Goal: Task Accomplishment & Management: Use online tool/utility

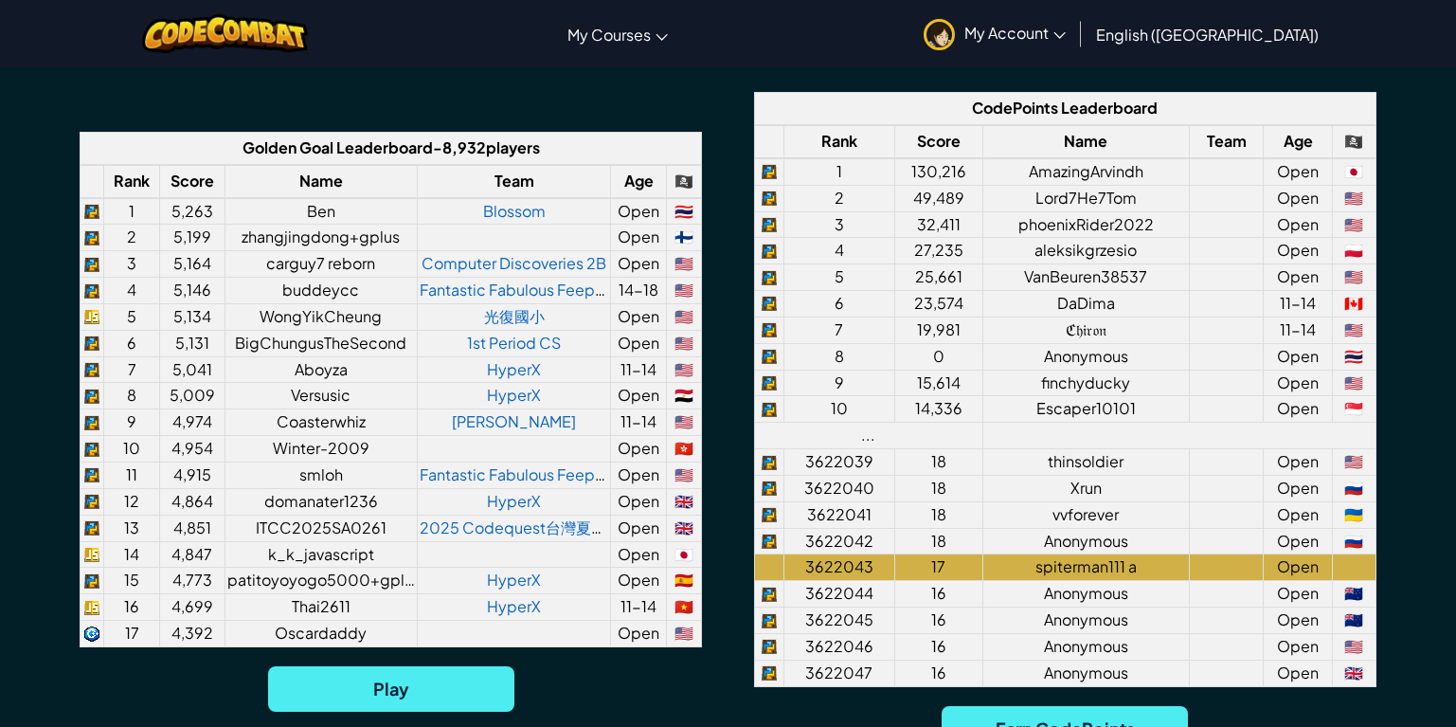
scroll to position [1516, 0]
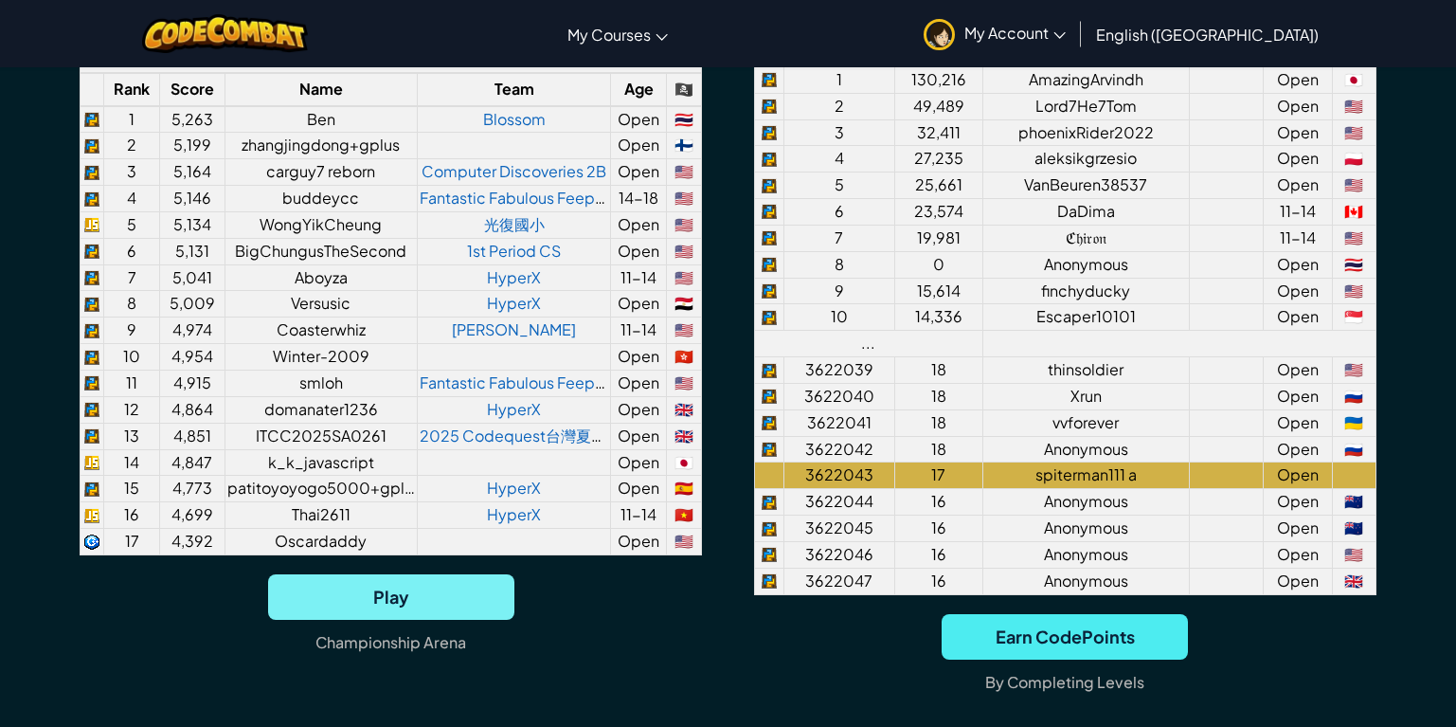
click at [412, 587] on span "Play" at bounding box center [391, 596] width 246 height 45
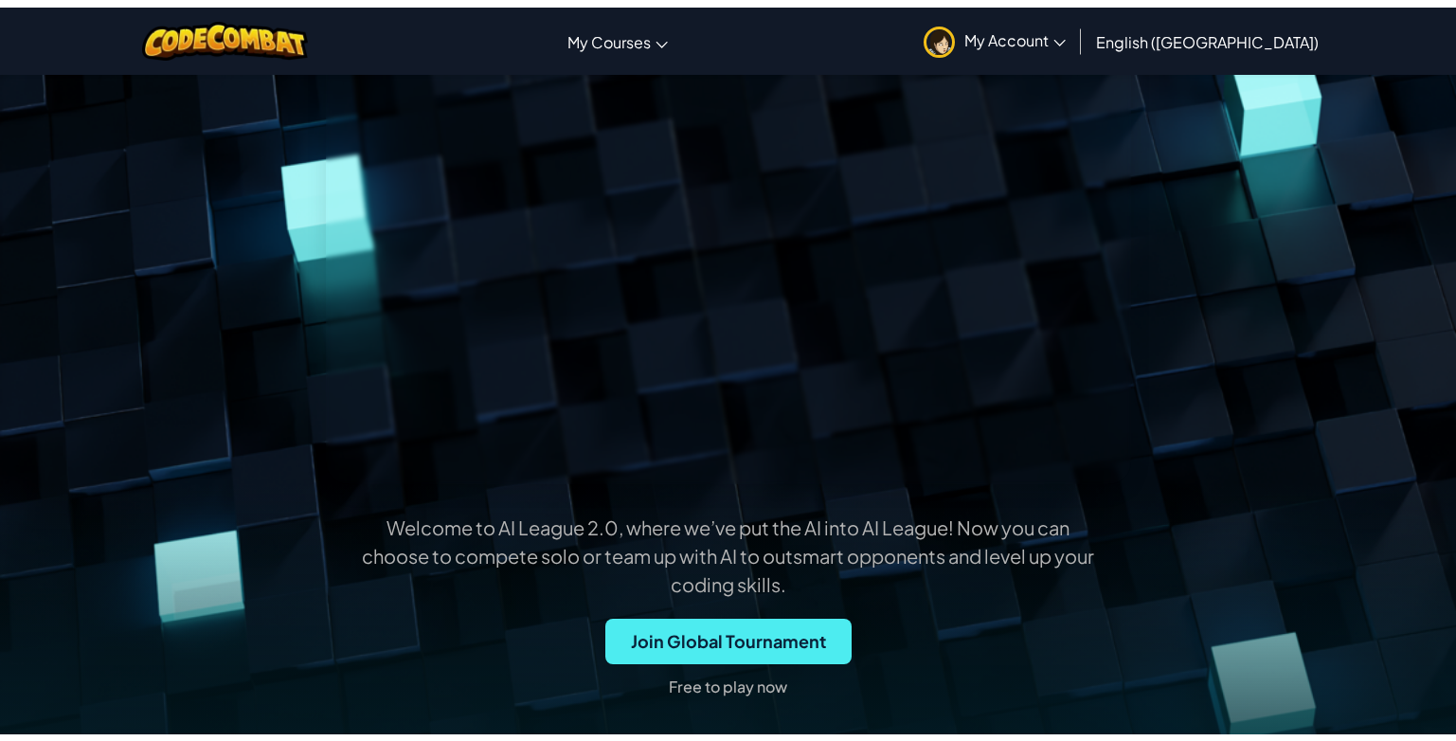
scroll to position [0, 0]
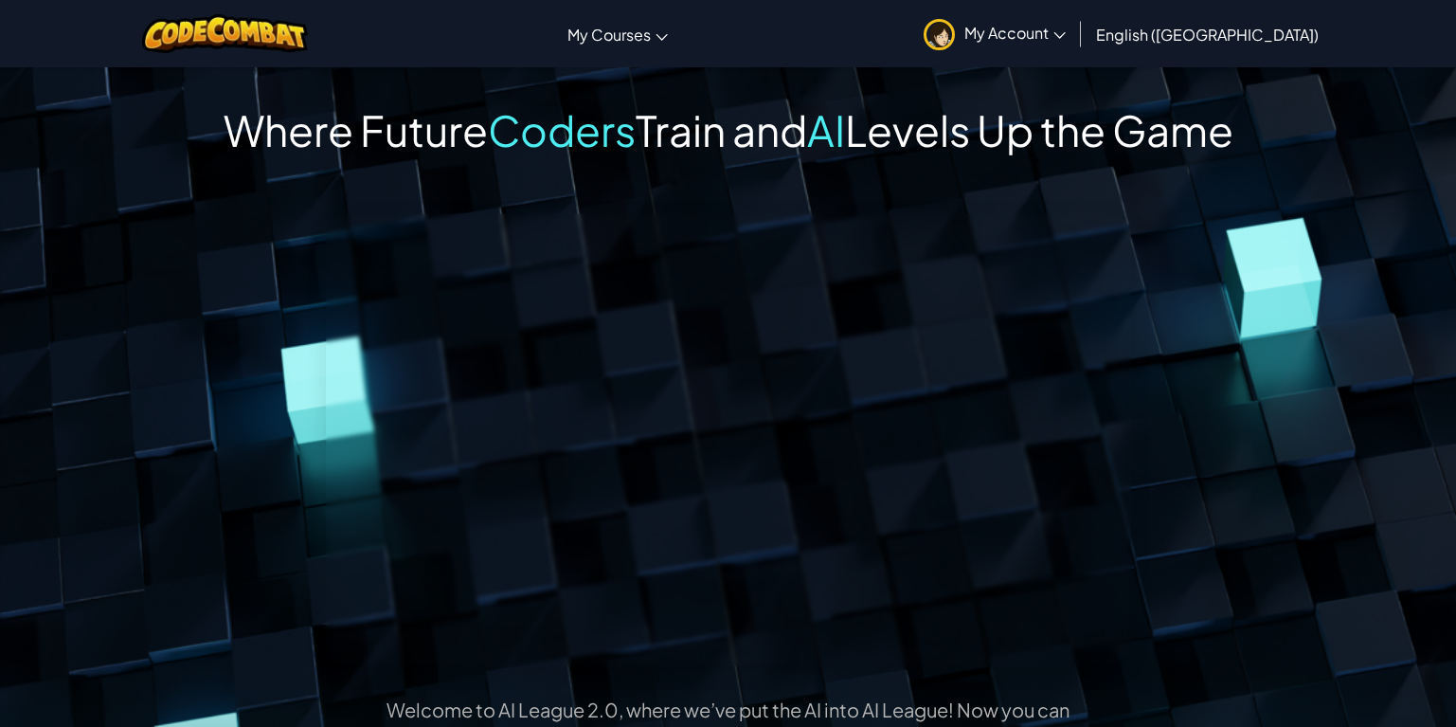
click at [1066, 42] on span "My Account" at bounding box center [1014, 33] width 101 height 20
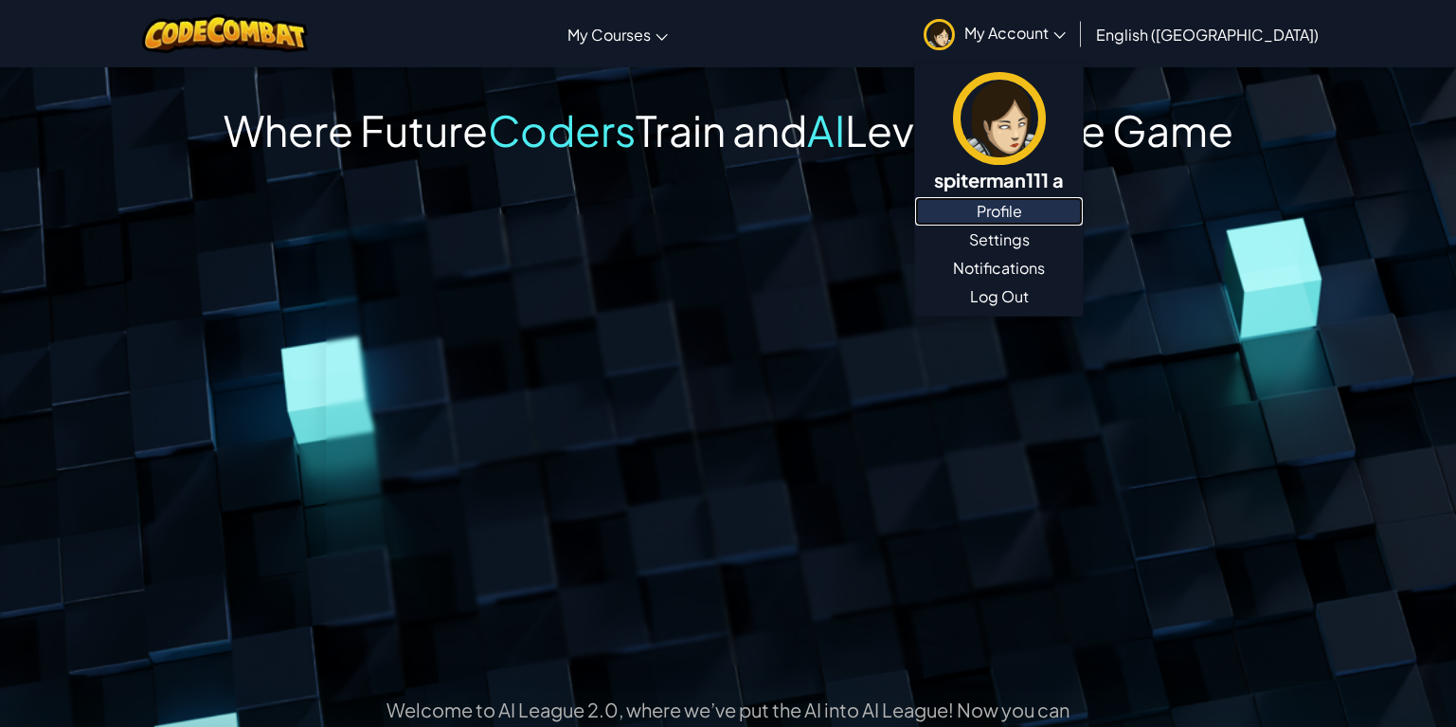
click at [1083, 218] on link "Profile" at bounding box center [999, 211] width 168 height 28
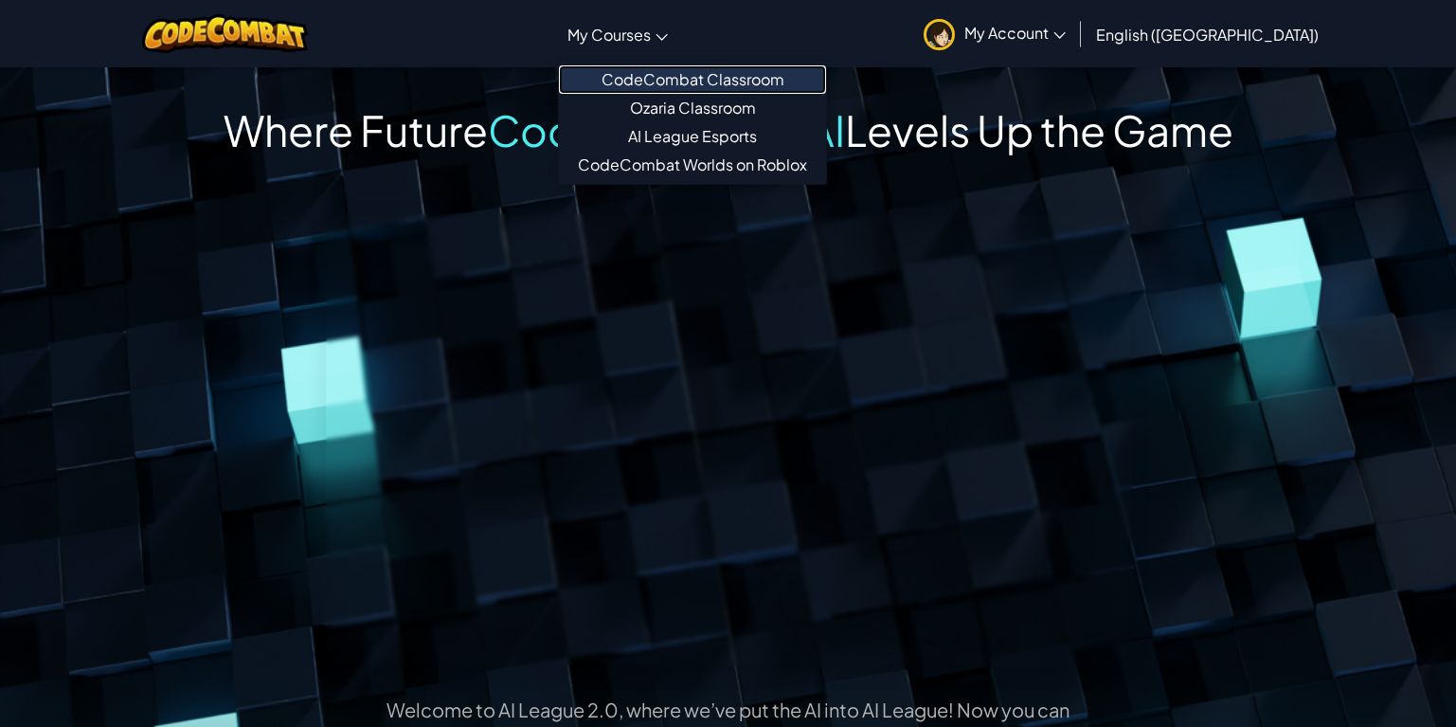
click at [721, 81] on link "CodeCombat Classroom" at bounding box center [692, 79] width 267 height 28
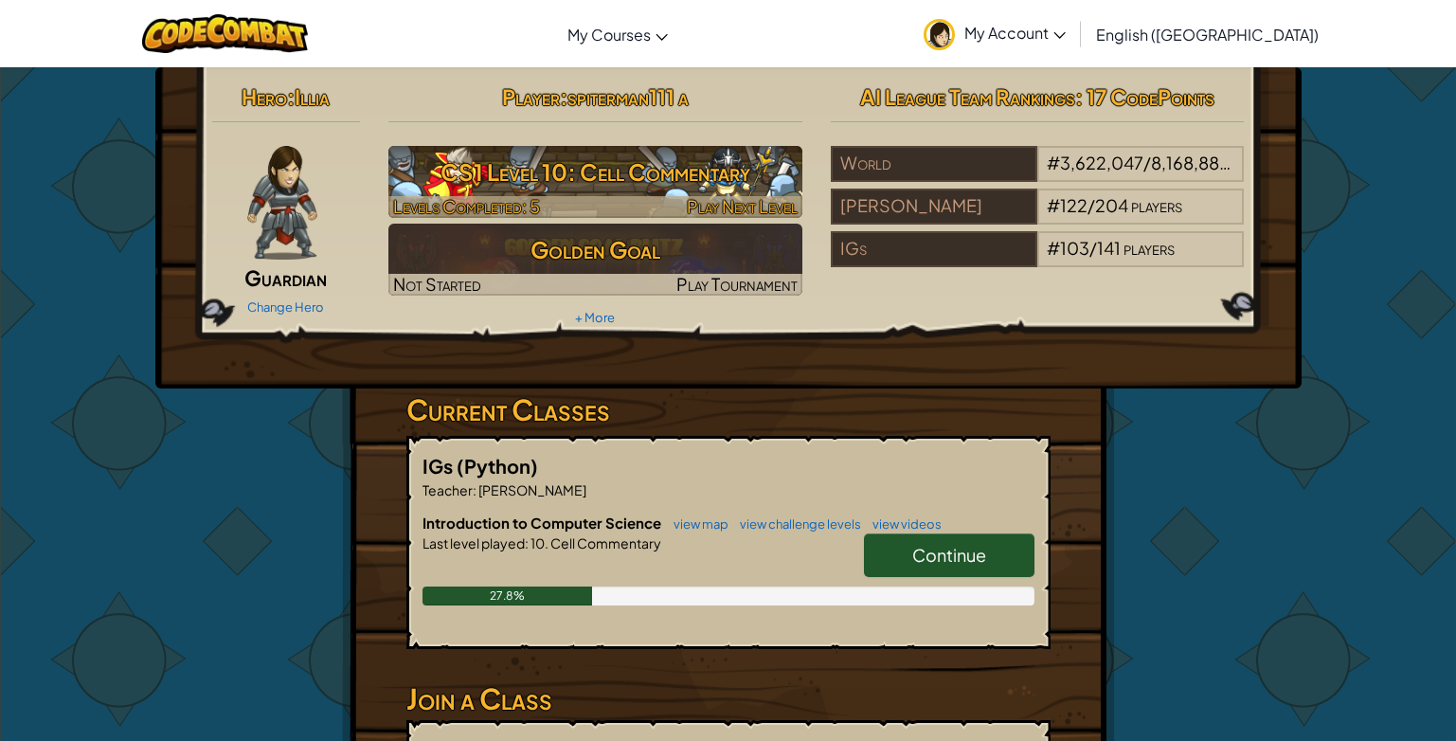
click at [674, 189] on h3 "CS1 Level 10: Cell Commentary" at bounding box center [595, 172] width 414 height 43
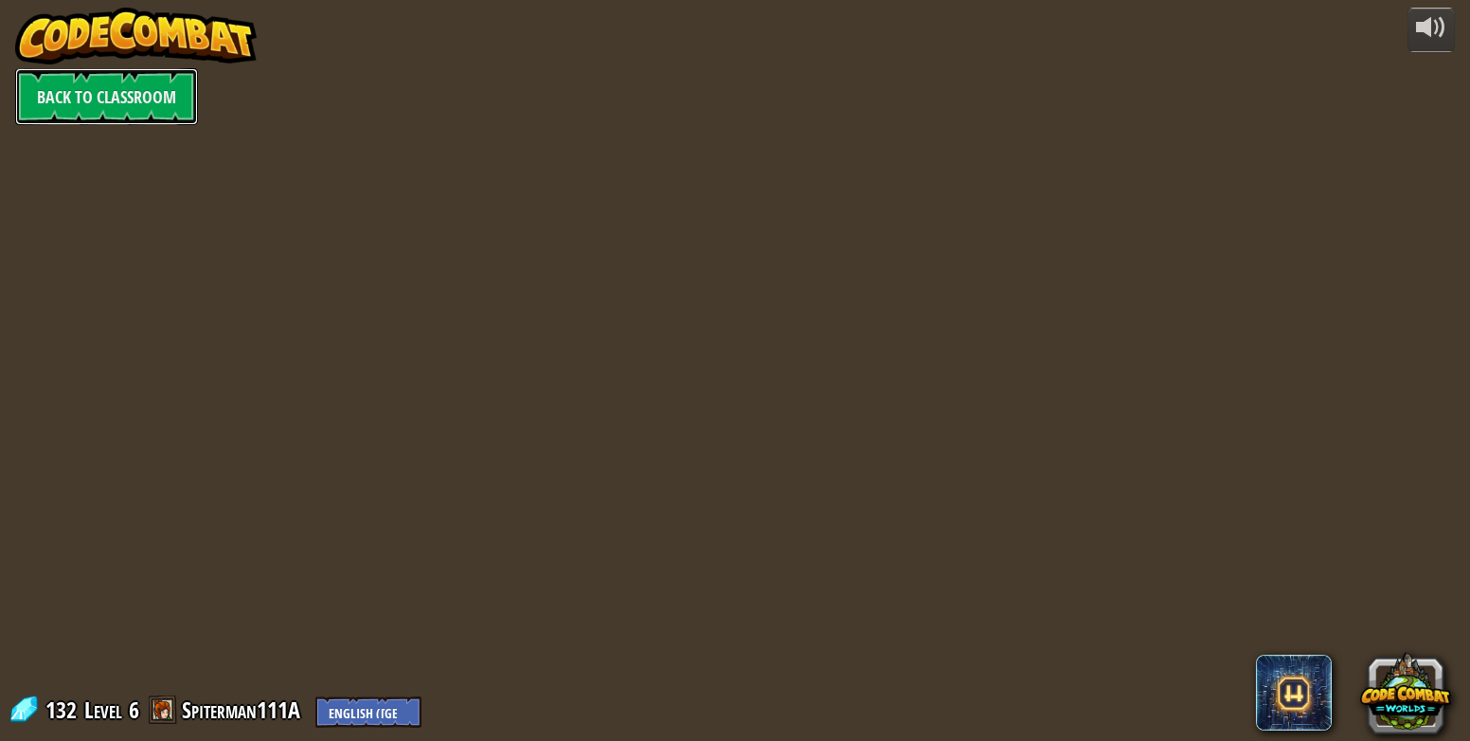
click at [163, 108] on link "Back to Classroom" at bounding box center [106, 96] width 183 height 57
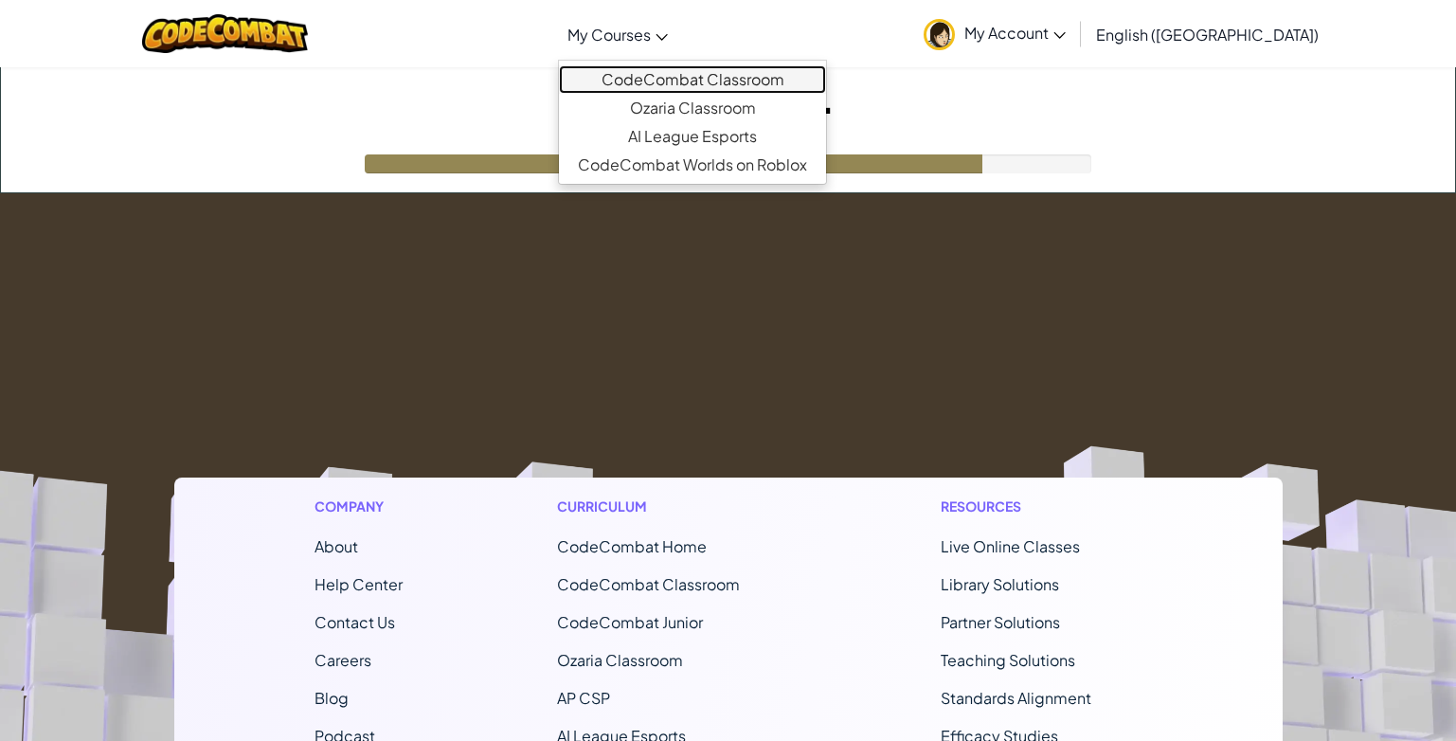
click at [751, 79] on link "CodeCombat Classroom" at bounding box center [692, 79] width 267 height 28
click at [768, 87] on link "CodeCombat Classroom" at bounding box center [692, 79] width 267 height 28
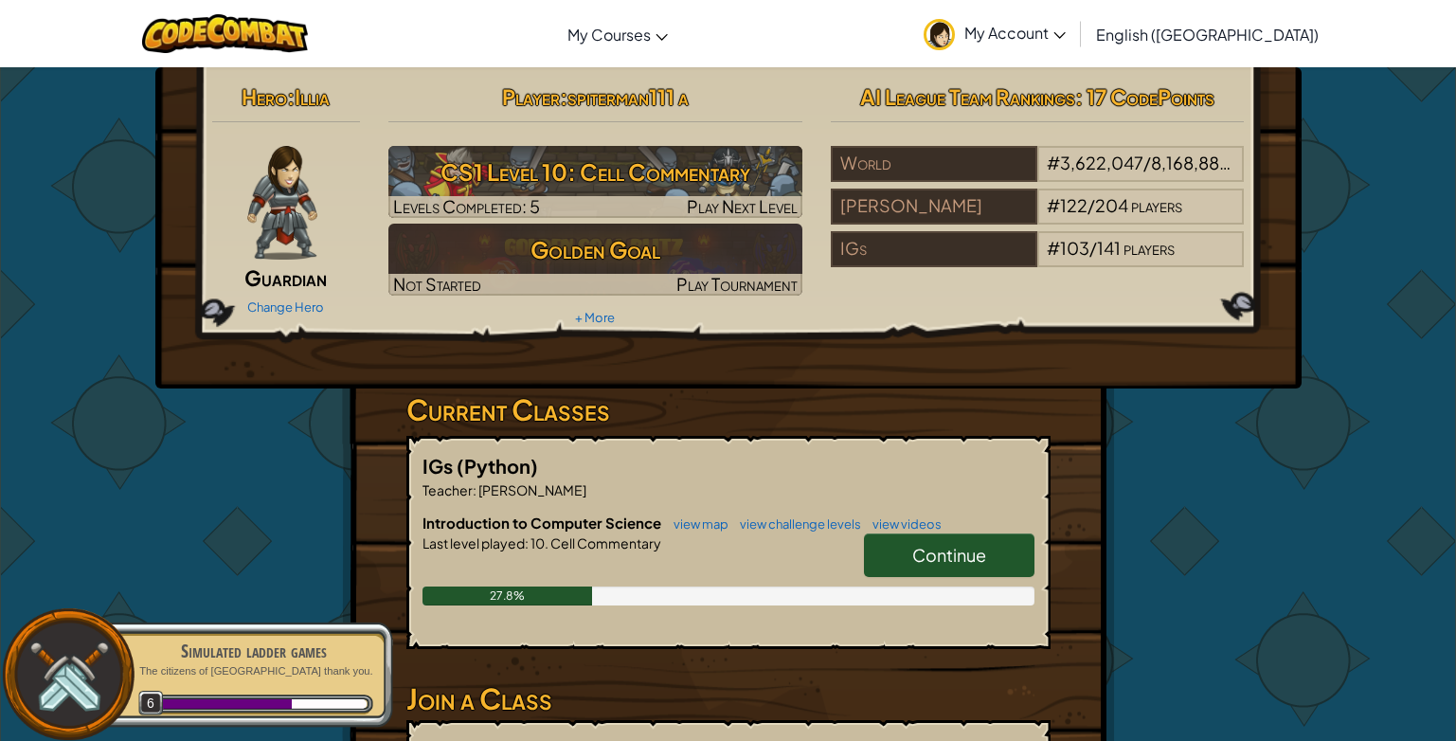
click at [897, 550] on link "Continue" at bounding box center [949, 555] width 171 height 44
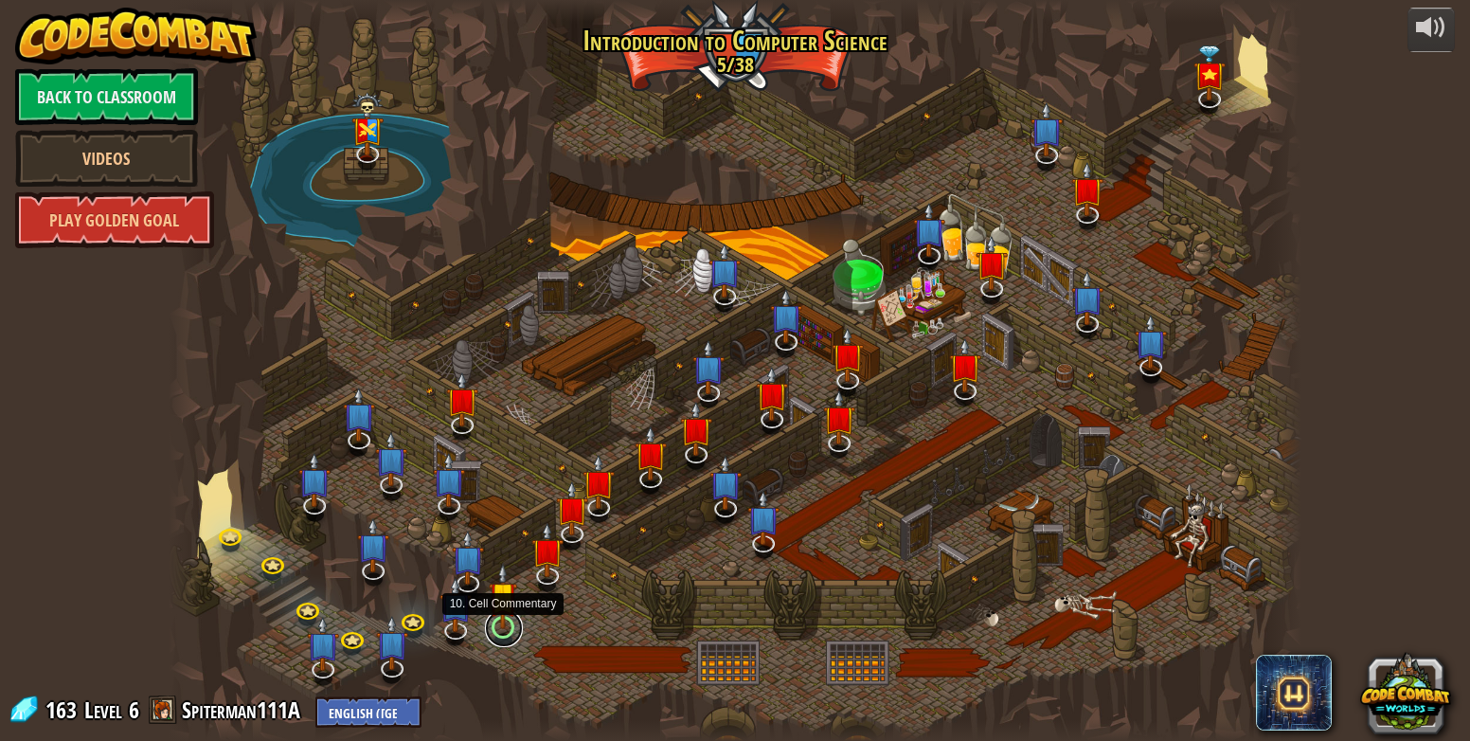
click at [508, 630] on link at bounding box center [504, 628] width 38 height 38
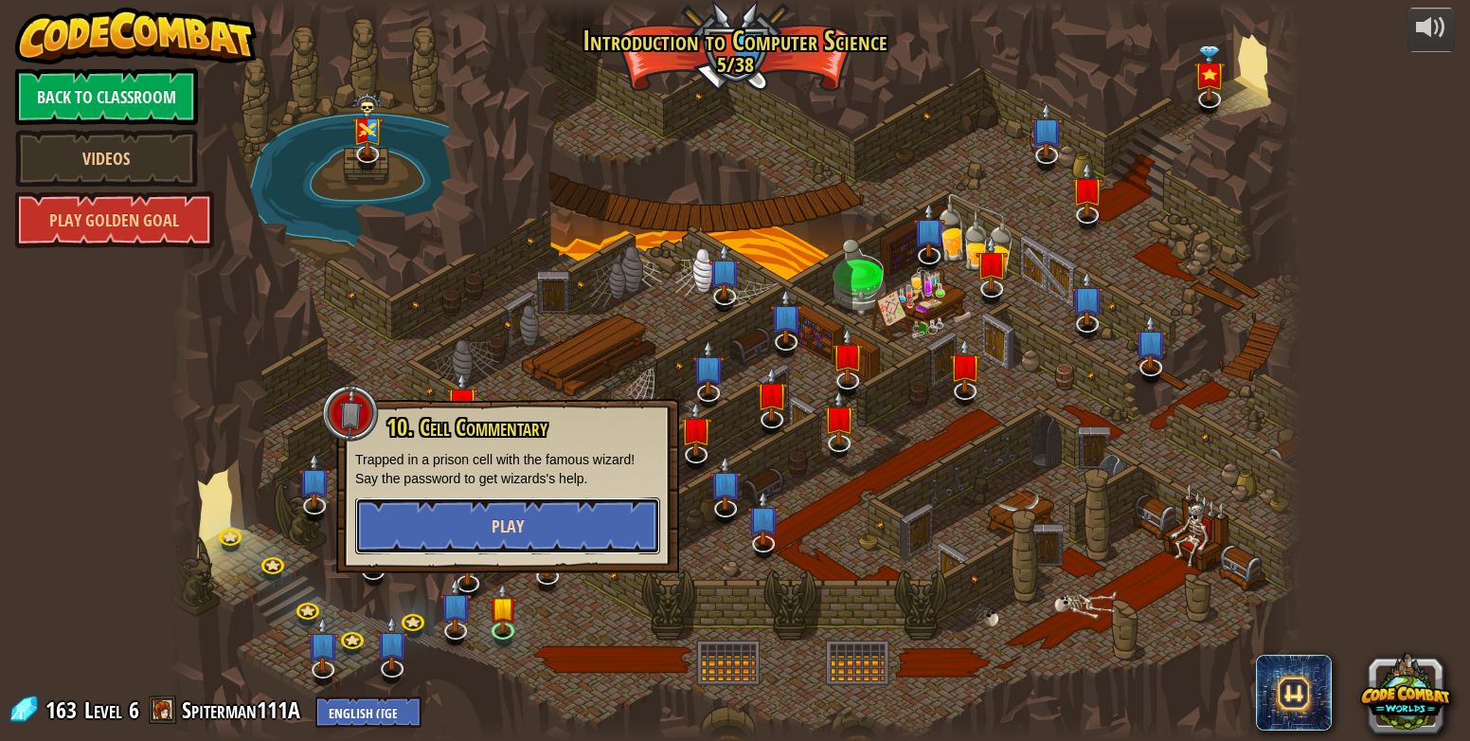
click at [544, 531] on button "Play" at bounding box center [507, 525] width 305 height 57
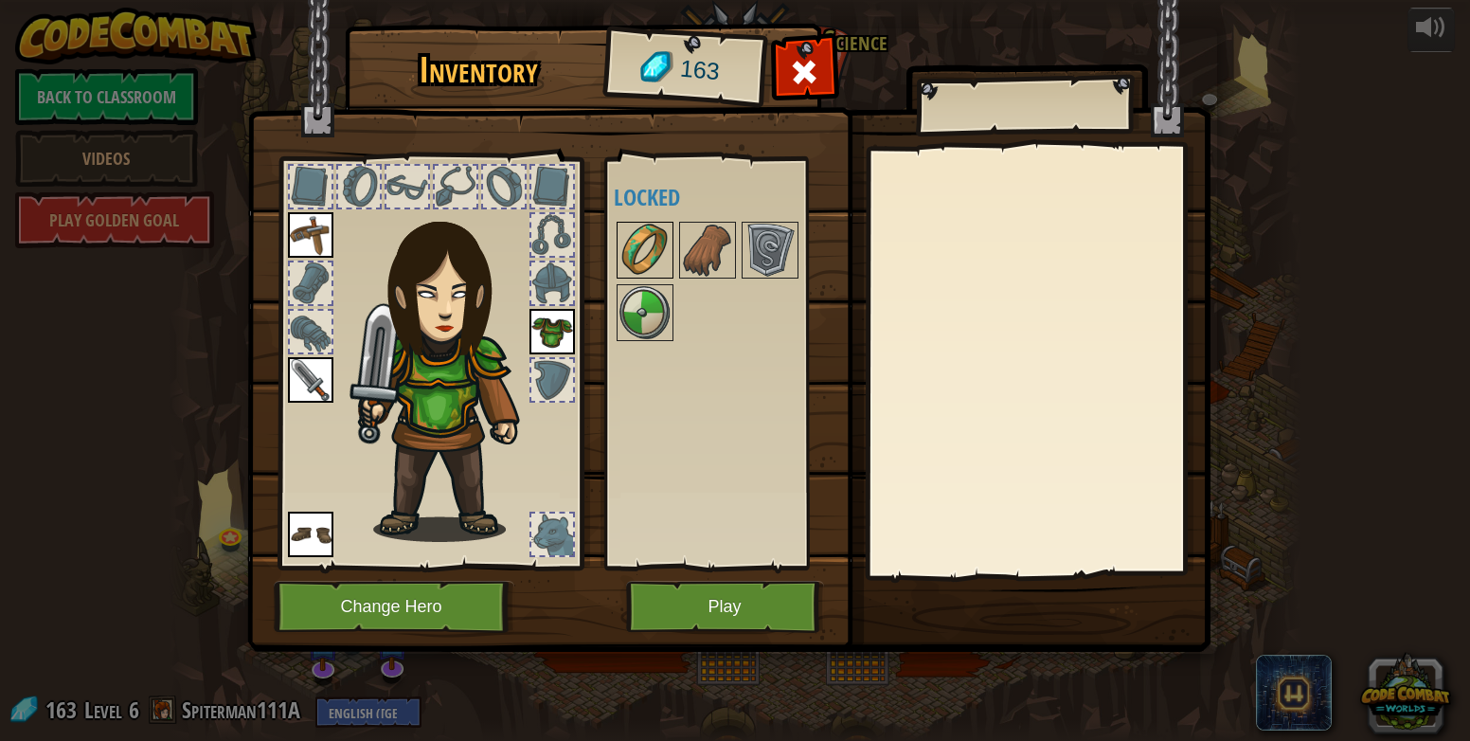
click at [639, 261] on img at bounding box center [645, 250] width 53 height 53
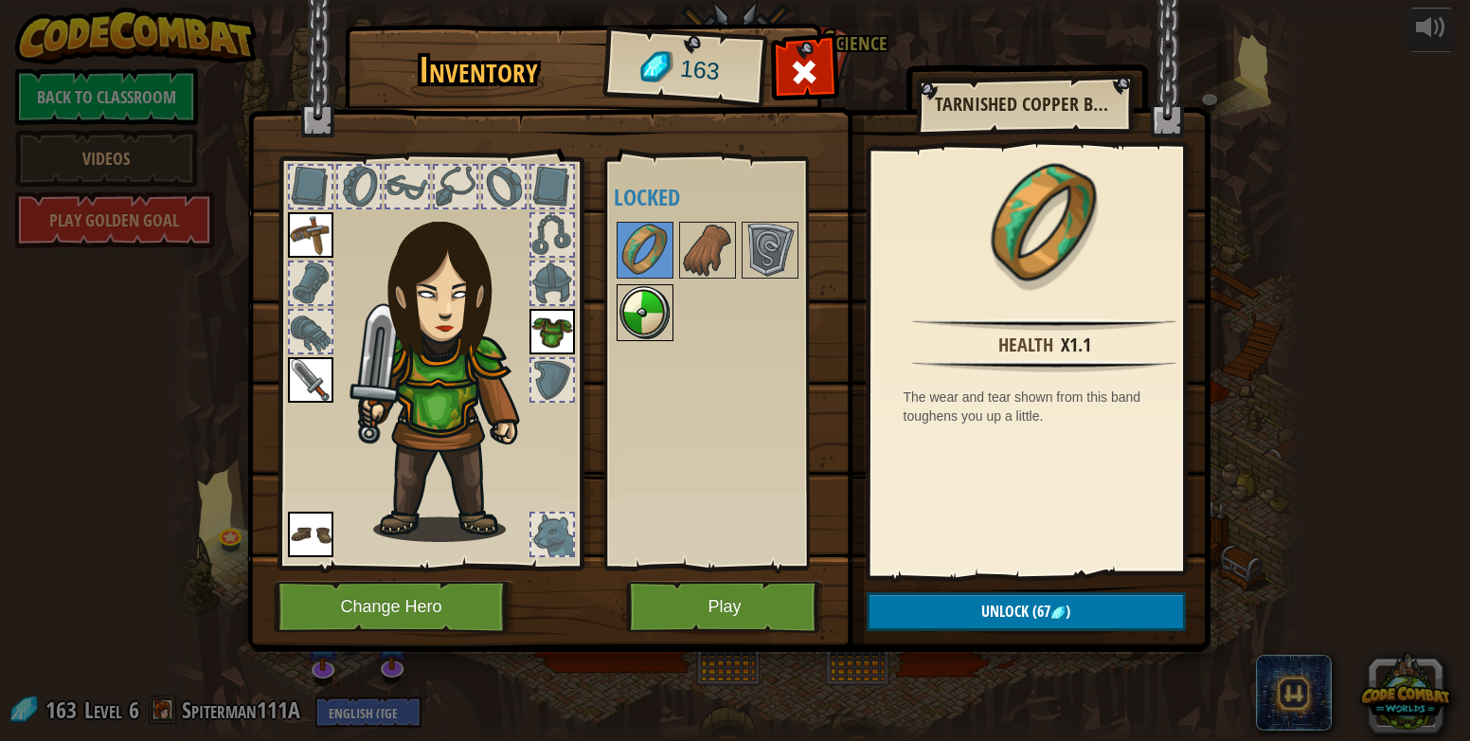
click at [646, 325] on img at bounding box center [645, 312] width 53 height 53
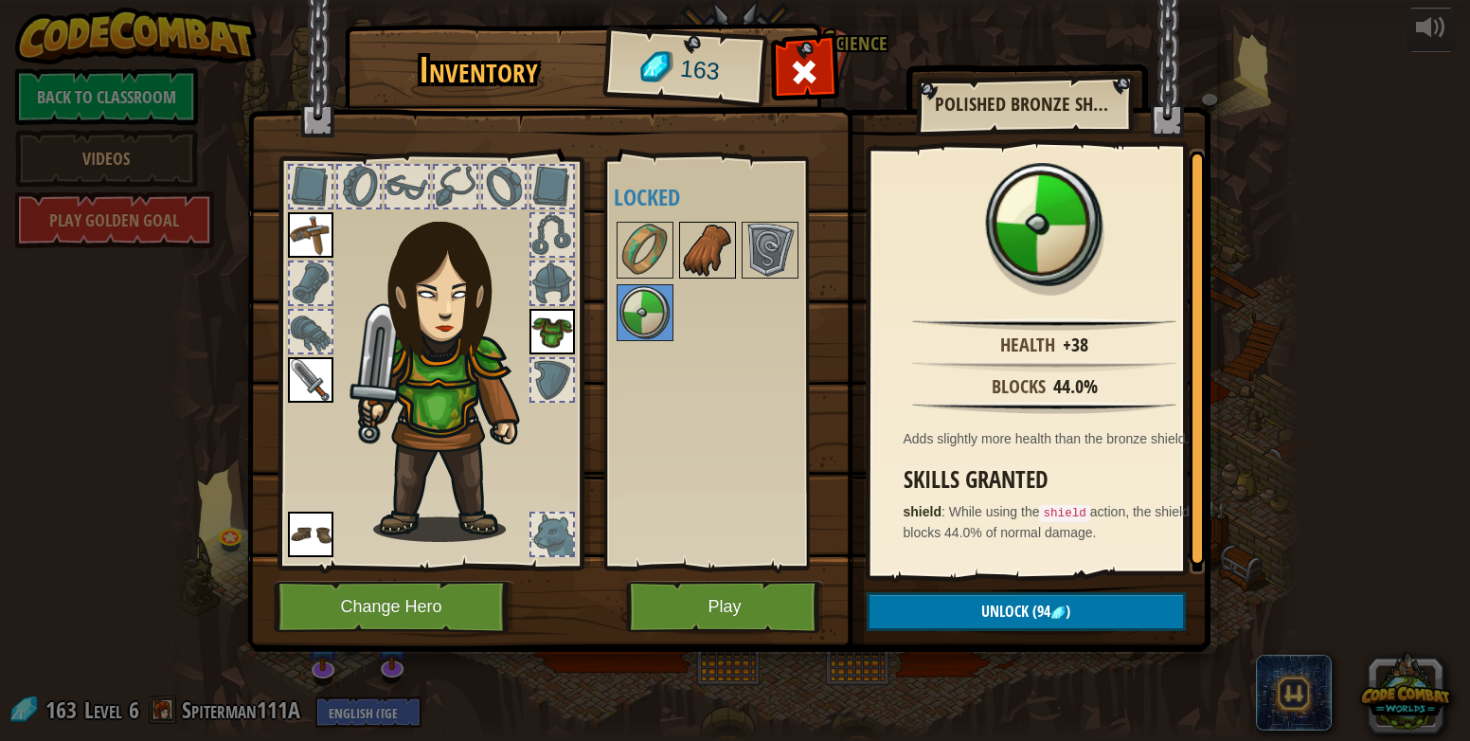
click at [702, 234] on img at bounding box center [707, 250] width 53 height 53
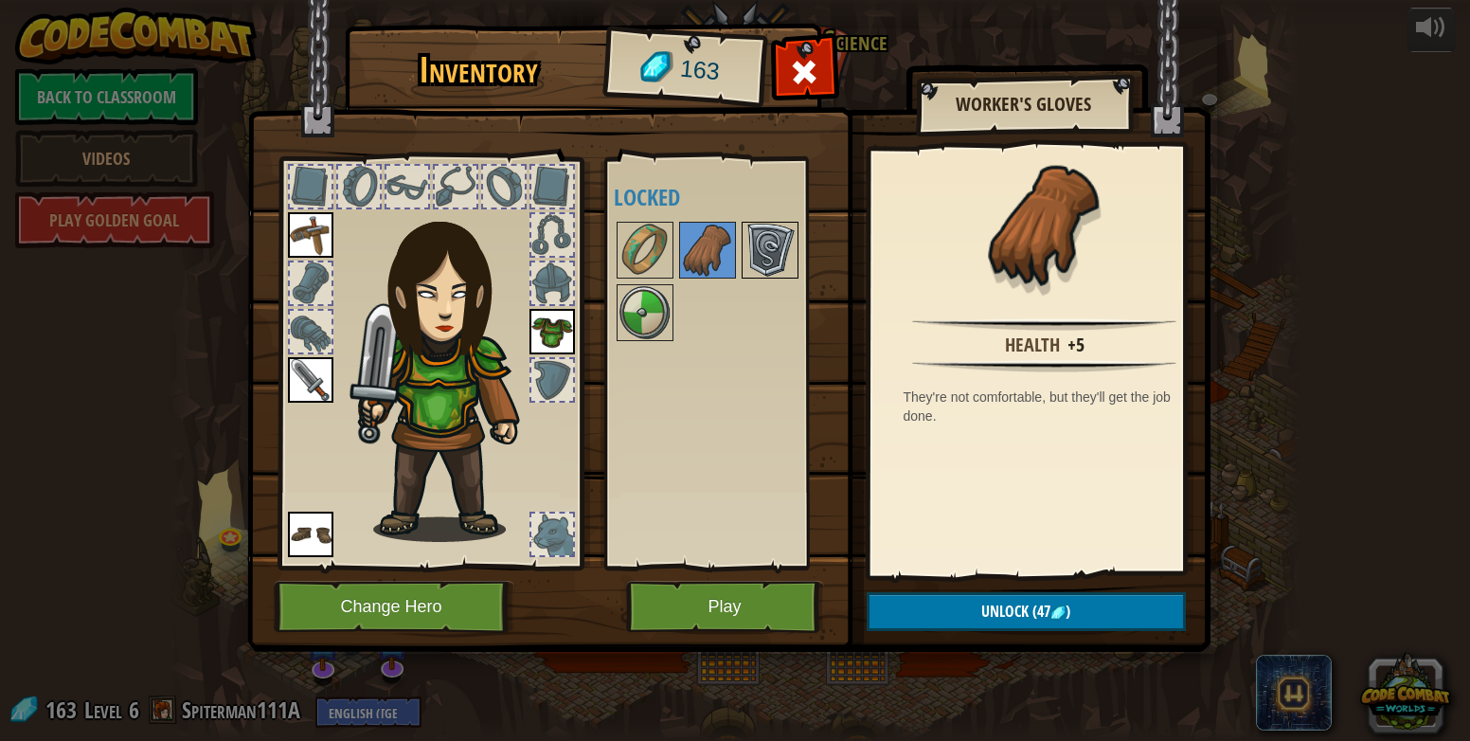
click at [769, 266] on img at bounding box center [770, 250] width 53 height 53
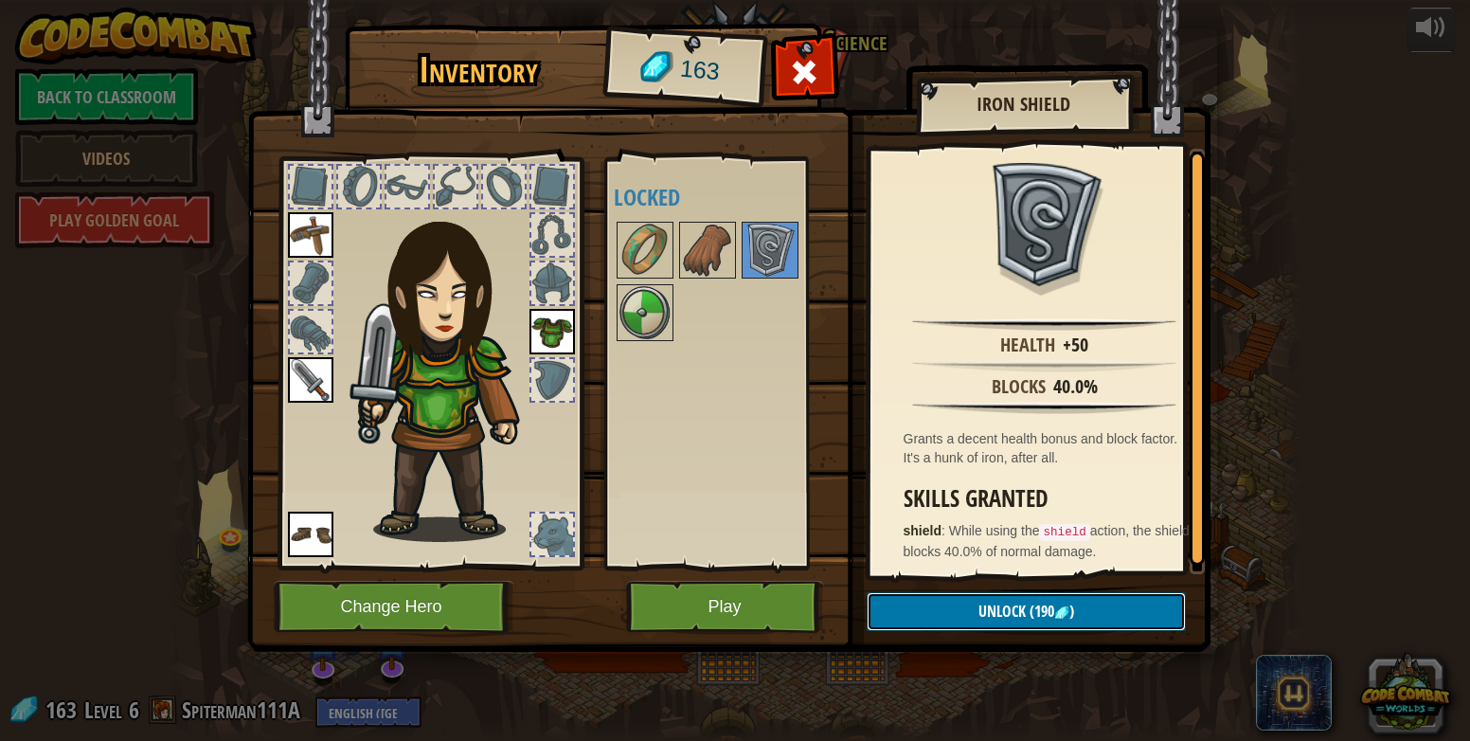
click at [989, 613] on span "Unlock" at bounding box center [1002, 611] width 47 height 21
click at [626, 332] on img at bounding box center [645, 312] width 53 height 53
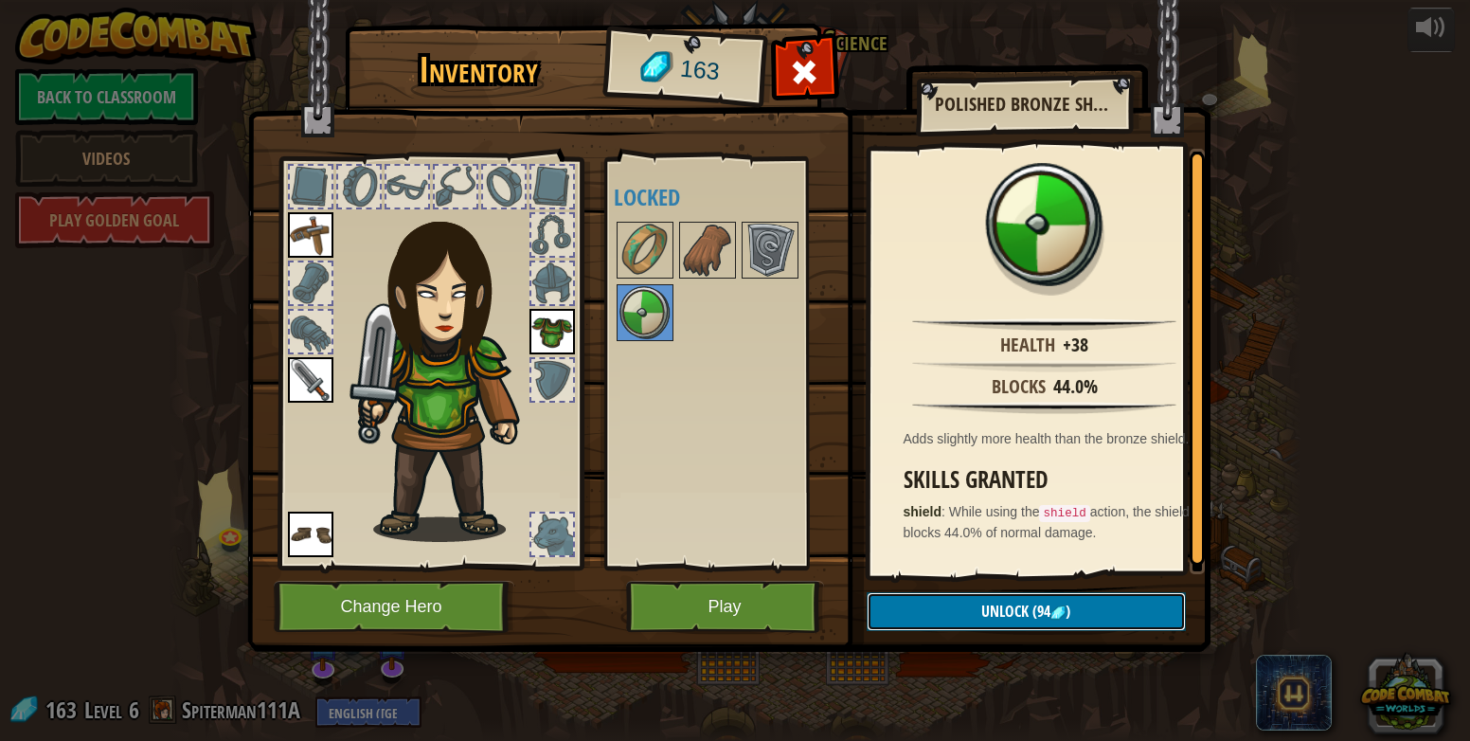
click at [1026, 621] on span "Unlock" at bounding box center [1004, 611] width 47 height 21
click at [927, 619] on button "Confirm" at bounding box center [1026, 611] width 319 height 39
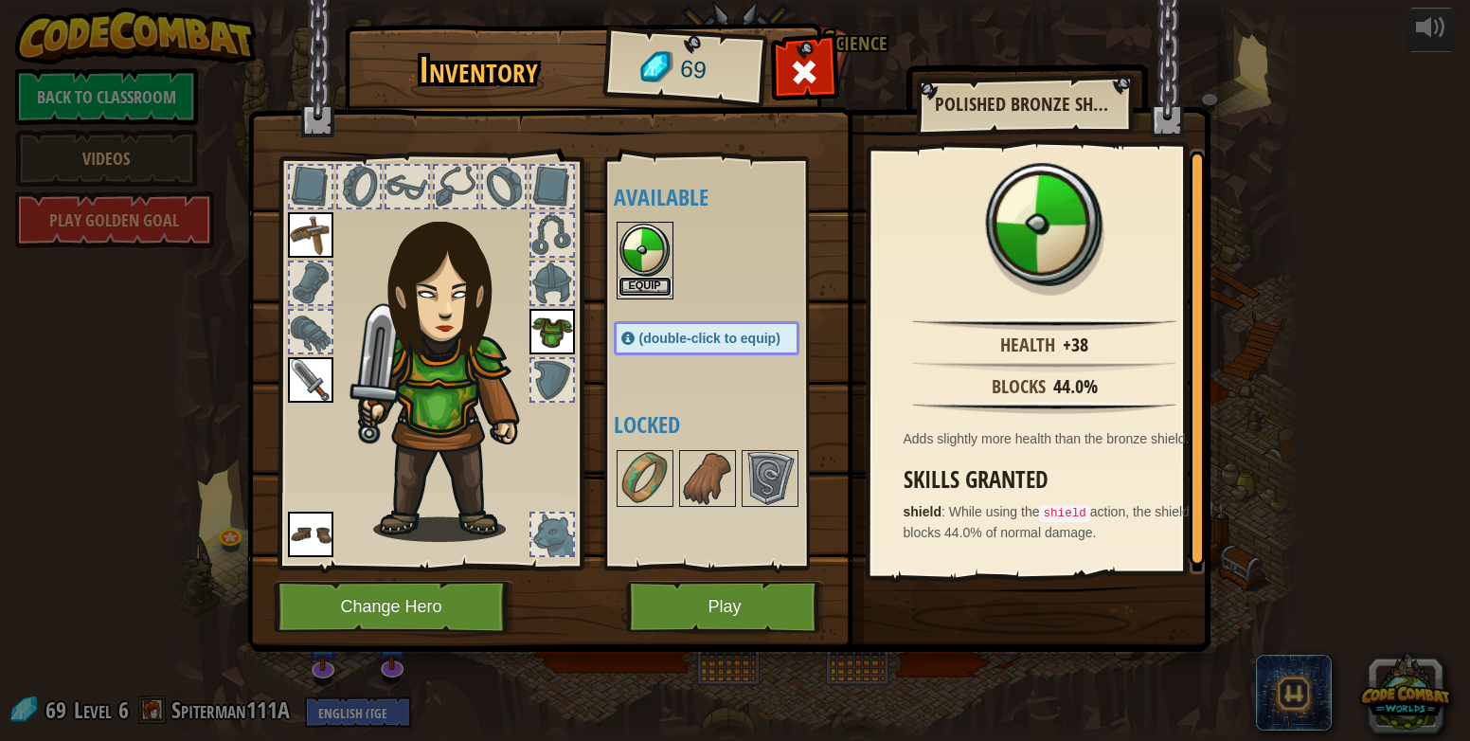
click at [649, 277] on button "Equip" at bounding box center [645, 287] width 53 height 20
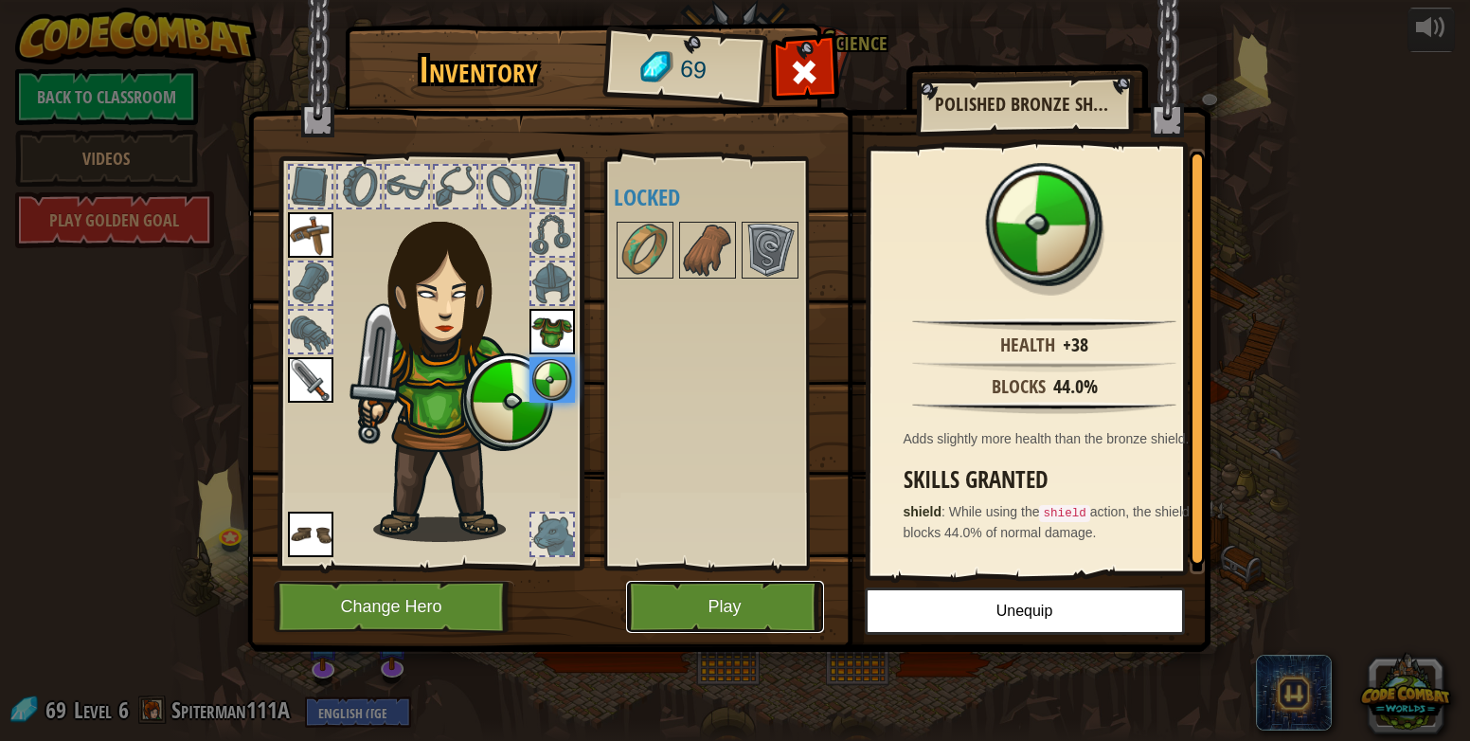
click at [734, 625] on button "Play" at bounding box center [725, 607] width 198 height 52
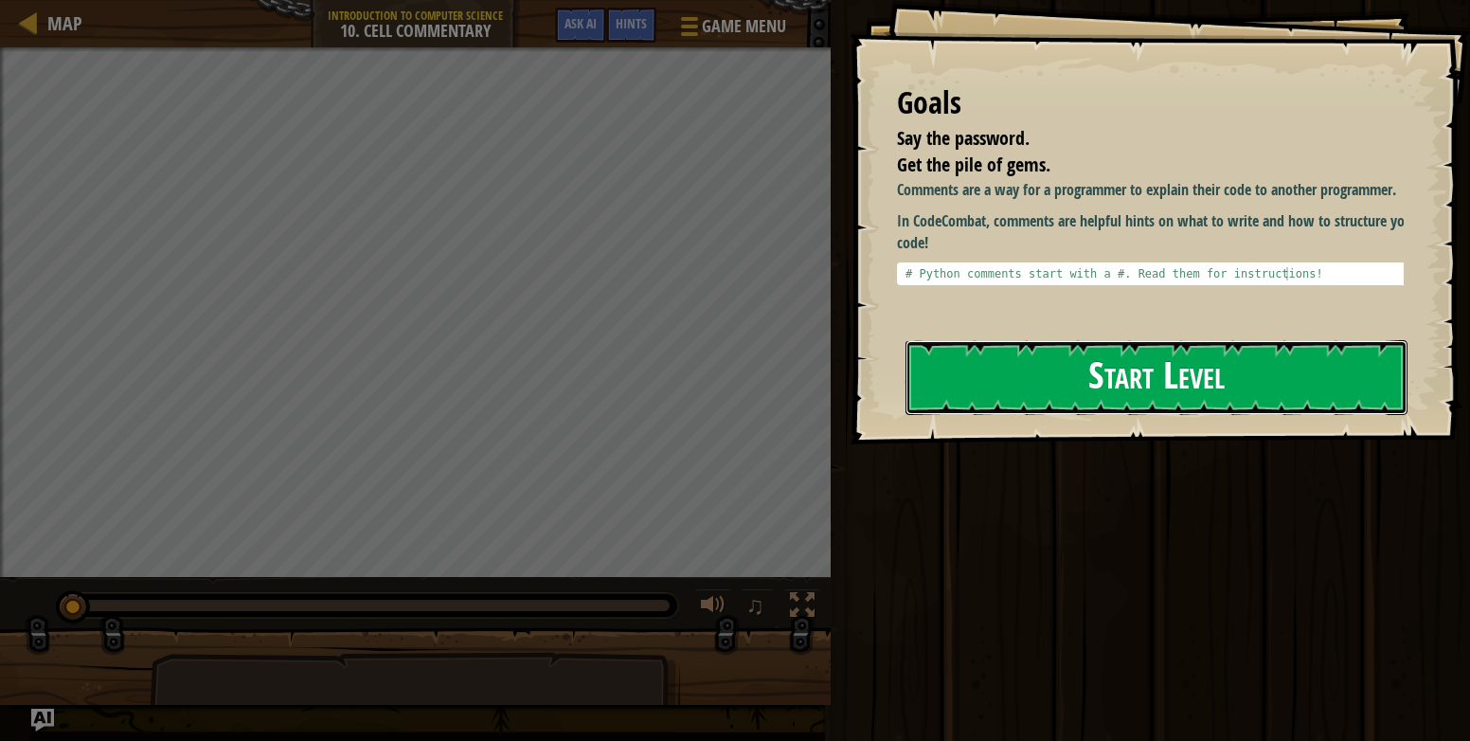
click at [1093, 358] on button "Start Level" at bounding box center [1157, 377] width 502 height 75
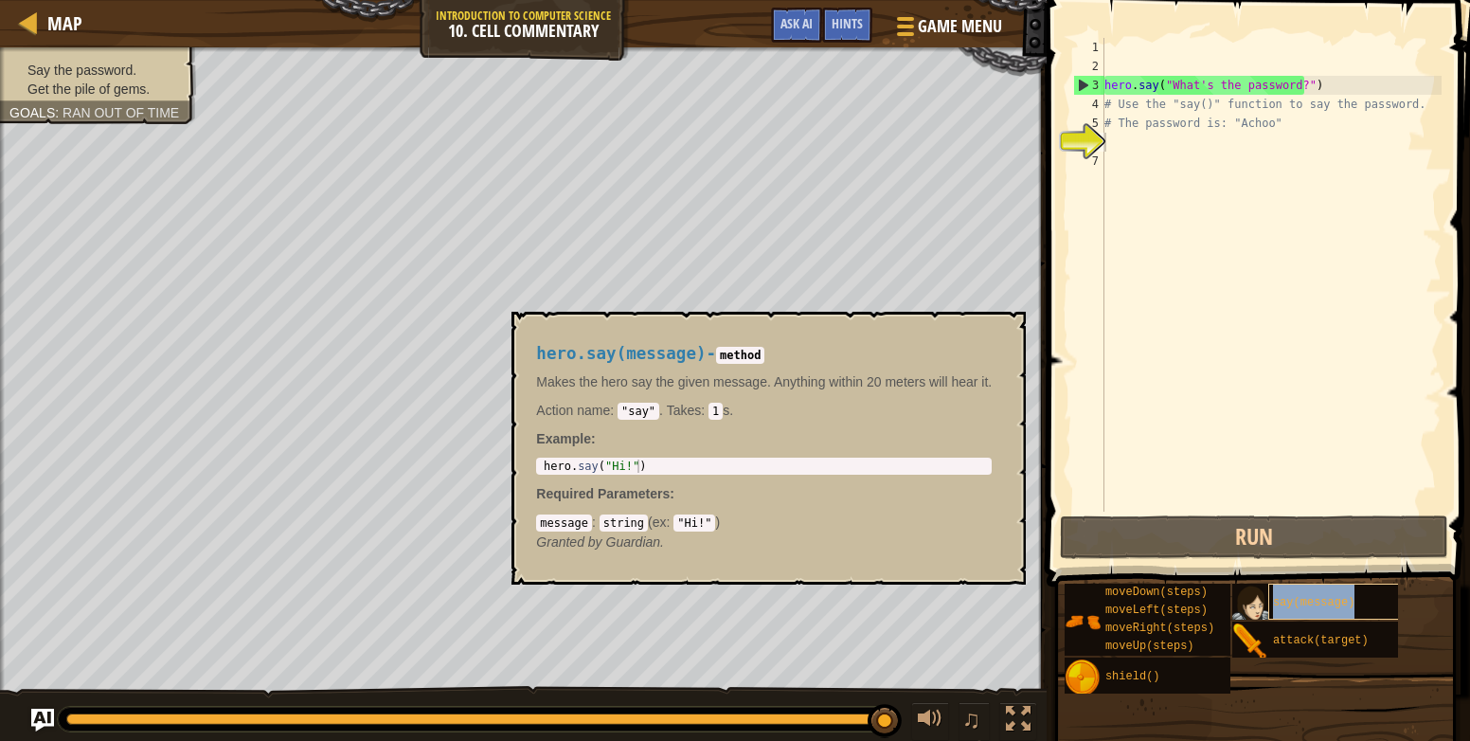
type textarea "say(message)"
click at [1378, 611] on div "say(message)" at bounding box center [1342, 602] width 147 height 36
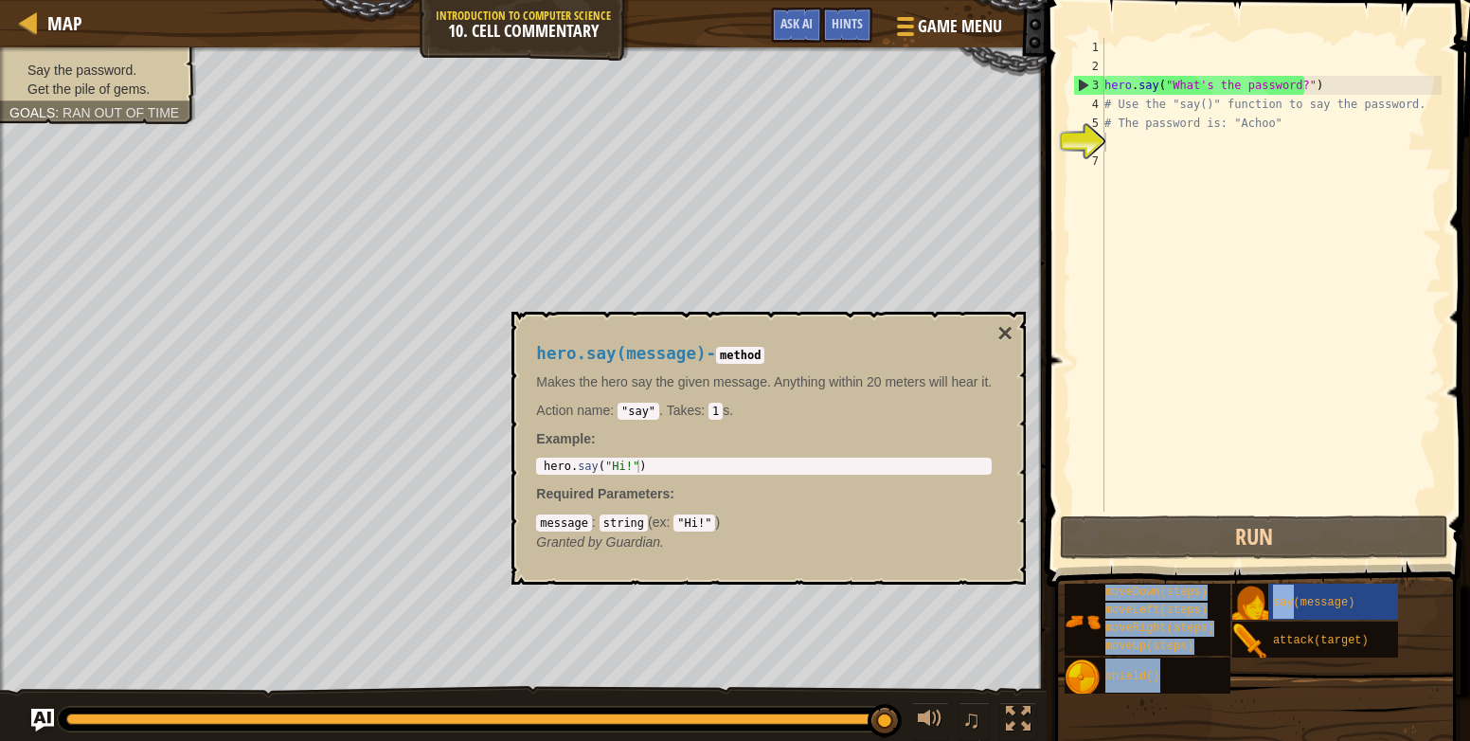
drag, startPoint x: 1378, startPoint y: 611, endPoint x: 1322, endPoint y: 232, distance: 383.2
click at [1322, 232] on div "Hints Videos 1 2 3 4 5 6 7 hero . say ( "What's the password?" ) # Use the "say…" at bounding box center [1255, 365] width 429 height 731
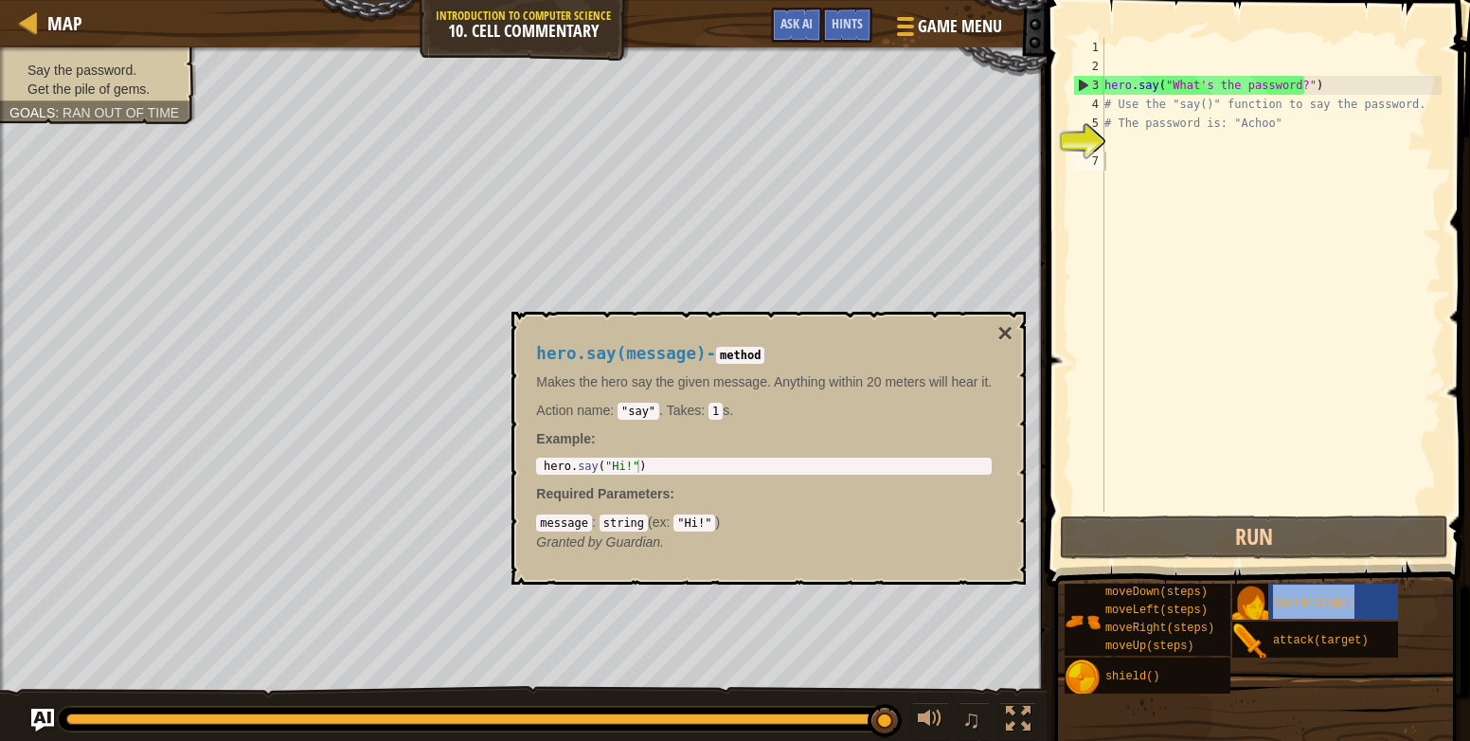
type textarea "say(message)"
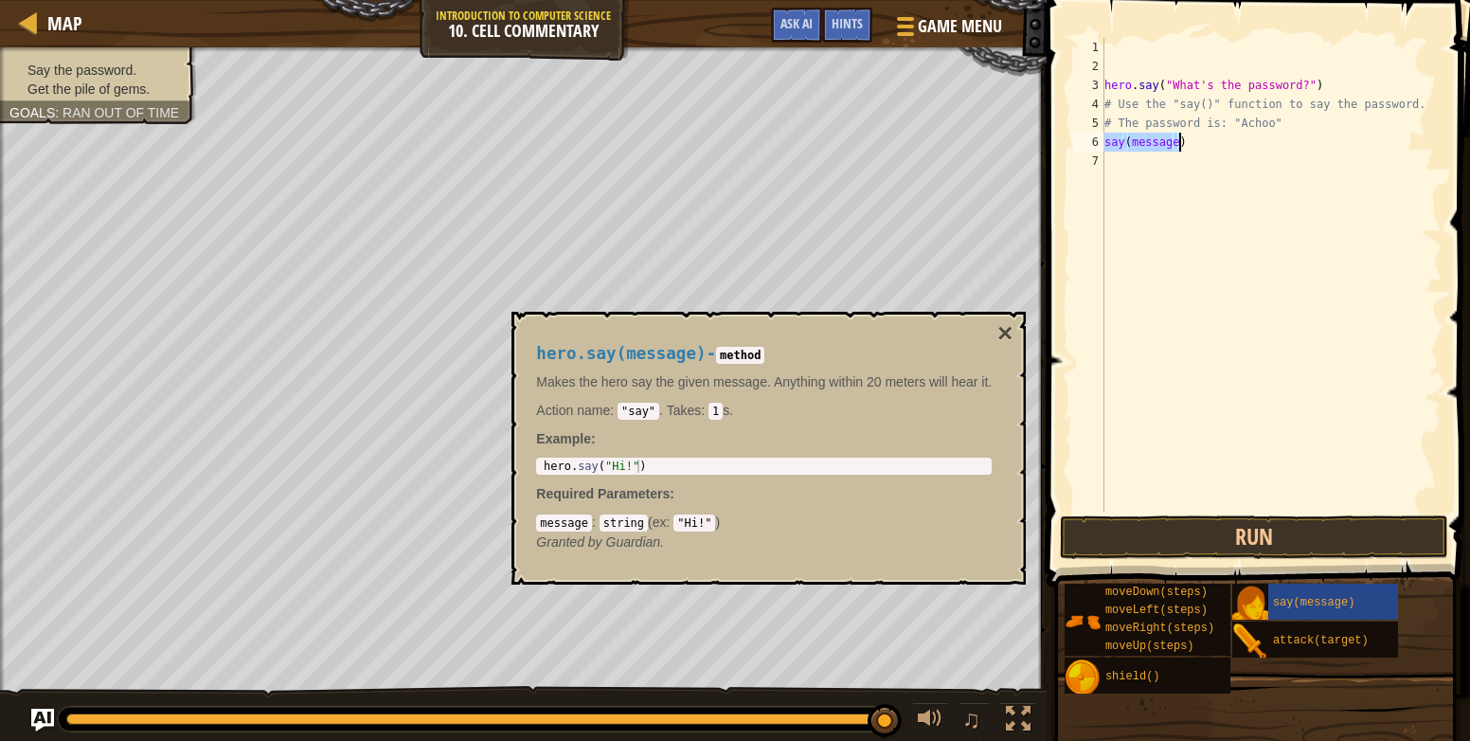
click at [1180, 208] on div "hero . say ( "What's the password?" ) # Use the "say()" function to say the pas…" at bounding box center [1271, 294] width 341 height 512
click at [1171, 146] on div "hero . say ( "What's the password?" ) # Use the "say()" function to say the pas…" at bounding box center [1271, 294] width 341 height 512
click at [1301, 544] on button "Run" at bounding box center [1254, 537] width 388 height 44
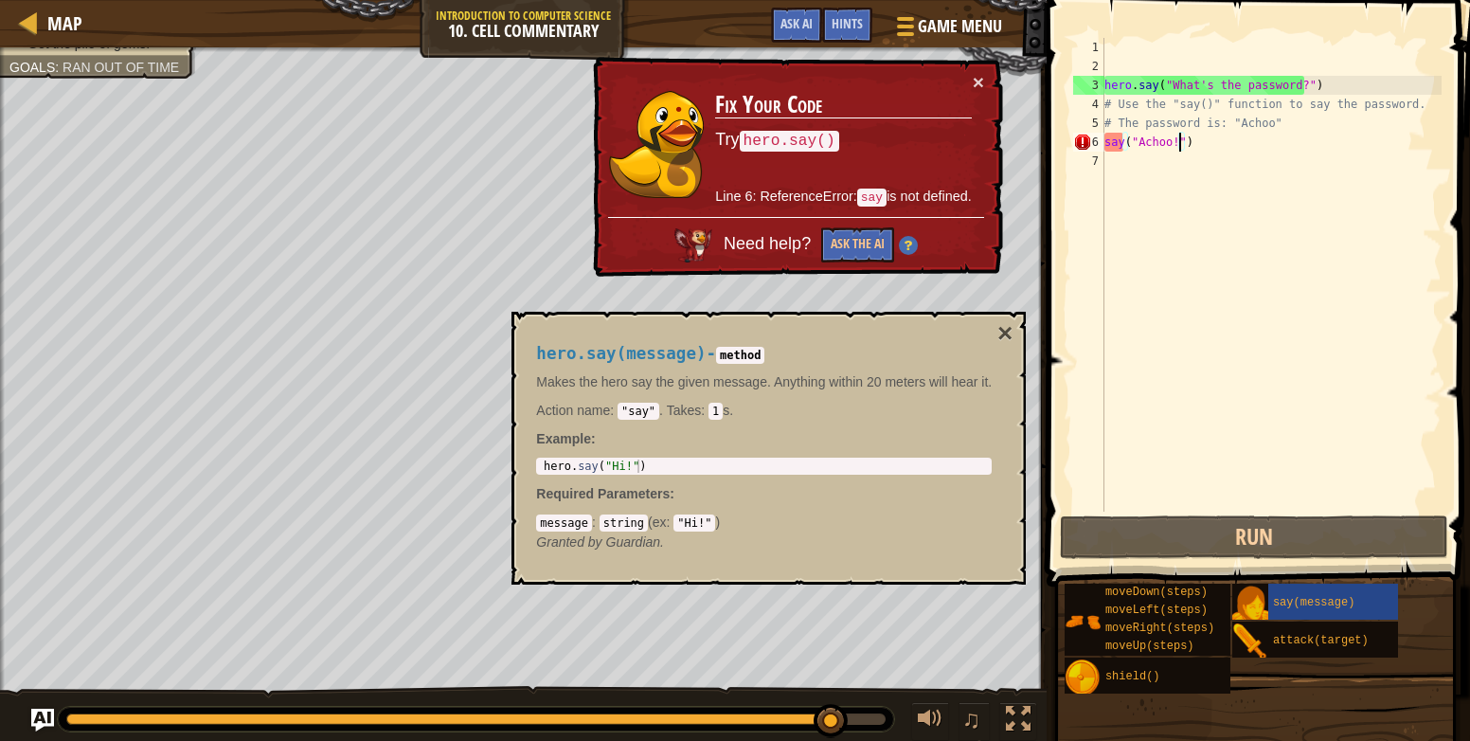
click at [1107, 145] on div "hero . say ( "What's the password?" ) # Use the "say()" function to say the pas…" at bounding box center [1271, 294] width 341 height 512
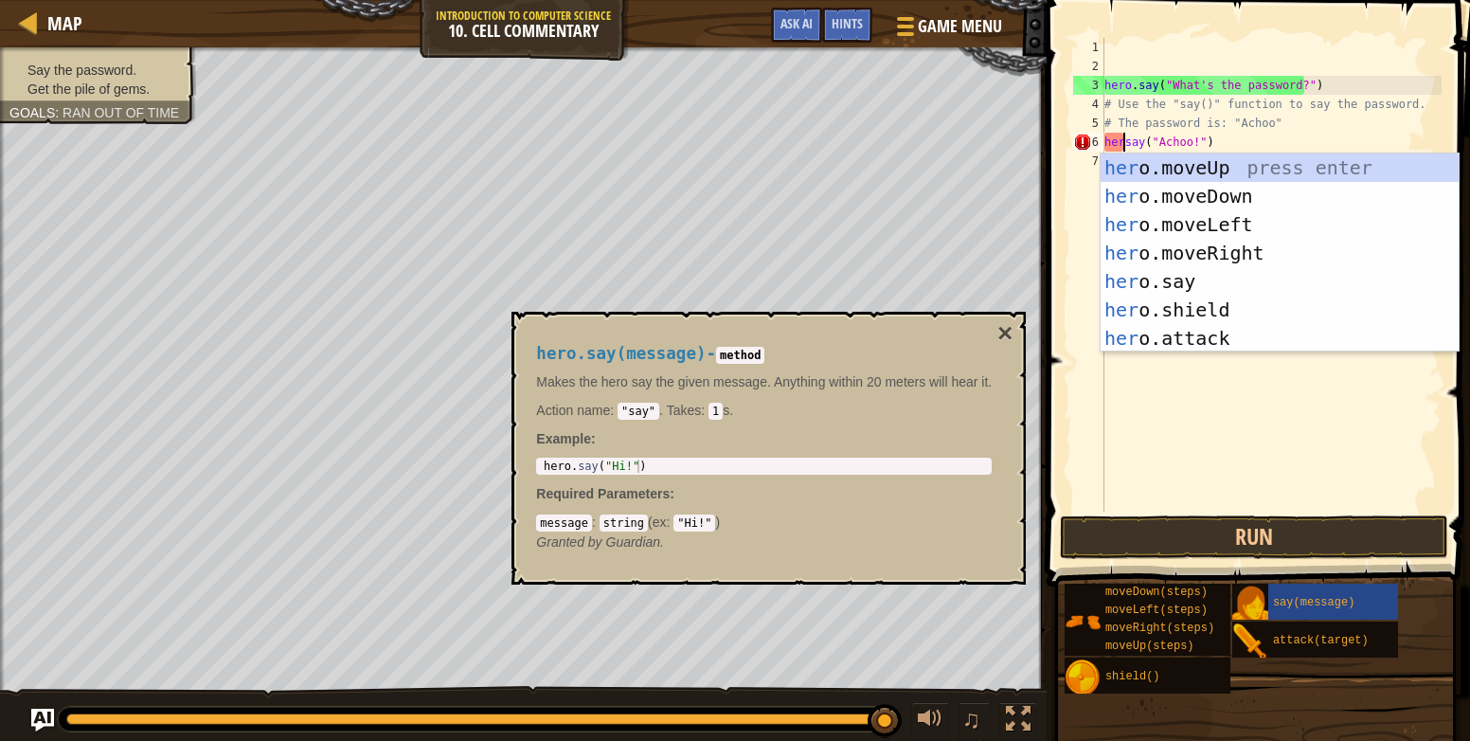
scroll to position [9, 3]
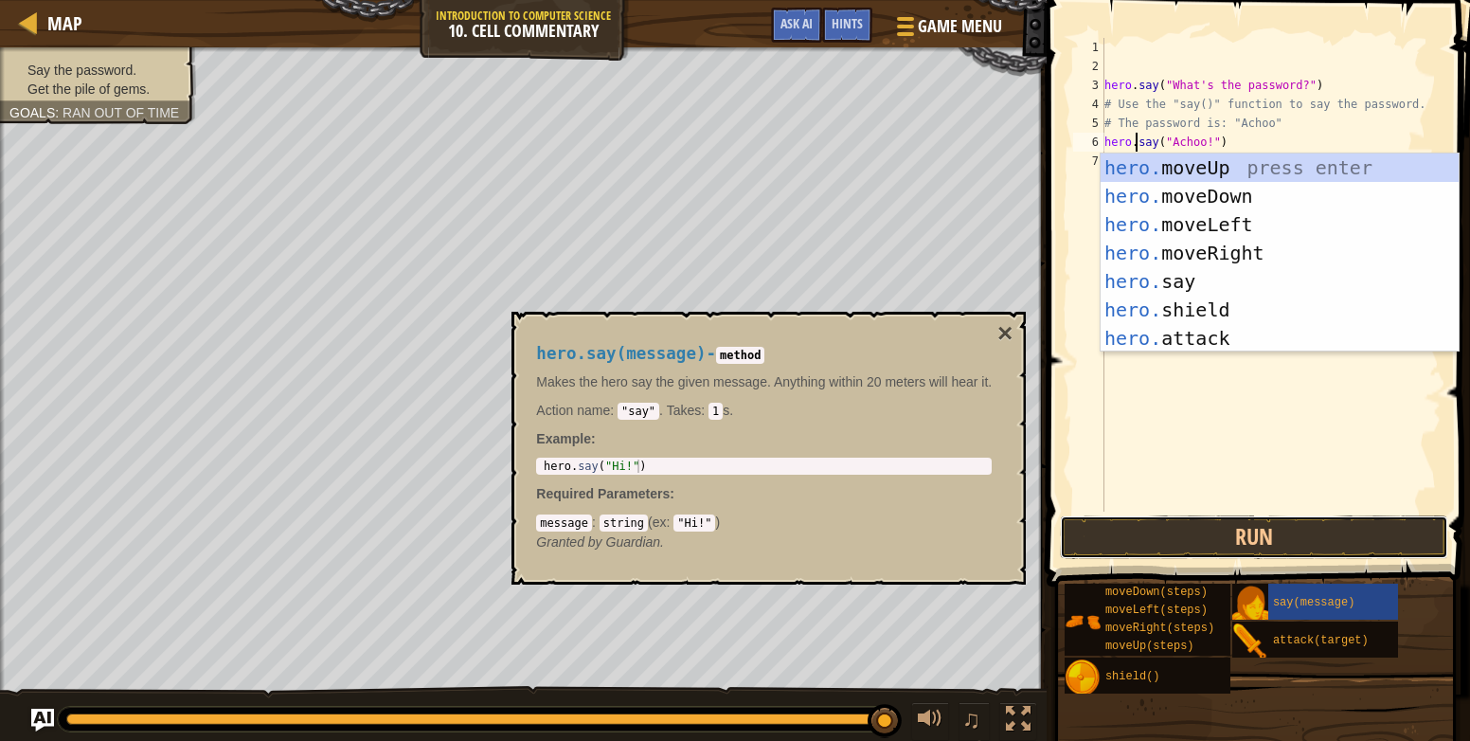
click at [1251, 530] on button "Run" at bounding box center [1254, 537] width 388 height 44
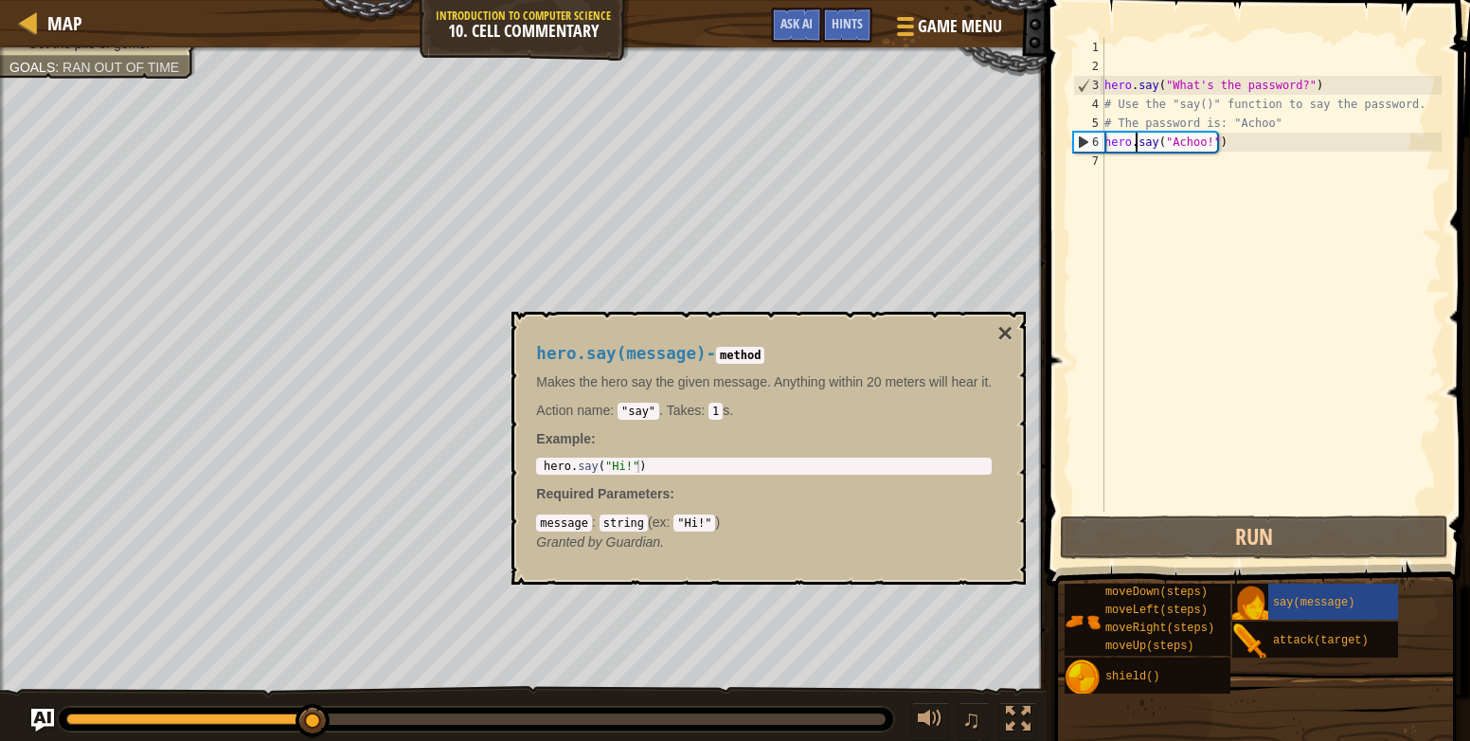
click at [1014, 326] on div "hero.say(message) - method Makes the hero say the given message. Anything withi…" at bounding box center [769, 448] width 514 height 273
click at [1006, 328] on button "×" at bounding box center [1005, 333] width 15 height 27
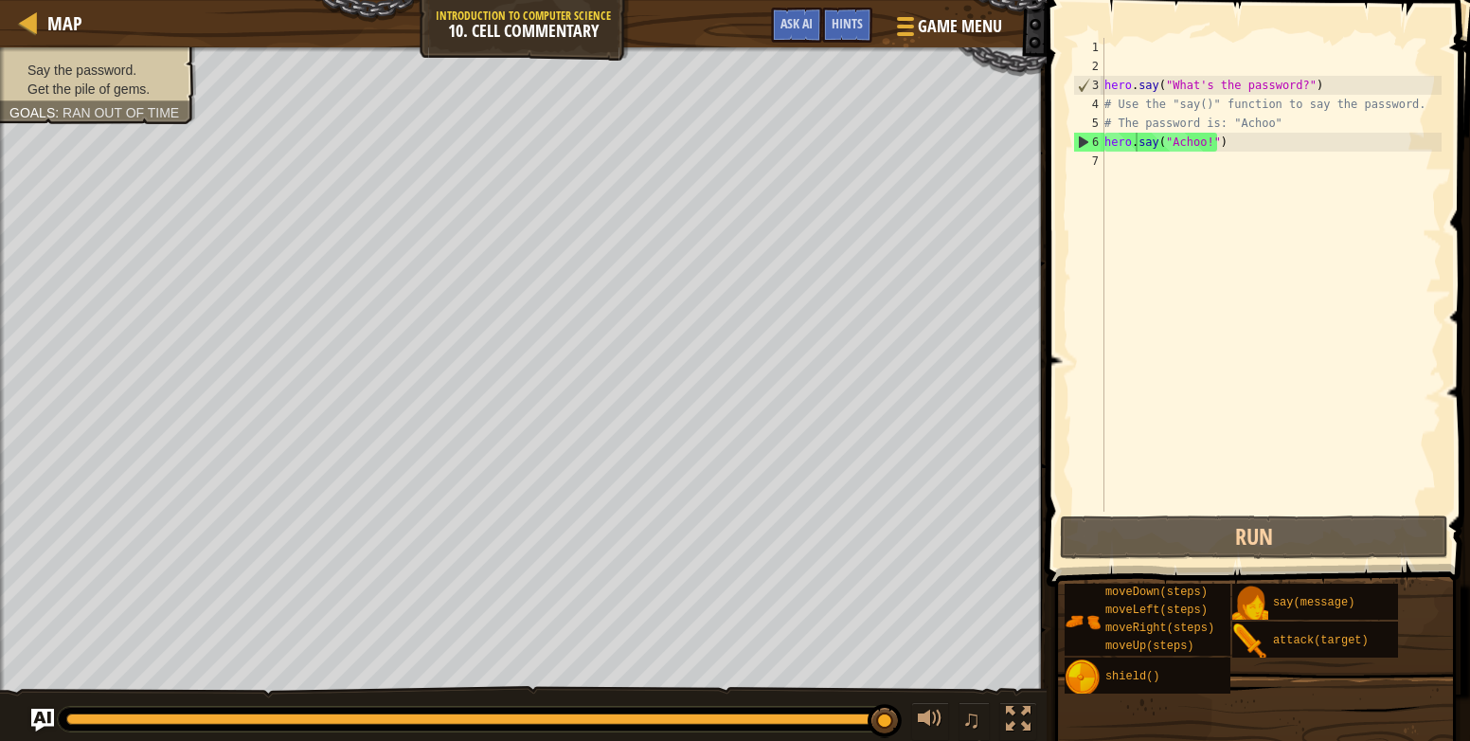
click at [1207, 143] on div "hero . say ( "What's the password?" ) # Use the "say()" function to say the pas…" at bounding box center [1271, 294] width 341 height 512
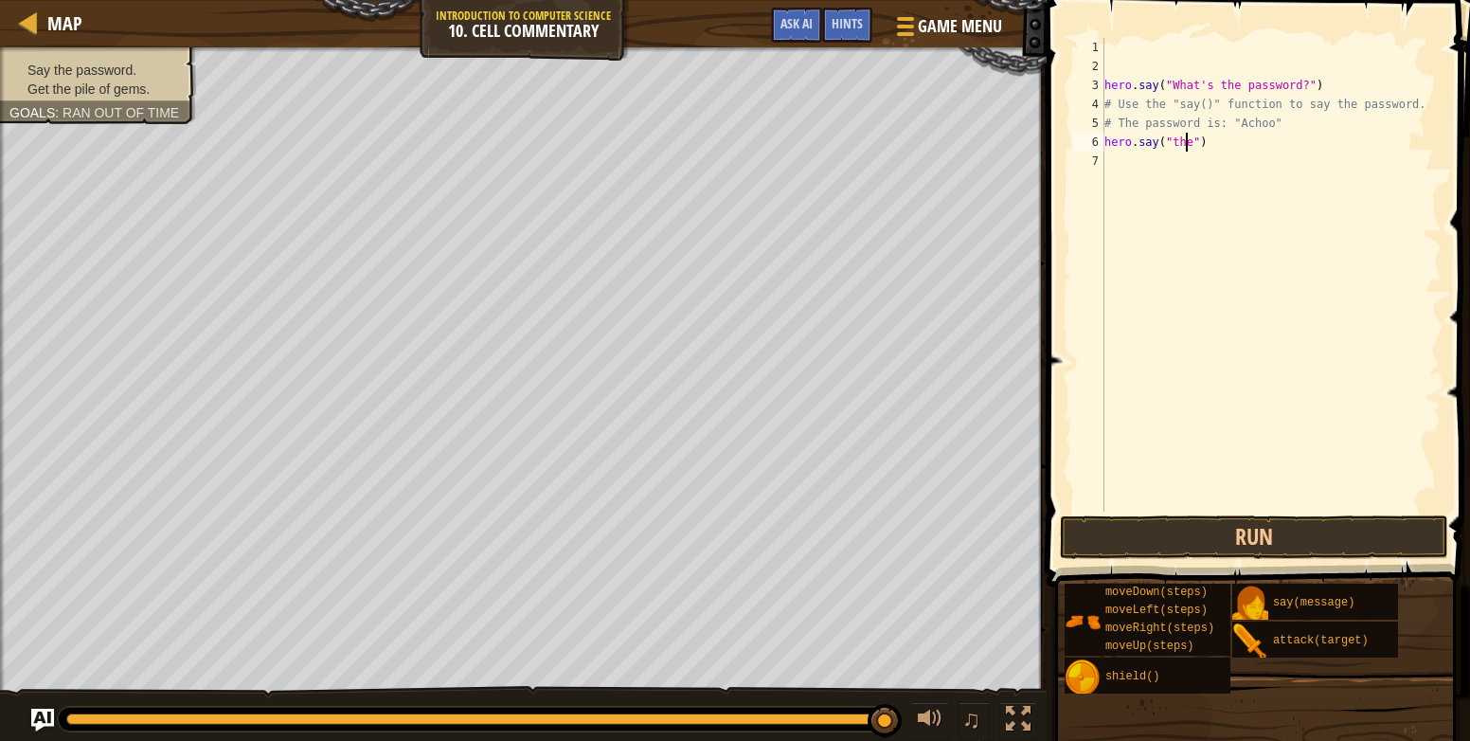
scroll to position [9, 7]
click at [1187, 144] on div "hero . say ( "What's the password?" ) # Use the "say()" function to say the pas…" at bounding box center [1271, 294] width 341 height 512
click at [846, 29] on span "Hints" at bounding box center [847, 23] width 31 height 18
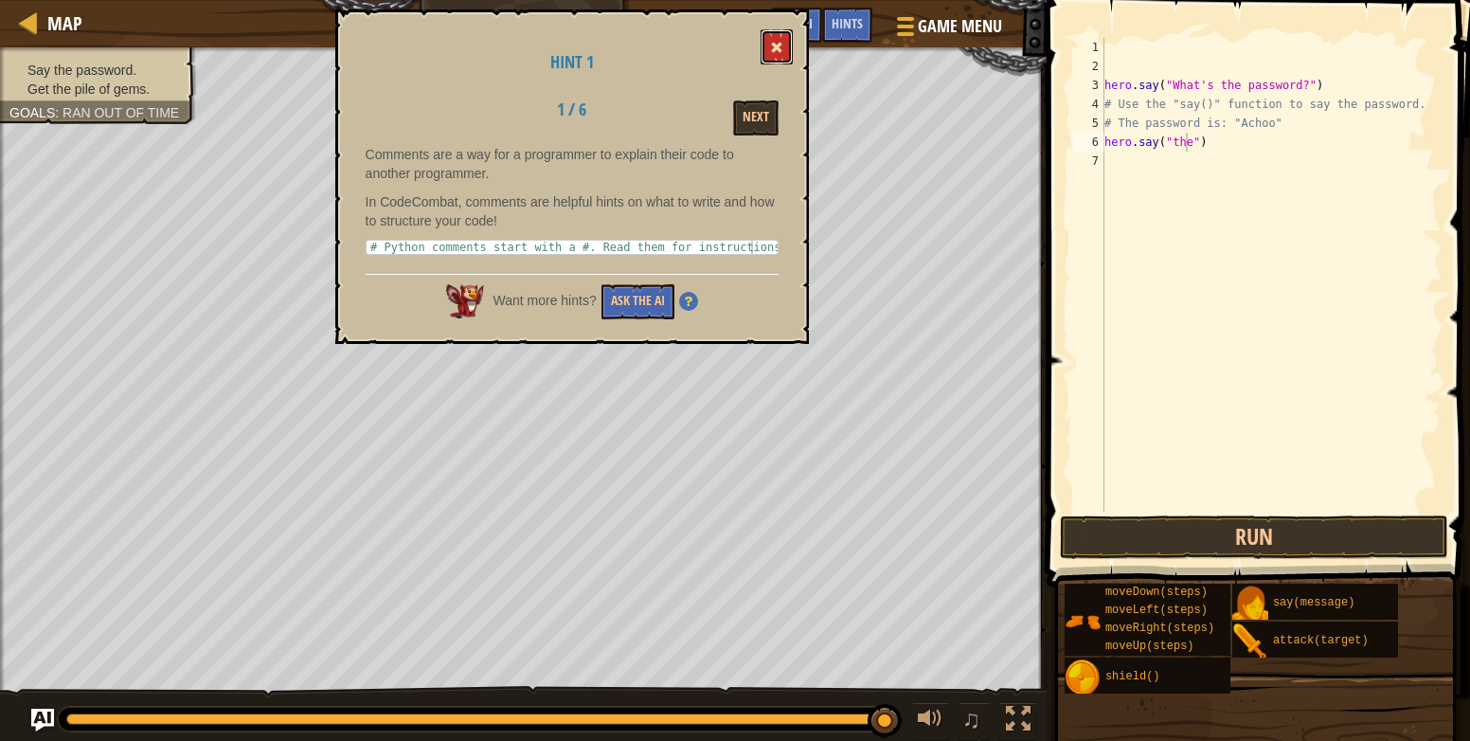
click at [784, 52] on button at bounding box center [777, 46] width 32 height 35
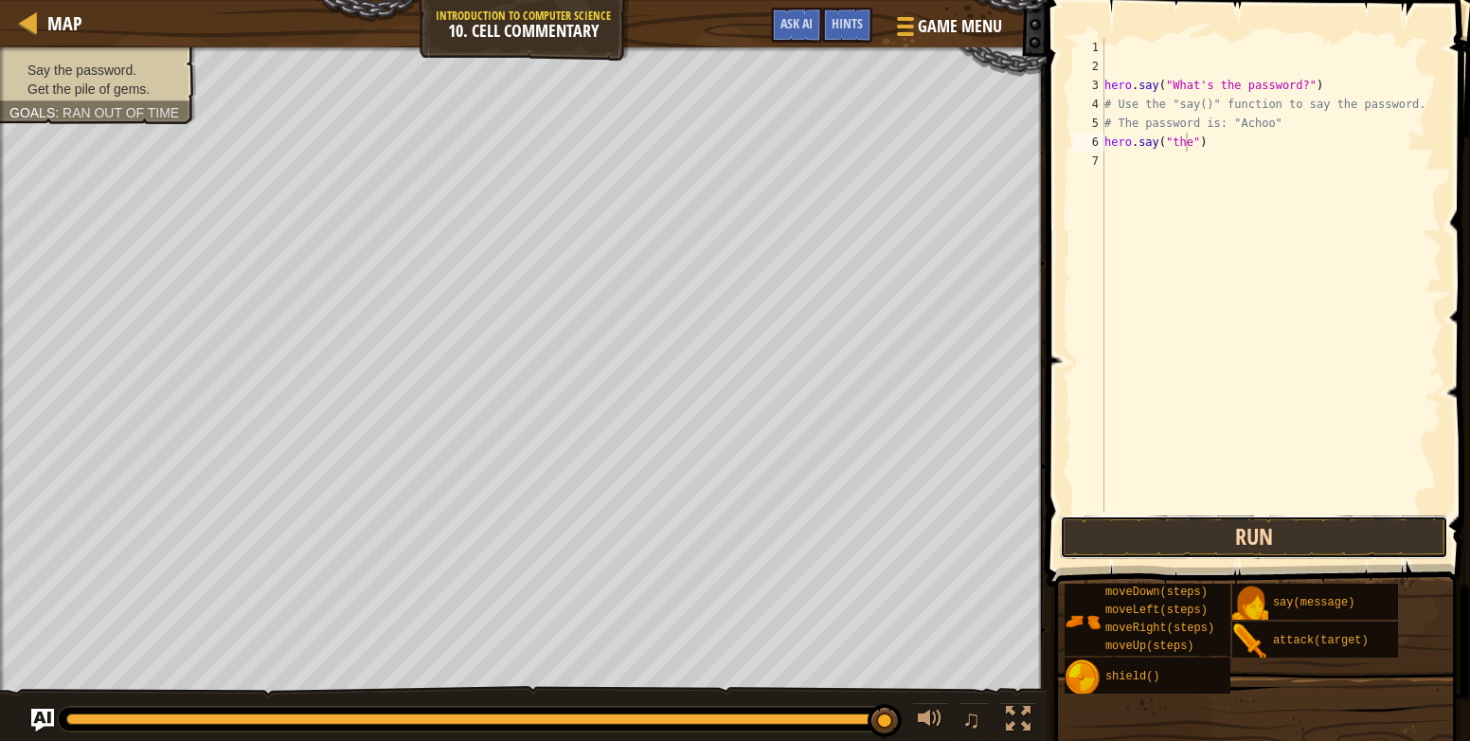
click at [1239, 546] on button "Run" at bounding box center [1254, 537] width 388 height 44
type textarea "hero.say("Achoo")"
click at [1319, 530] on button "Run" at bounding box center [1254, 537] width 388 height 44
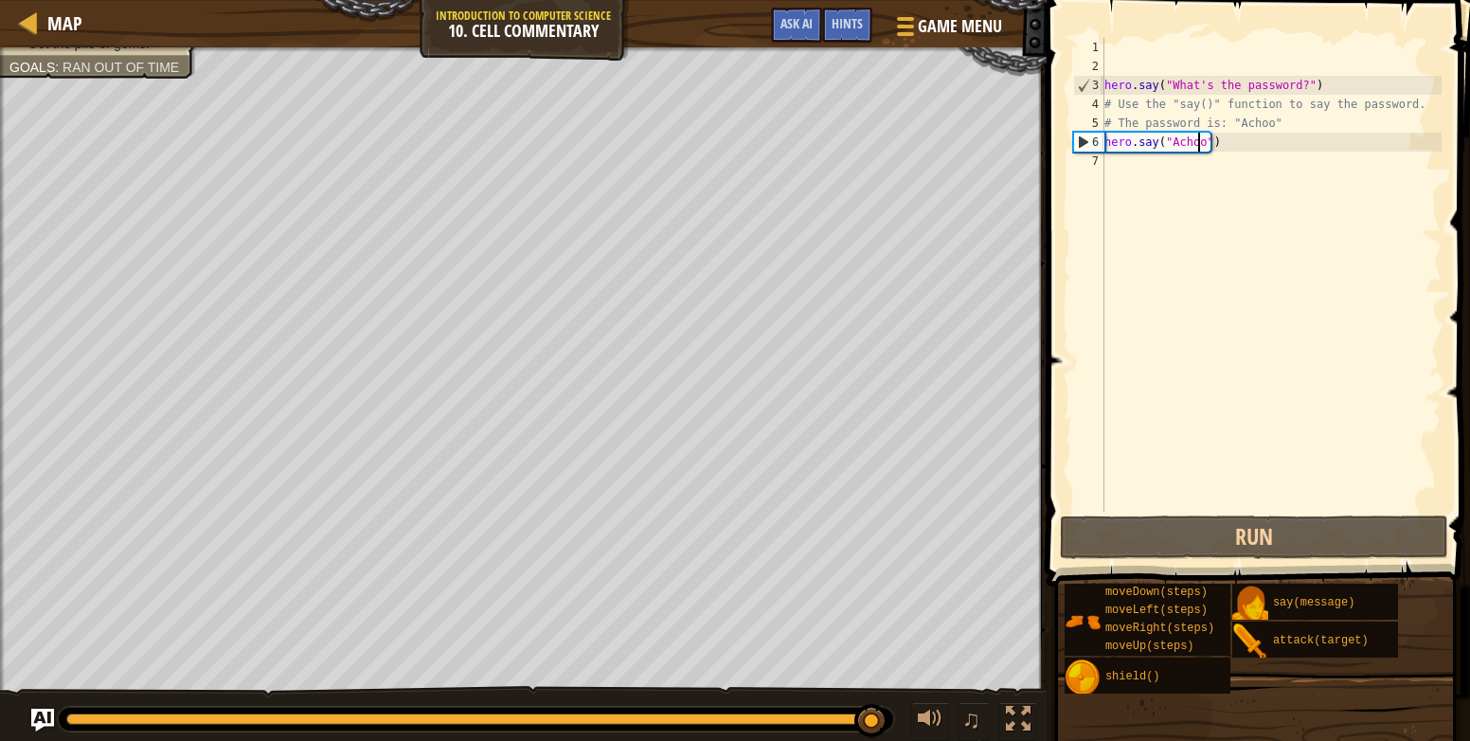
click at [1125, 174] on div "hero . say ( "What's the password?" ) # Use the "say()" function to say the pas…" at bounding box center [1271, 294] width 341 height 512
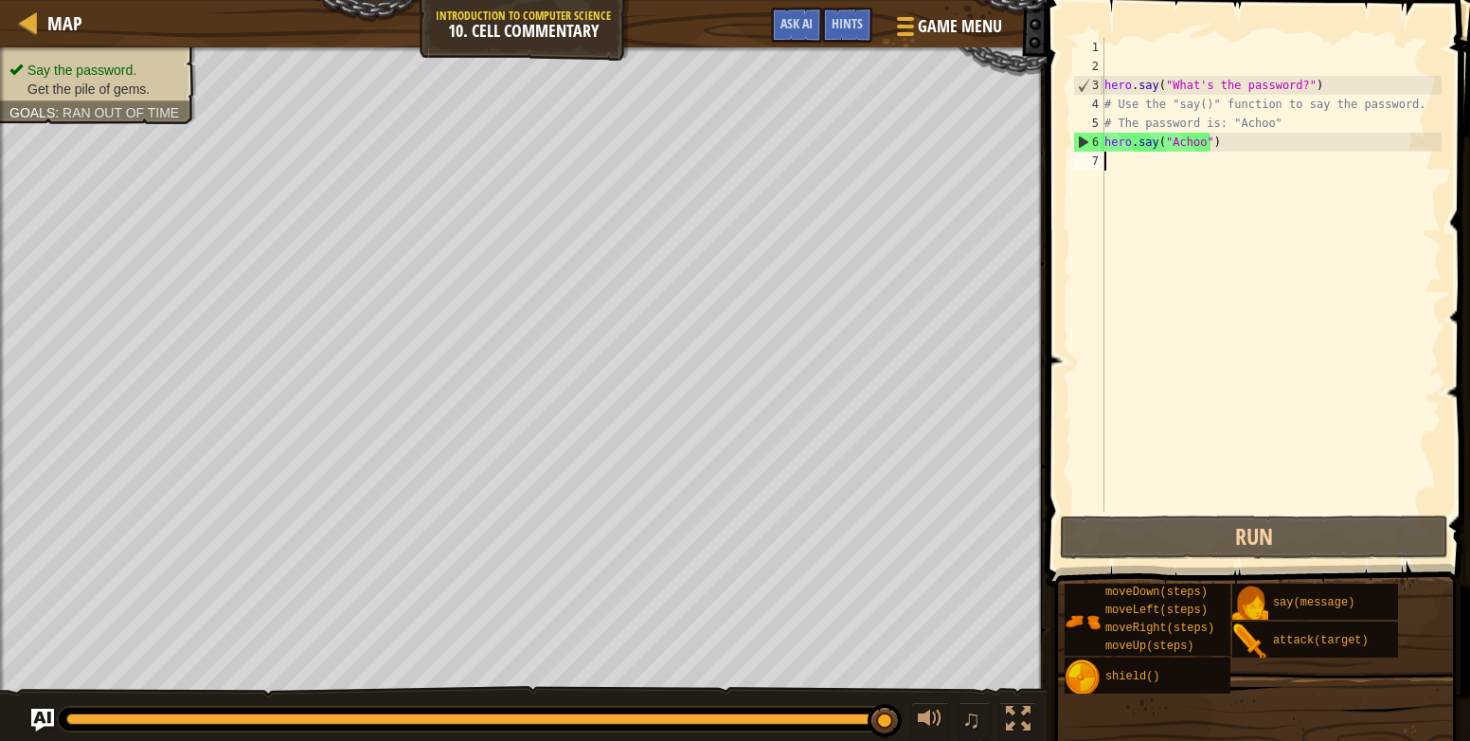
scroll to position [9, 0]
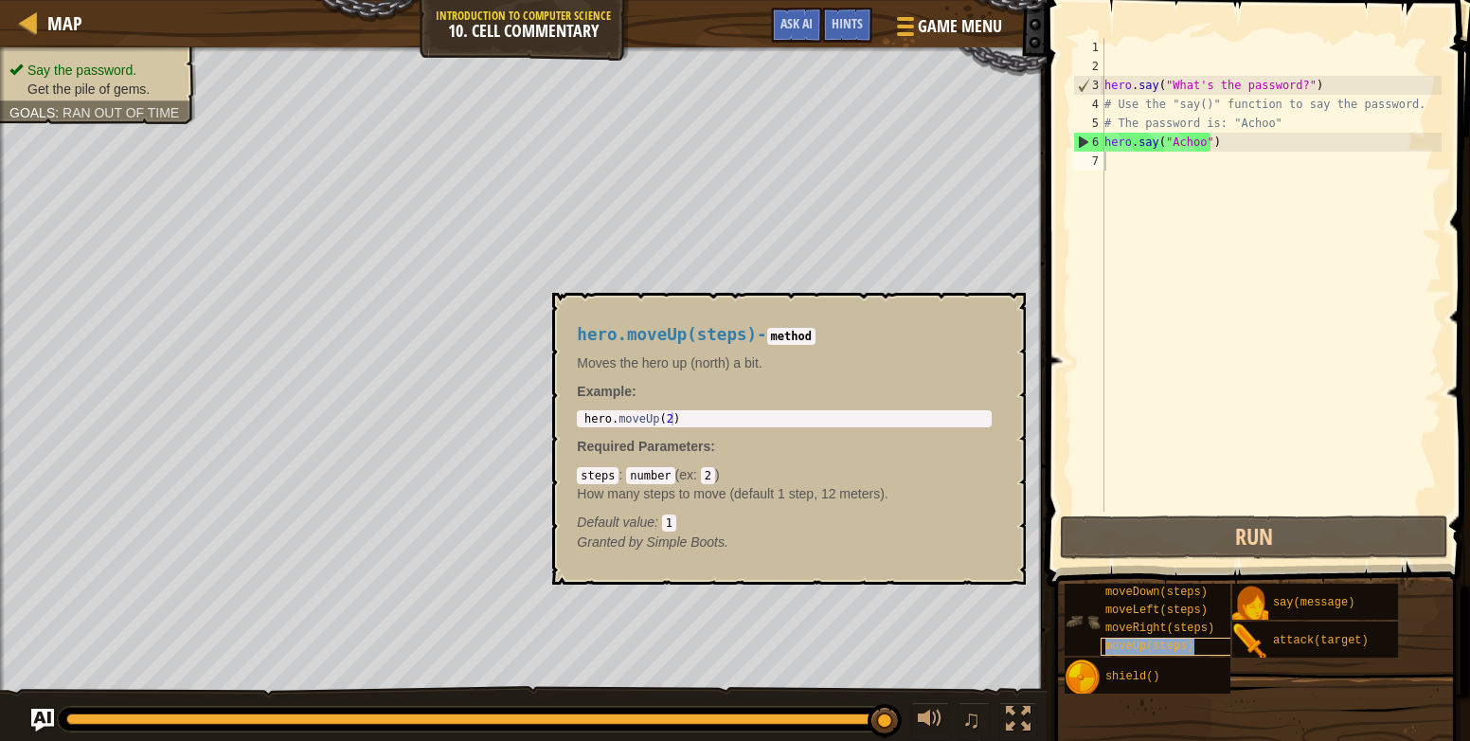
click at [1184, 644] on span "moveUp(steps)" at bounding box center [1150, 645] width 89 height 13
drag, startPoint x: 1184, startPoint y: 644, endPoint x: 1209, endPoint y: 206, distance: 439.3
click at [1209, 206] on div "Hints Videos 1 2 3 4 5 6 7 hero . say ( "What's the password?" ) # Use the "say…" at bounding box center [1255, 365] width 429 height 731
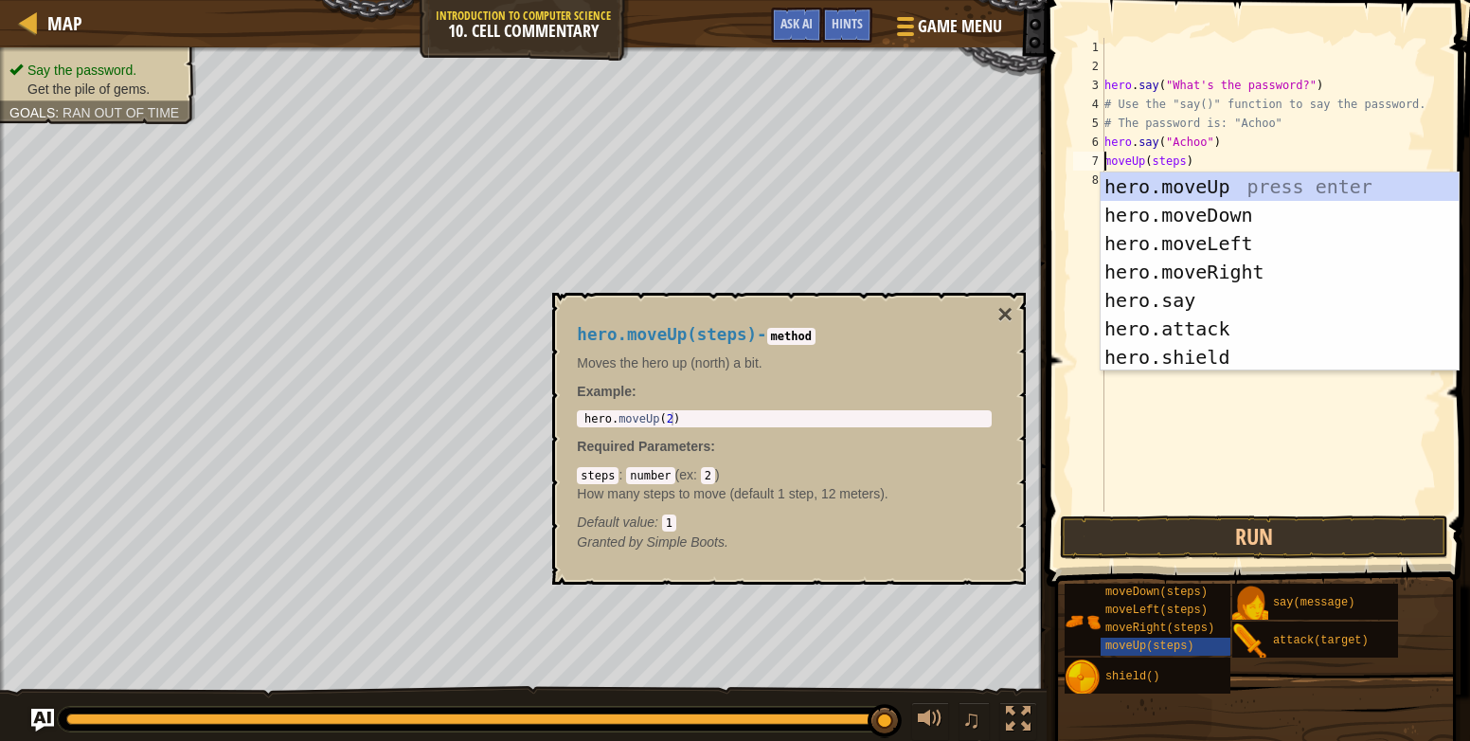
click at [1178, 158] on div "hero . say ( "What's the password?" ) # Use the "say()" function to say the pas…" at bounding box center [1271, 294] width 341 height 512
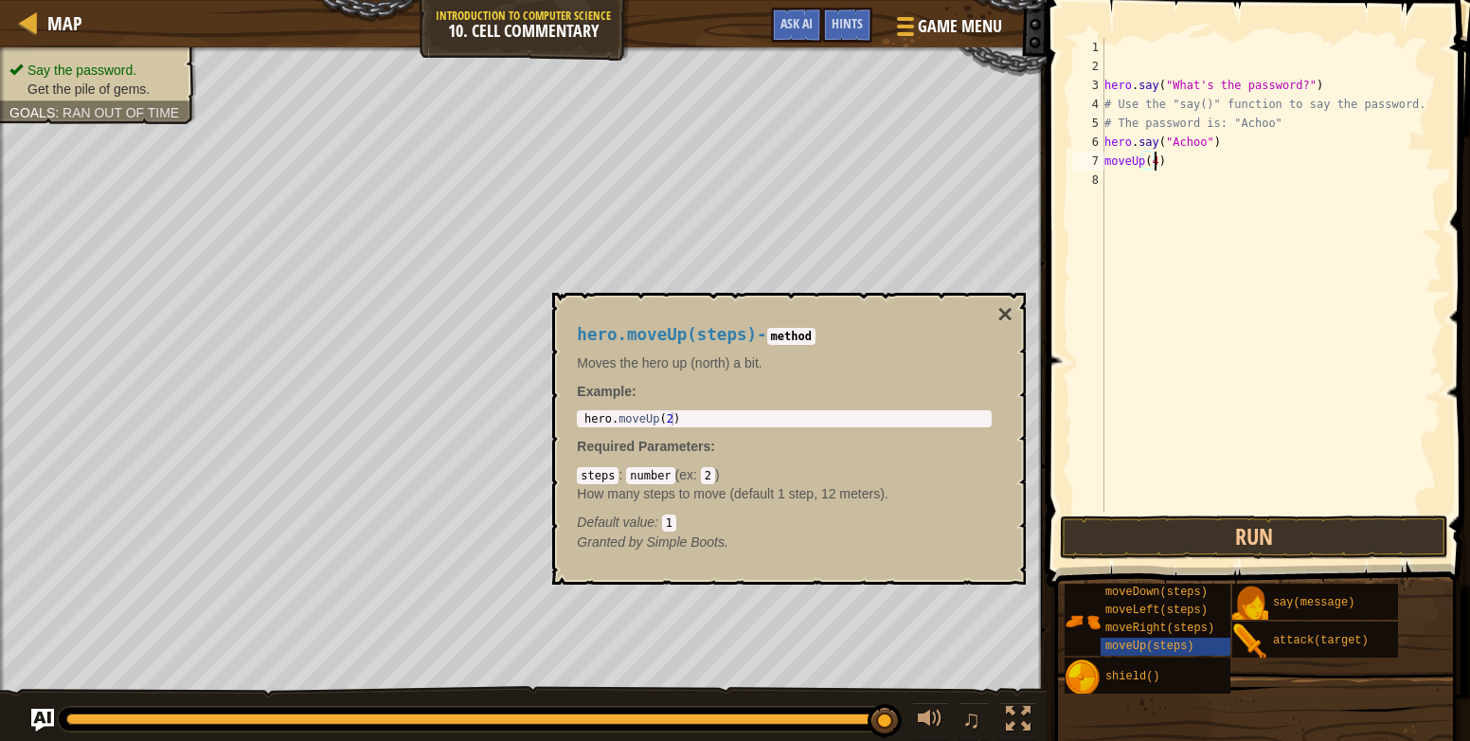
scroll to position [9, 4]
click at [1216, 531] on button "Run" at bounding box center [1254, 537] width 388 height 44
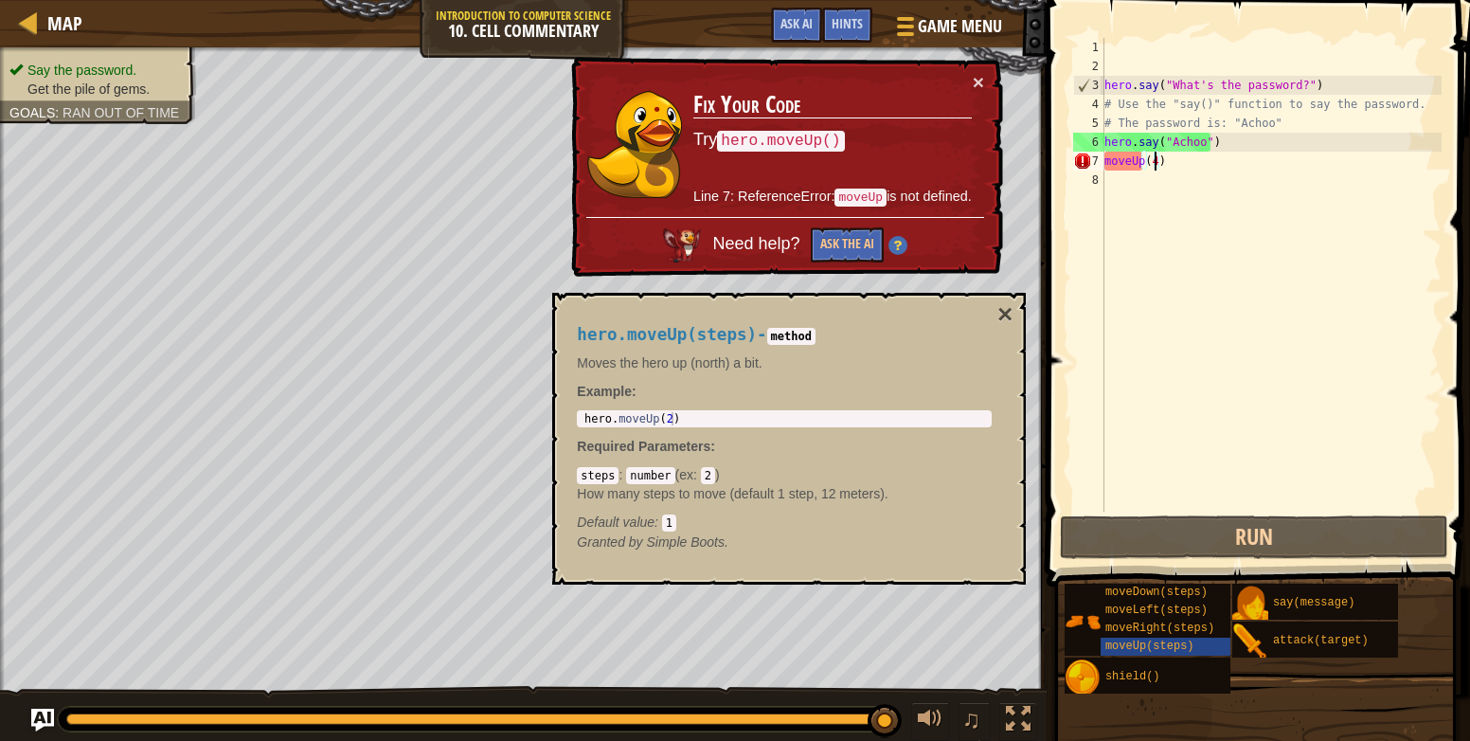
click at [1132, 161] on div "hero . say ( "What's the password?" ) # Use the "say()" function to say the pas…" at bounding box center [1271, 294] width 341 height 512
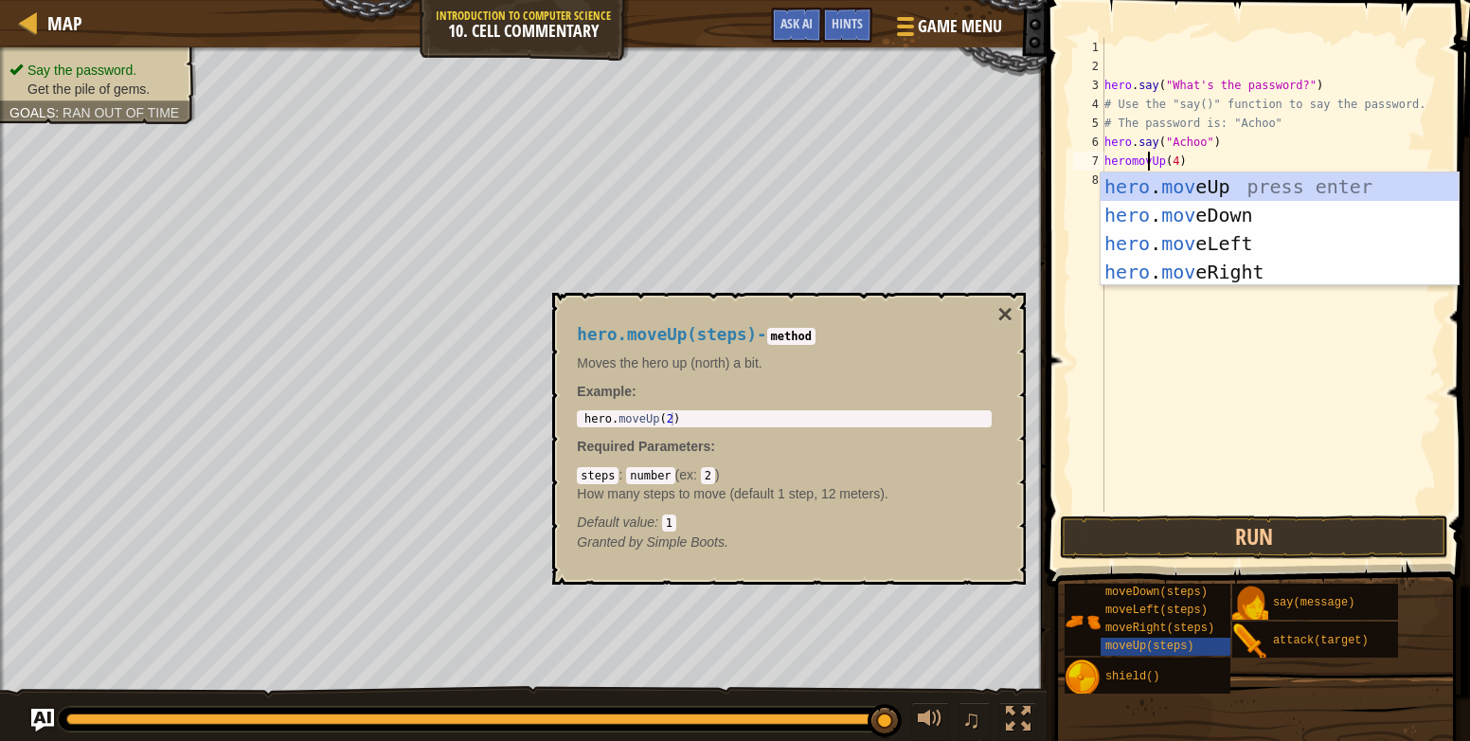
scroll to position [9, 5]
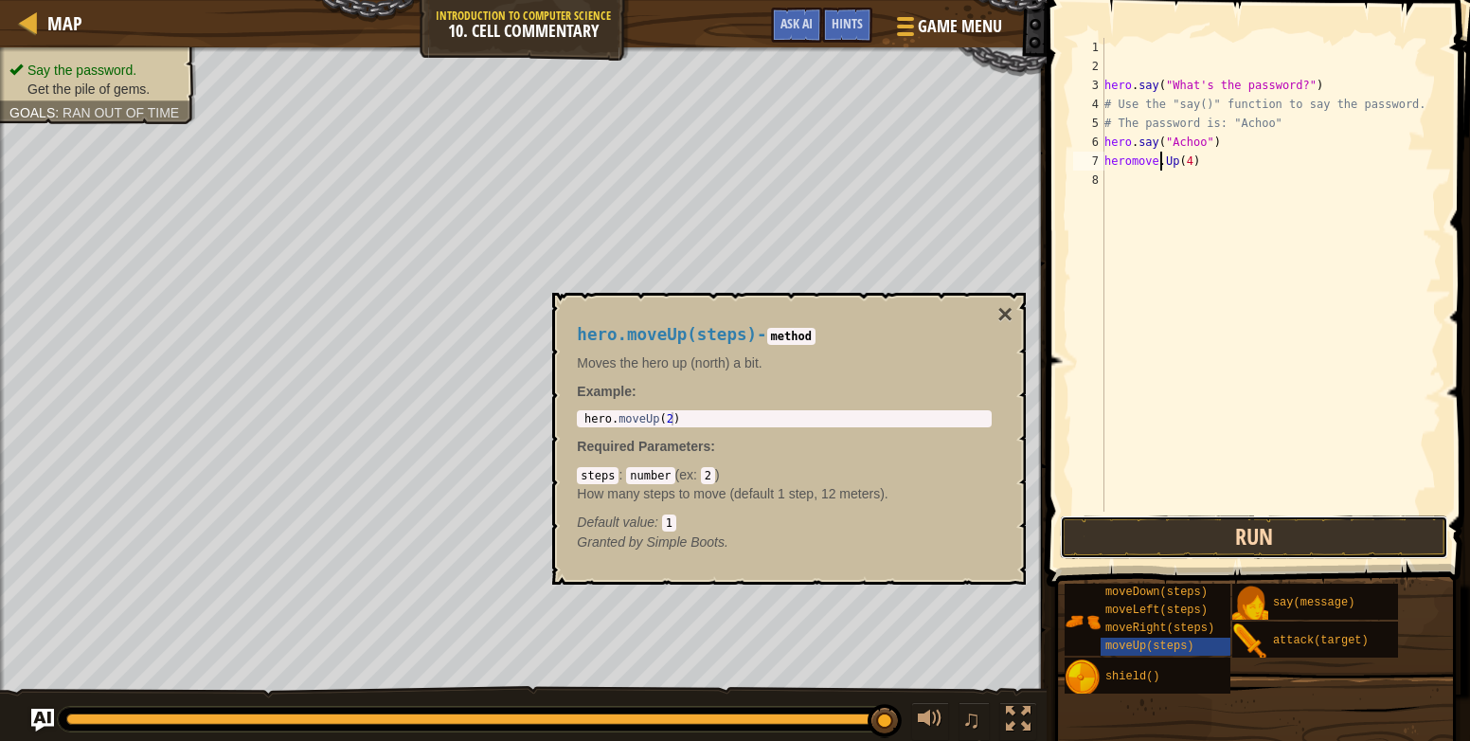
click at [1242, 539] on button "Run" at bounding box center [1254, 537] width 388 height 44
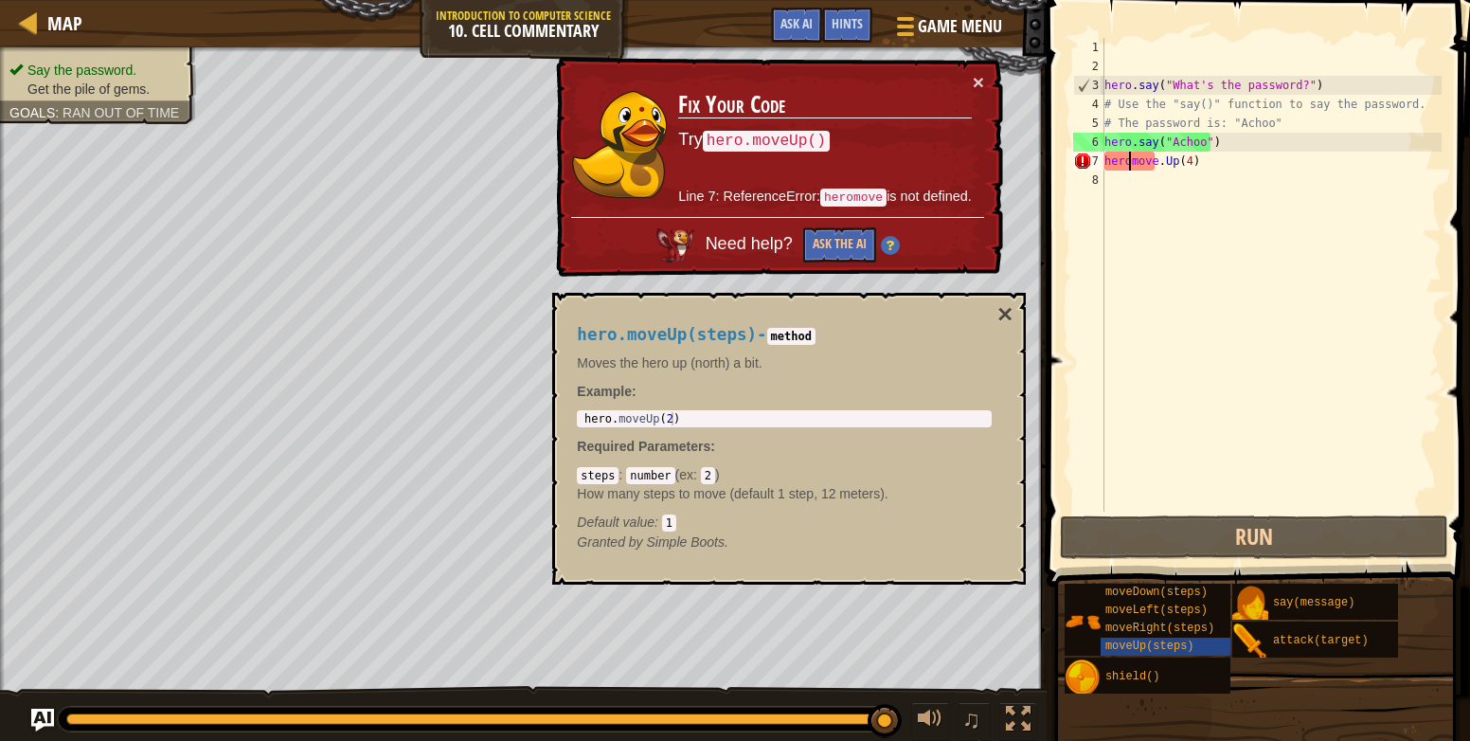
click at [1128, 167] on div "hero . say ( "What's the password?" ) # Use the "say()" function to say the pas…" at bounding box center [1271, 294] width 341 height 512
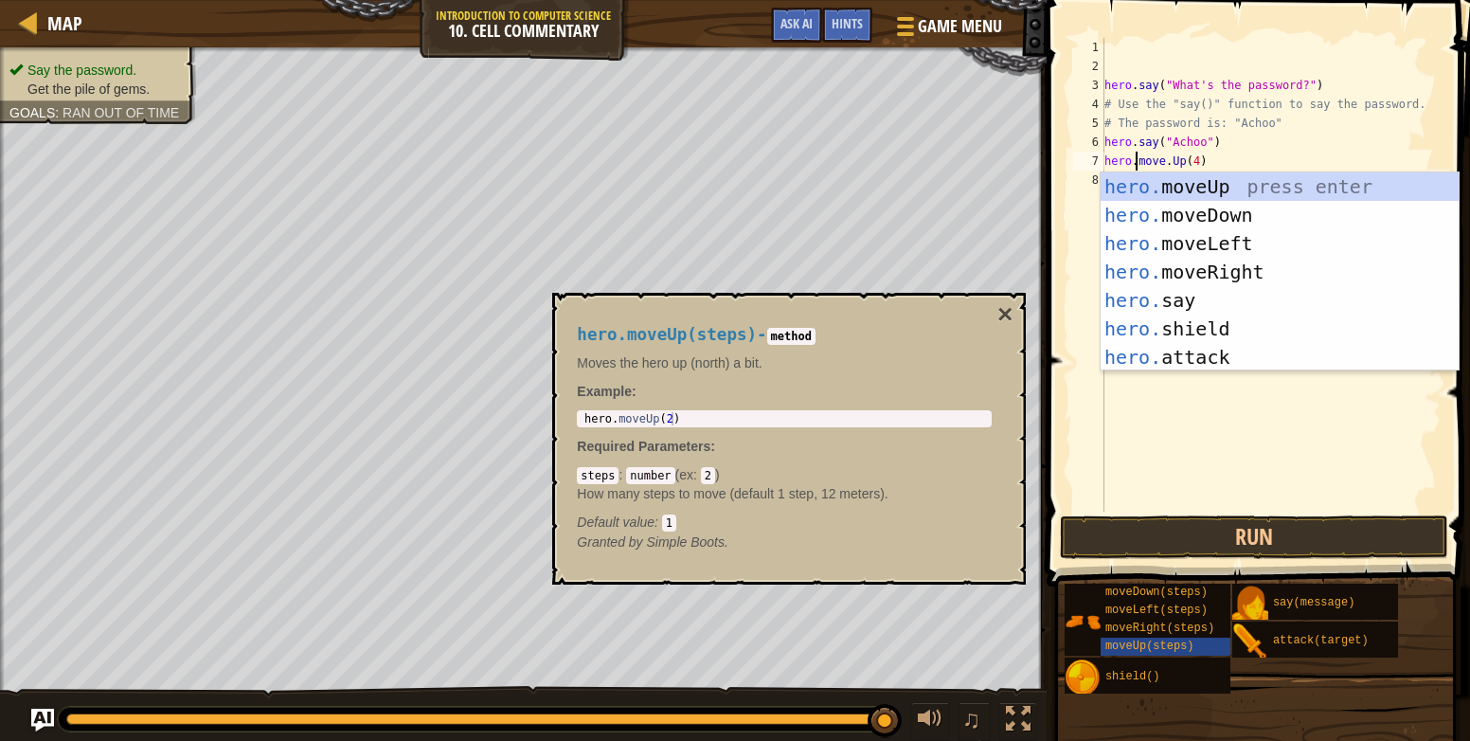
click at [1163, 164] on div "hero . say ( "What's the password?" ) # Use the "say()" function to say the pas…" at bounding box center [1271, 294] width 341 height 512
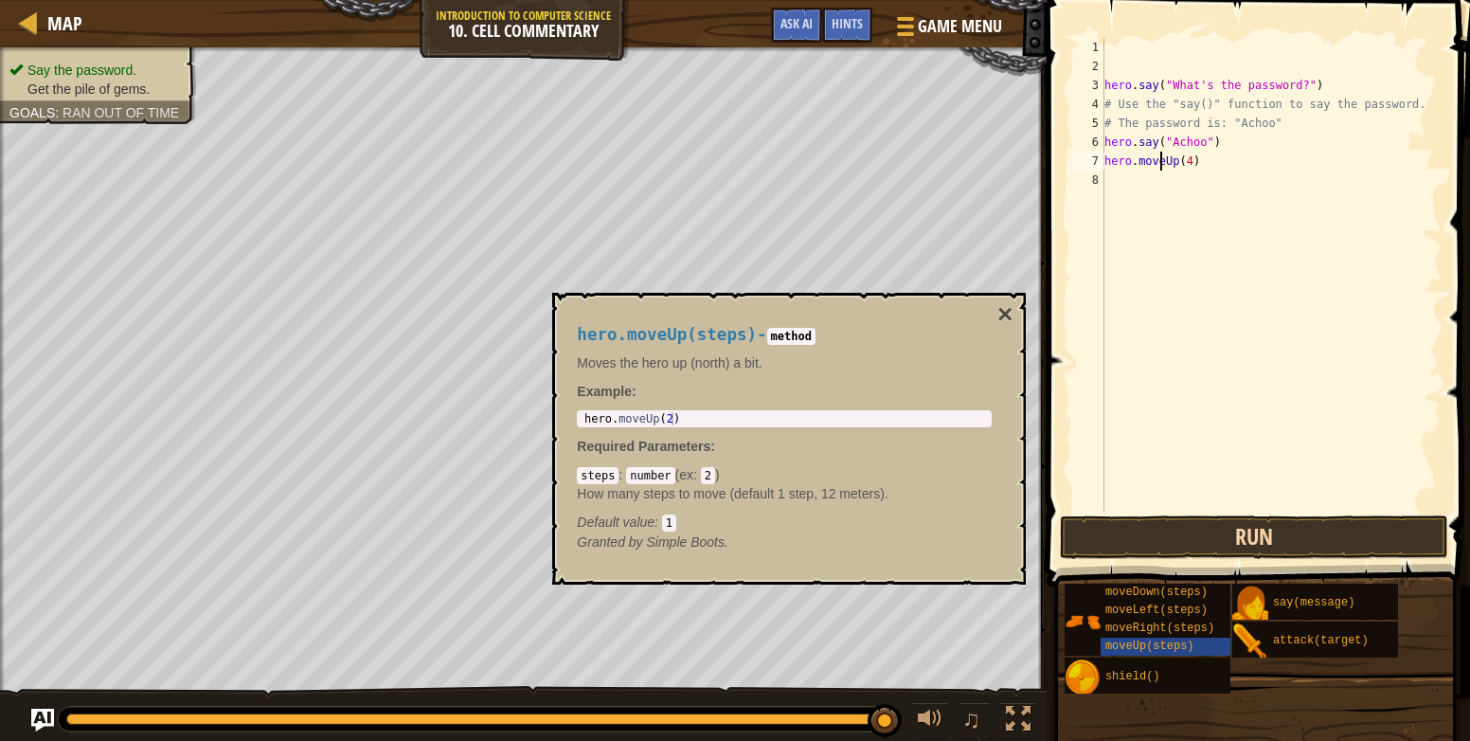
type textarea "hero.moveUp(4)"
click at [1342, 542] on button "Run" at bounding box center [1254, 537] width 388 height 44
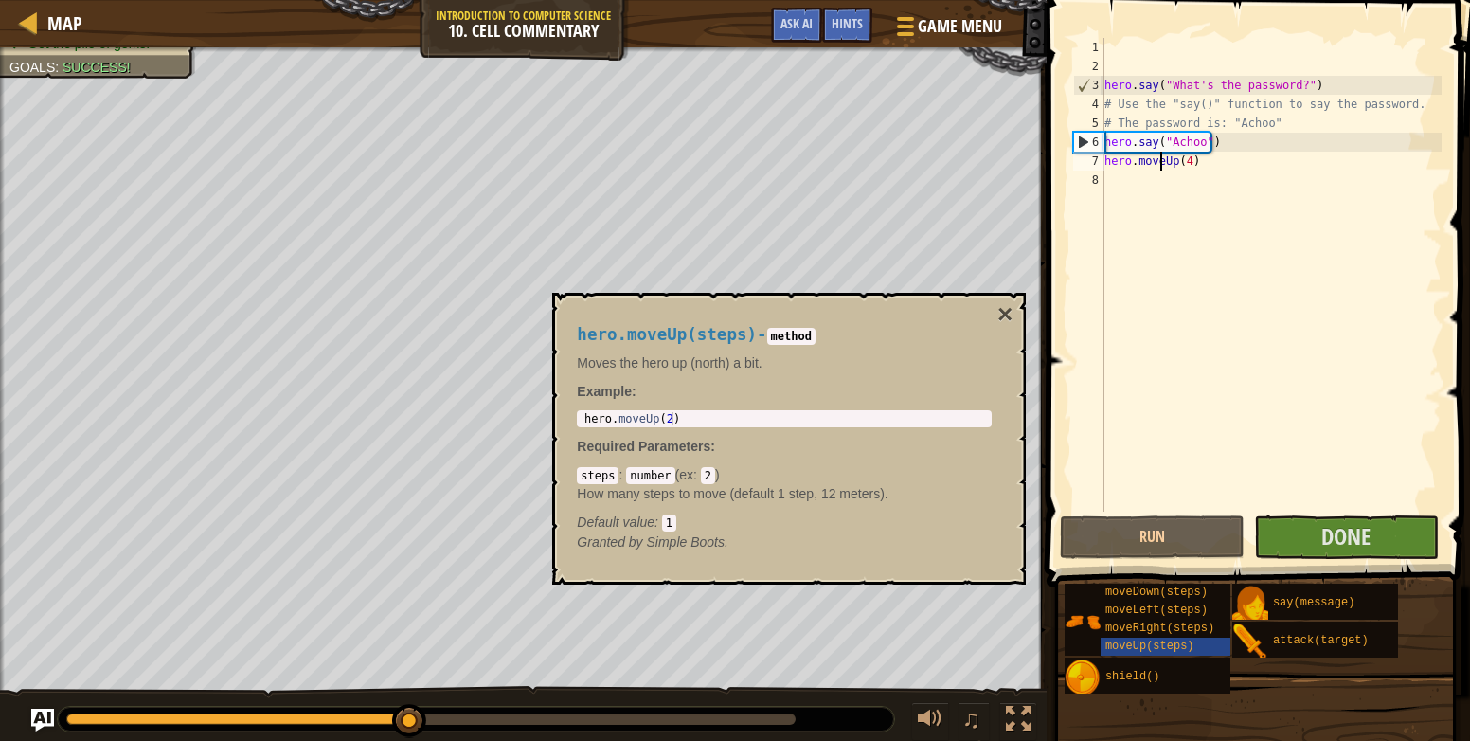
click at [1014, 315] on div "hero.moveUp(steps) - method Moves the hero up (north) a bit. Example : 1 hero .…" at bounding box center [789, 439] width 474 height 292
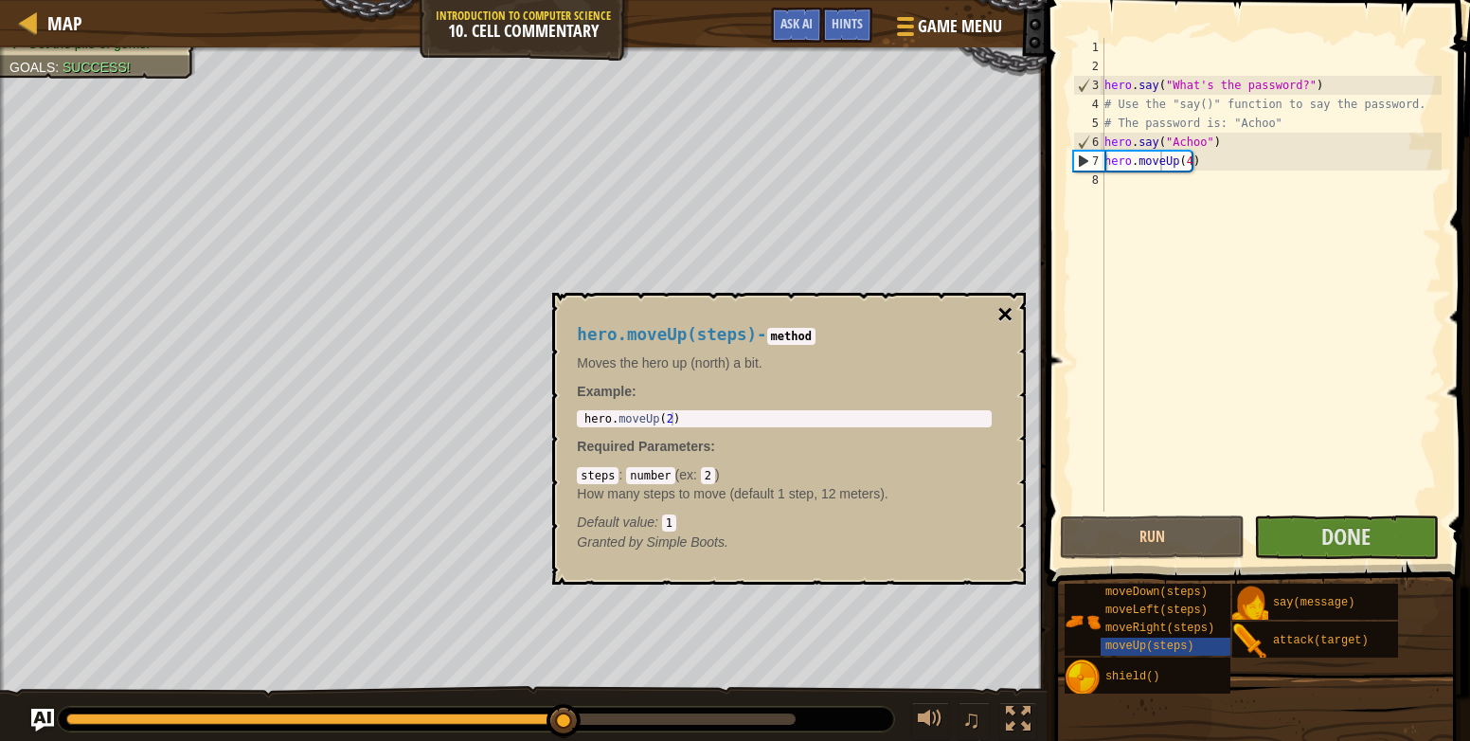
click at [1010, 312] on button "×" at bounding box center [1005, 314] width 15 height 27
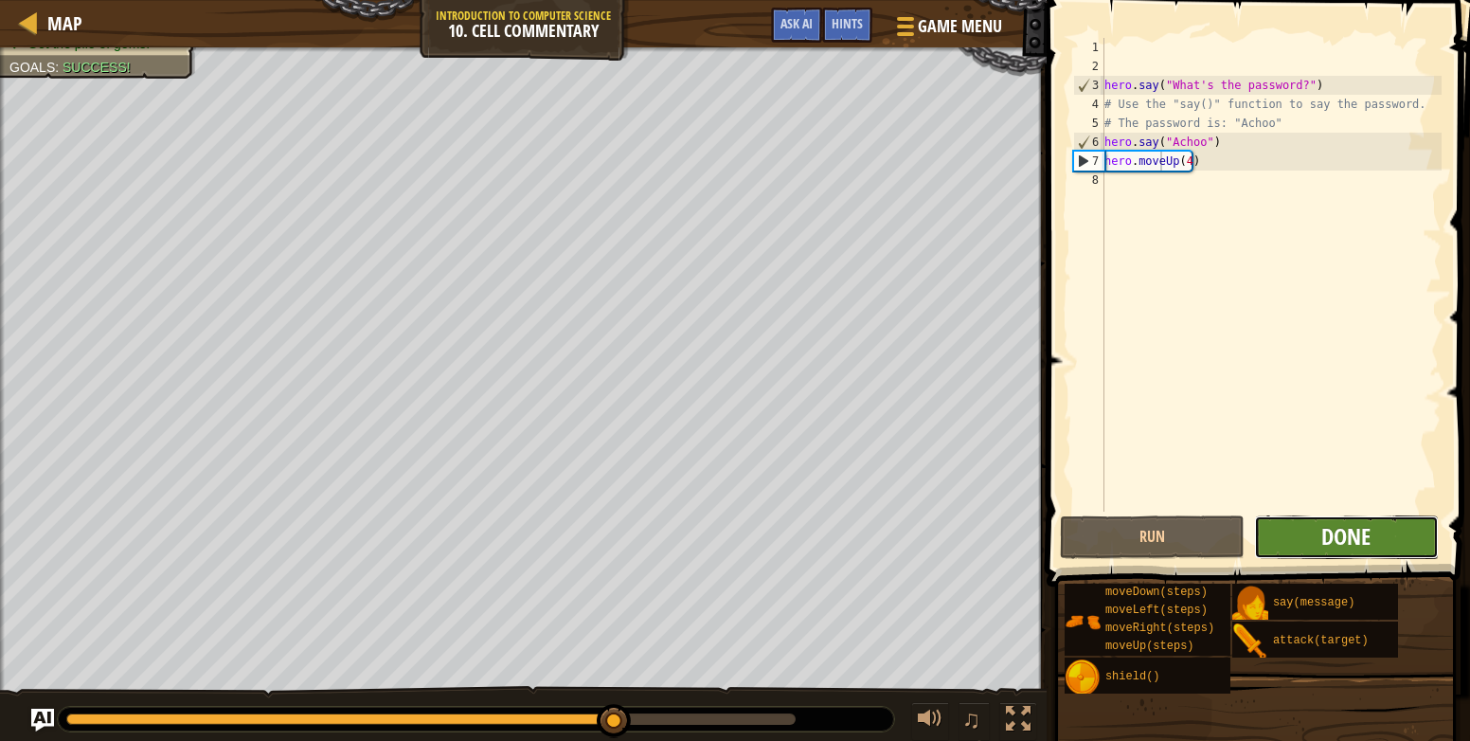
click at [1323, 544] on span "Done" at bounding box center [1346, 536] width 49 height 30
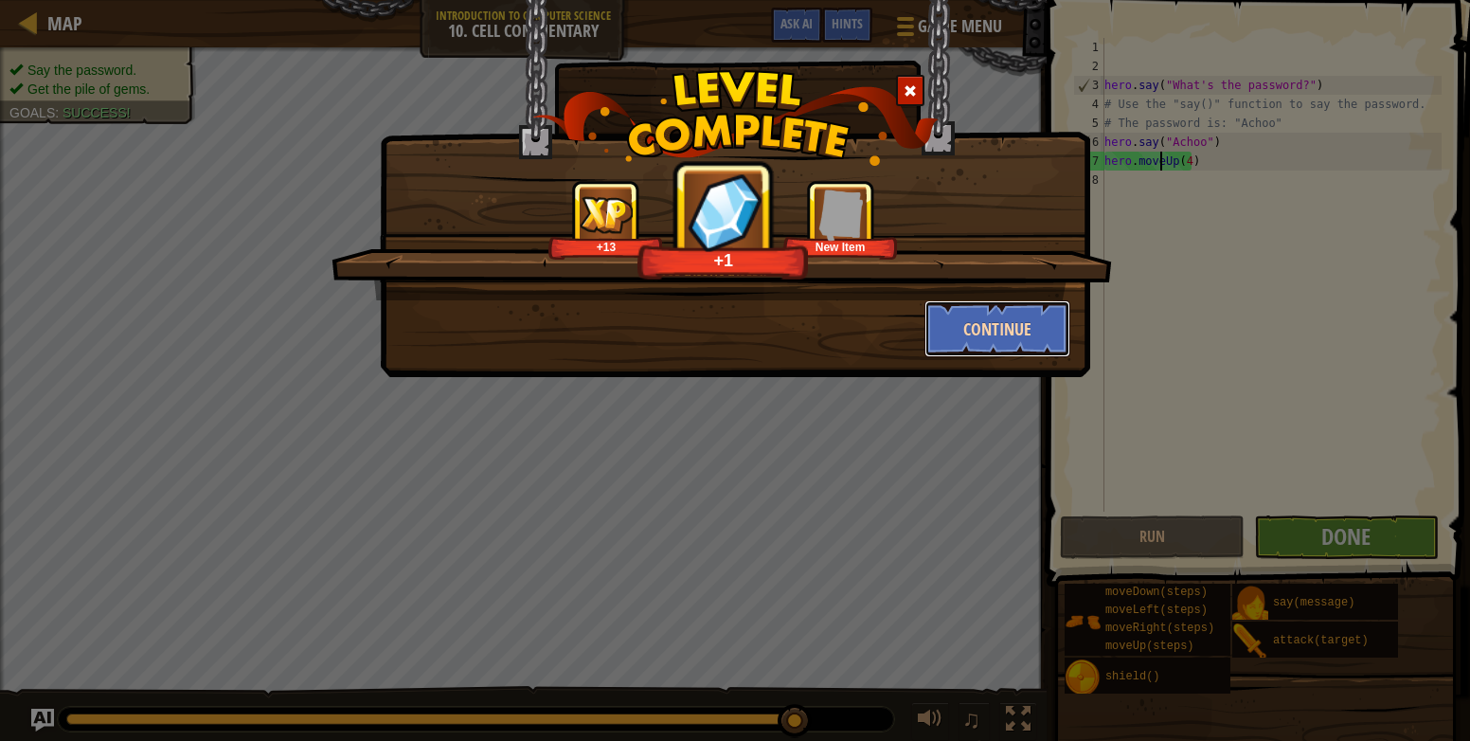
click at [1009, 329] on button "Continue" at bounding box center [998, 328] width 147 height 57
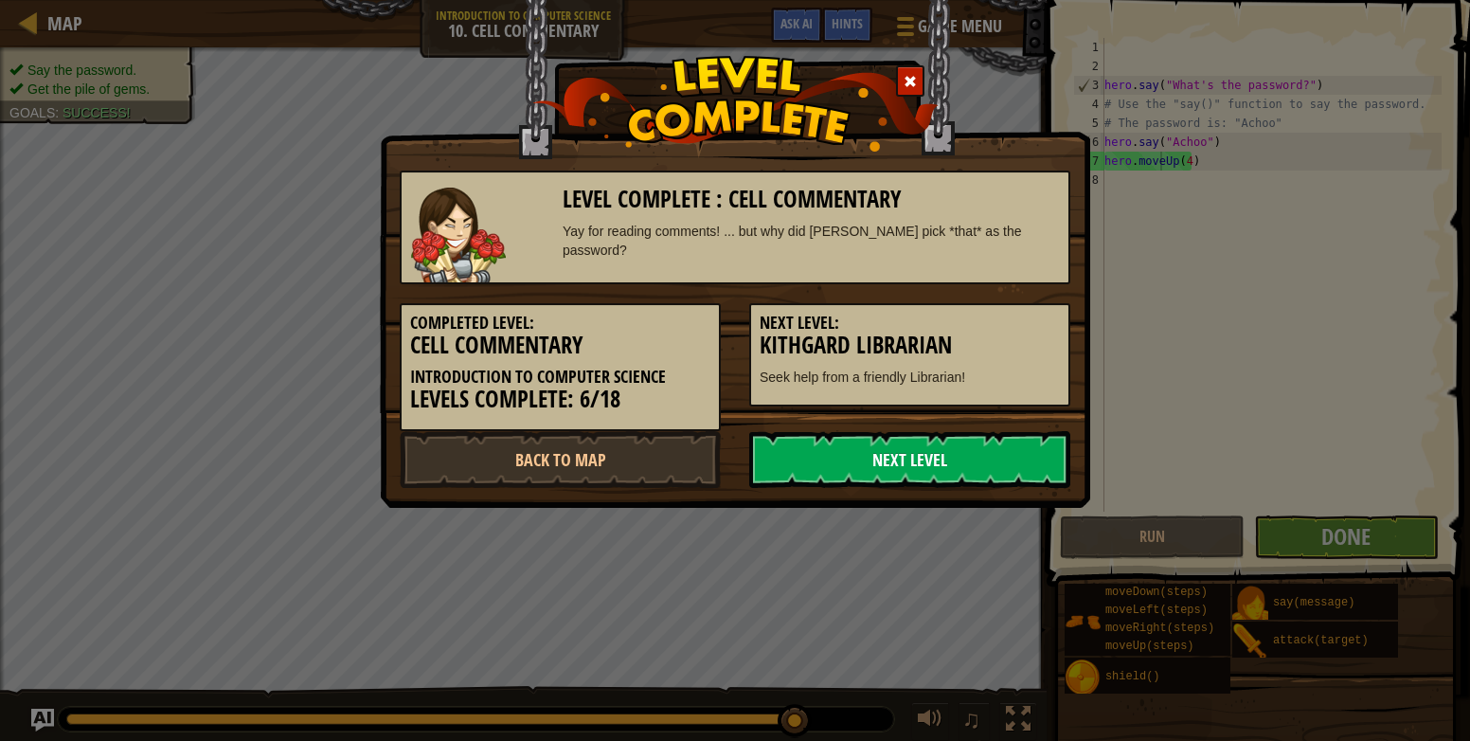
click at [832, 464] on link "Next Level" at bounding box center [909, 459] width 321 height 57
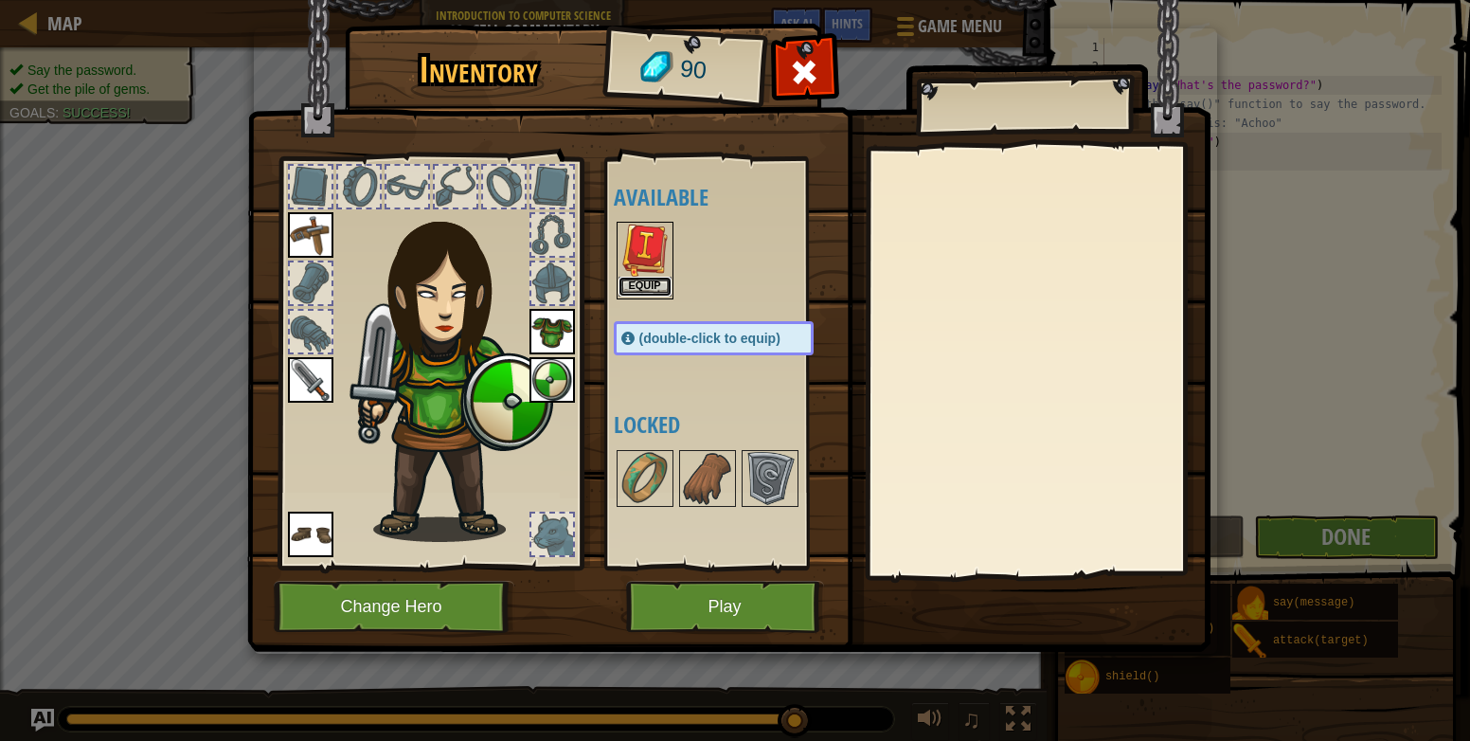
click at [631, 291] on button "Equip" at bounding box center [645, 287] width 53 height 20
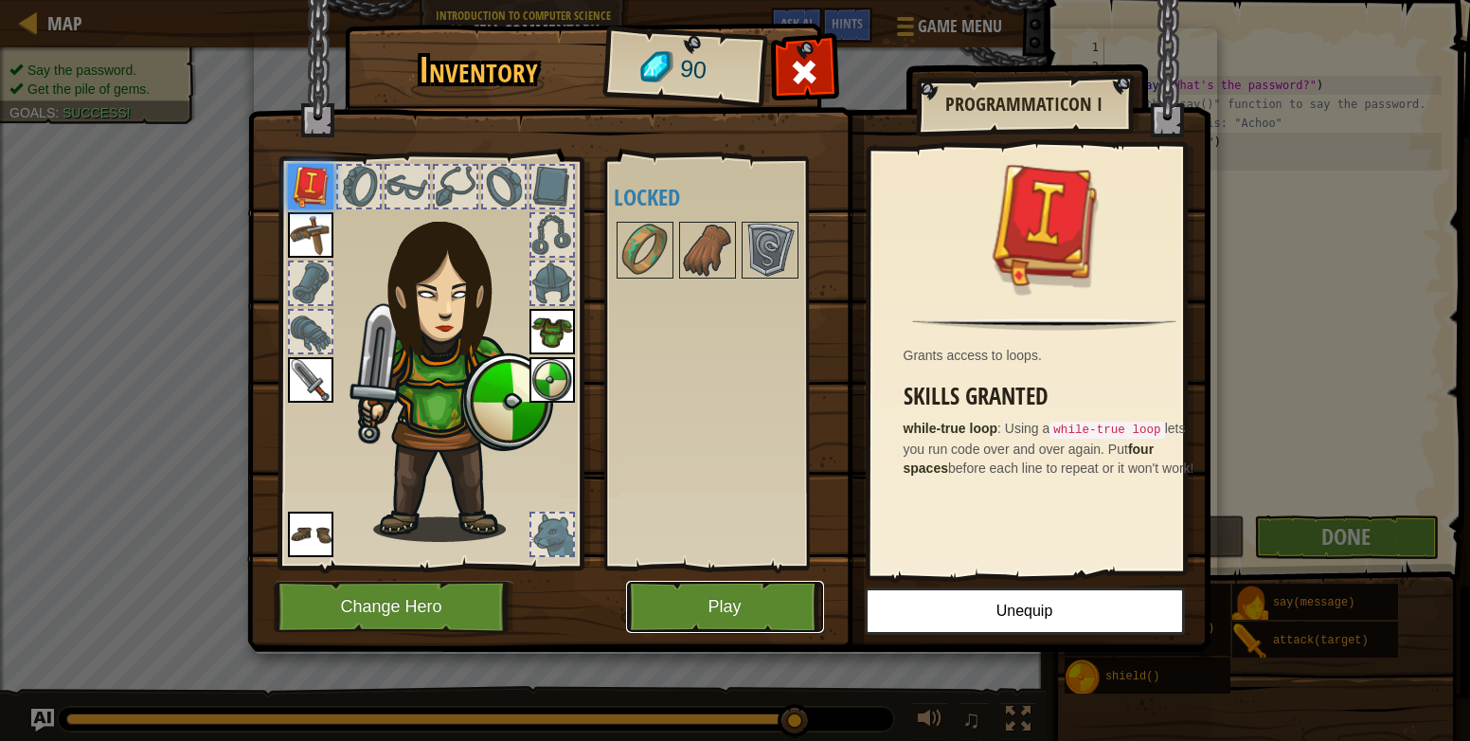
click at [751, 608] on button "Play" at bounding box center [725, 607] width 198 height 52
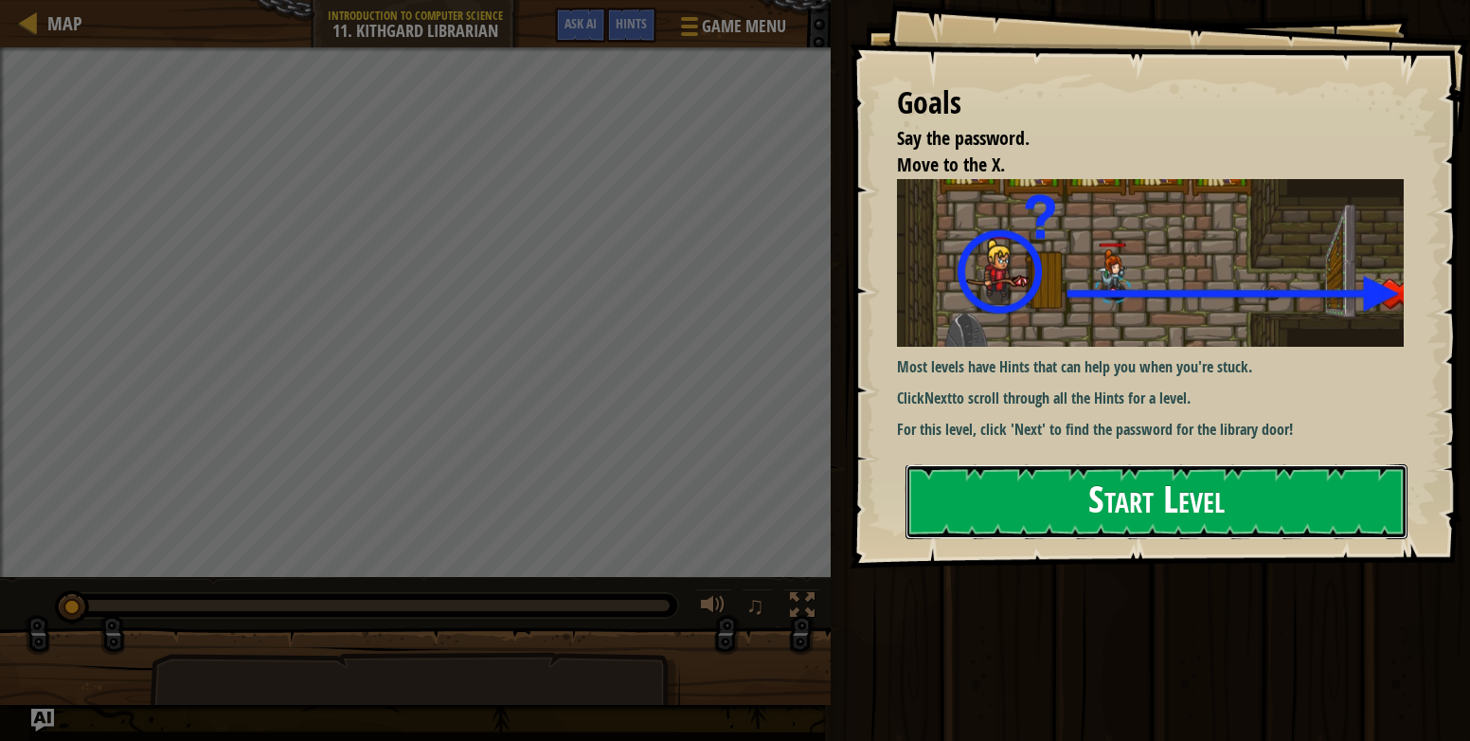
click at [1156, 499] on button "Start Level" at bounding box center [1157, 501] width 502 height 75
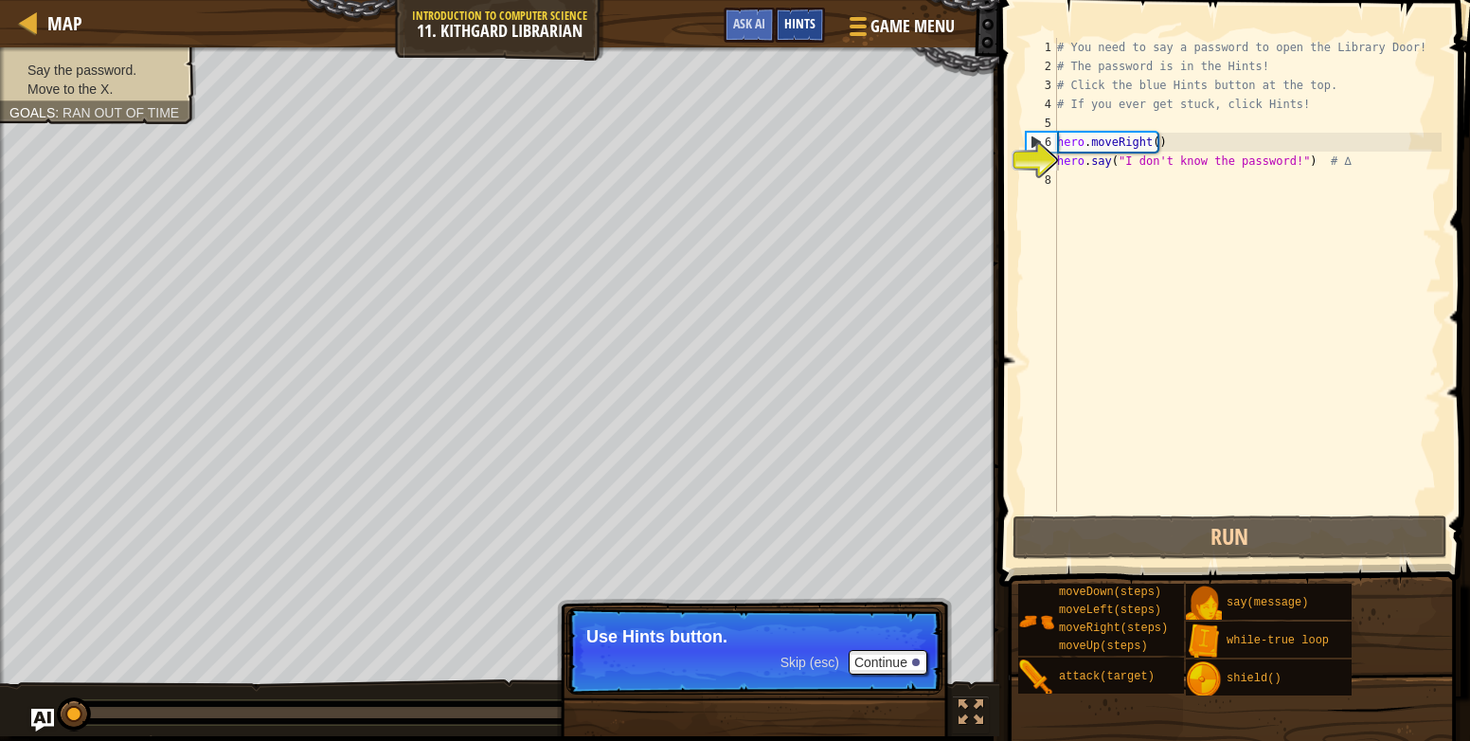
click at [800, 36] on div "Hints" at bounding box center [800, 25] width 50 height 35
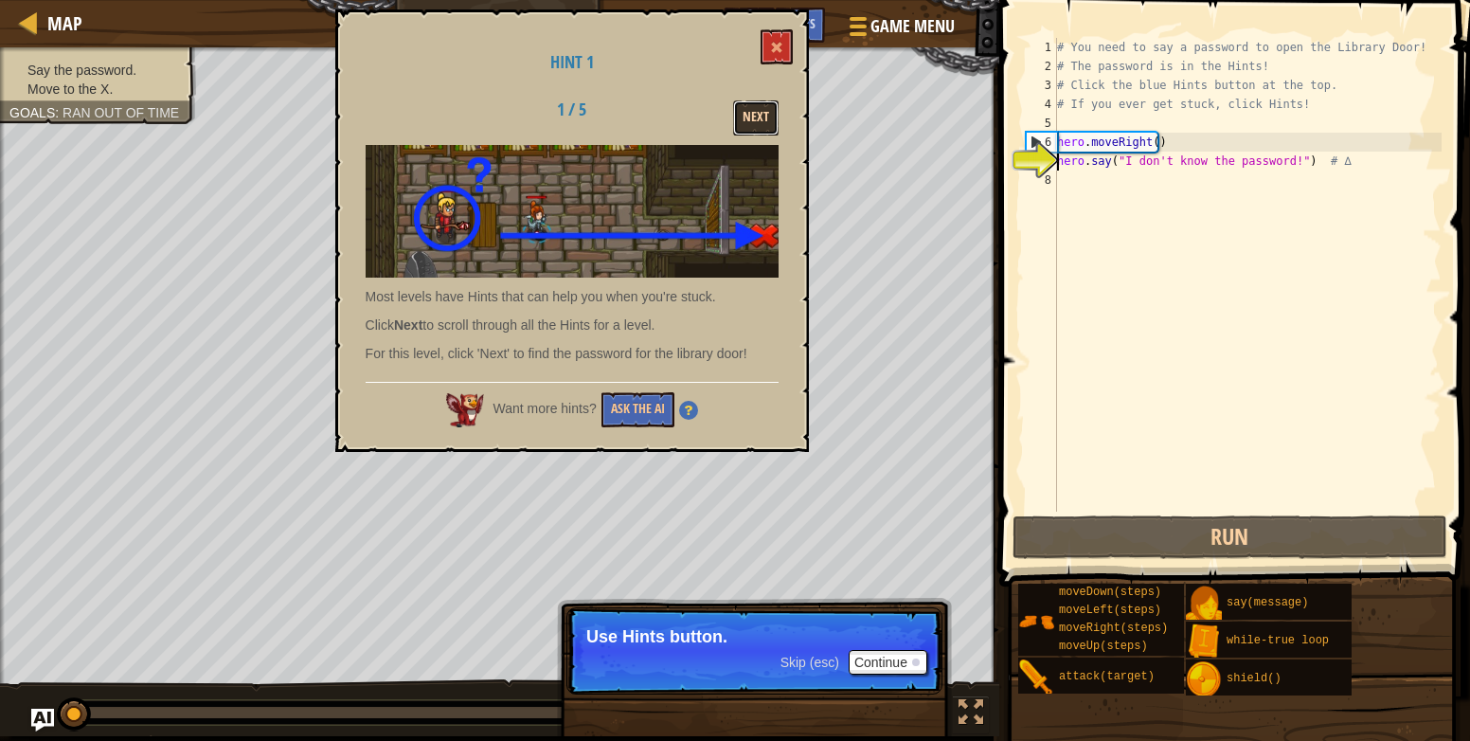
click at [752, 114] on button "Next" at bounding box center [755, 117] width 45 height 35
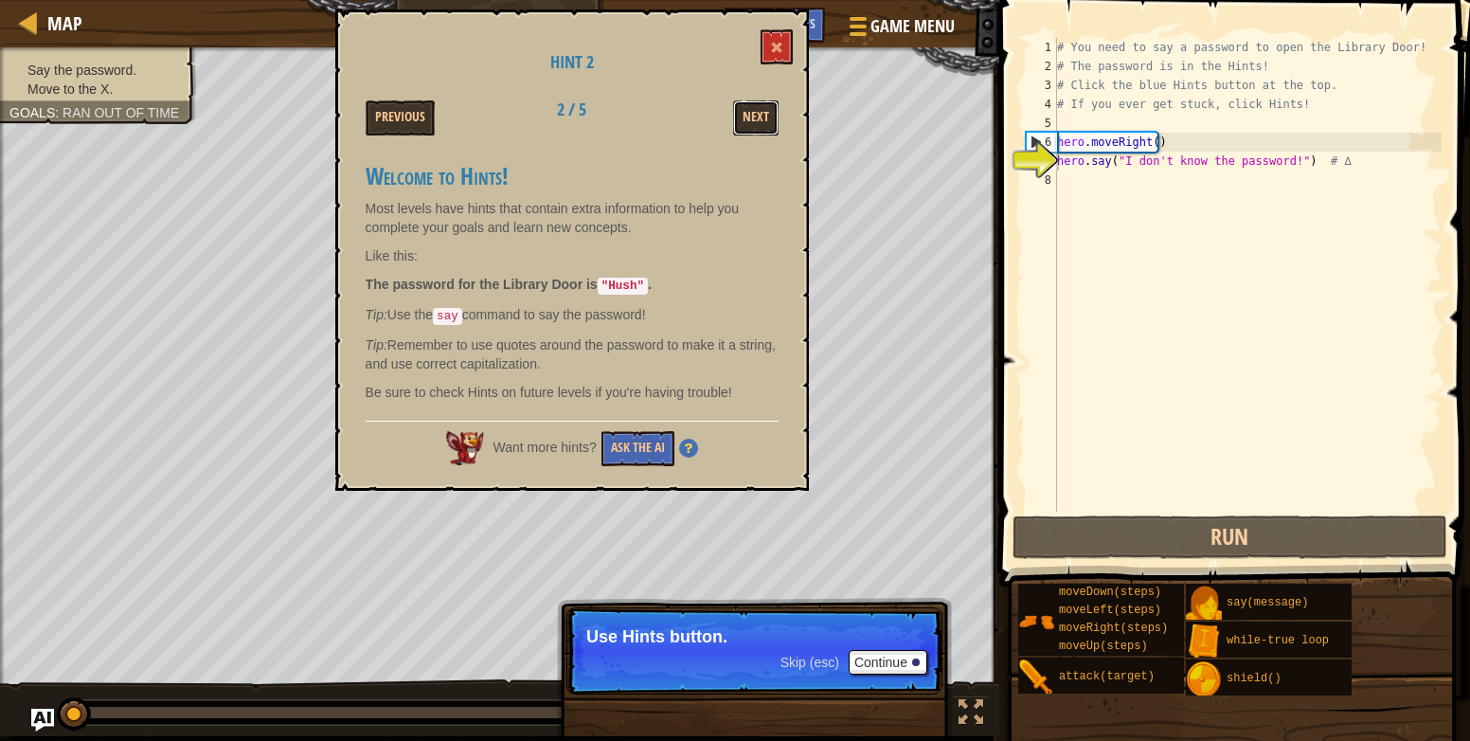
click at [752, 114] on button "Next" at bounding box center [755, 117] width 45 height 35
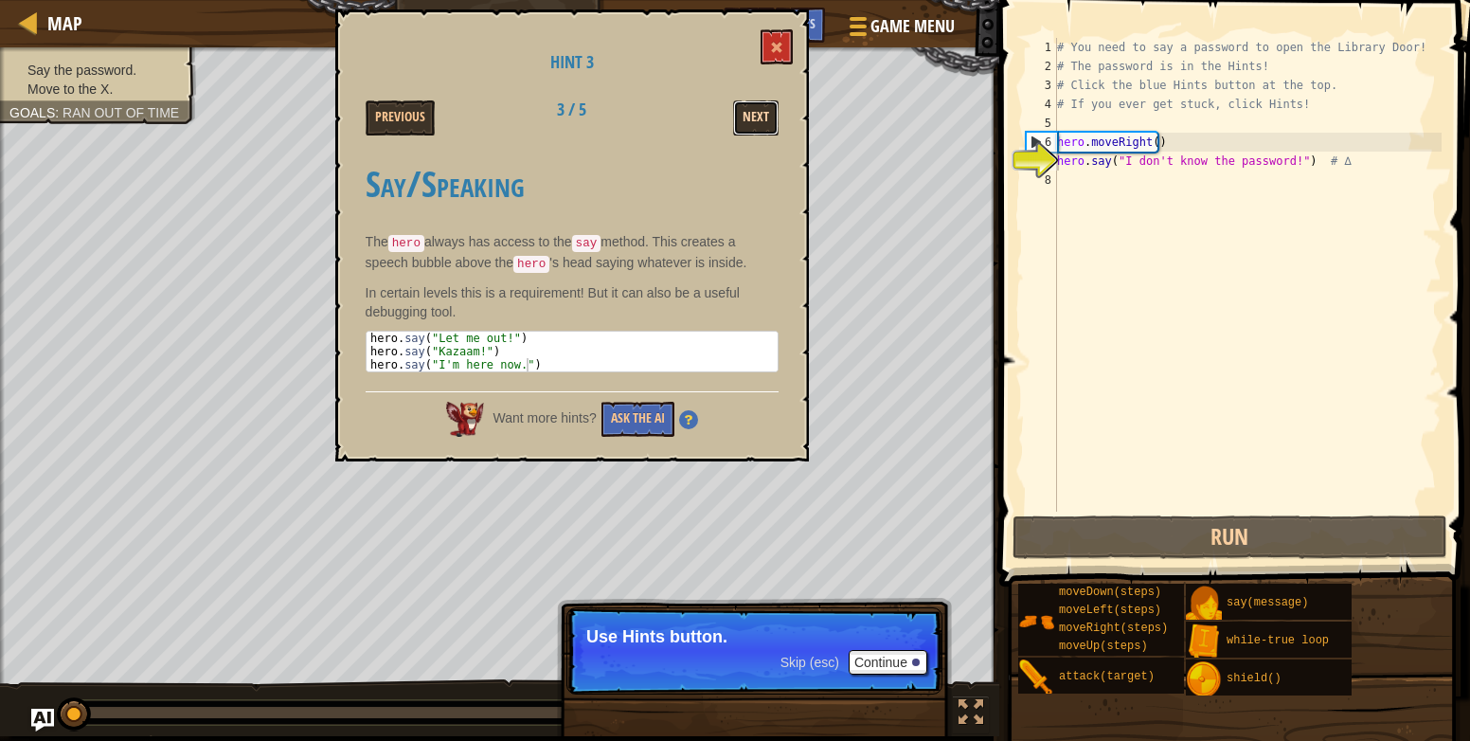
click at [762, 114] on button "Next" at bounding box center [755, 117] width 45 height 35
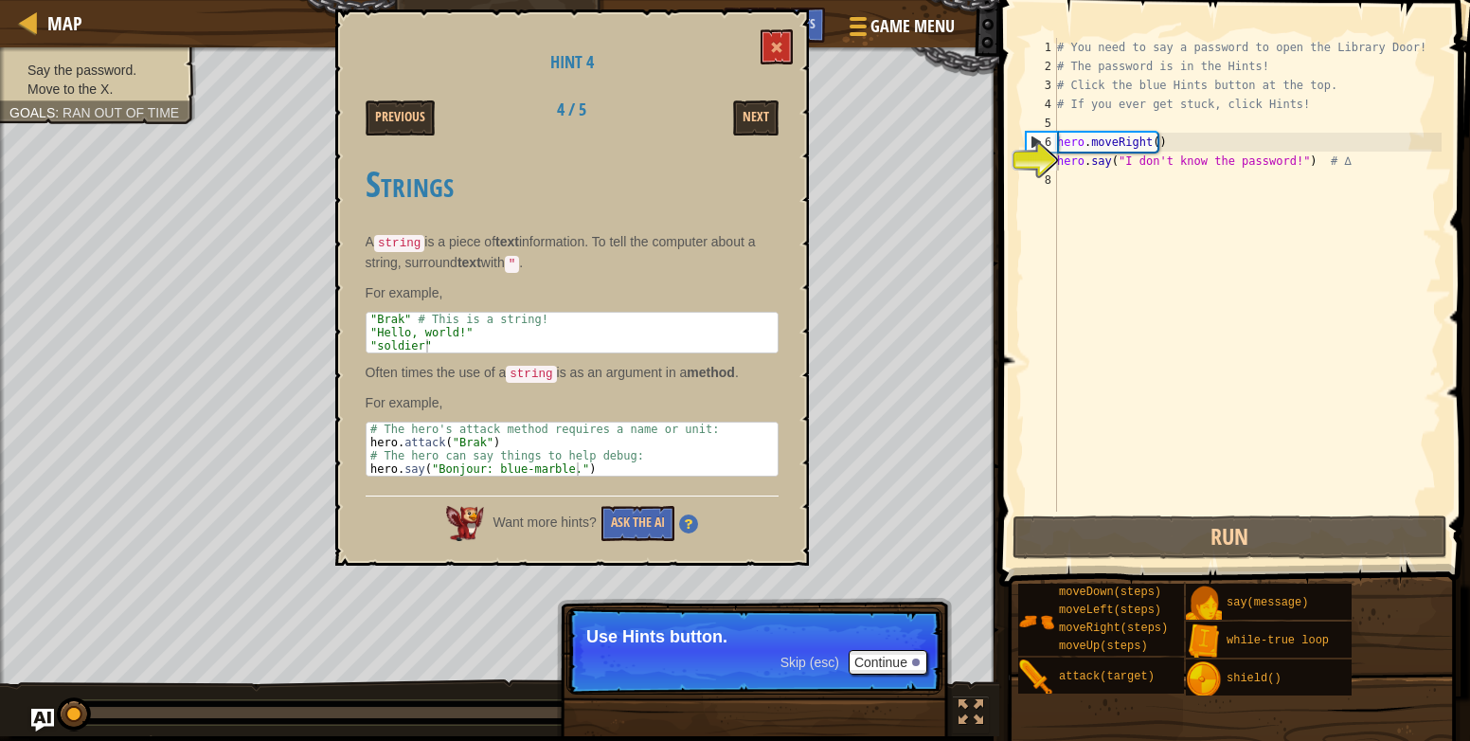
click at [797, 35] on div "Hint 4 Previous 4 / 5 Next Strings A string is a piece of text information. To …" at bounding box center [572, 287] width 474 height 556
click at [785, 51] on button at bounding box center [777, 46] width 32 height 35
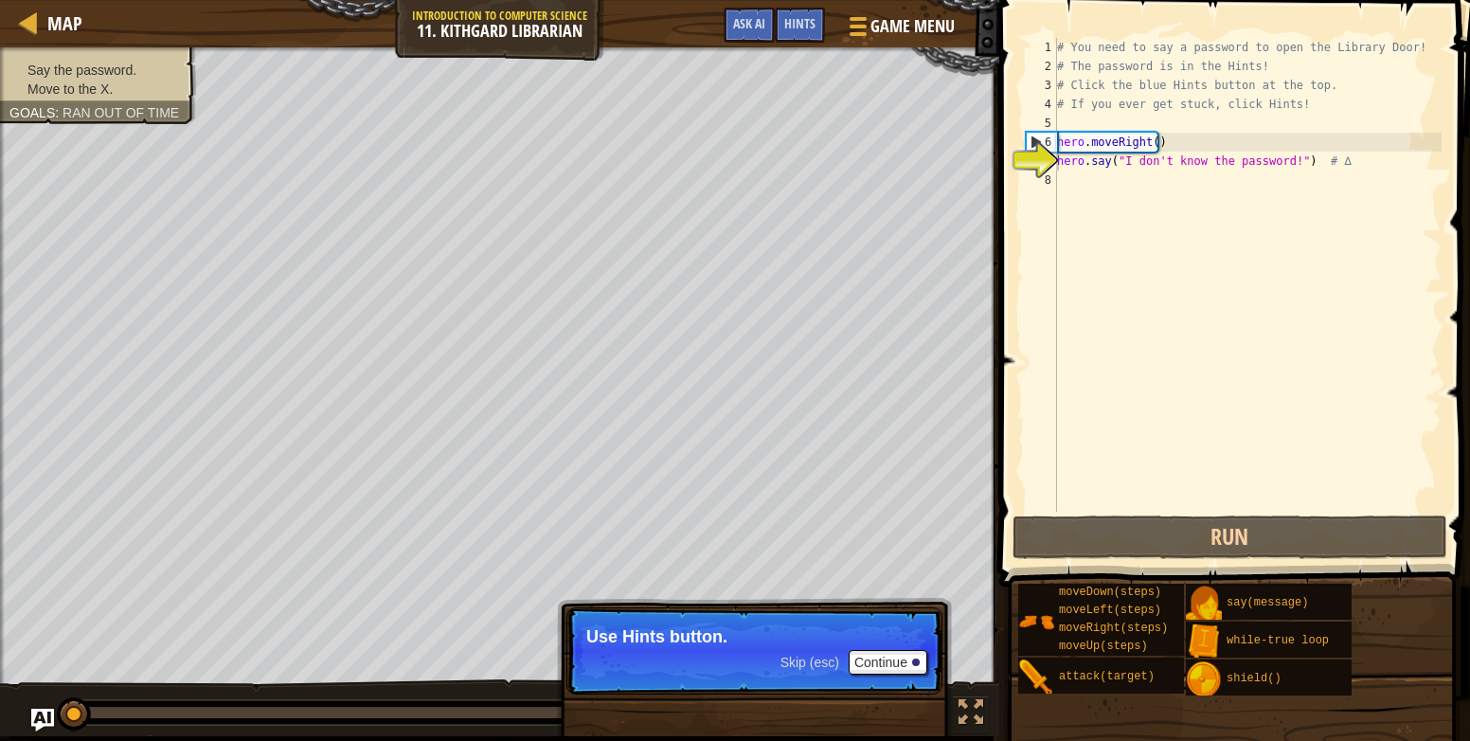
click at [1100, 180] on div "# You need to say a password to open the Library Door! # The password is in the…" at bounding box center [1247, 294] width 388 height 512
click at [872, 660] on button "Continue" at bounding box center [888, 662] width 79 height 25
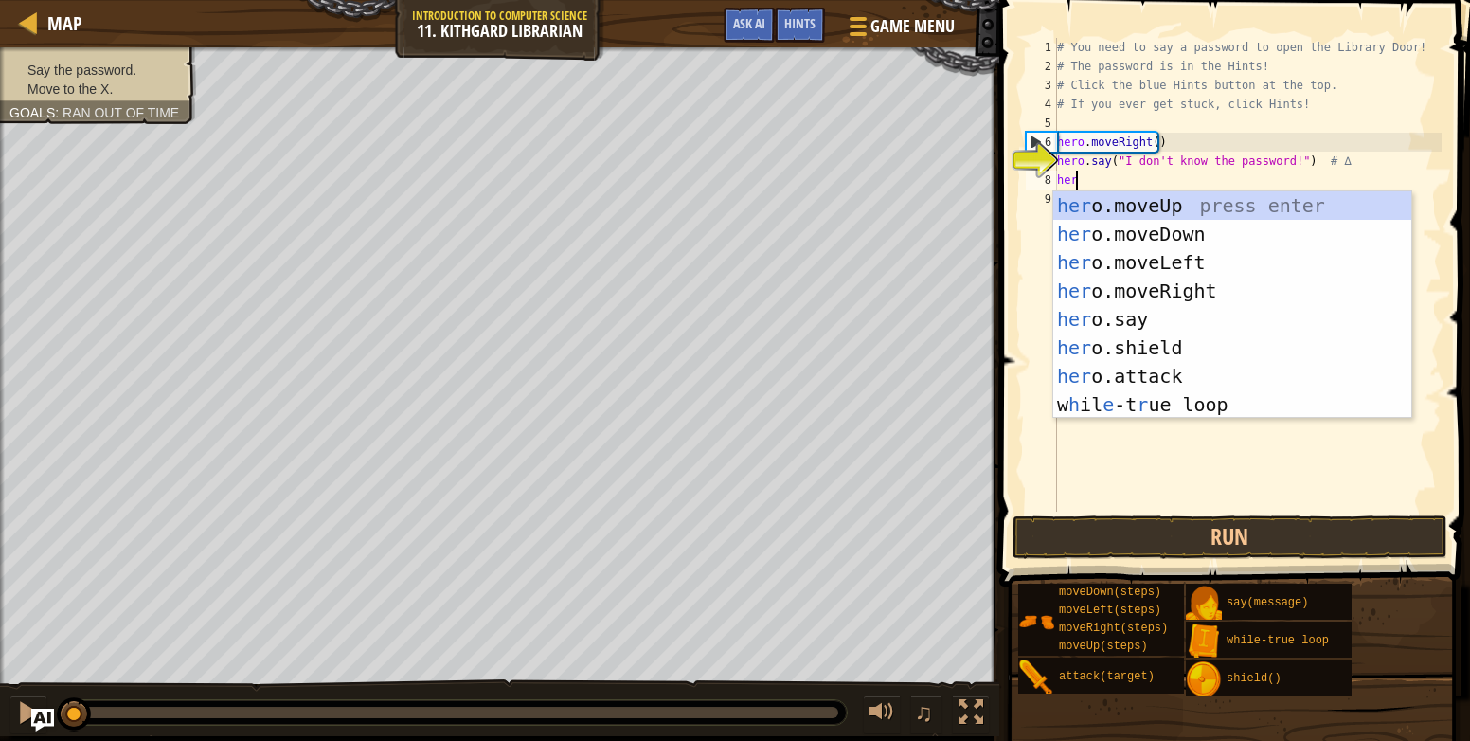
scroll to position [9, 1]
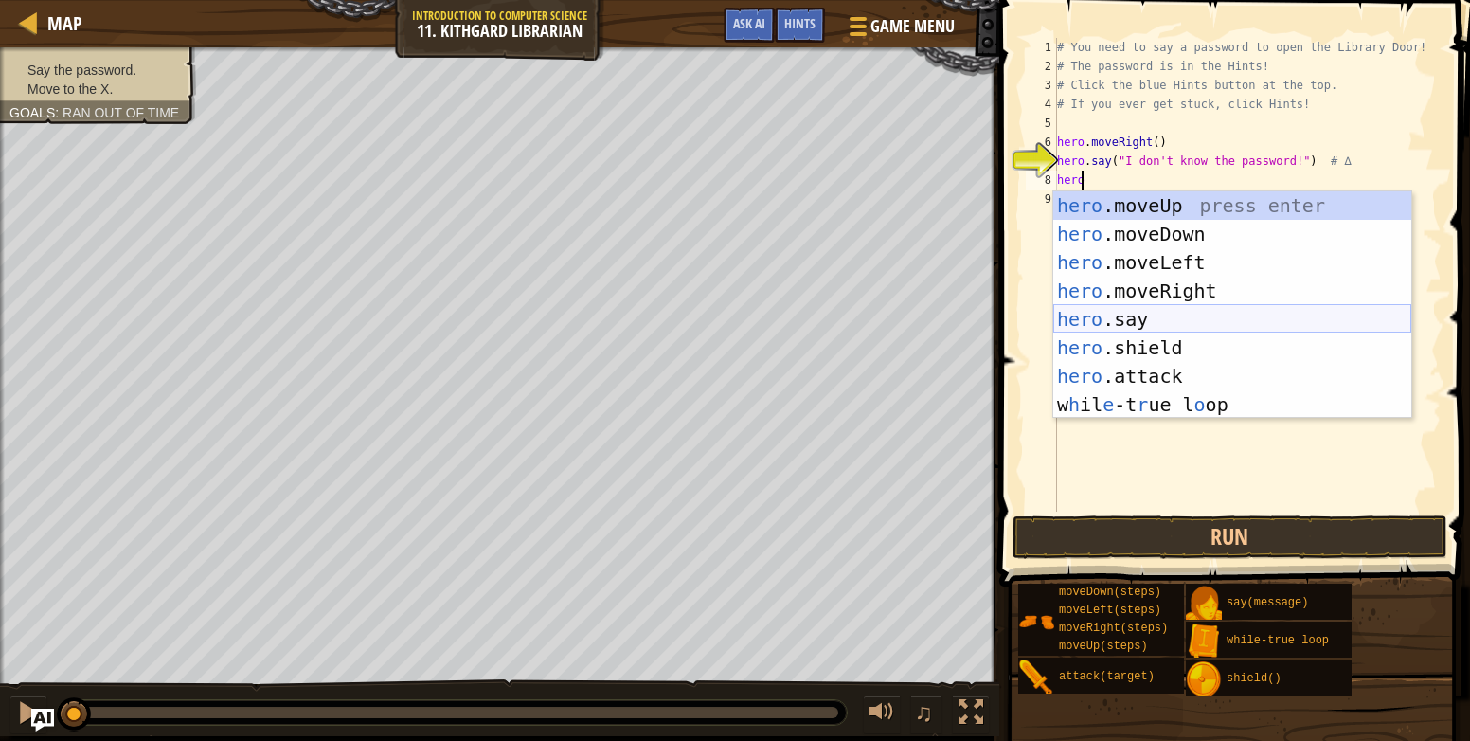
click at [1184, 324] on div "hero .moveUp press enter hero .moveDown press enter hero .moveLeft press enter …" at bounding box center [1232, 333] width 358 height 284
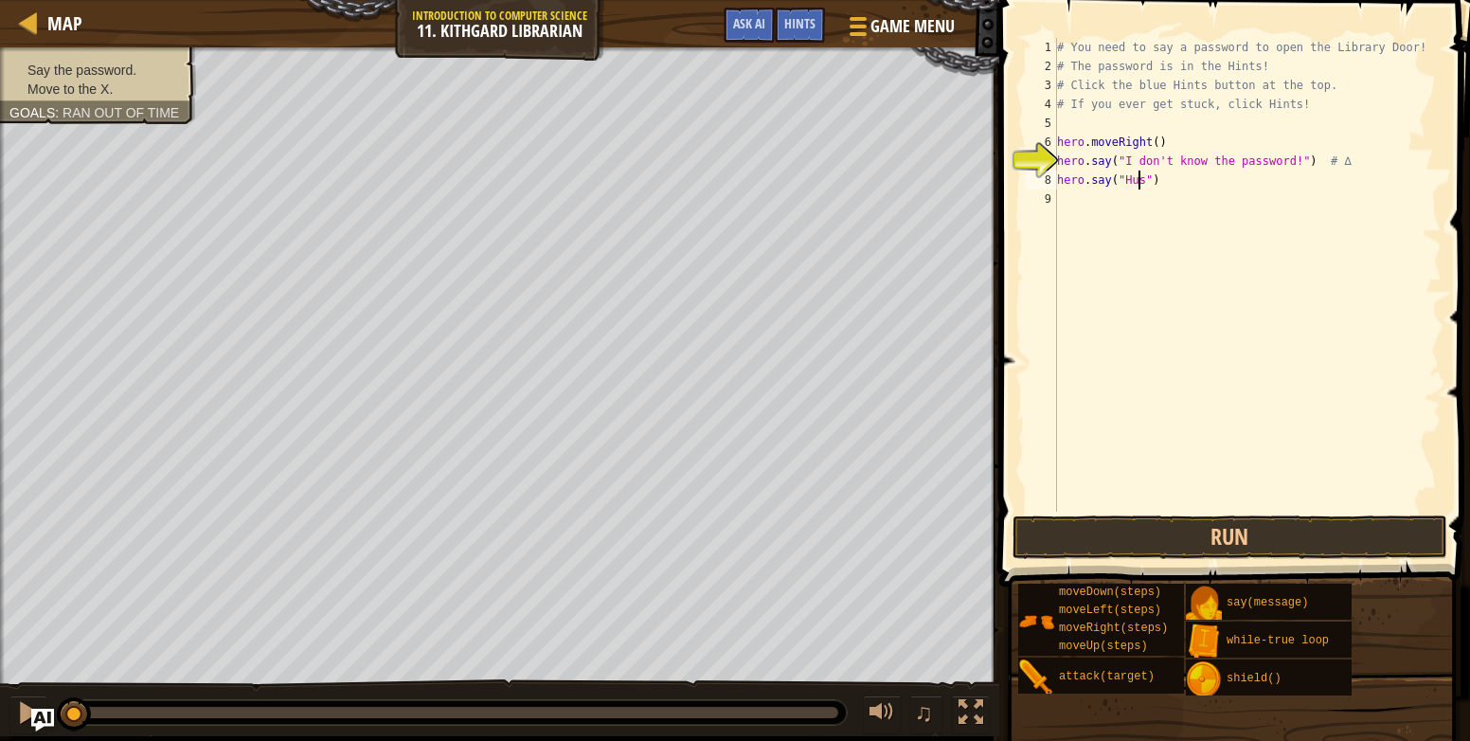
scroll to position [9, 7]
type textarea "hero.say("Hush")"
click at [1351, 537] on button "Run" at bounding box center [1230, 537] width 435 height 44
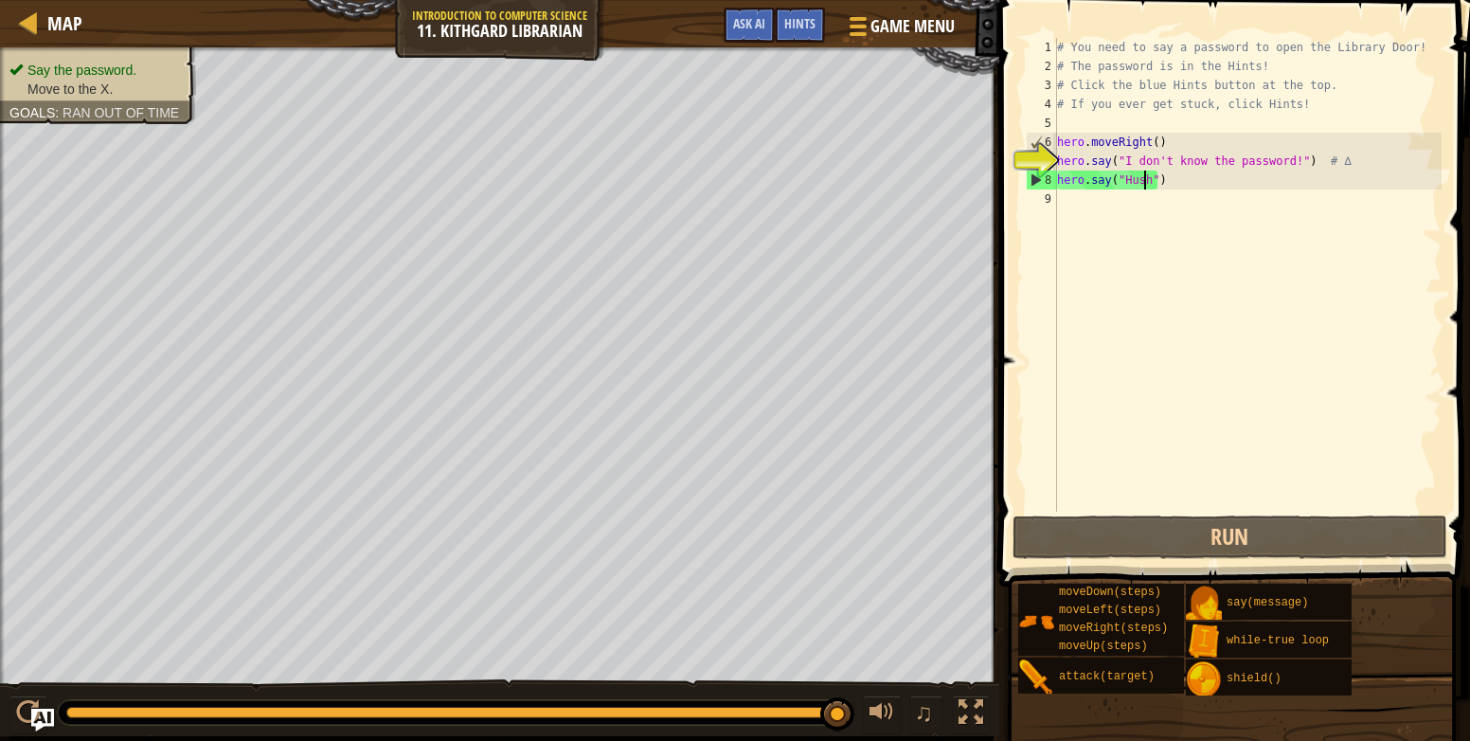
click at [1139, 217] on div "# You need to say a password to open the Library Door! # The password is in the…" at bounding box center [1247, 294] width 388 height 512
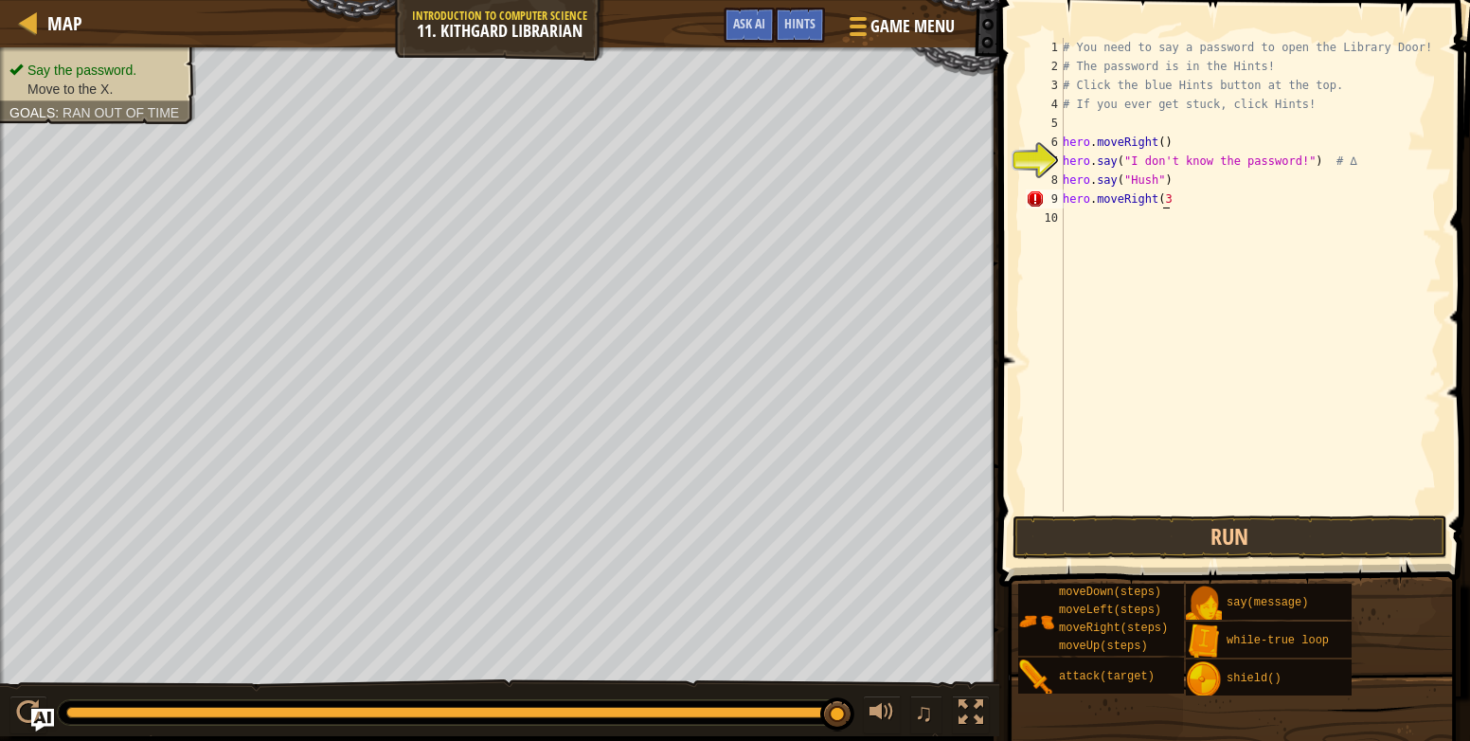
scroll to position [9, 8]
type textarea "hero.moveRight(3)"
click at [1403, 537] on button "Run" at bounding box center [1230, 537] width 435 height 44
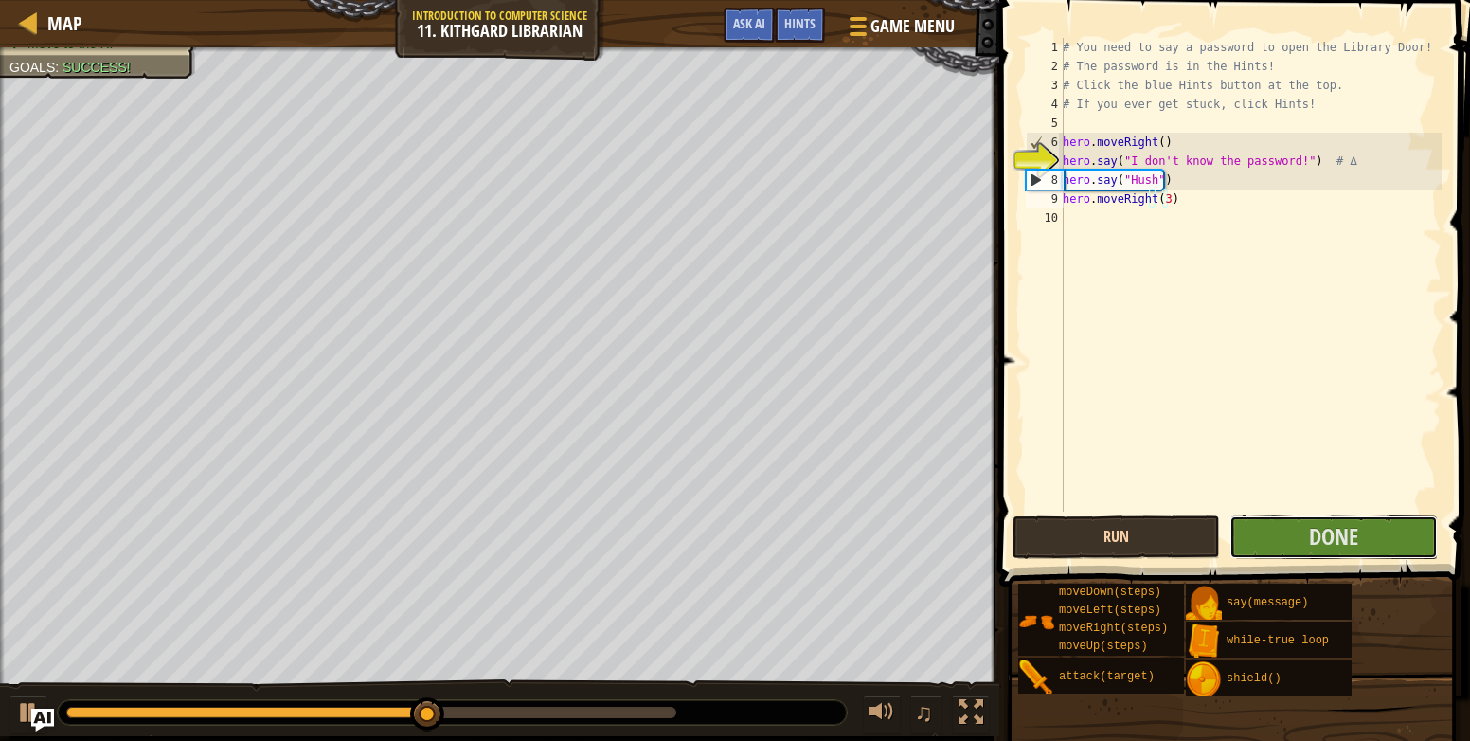
click at [1403, 537] on button "Done" at bounding box center [1333, 537] width 207 height 44
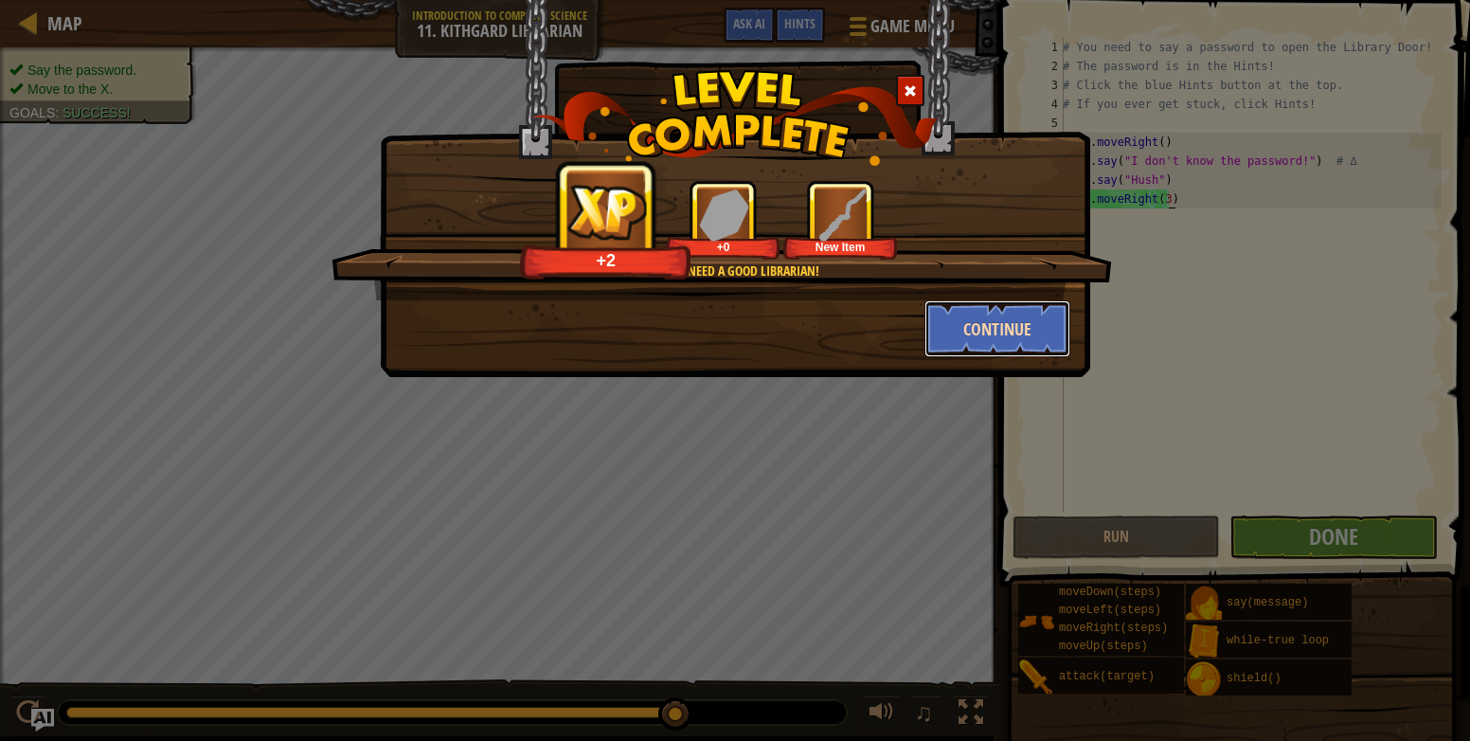
click at [1052, 332] on button "Continue" at bounding box center [998, 328] width 147 height 57
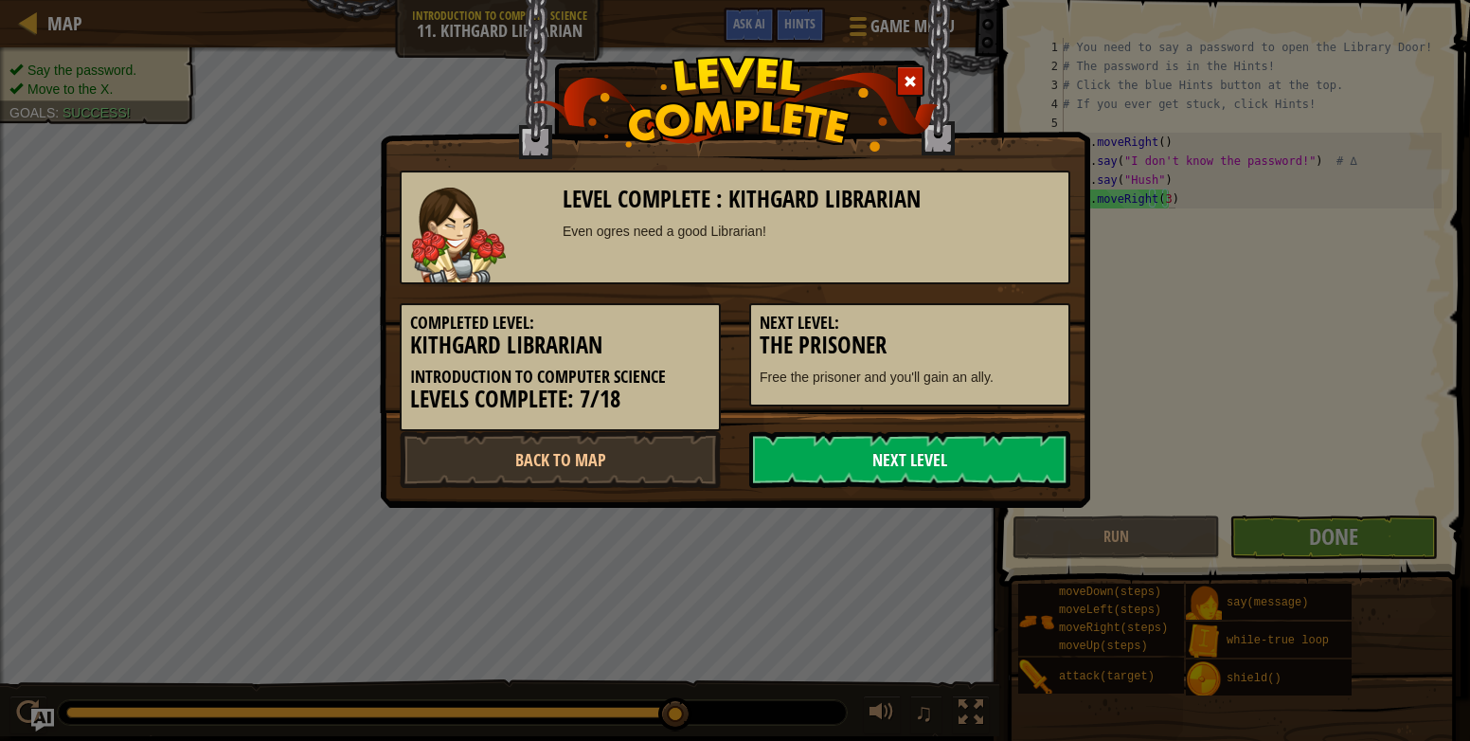
click at [1032, 449] on link "Next Level" at bounding box center [909, 459] width 321 height 57
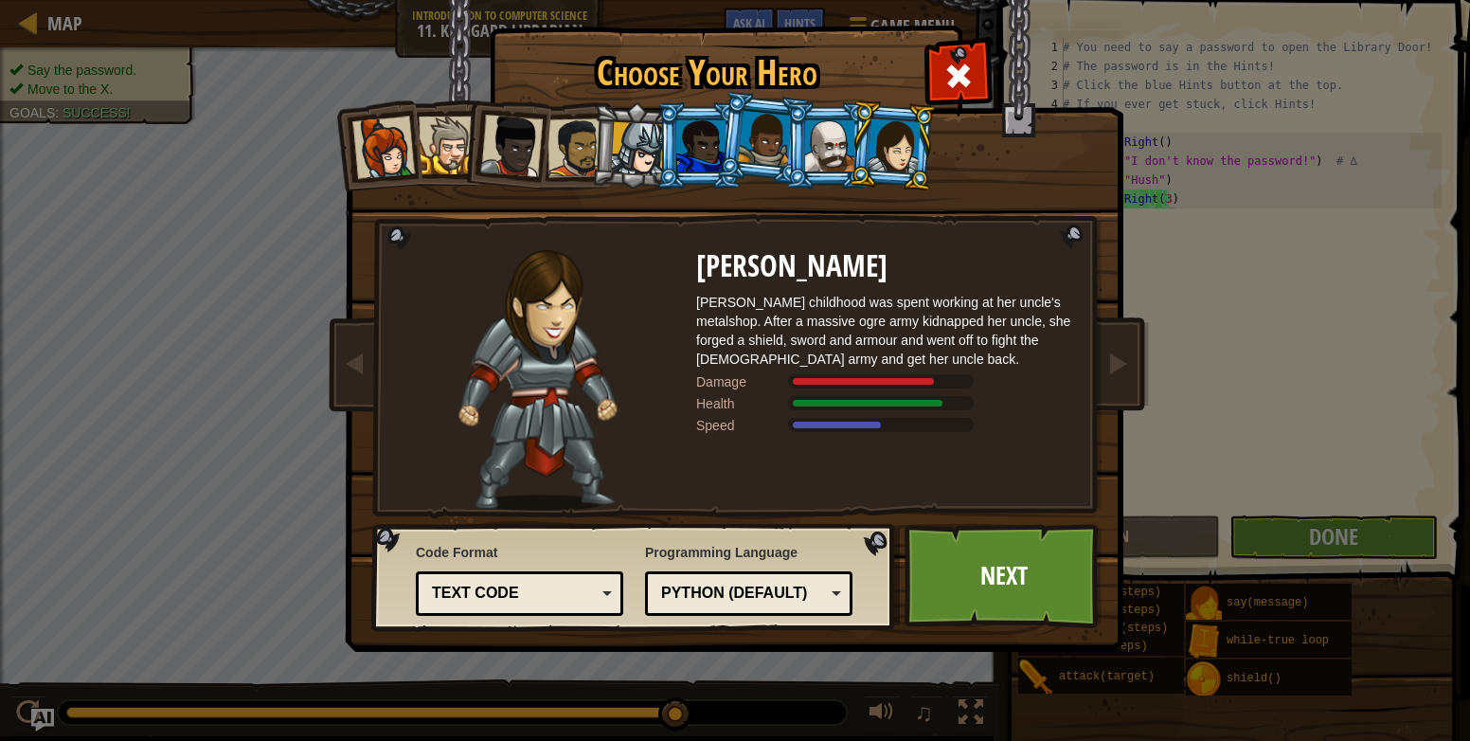
click at [909, 139] on div at bounding box center [894, 145] width 53 height 54
click at [693, 165] on div at bounding box center [700, 145] width 49 height 51
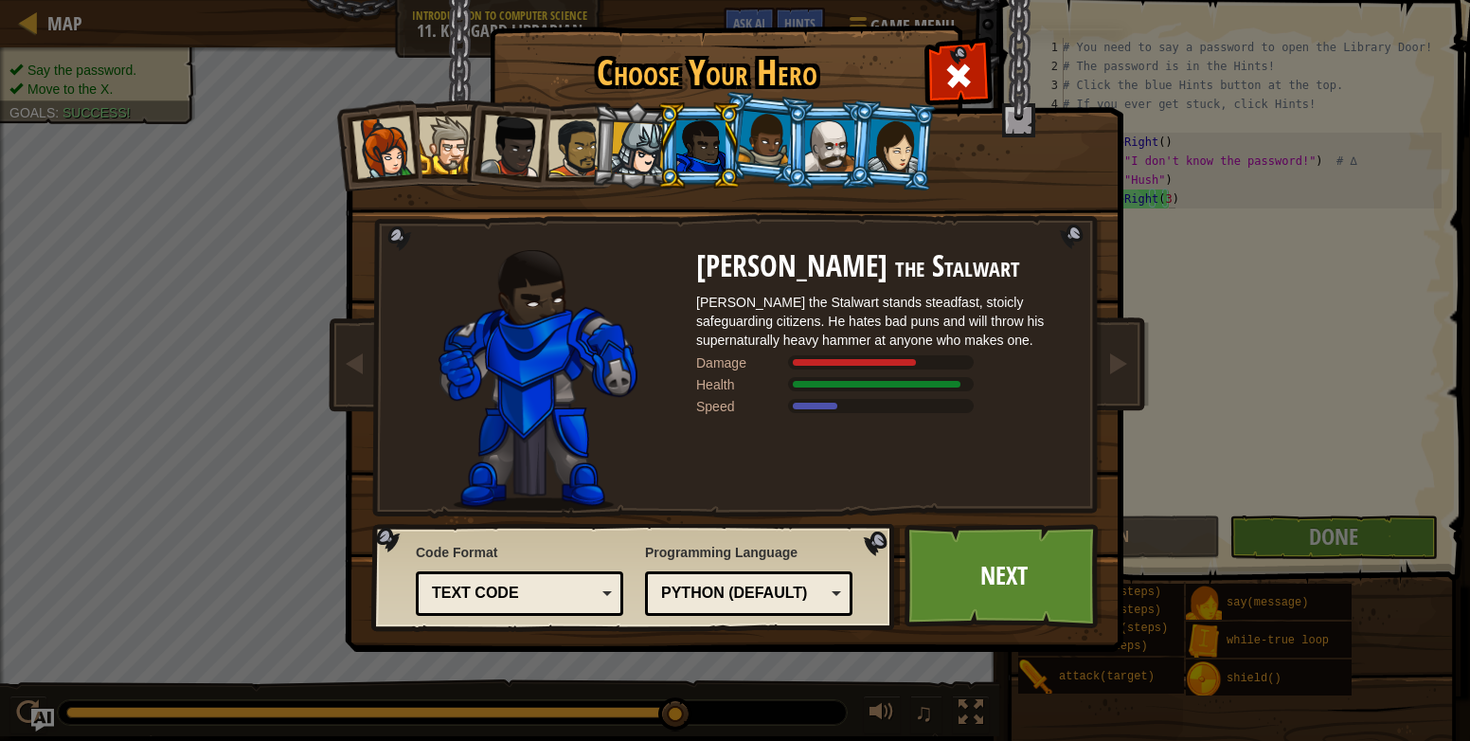
click at [793, 144] on li at bounding box center [827, 145] width 85 height 86
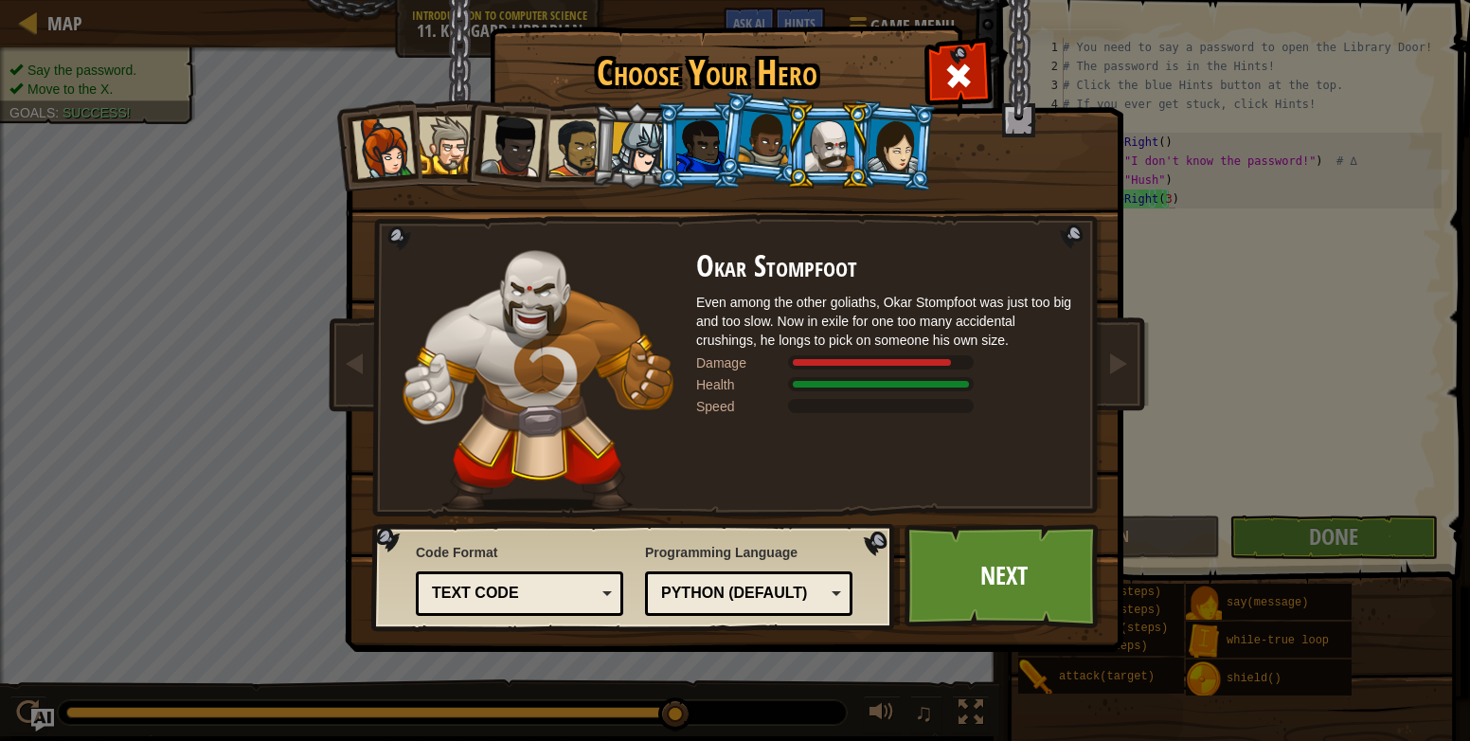
click at [911, 153] on div at bounding box center [894, 145] width 53 height 54
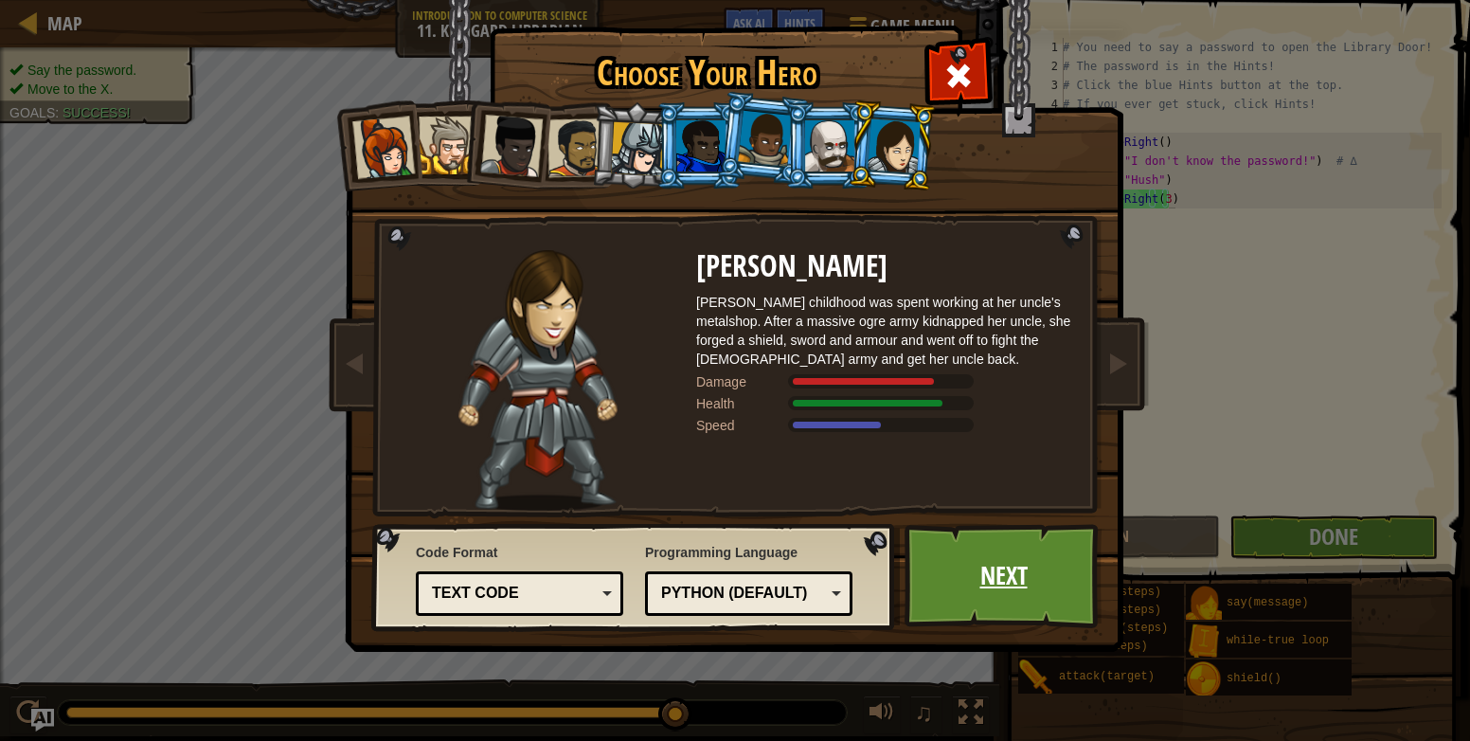
click at [988, 559] on link "Next" at bounding box center [1004, 576] width 198 height 104
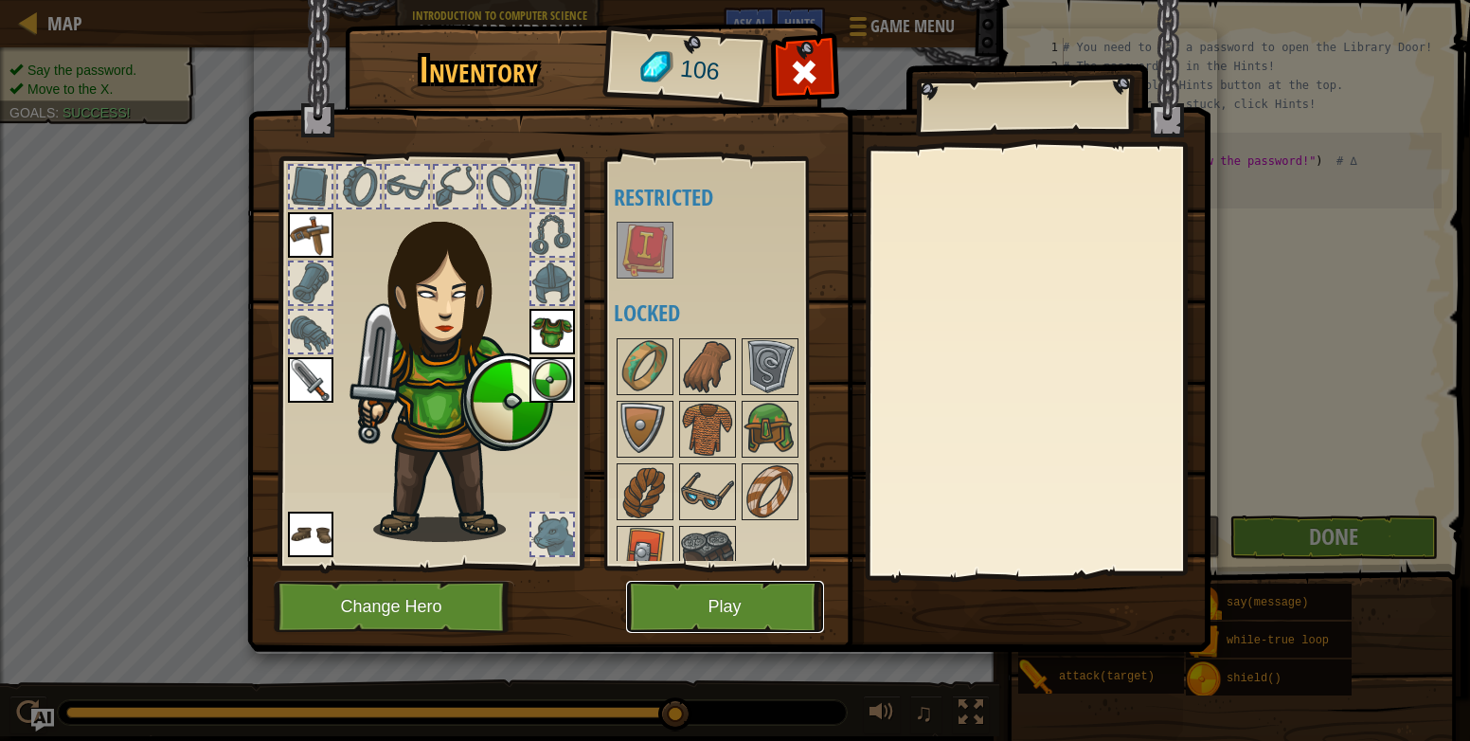
click at [730, 602] on button "Play" at bounding box center [725, 607] width 198 height 52
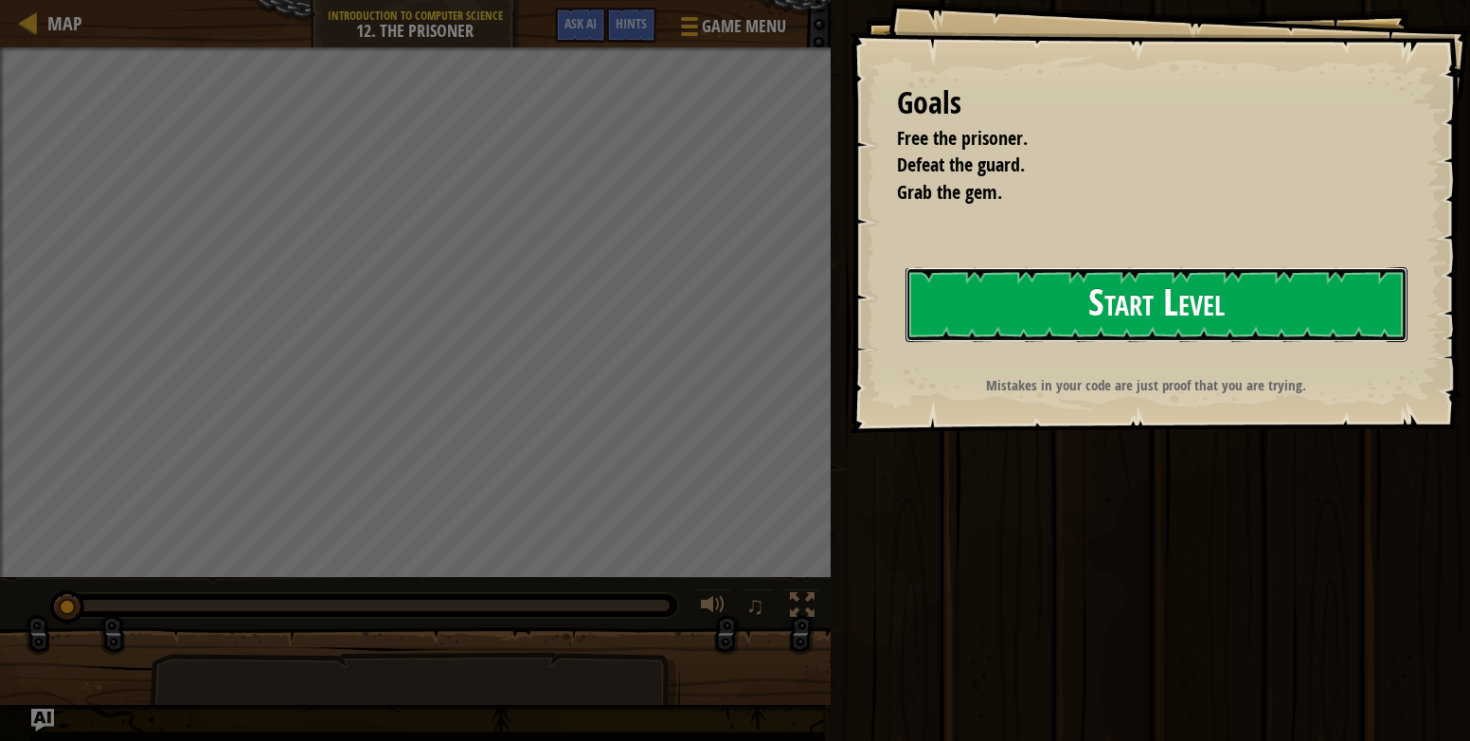
click at [1064, 318] on button "Start Level" at bounding box center [1157, 304] width 502 height 75
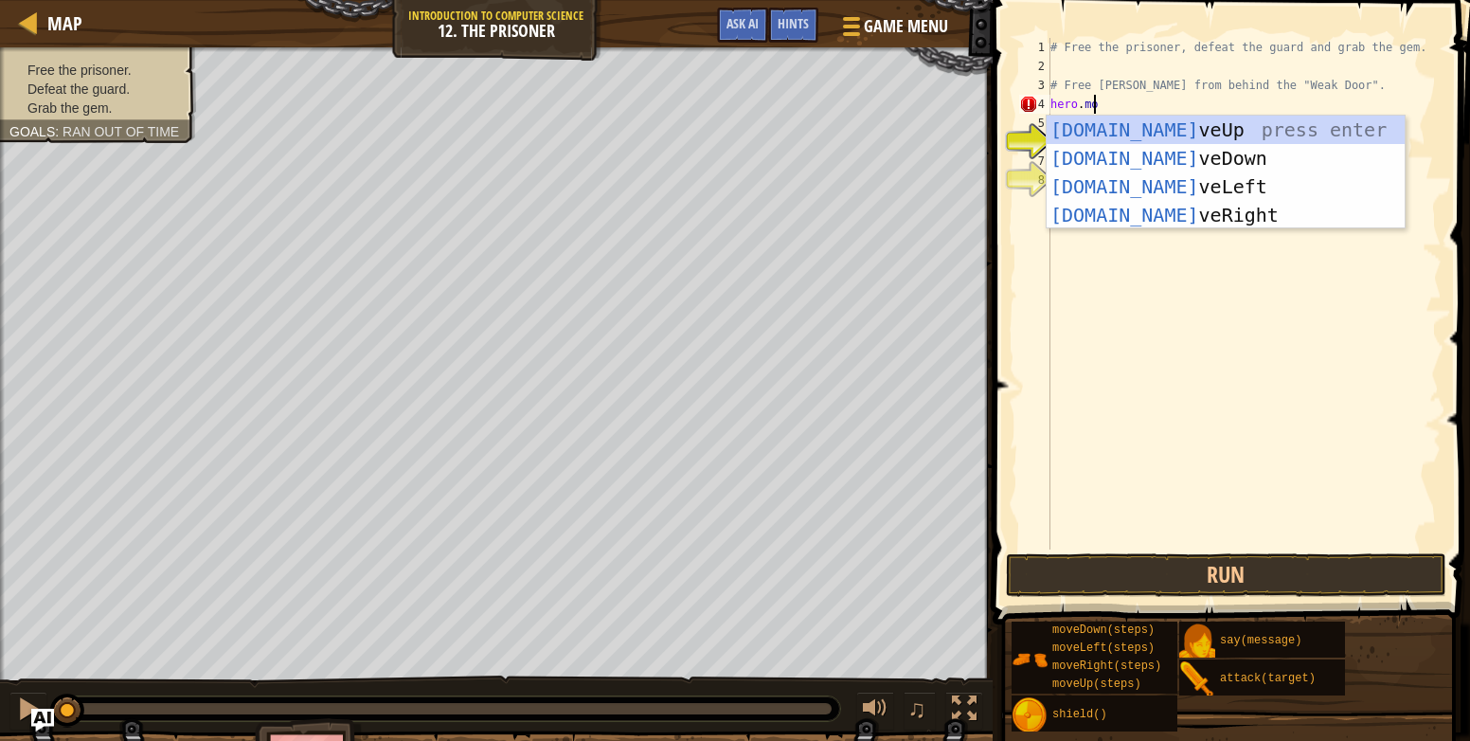
scroll to position [9, 3]
type textarea "hero.move"
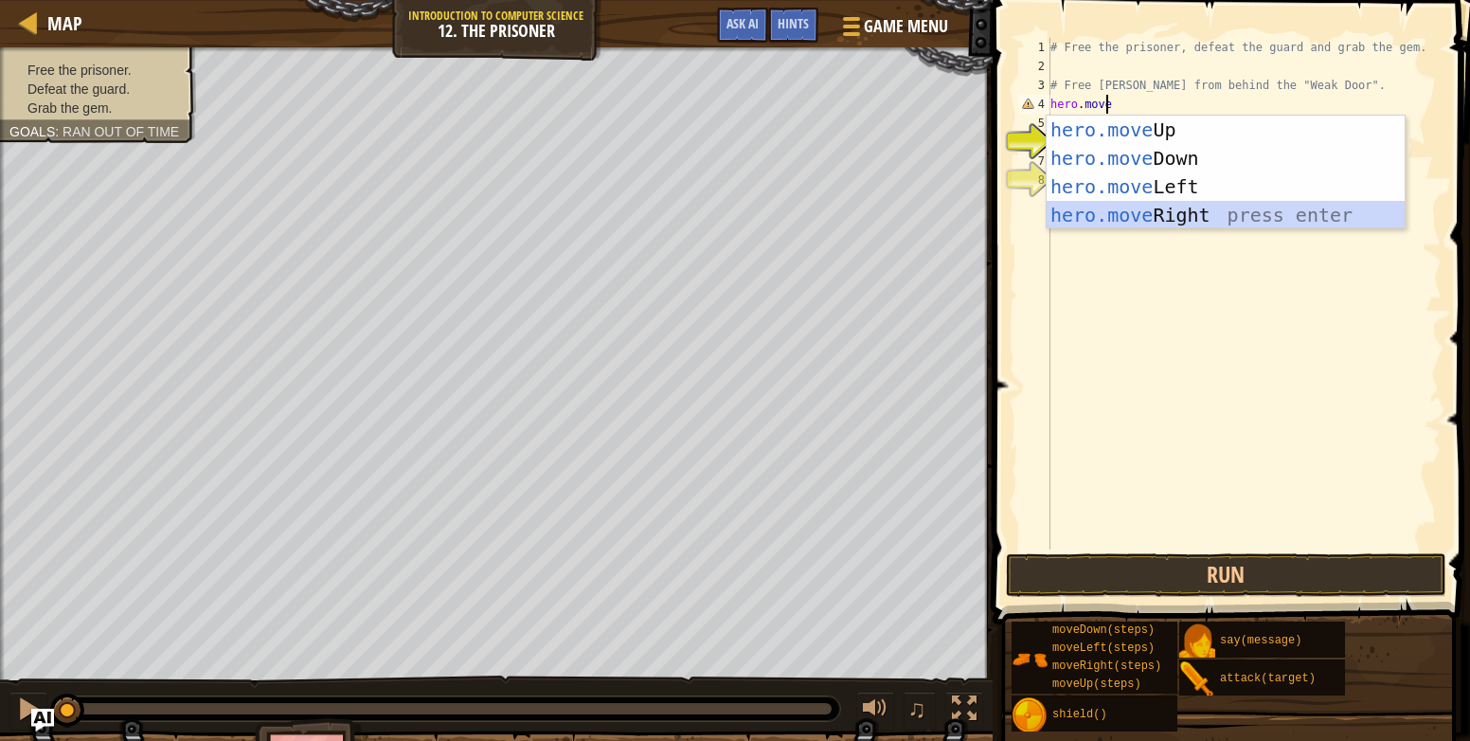
click at [1161, 224] on div "hero.move Up press enter hero.move Down press enter hero.move Left press enter …" at bounding box center [1226, 201] width 358 height 171
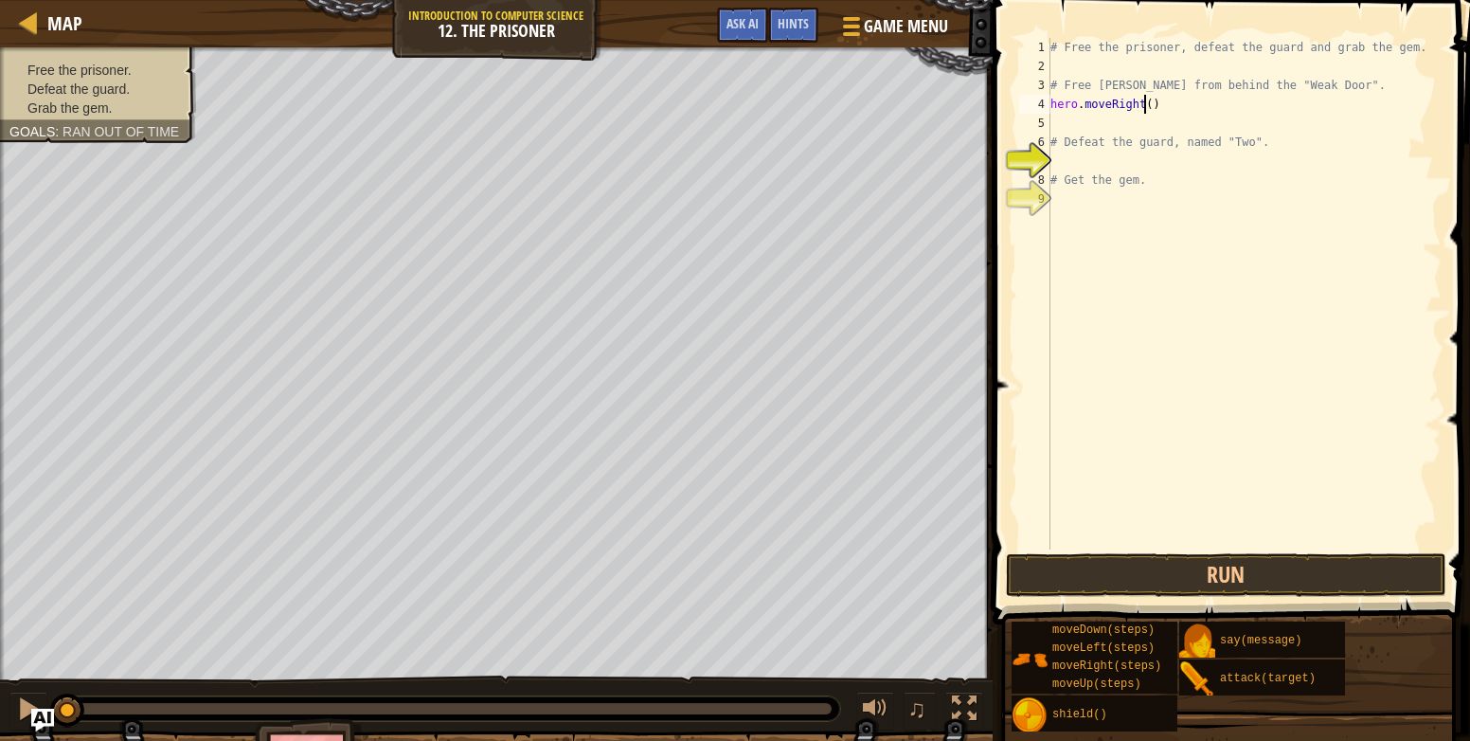
click at [1143, 105] on div "# Free the prisoner, defeat the guard and grab the gem. # Free Patrick from beh…" at bounding box center [1244, 312] width 395 height 549
type textarea "hero.moveRight(1)"
click at [1110, 128] on div "# Free the prisoner, defeat the guard and grab the gem. # Free Patrick from beh…" at bounding box center [1244, 312] width 395 height 549
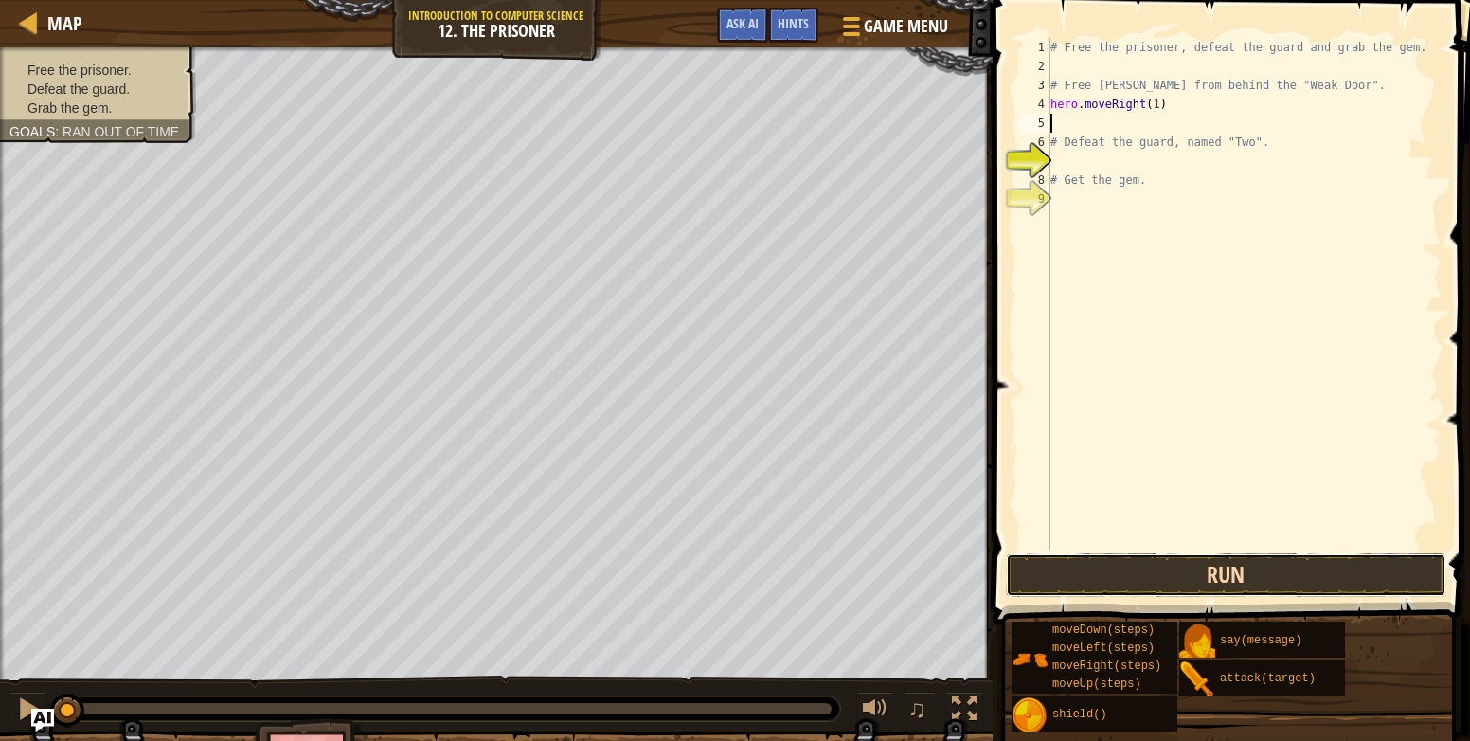
click at [1338, 579] on button "Run" at bounding box center [1226, 575] width 441 height 44
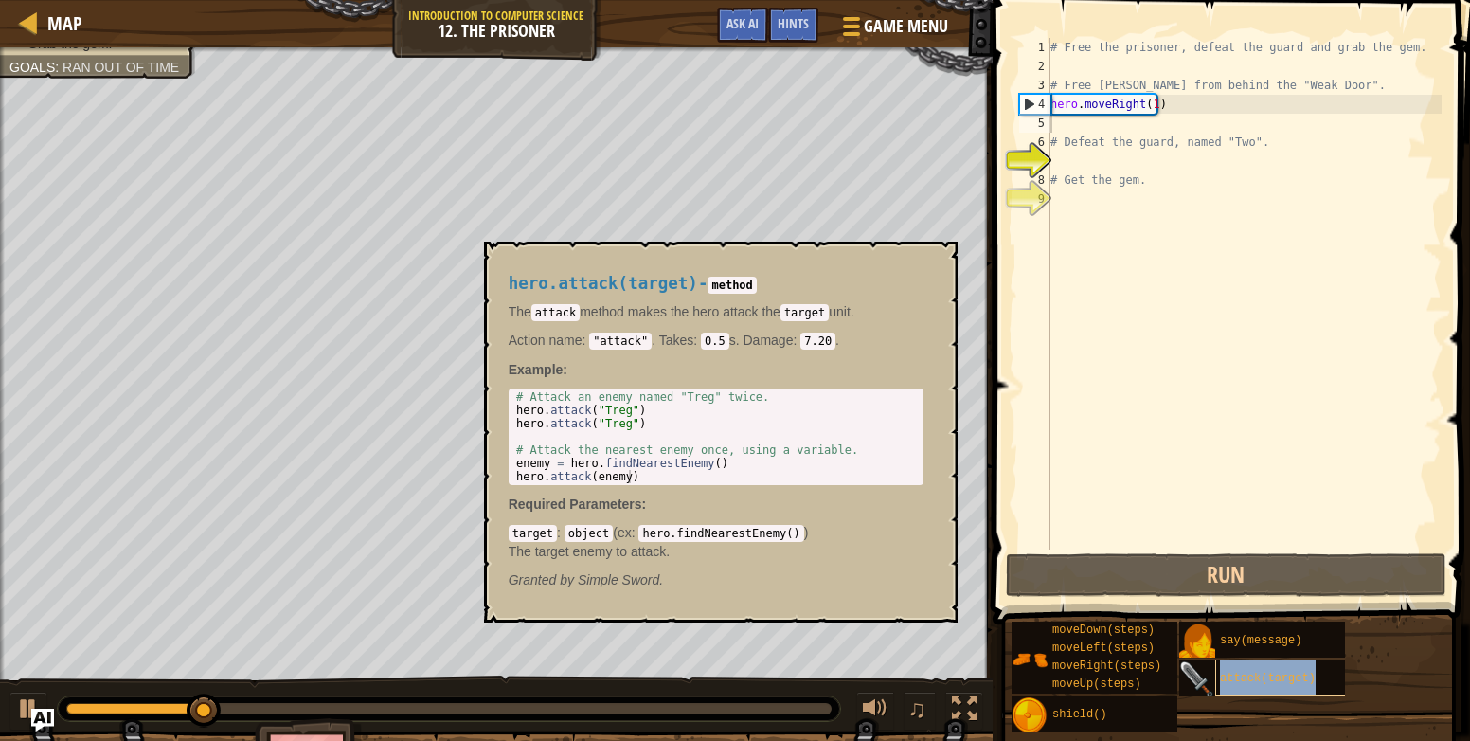
click at [1233, 688] on div "attack(target)" at bounding box center [1288, 677] width 147 height 36
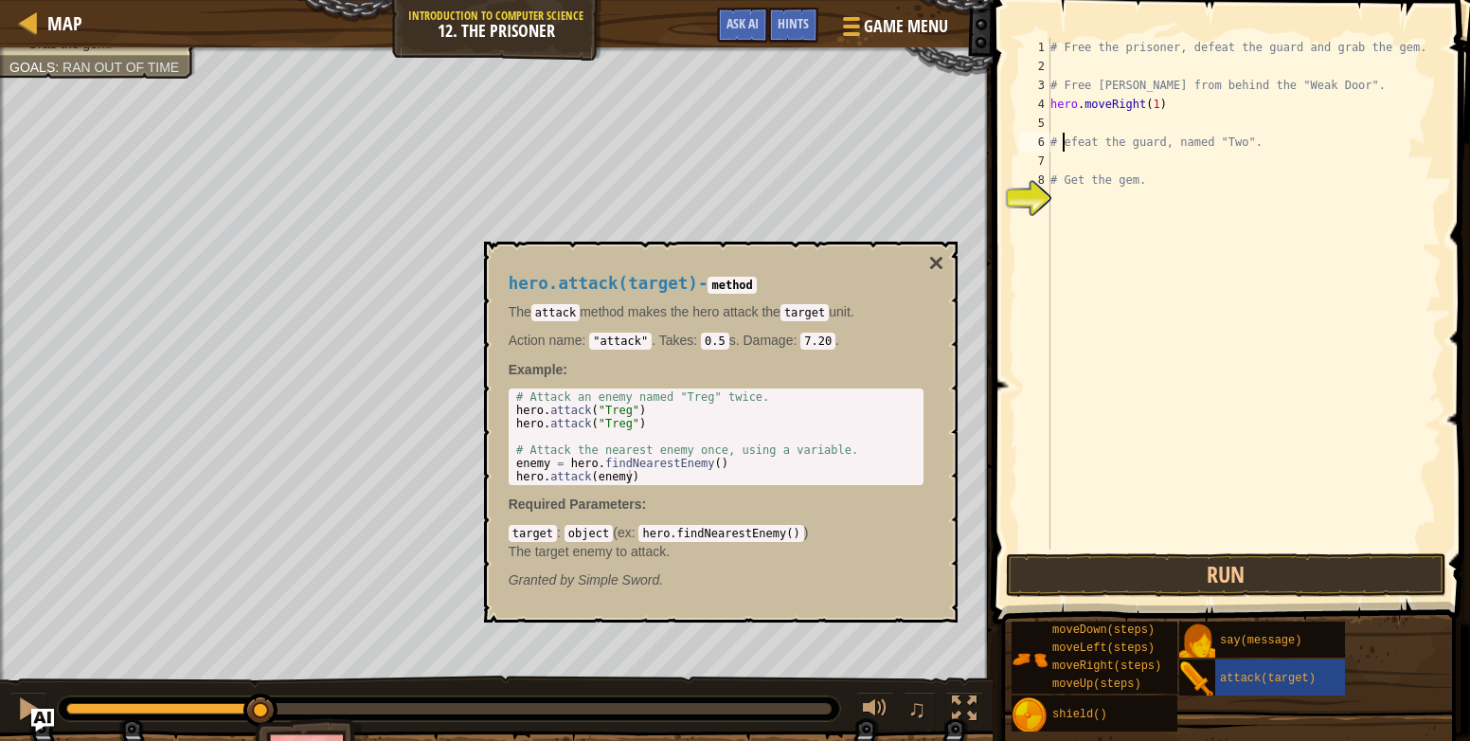
type textarea "# defeat the guard, named "Two"."
click at [1087, 119] on div "# Free the prisoner, defeat the guard and grab the gem. # Free Patrick from beh…" at bounding box center [1244, 312] width 395 height 549
type textarea "hero.moveRight(1)"
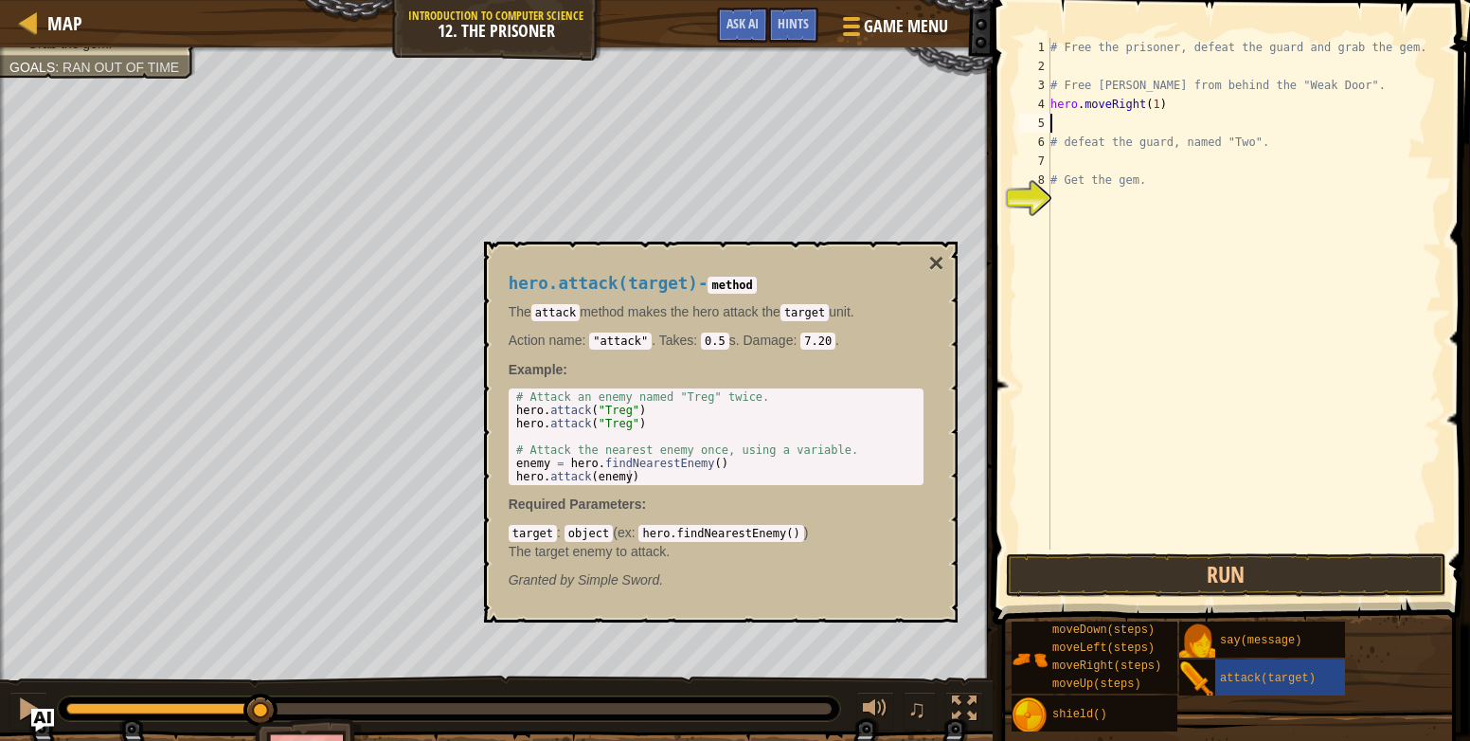
click at [1071, 128] on div "# Free the prisoner, defeat the guard and grab the gem. # Free Patrick from beh…" at bounding box center [1244, 312] width 395 height 549
type textarea "attack(target)"
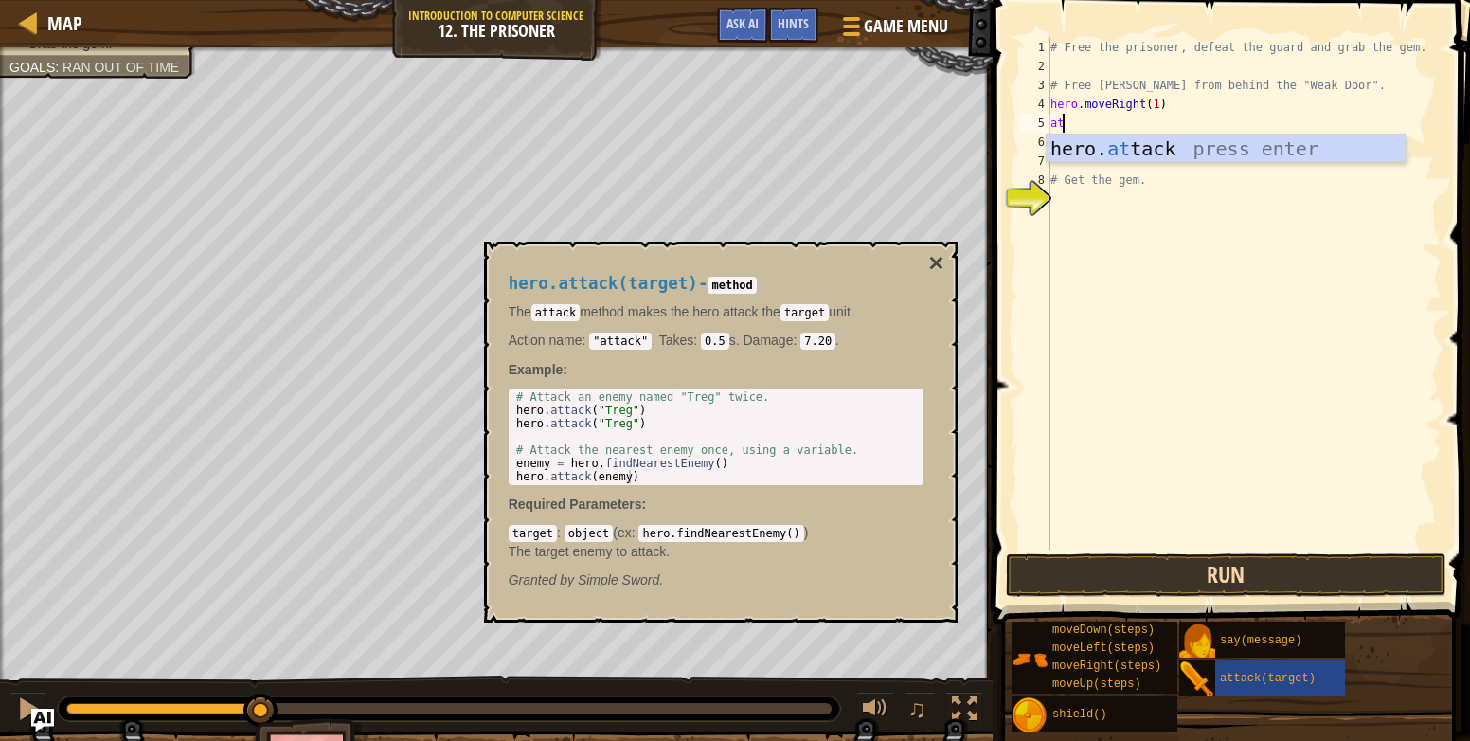
type textarea "a"
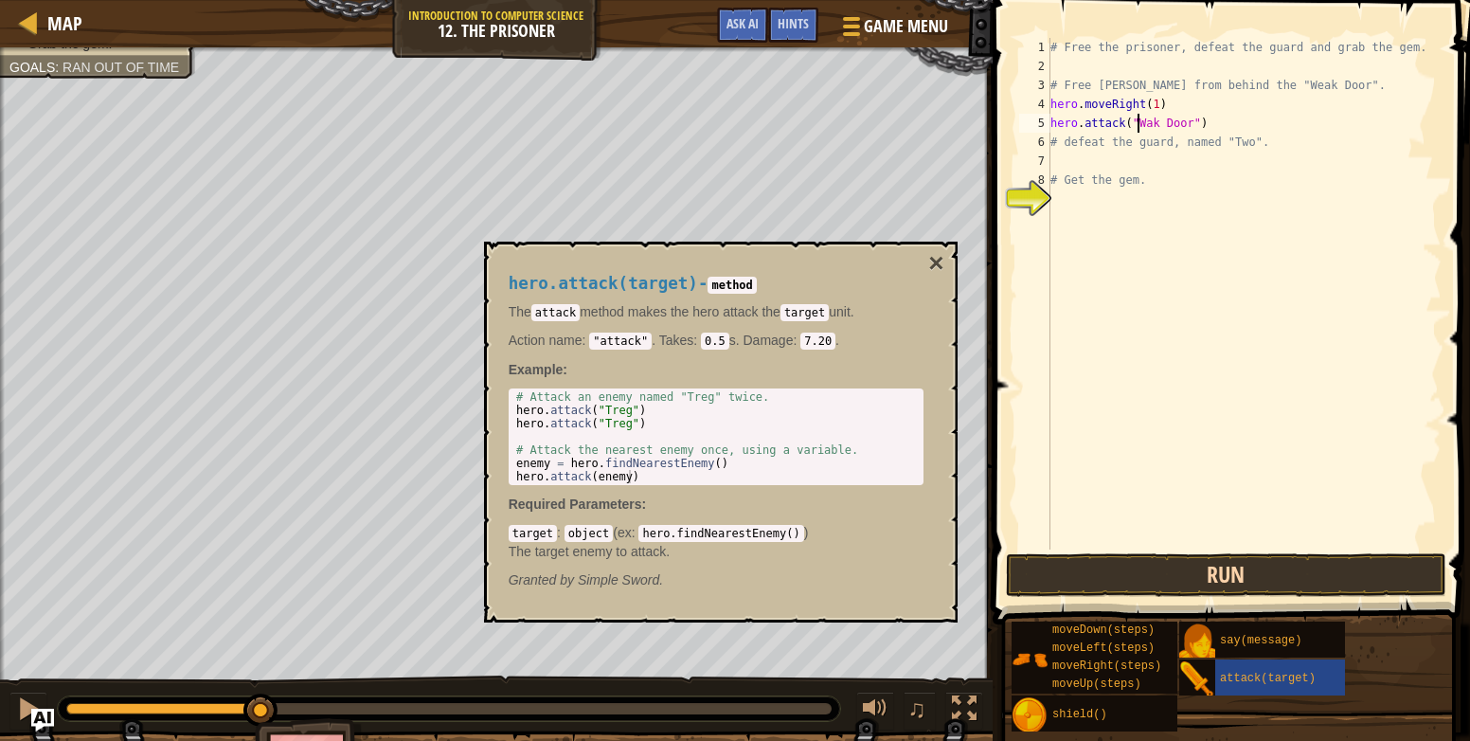
scroll to position [9, 8]
type textarea "hero.attack("Weak Door")"
click at [1319, 583] on button "Run" at bounding box center [1226, 575] width 441 height 44
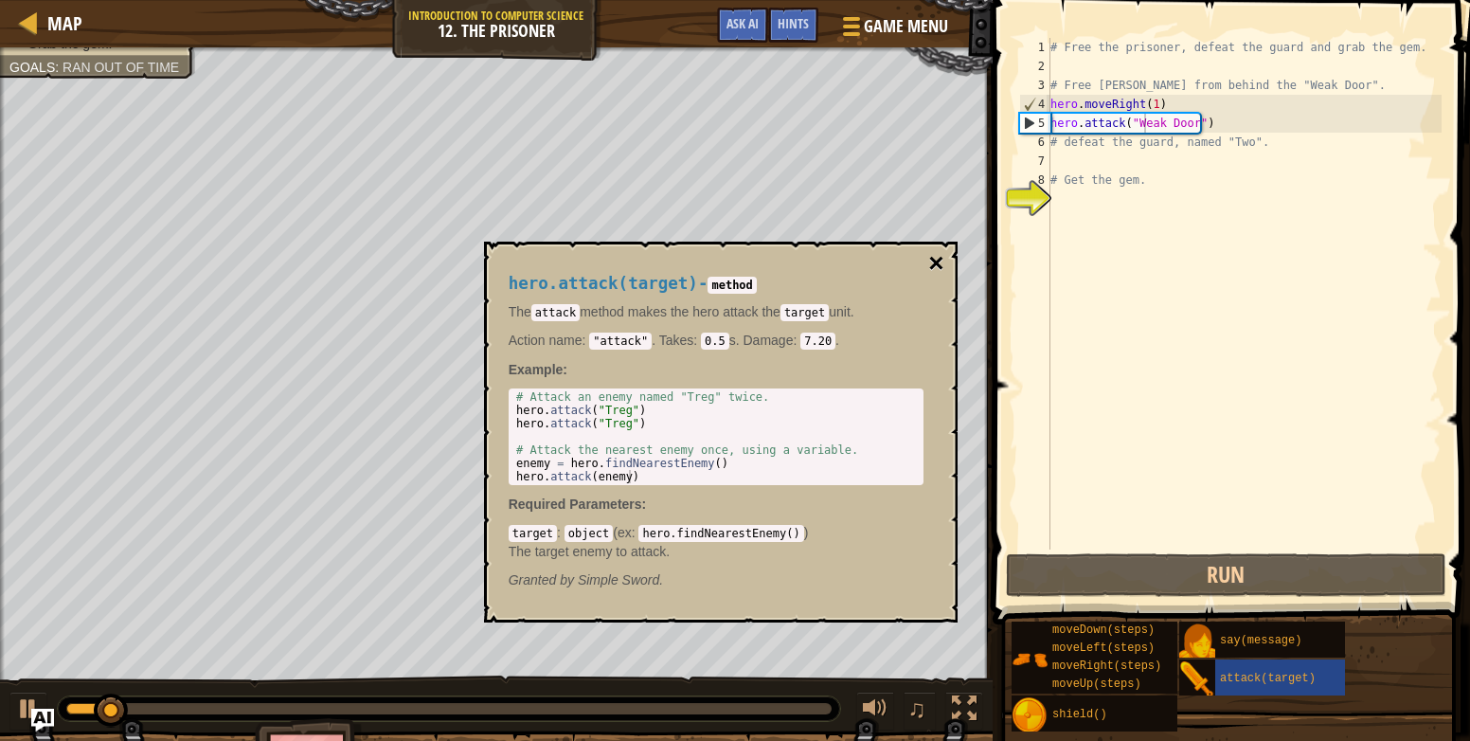
click at [936, 254] on button "×" at bounding box center [935, 263] width 15 height 27
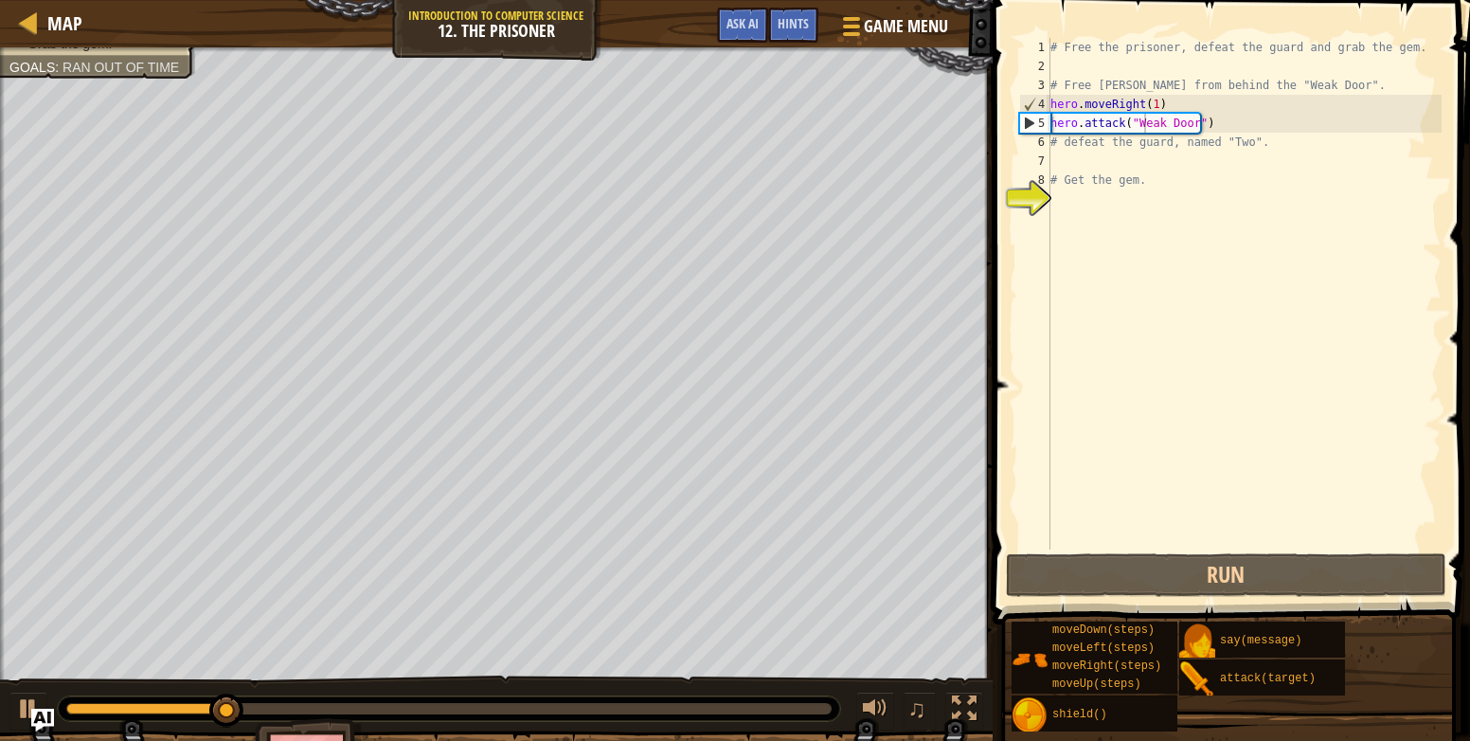
scroll to position [9, 0]
click at [1107, 166] on div "# Free the prisoner, defeat the guard and grab the gem. # Free Patrick from beh…" at bounding box center [1244, 312] width 395 height 549
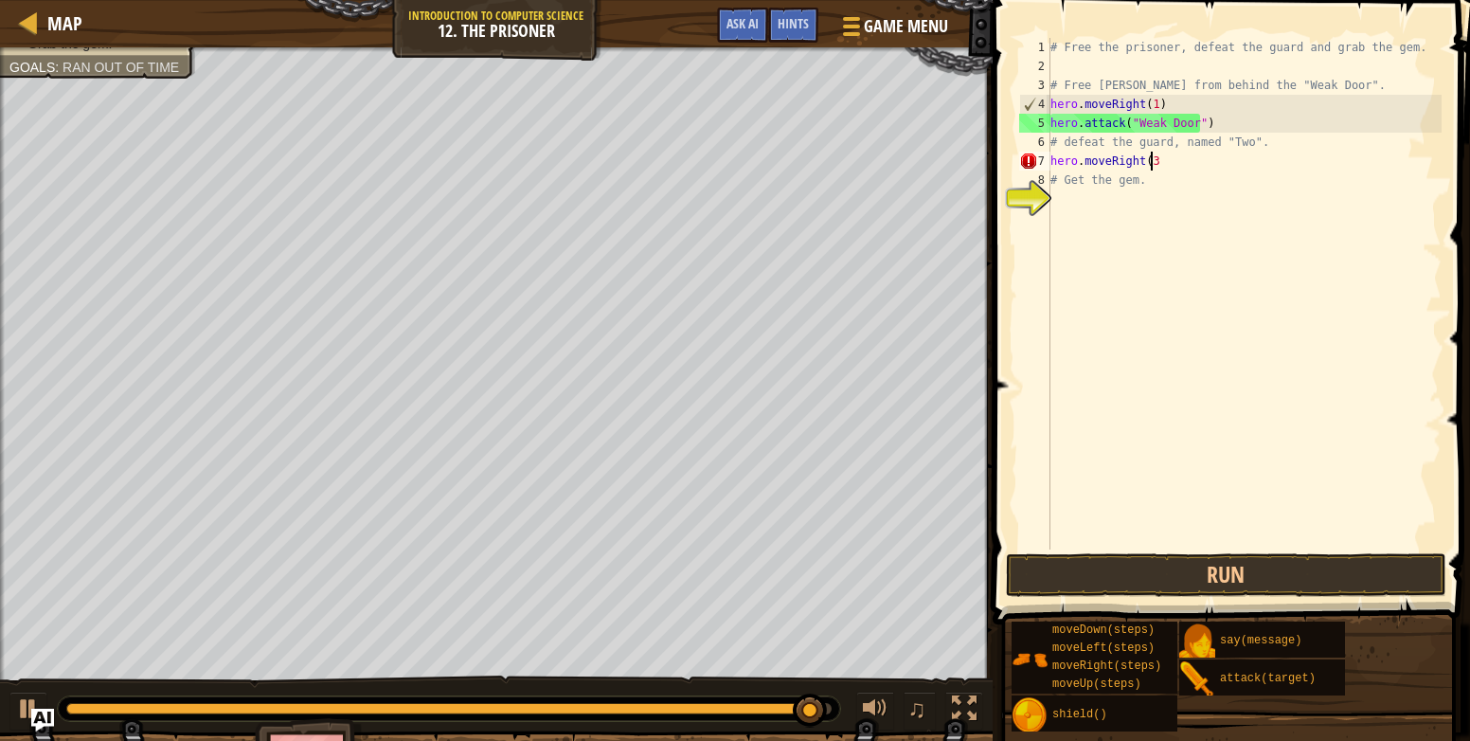
scroll to position [9, 8]
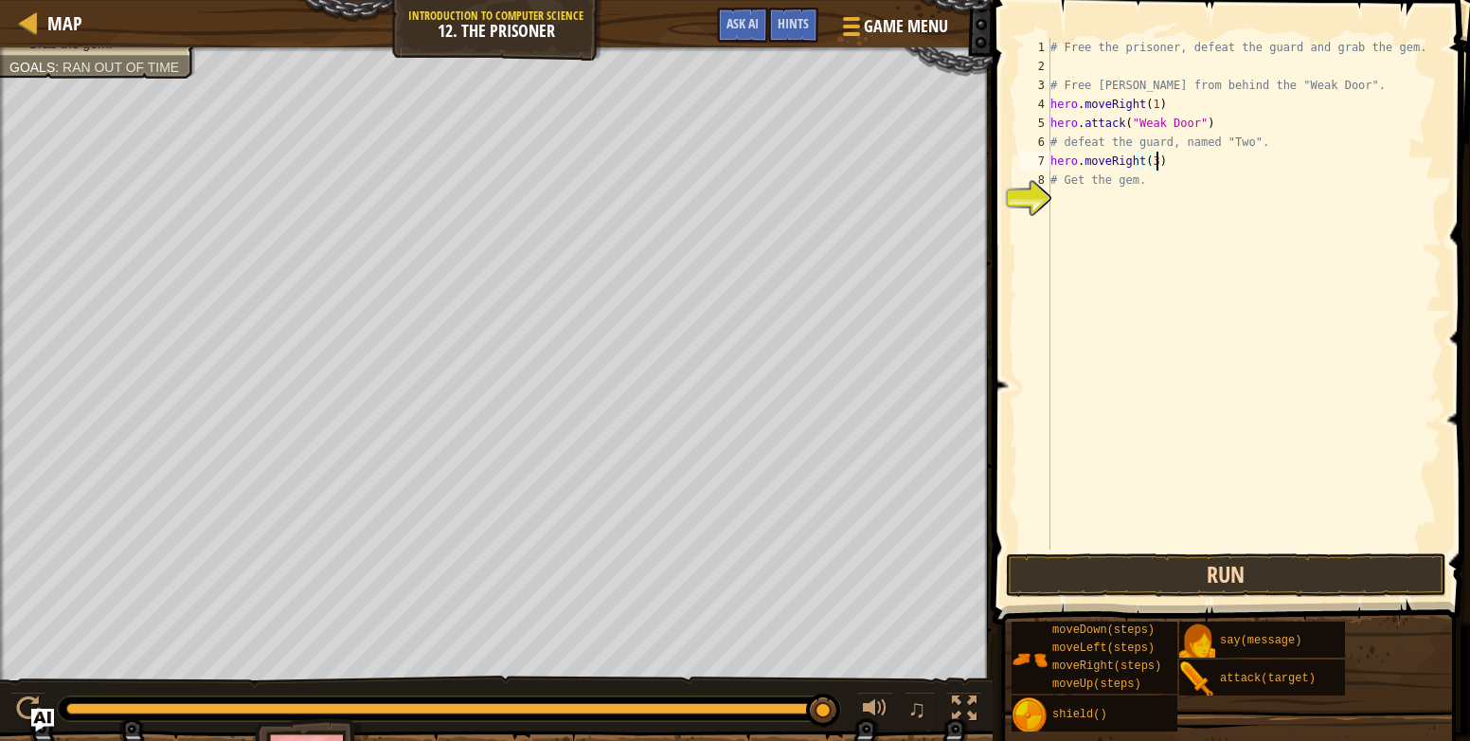
type textarea "hero.moveRight(3)"
click at [1272, 577] on button "Run" at bounding box center [1226, 575] width 441 height 44
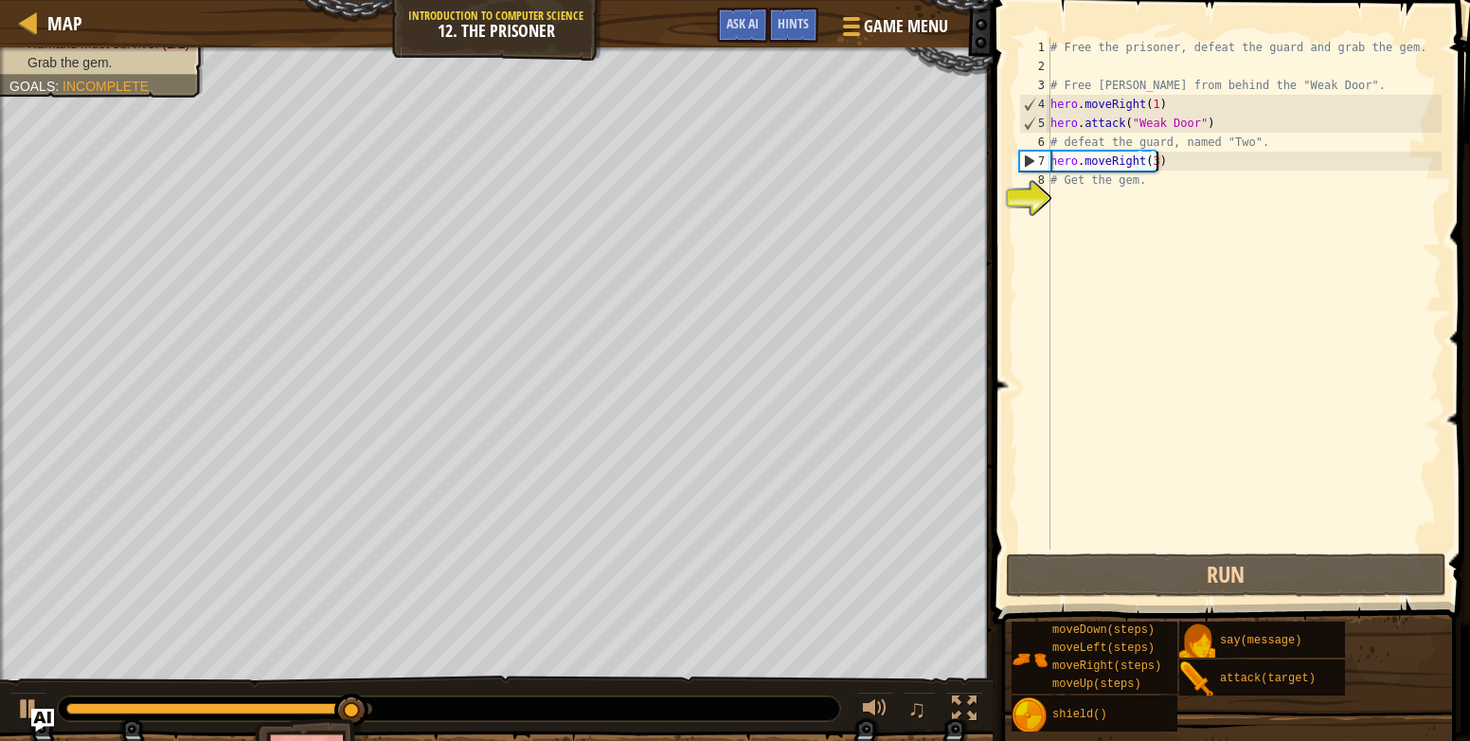
click at [1070, 197] on div "# Free the prisoner, defeat the guard and grab the gem. # Free Patrick from beh…" at bounding box center [1244, 312] width 395 height 549
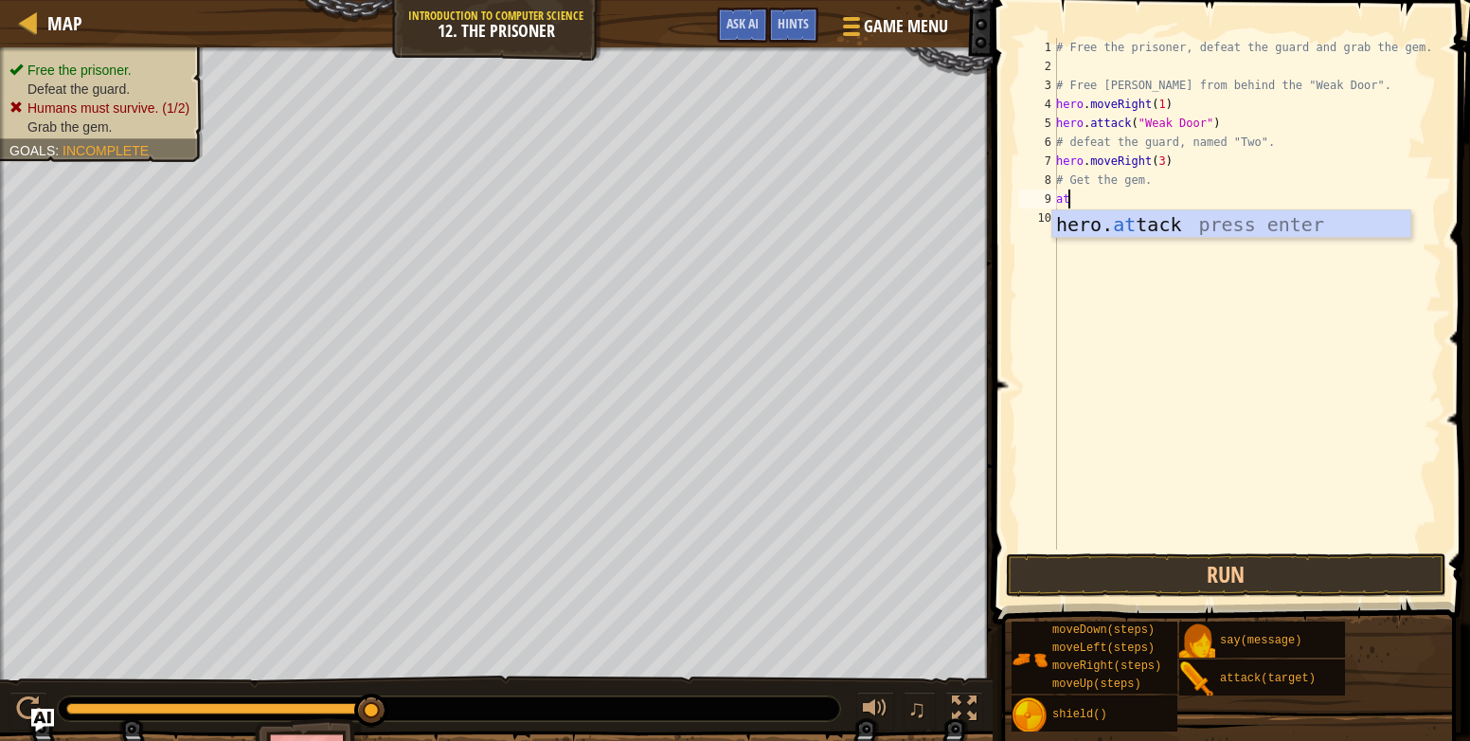
scroll to position [9, 0]
type textarea "a"
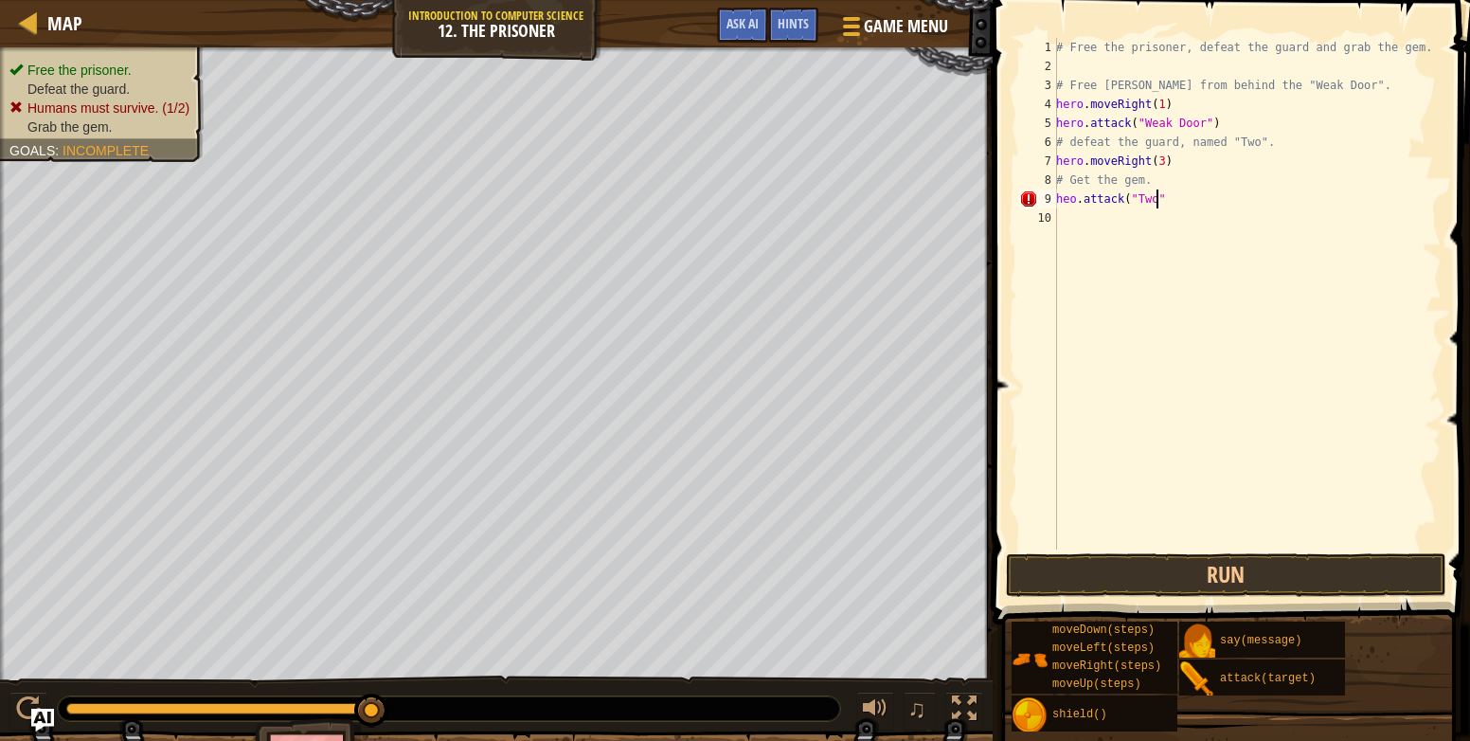
scroll to position [9, 8]
click at [1069, 202] on div "# Free the prisoner, defeat the guard and grab the gem. # Free Patrick from beh…" at bounding box center [1247, 312] width 389 height 549
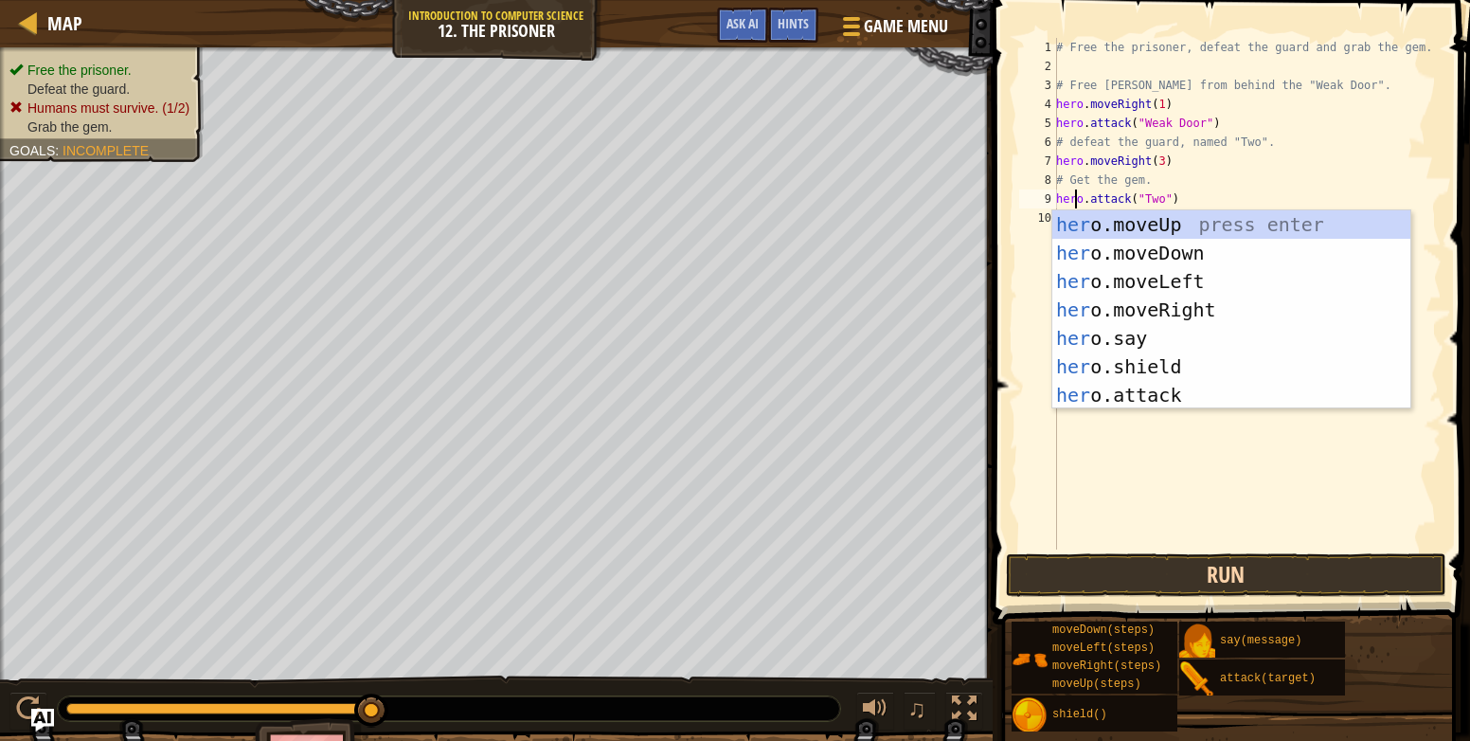
type textarea "hero.attack("Two")"
click at [1337, 576] on button "Run" at bounding box center [1226, 575] width 441 height 44
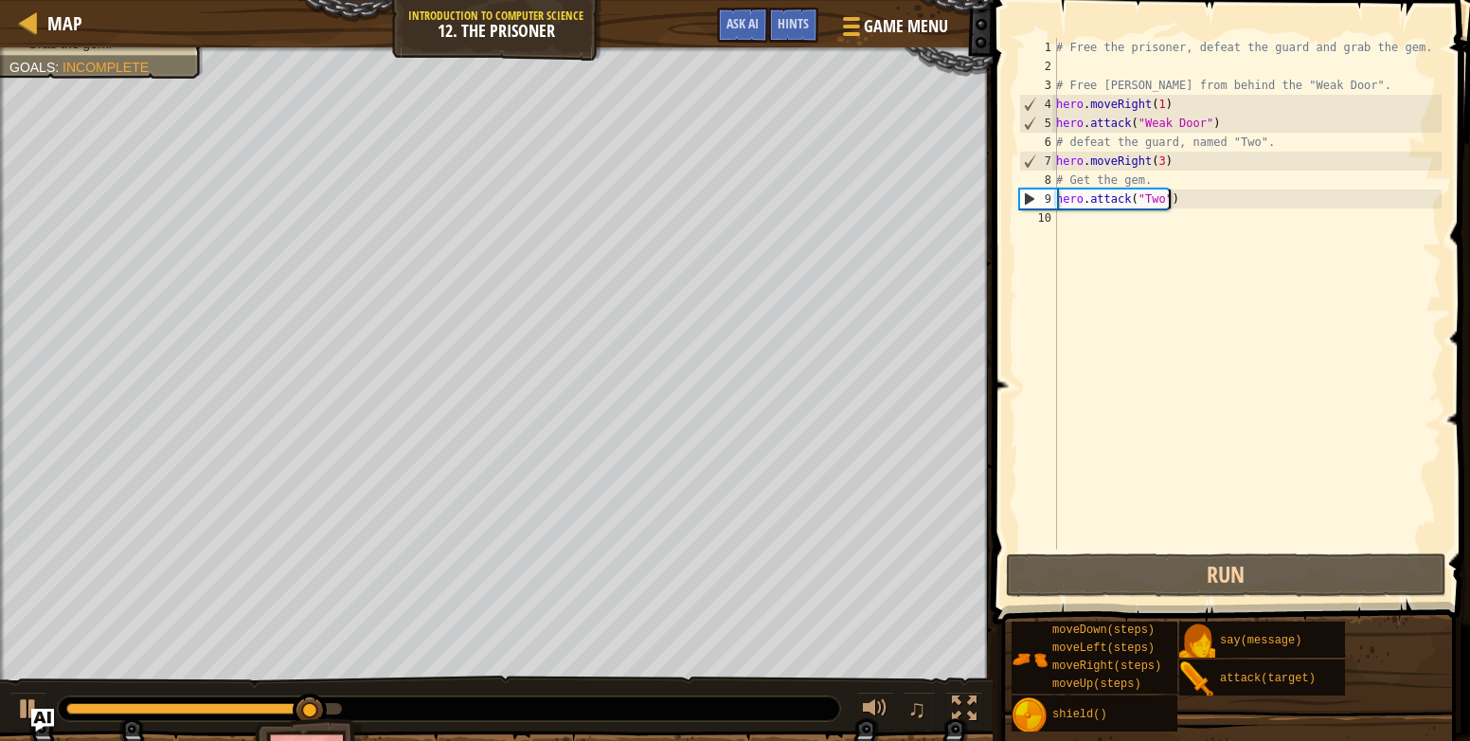
click at [1197, 199] on div "# Free the prisoner, defeat the guard and grab the gem. # Free Patrick from beh…" at bounding box center [1247, 312] width 389 height 549
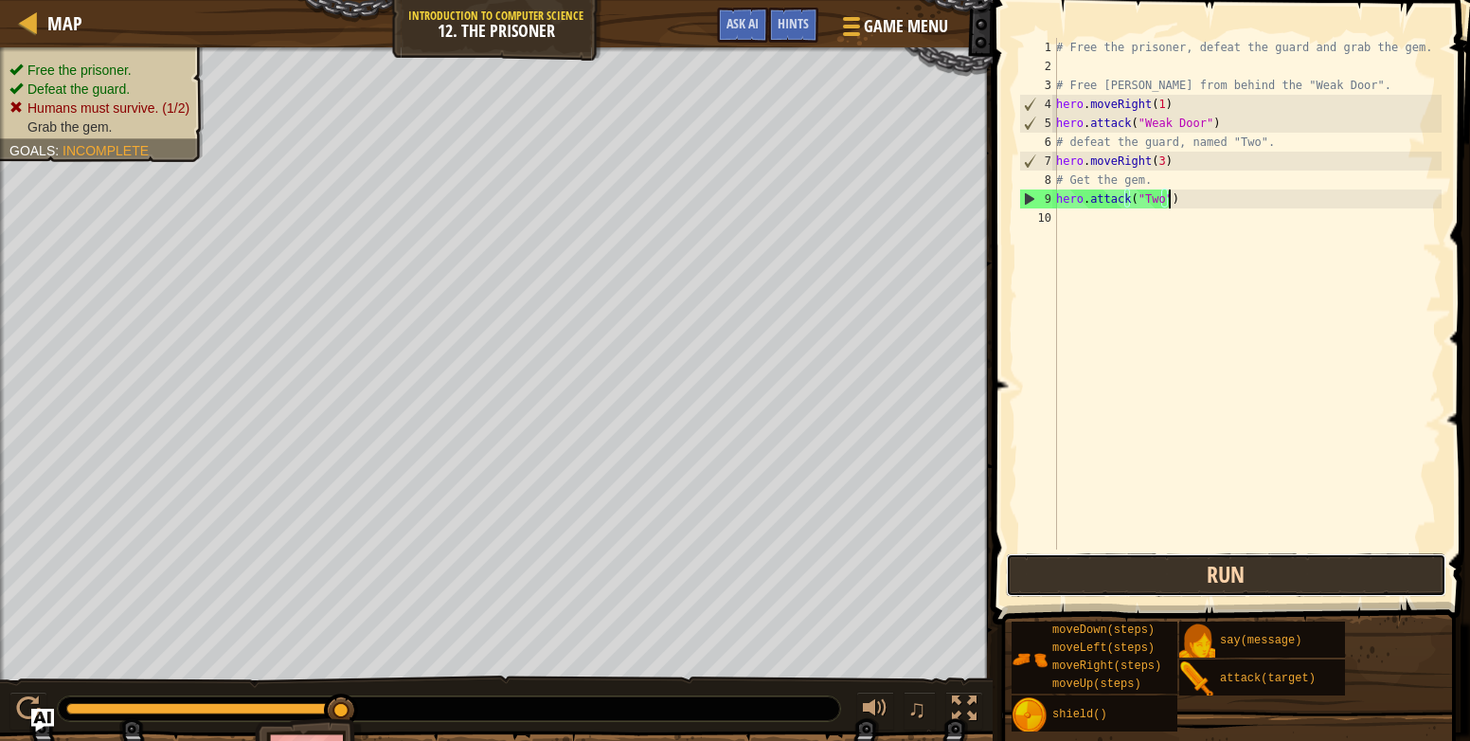
click at [1240, 574] on button "Run" at bounding box center [1226, 575] width 441 height 44
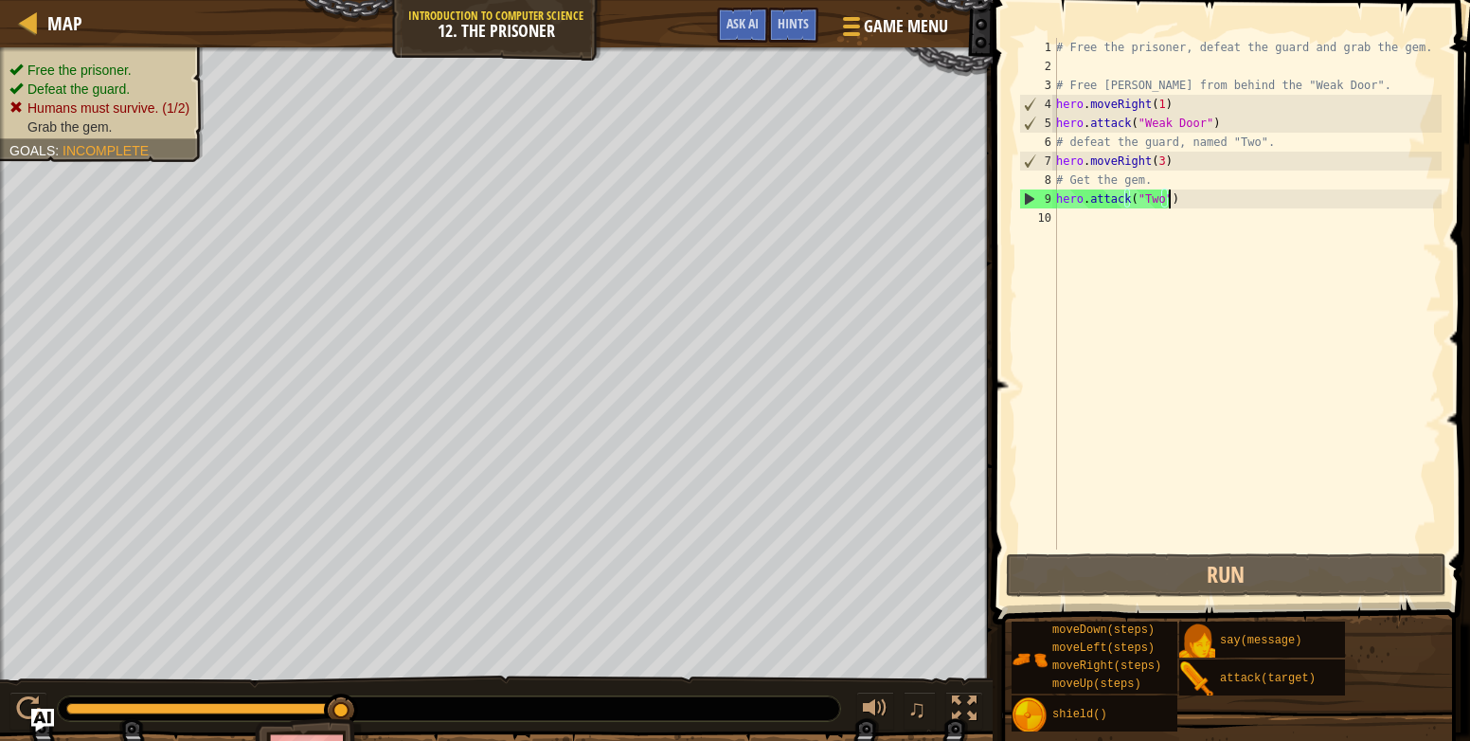
click at [1118, 202] on div "# Free the prisoner, defeat the guard and grab the gem. # Free Patrick from beh…" at bounding box center [1247, 312] width 389 height 549
click at [1178, 202] on div "# Free the prisoner, defeat the guard and grab the gem. # Free Patrick from beh…" at bounding box center [1247, 312] width 389 height 549
click at [789, 20] on span "Hints" at bounding box center [793, 23] width 31 height 18
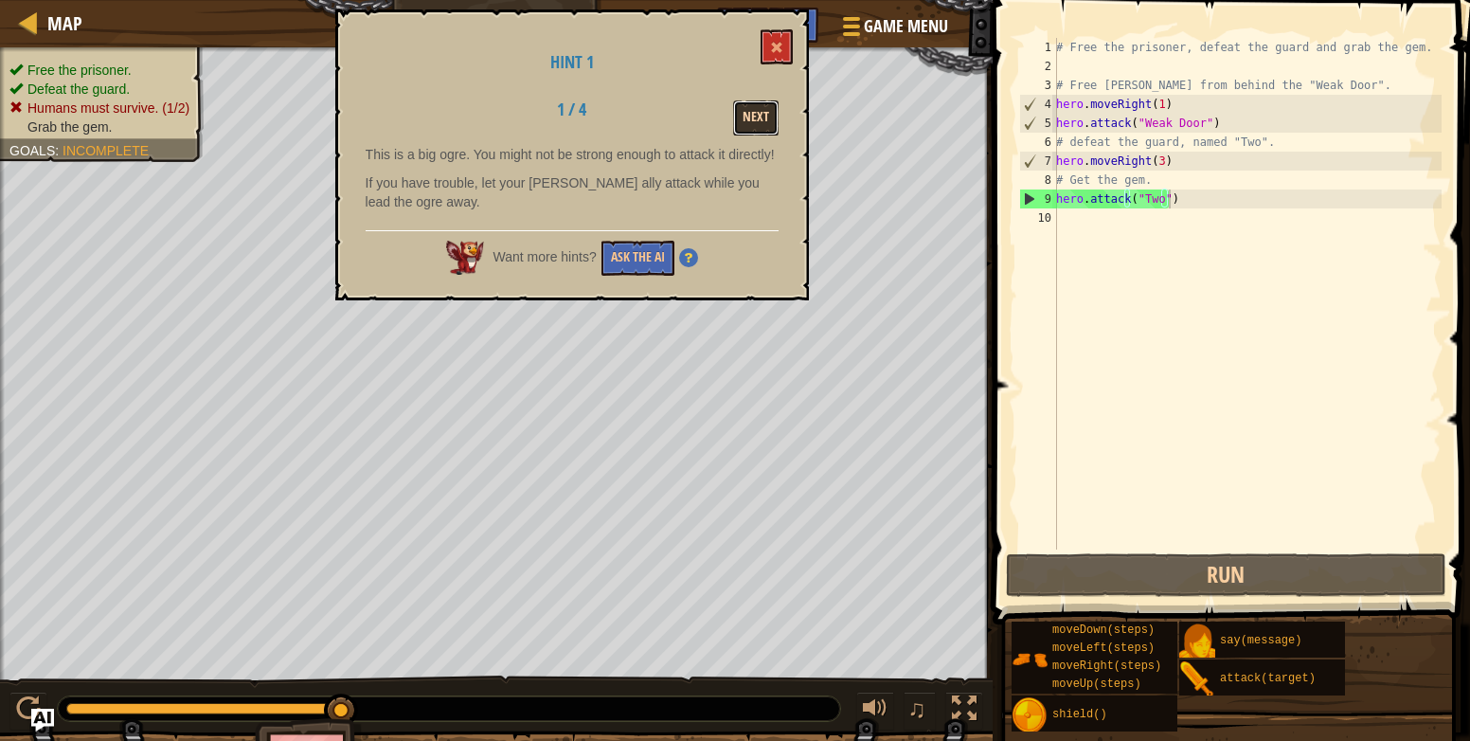
click at [758, 123] on button "Next" at bounding box center [755, 117] width 45 height 35
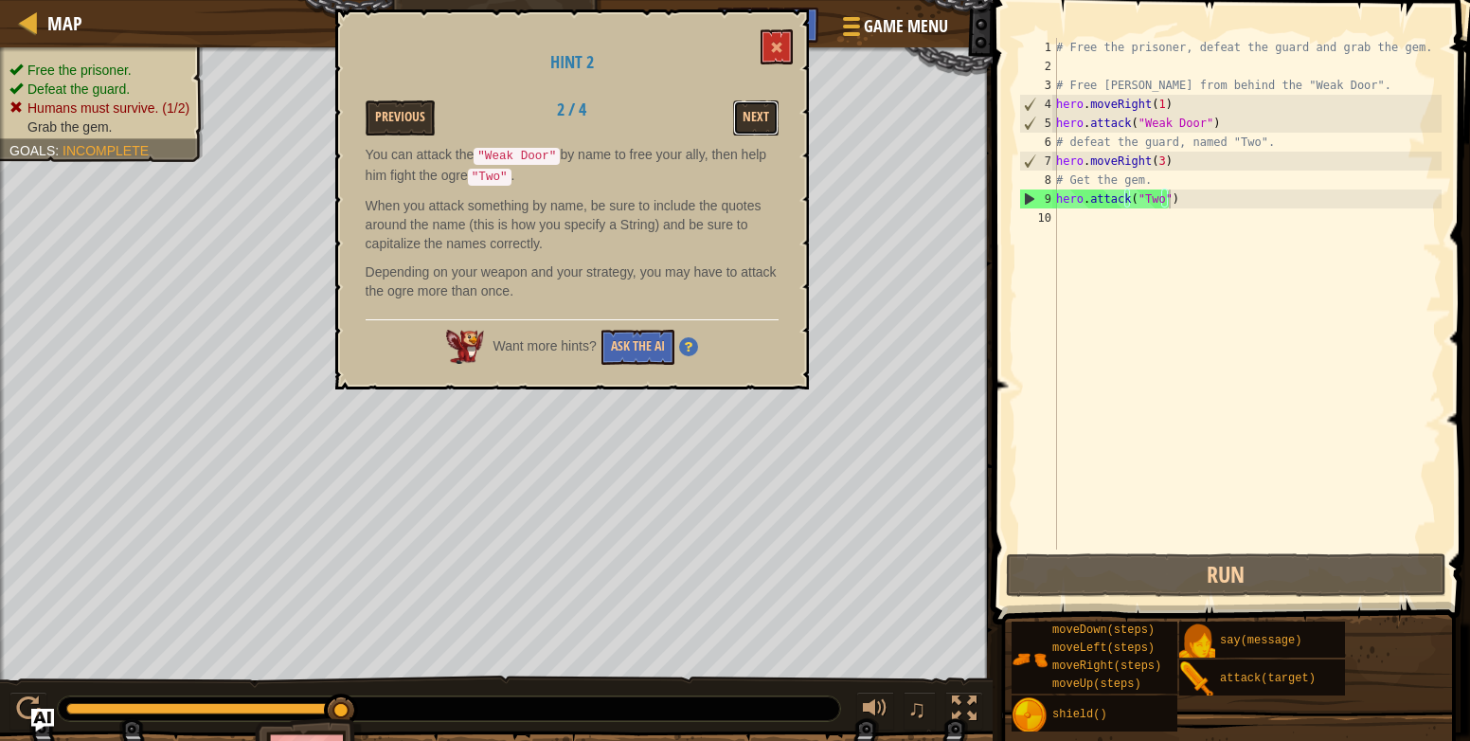
click at [758, 123] on button "Next" at bounding box center [755, 117] width 45 height 35
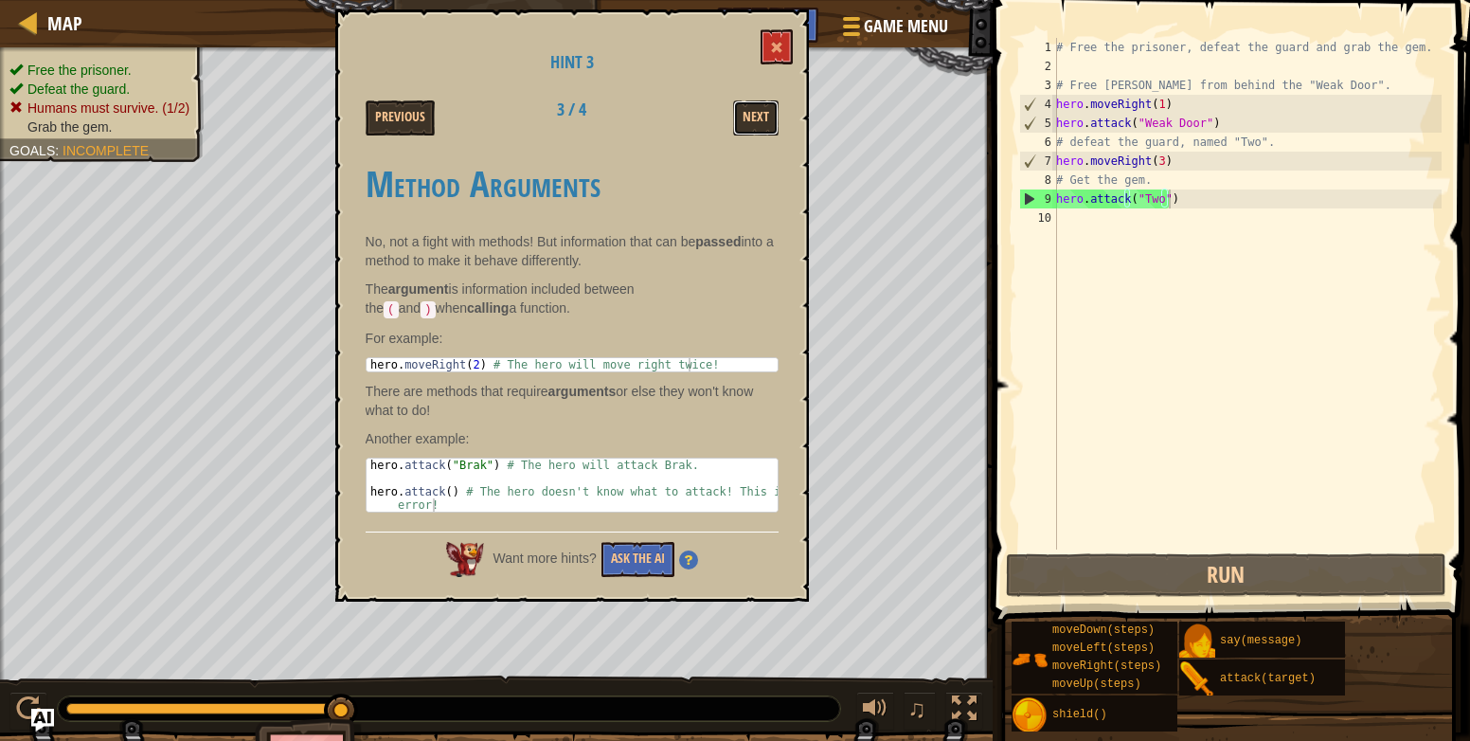
click at [758, 123] on button "Next" at bounding box center [755, 117] width 45 height 35
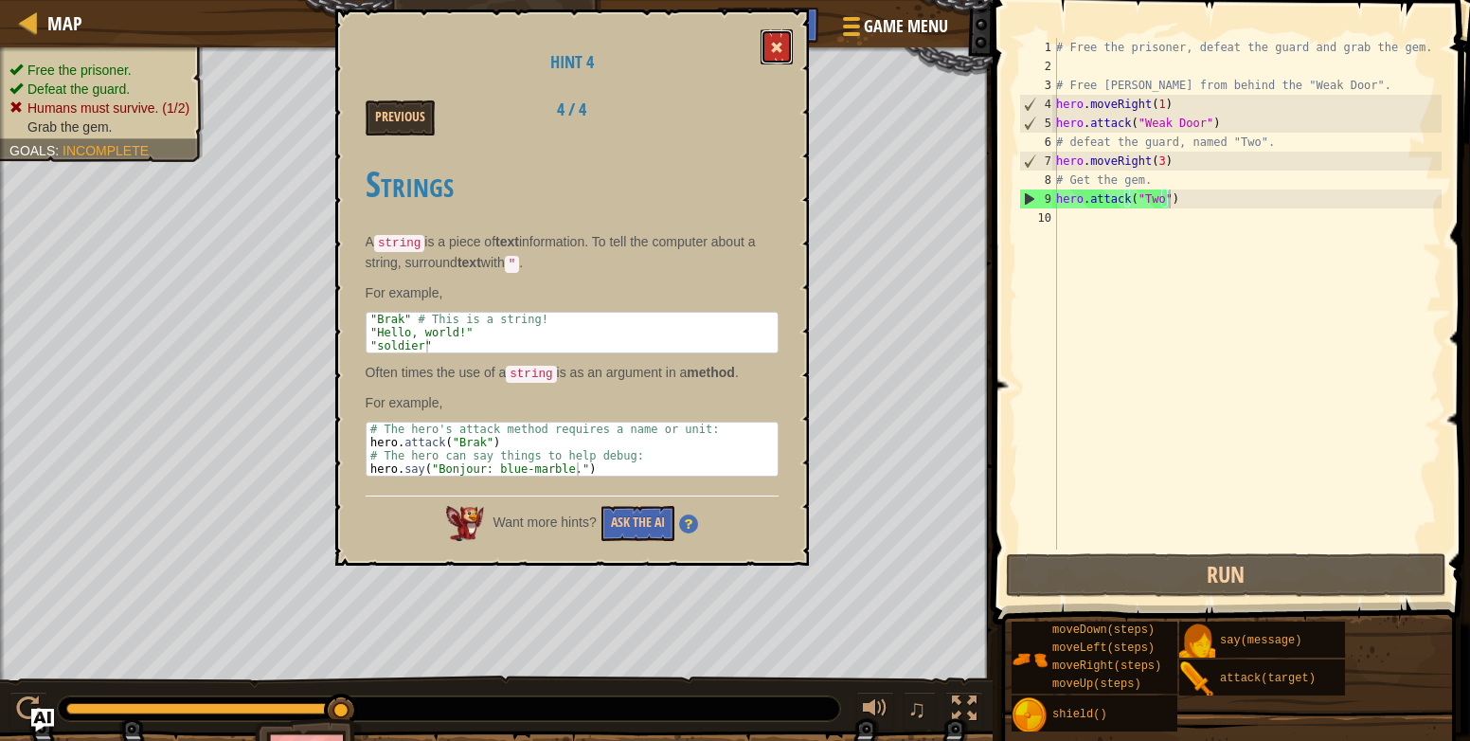
click at [770, 57] on button at bounding box center [777, 46] width 32 height 35
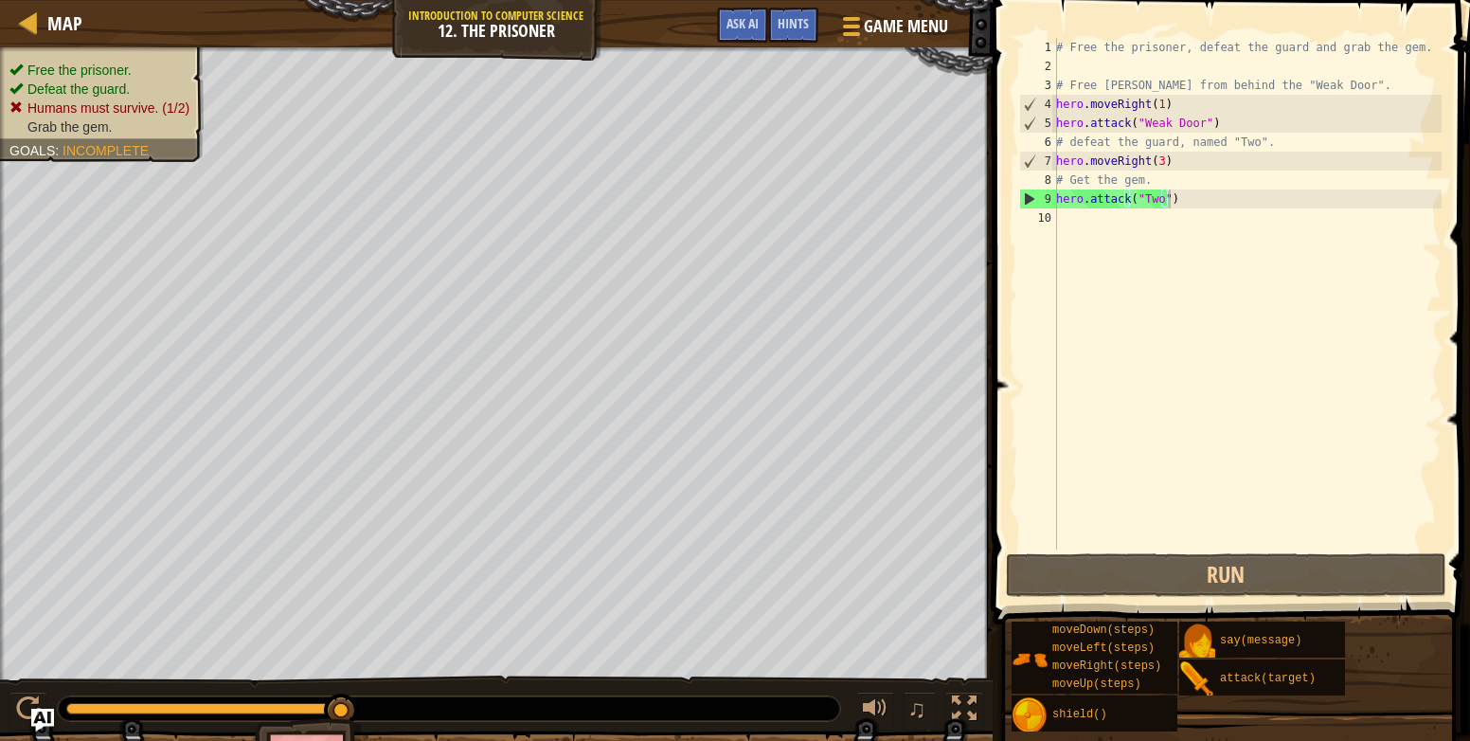
scroll to position [9, 0]
click at [1089, 240] on div "# Free the prisoner, defeat the guard and grab the gem. # Free Patrick from beh…" at bounding box center [1247, 312] width 389 height 549
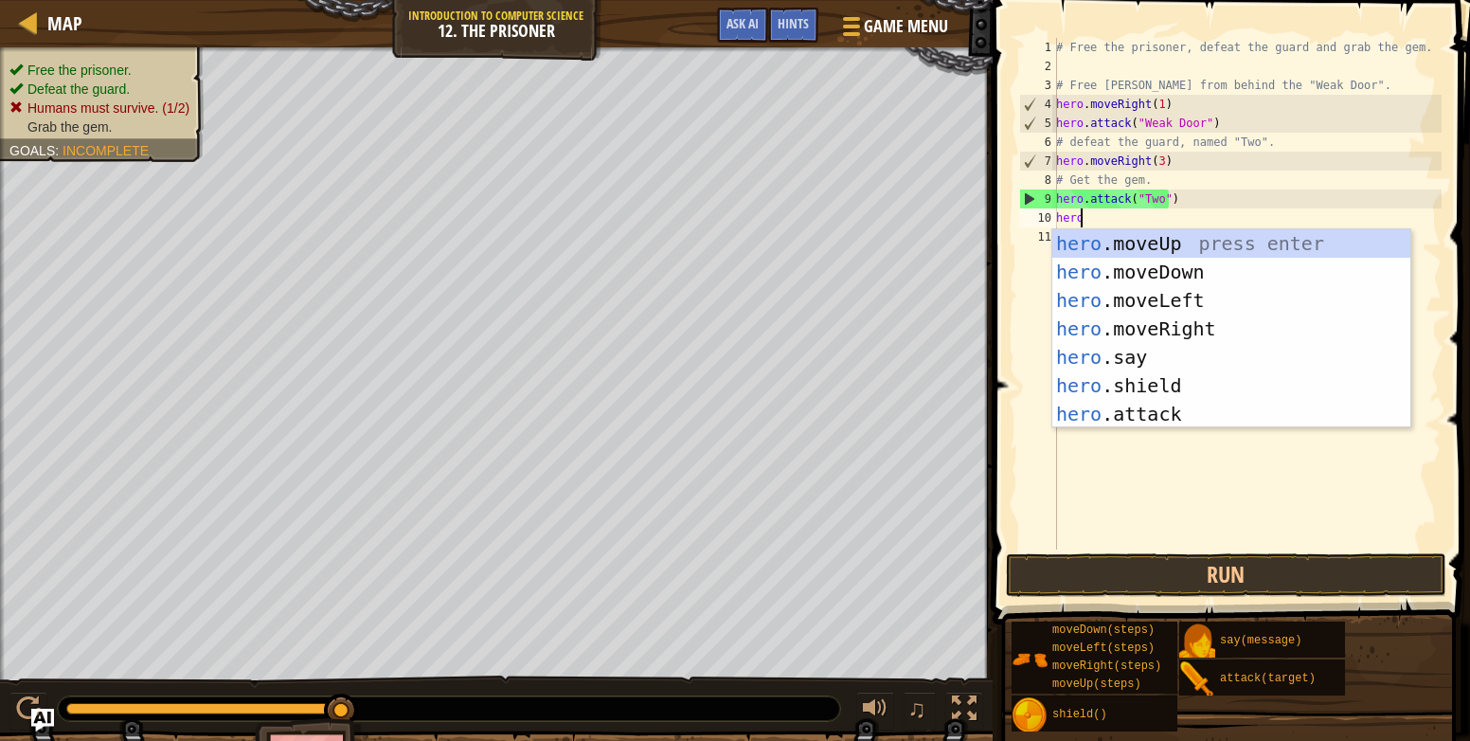
scroll to position [9, 1]
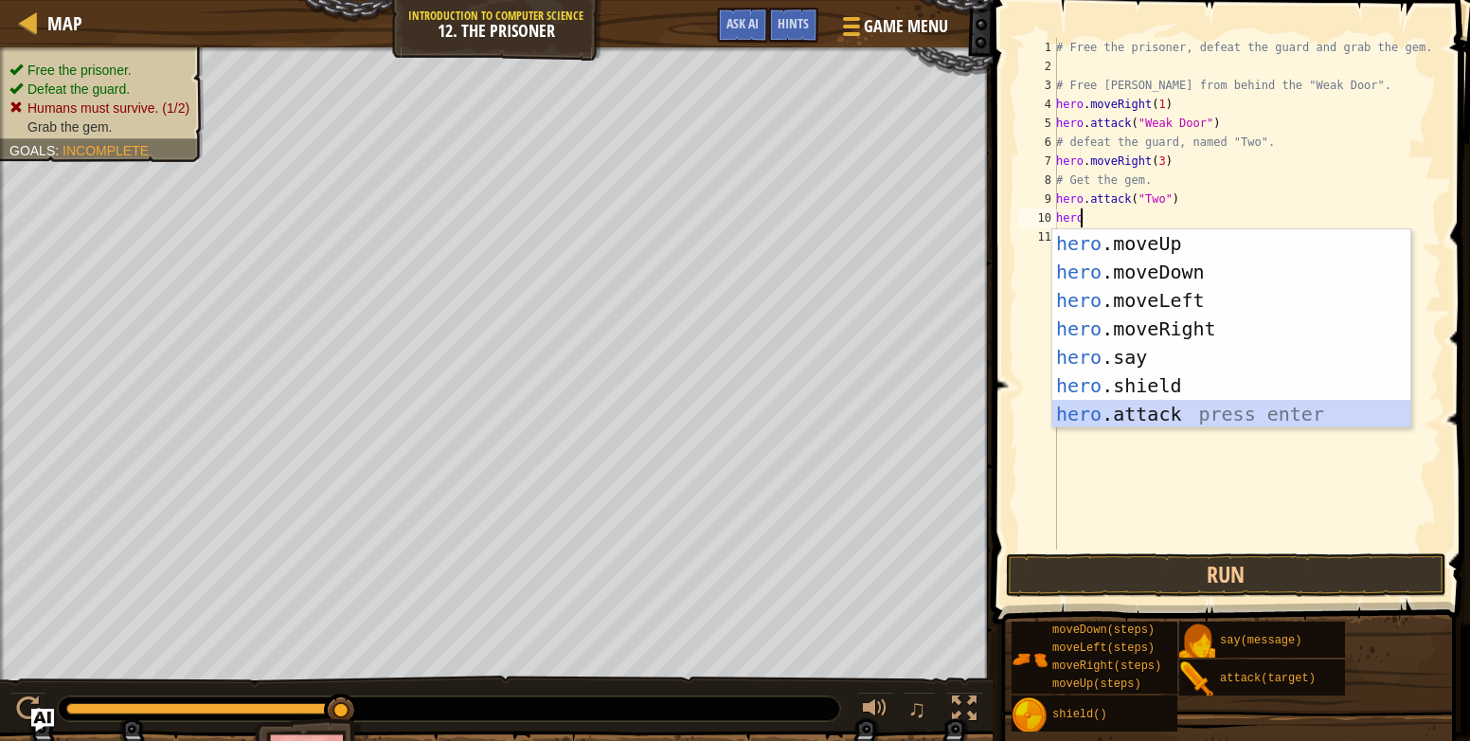
click at [1168, 417] on div "hero .moveUp press enter hero .moveDown press enter hero .moveLeft press enter …" at bounding box center [1232, 357] width 358 height 256
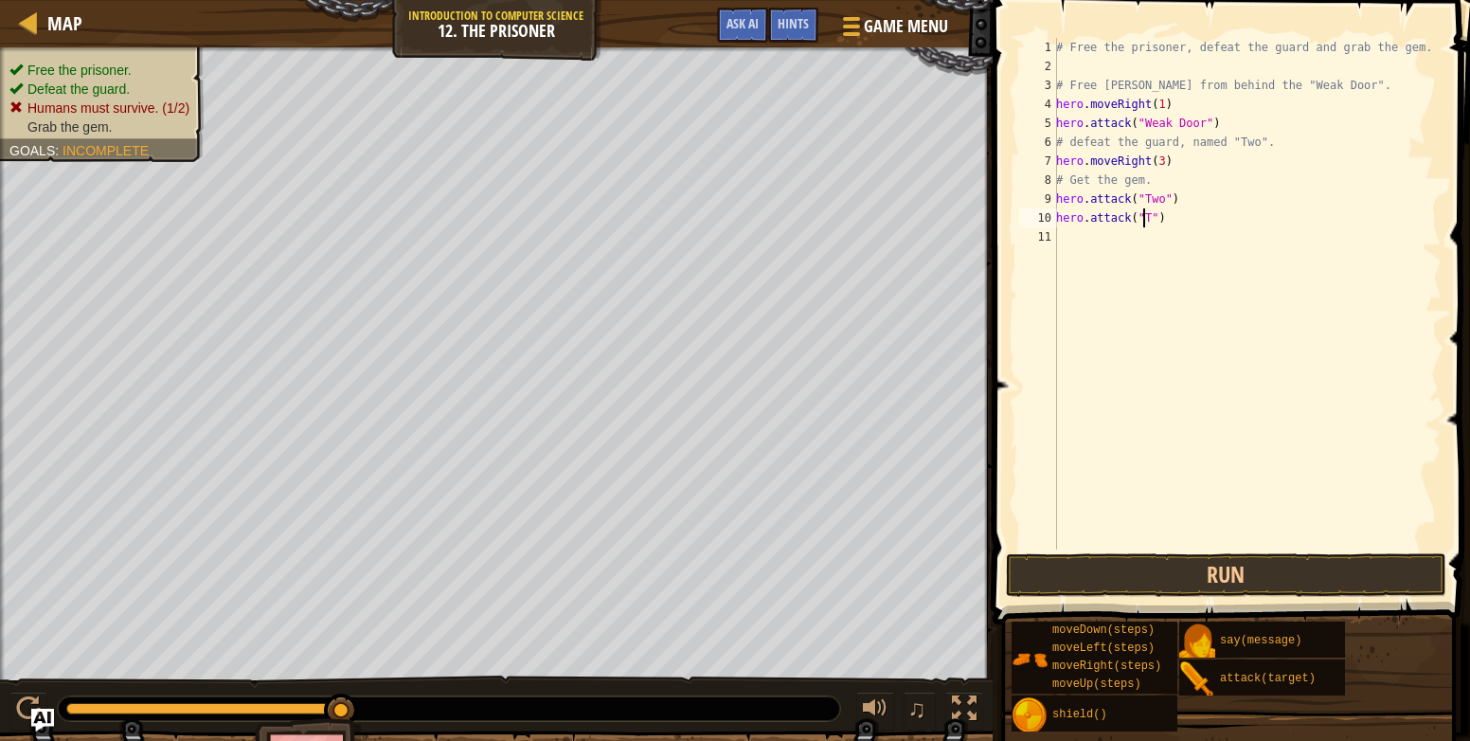
scroll to position [9, 8]
type textarea "hero.attack("Two")"
click at [1355, 571] on button "Run" at bounding box center [1226, 575] width 441 height 44
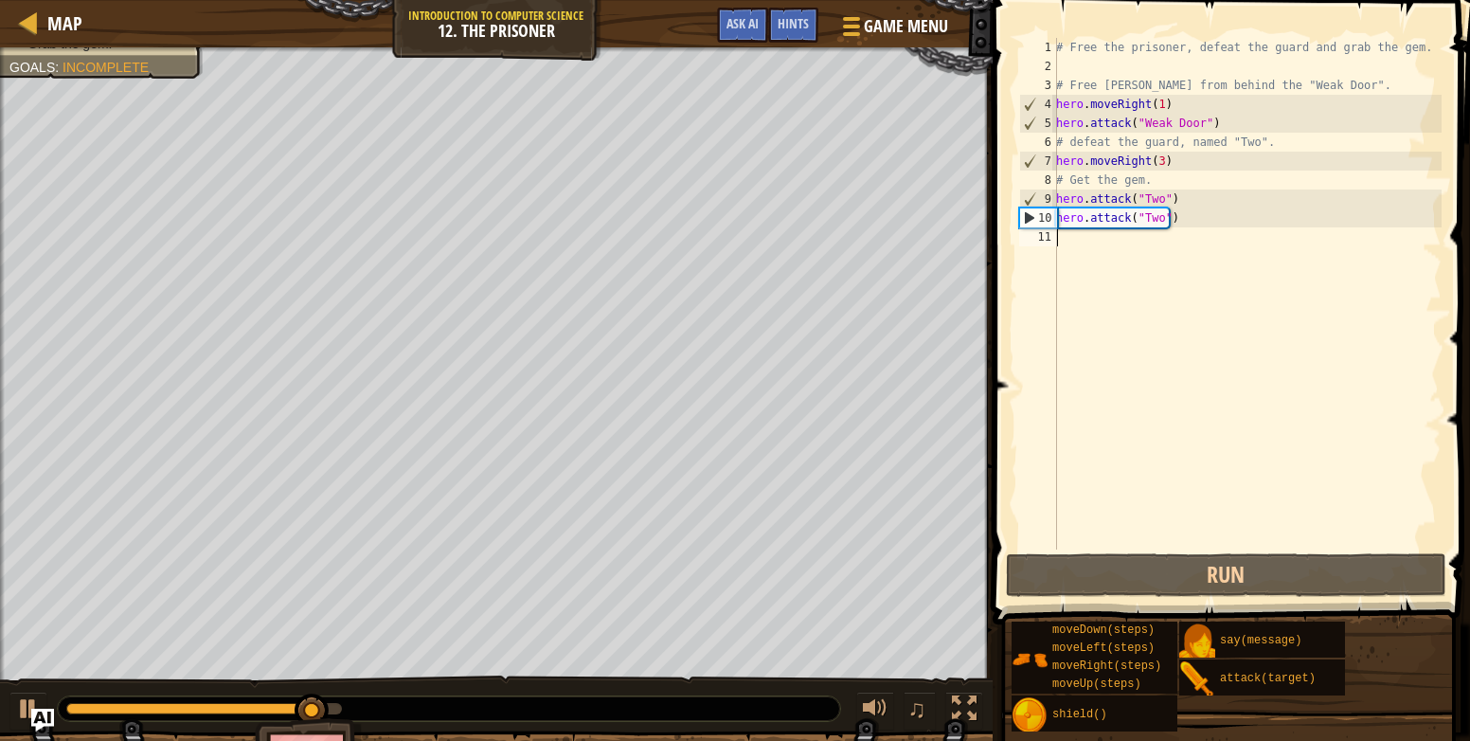
click at [1071, 241] on div "# Free the prisoner, defeat the guard and grab the gem. # Free Patrick from beh…" at bounding box center [1247, 312] width 389 height 549
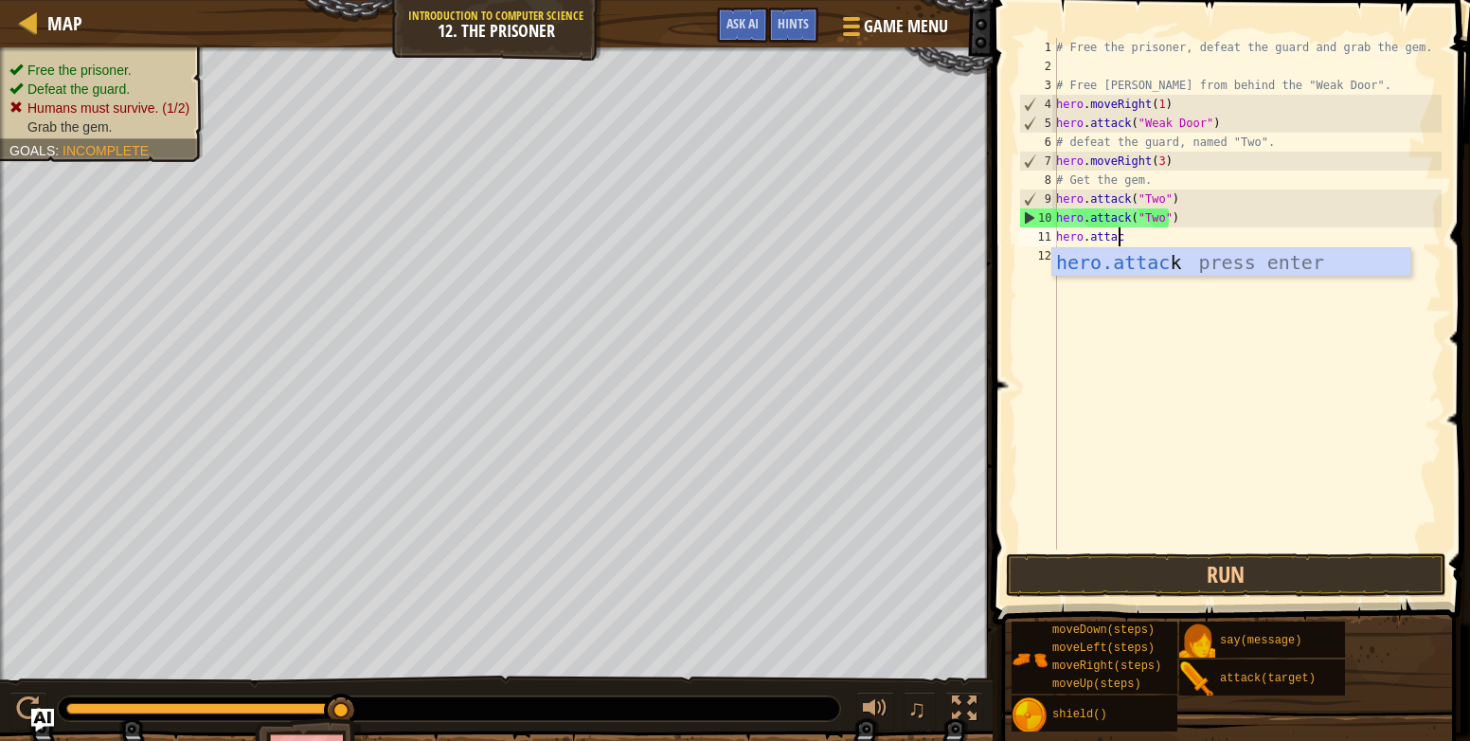
type textarea "hero.attack"
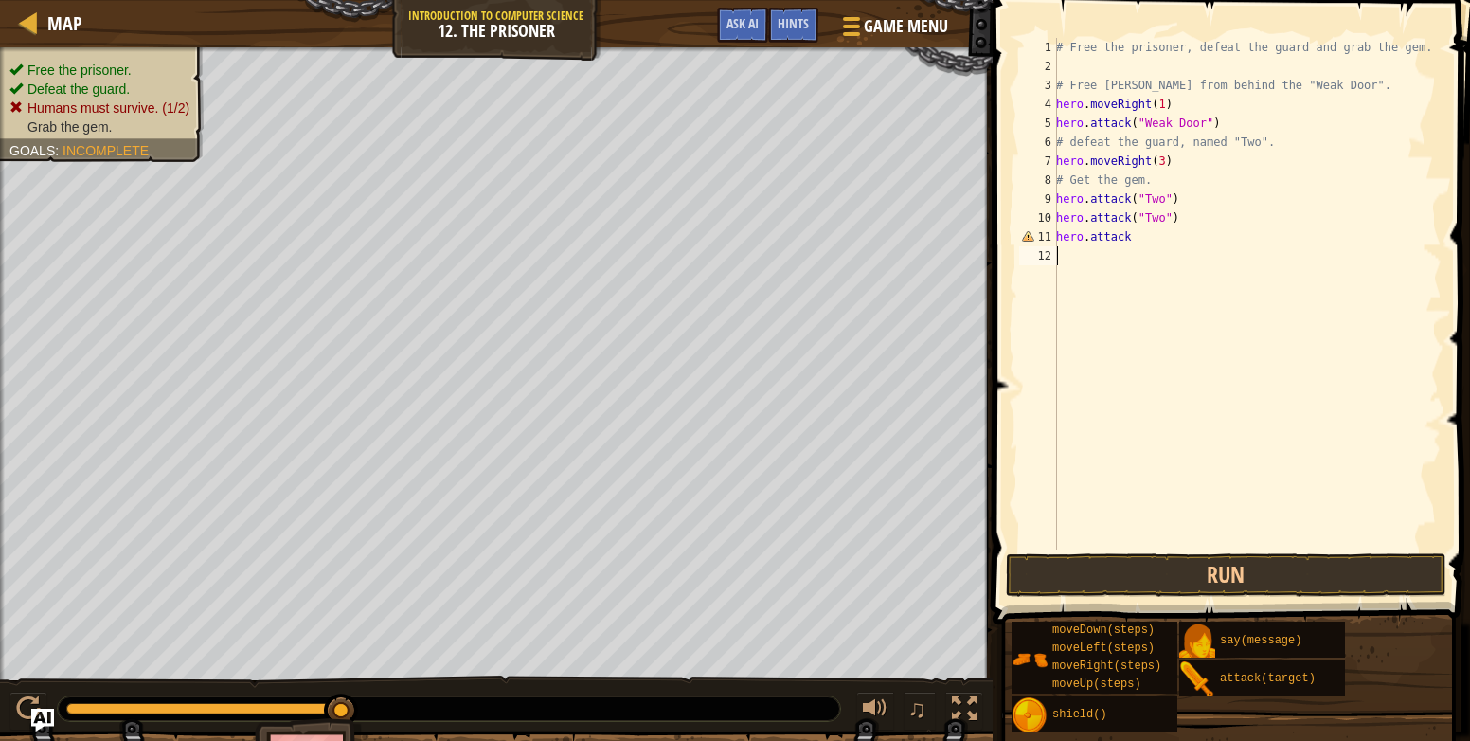
click at [1216, 276] on div "# Free the prisoner, defeat the guard and grab the gem. # Free Patrick from beh…" at bounding box center [1247, 312] width 389 height 549
click at [1144, 238] on div "# Free the prisoner, defeat the guard and grab the gem. # Free Patrick from beh…" at bounding box center [1247, 312] width 389 height 549
click at [1328, 567] on button "Run" at bounding box center [1226, 575] width 441 height 44
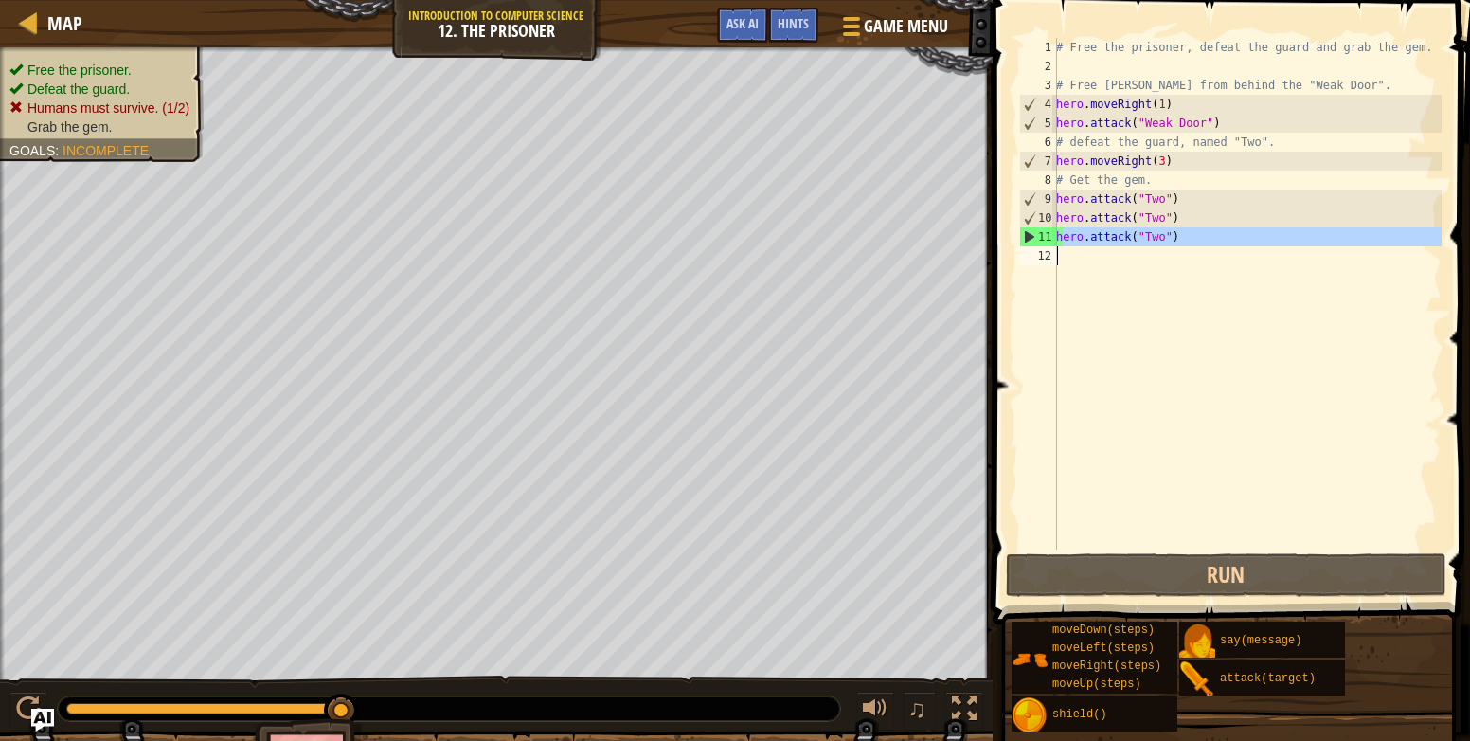
drag, startPoint x: 1060, startPoint y: 239, endPoint x: 1024, endPoint y: 249, distance: 37.5
click at [1024, 249] on div "hero.attack("Two") 1 2 3 4 5 6 7 8 9 10 11 12 # Free the prisoner, defeat the g…" at bounding box center [1229, 294] width 426 height 512
drag, startPoint x: 1057, startPoint y: 230, endPoint x: 1189, endPoint y: 231, distance: 131.7
click at [1189, 231] on div "# Free the prisoner, defeat the guard and grab the gem. # Free Patrick from beh…" at bounding box center [1247, 312] width 389 height 549
type textarea "hero.attack("Two")"
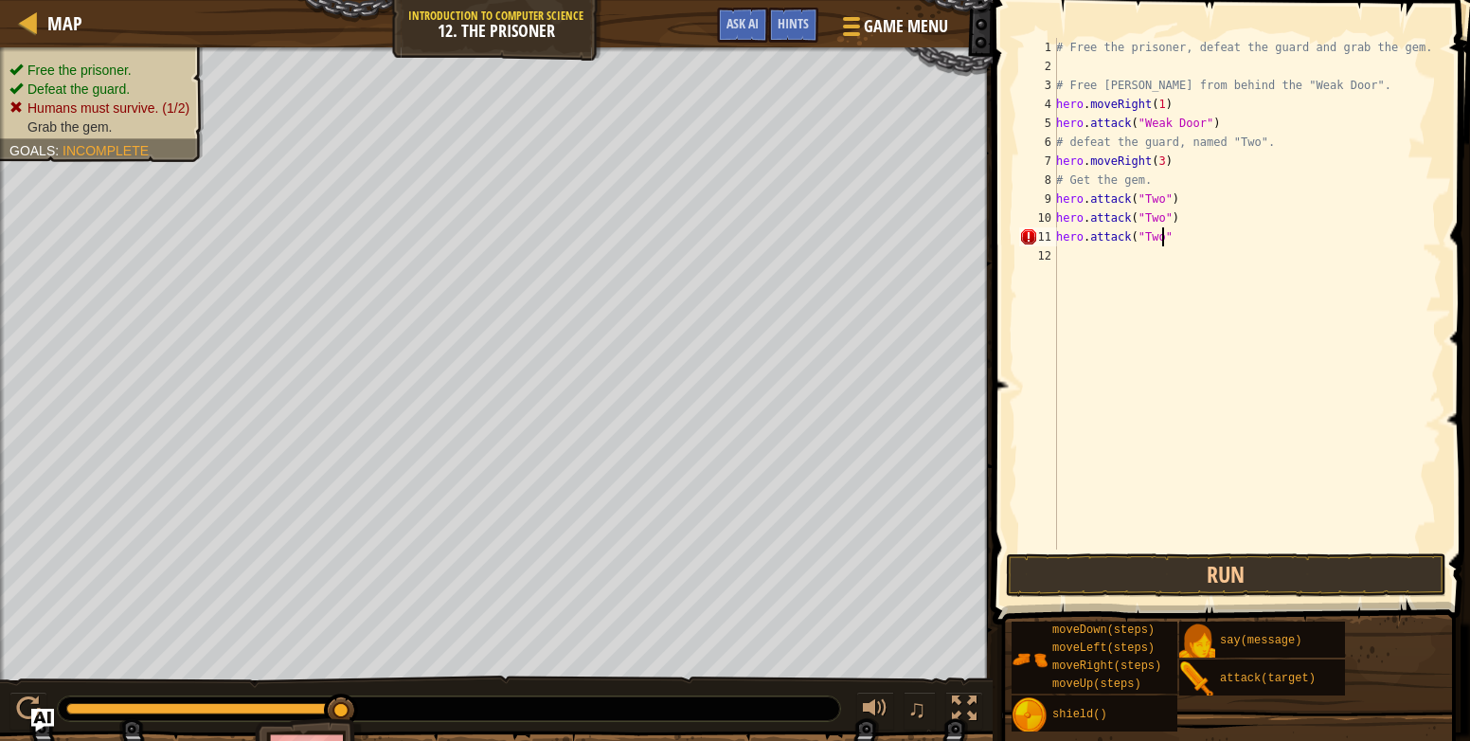
type textarea "hero.attack("Two")"
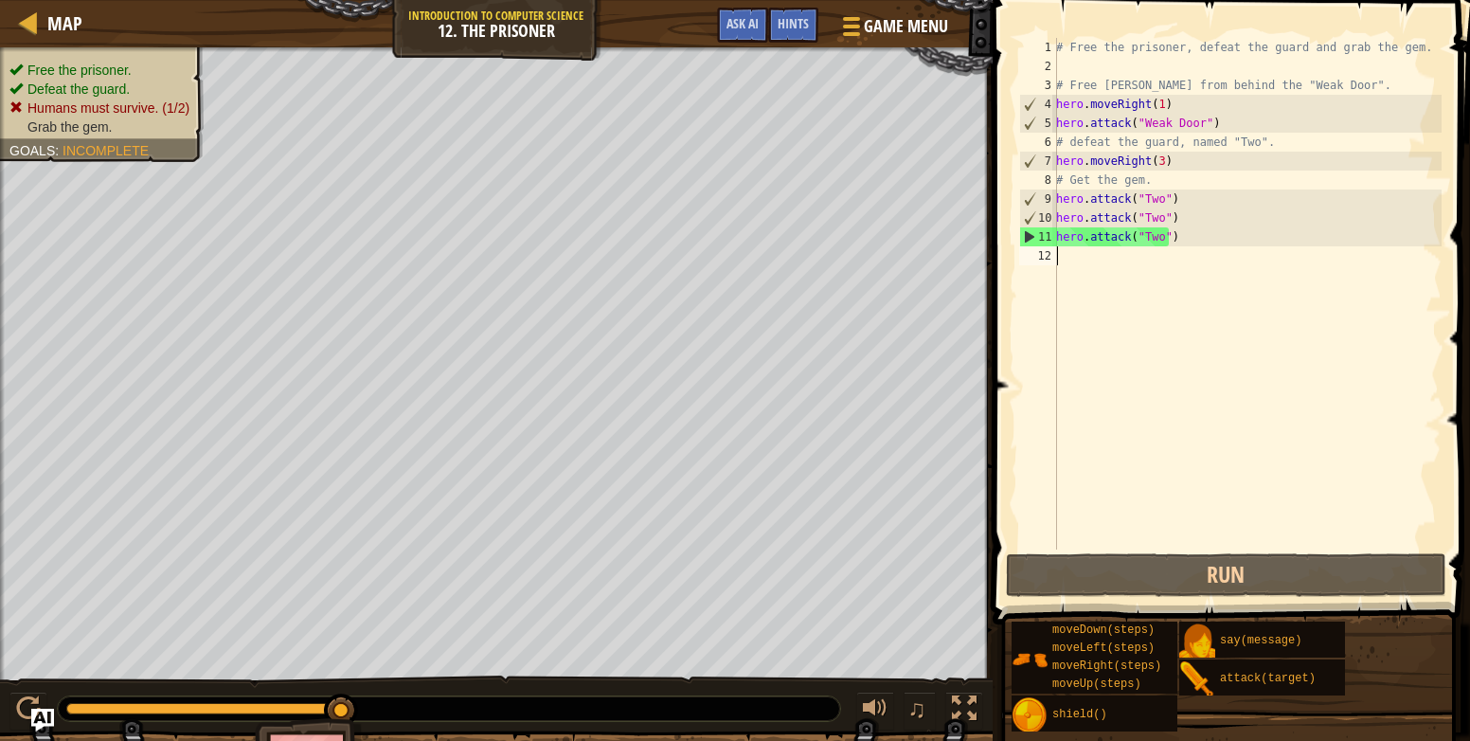
click at [1062, 272] on div "# Free the prisoner, defeat the guard and grab the gem. # Free Patrick from beh…" at bounding box center [1247, 312] width 389 height 549
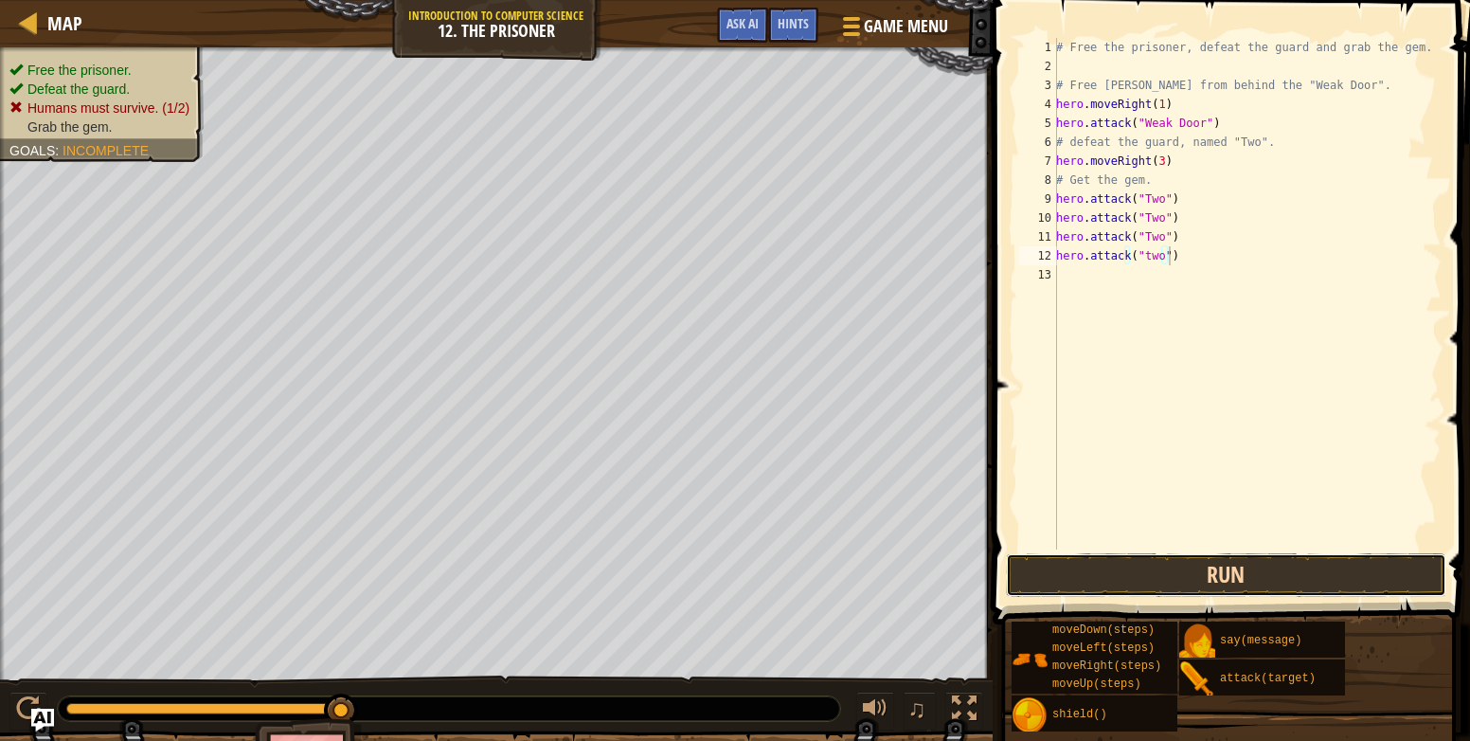
click at [1367, 593] on button "Run" at bounding box center [1226, 575] width 441 height 44
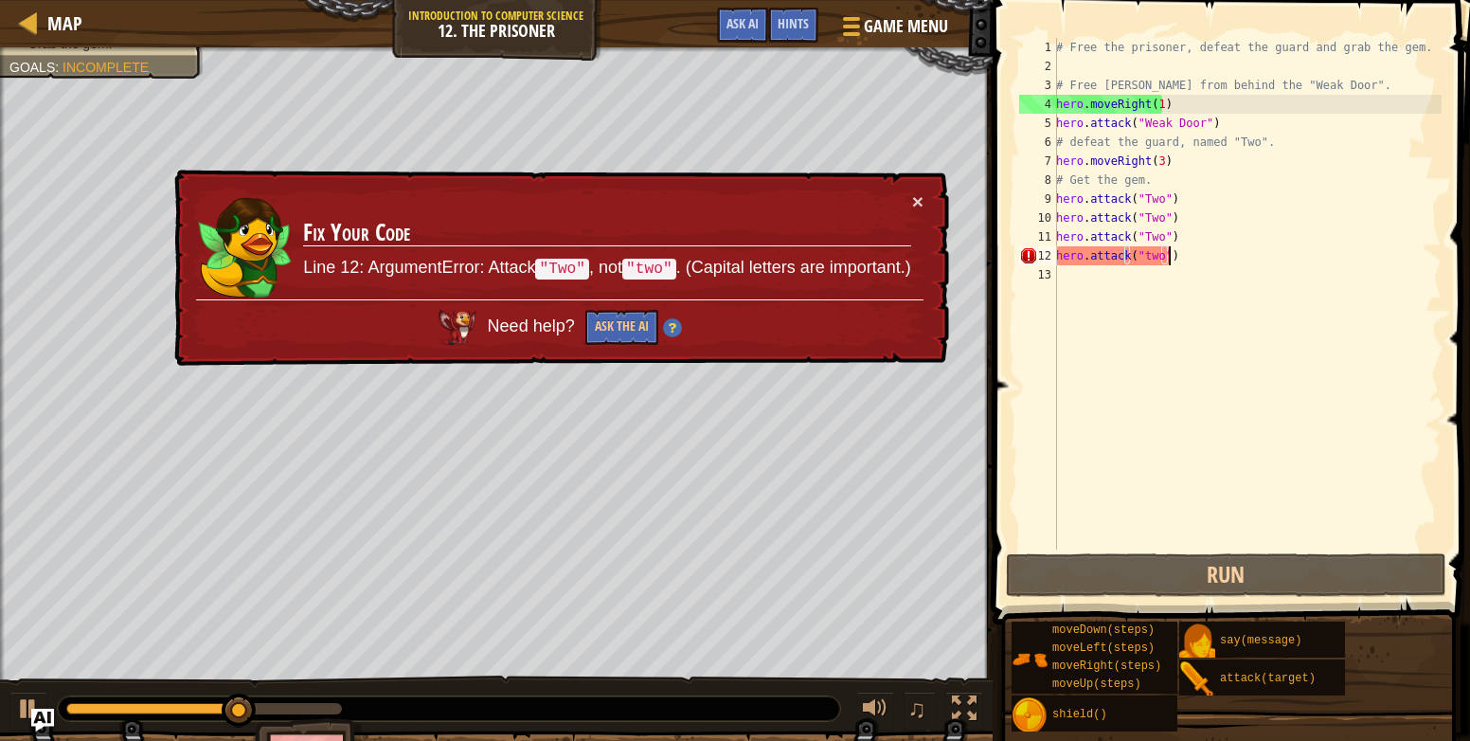
click at [1142, 254] on div "# Free the prisoner, defeat the guard and grab the gem. # Free Patrick from beh…" at bounding box center [1247, 312] width 389 height 549
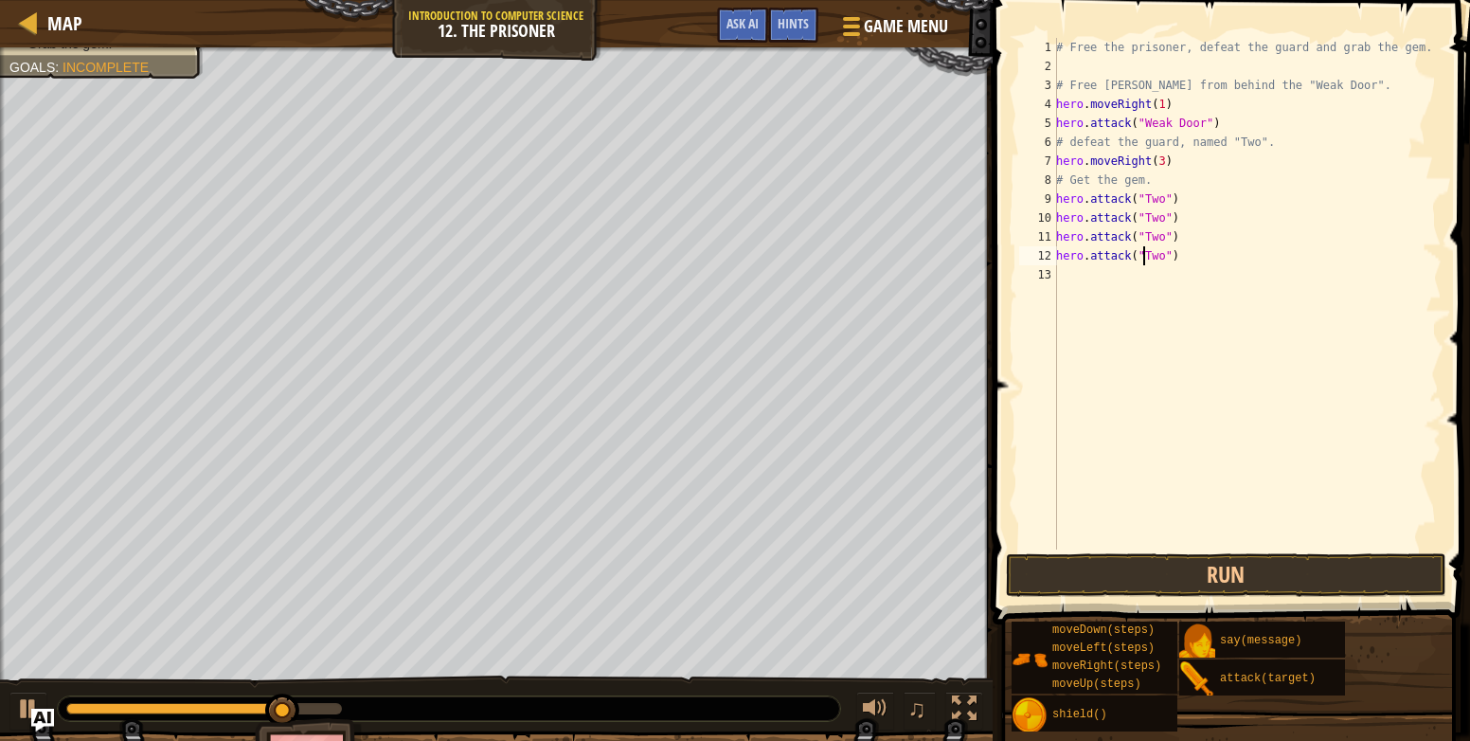
scroll to position [9, 7]
type textarea "hero.attack("Two")"
click at [1210, 567] on button "Run" at bounding box center [1226, 575] width 441 height 44
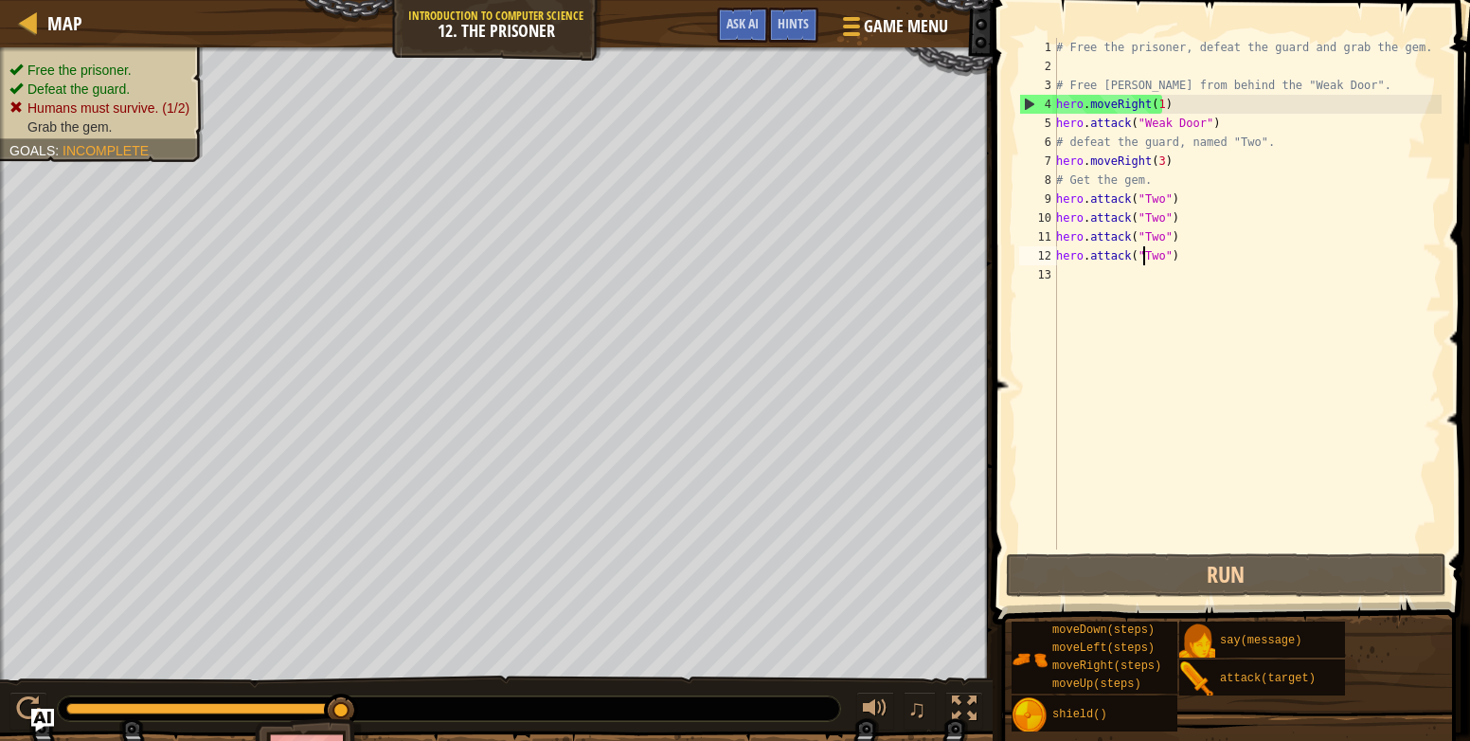
click at [1071, 271] on div "# Free the prisoner, defeat the guard and grab the gem. # Free Patrick from beh…" at bounding box center [1247, 312] width 389 height 549
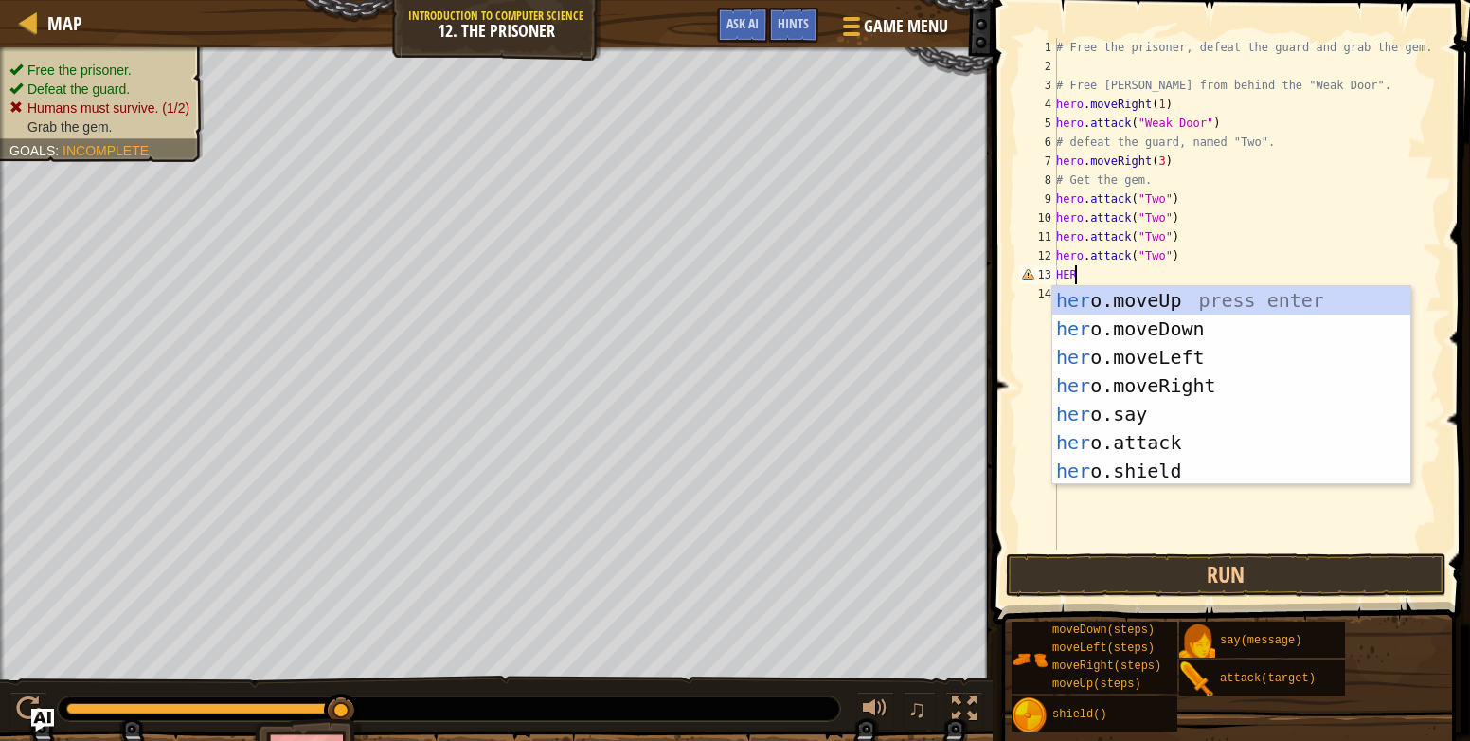
scroll to position [9, 0]
type textarea "H"
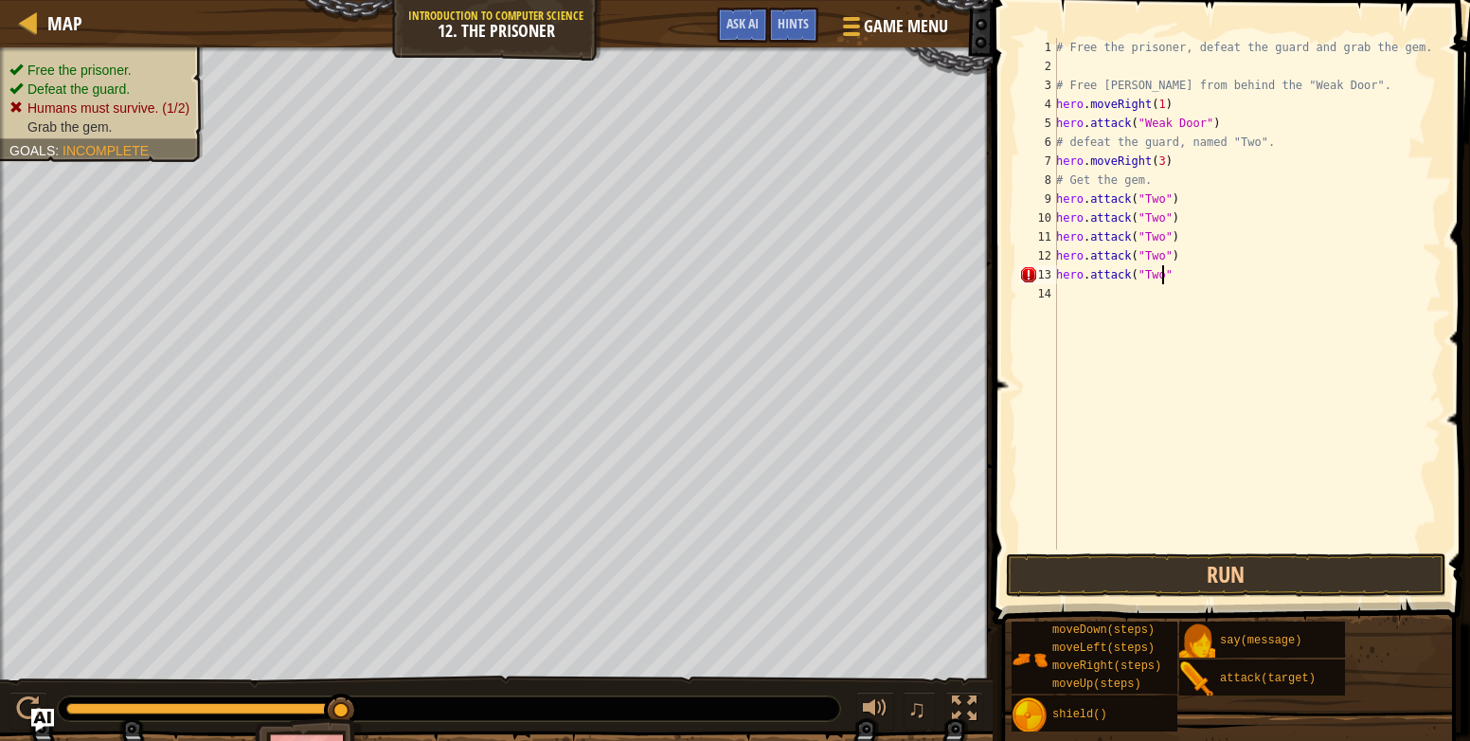
scroll to position [9, 8]
type textarea "hero.attack("Two")"
click at [1257, 588] on button "Run" at bounding box center [1226, 575] width 441 height 44
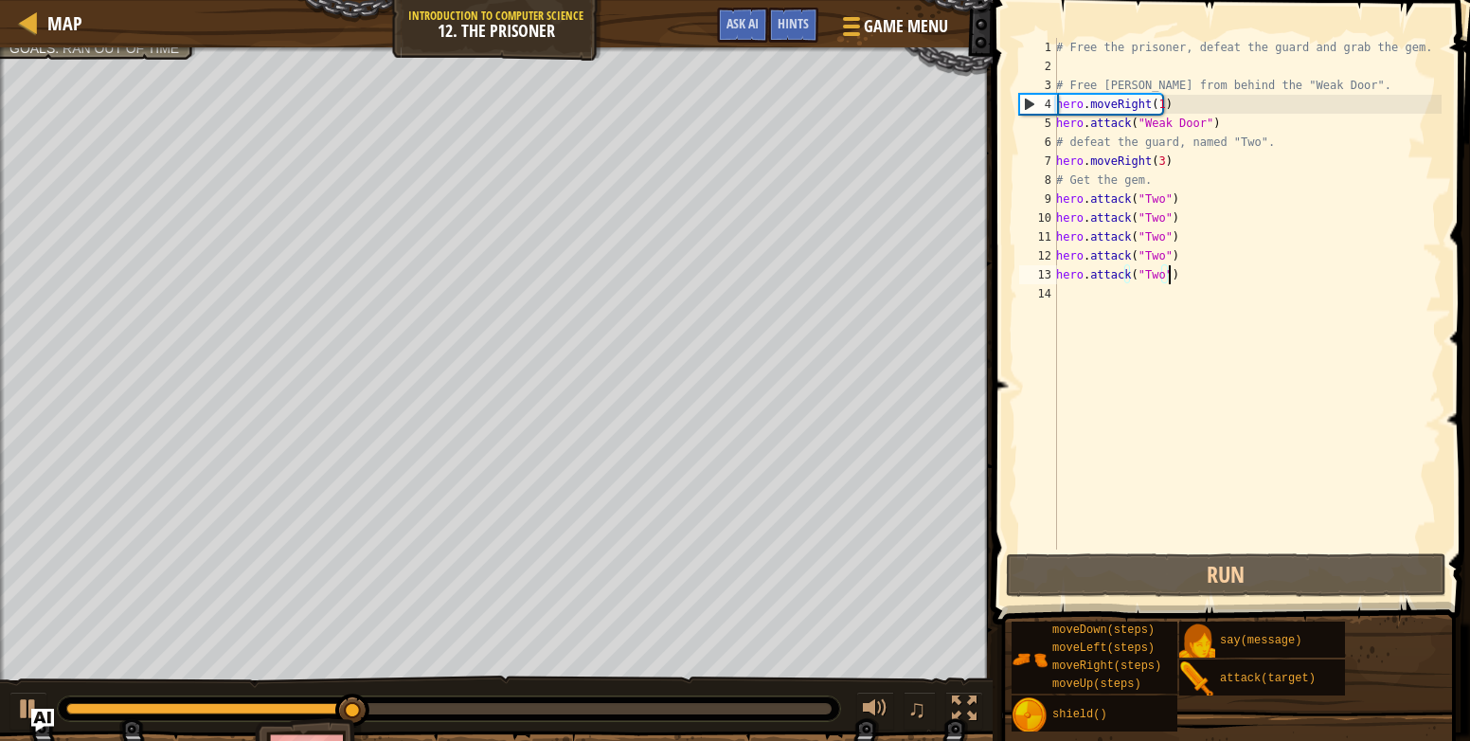
click at [1071, 294] on div "# Free the prisoner, defeat the guard and grab the gem. # Free Patrick from beh…" at bounding box center [1247, 312] width 389 height 549
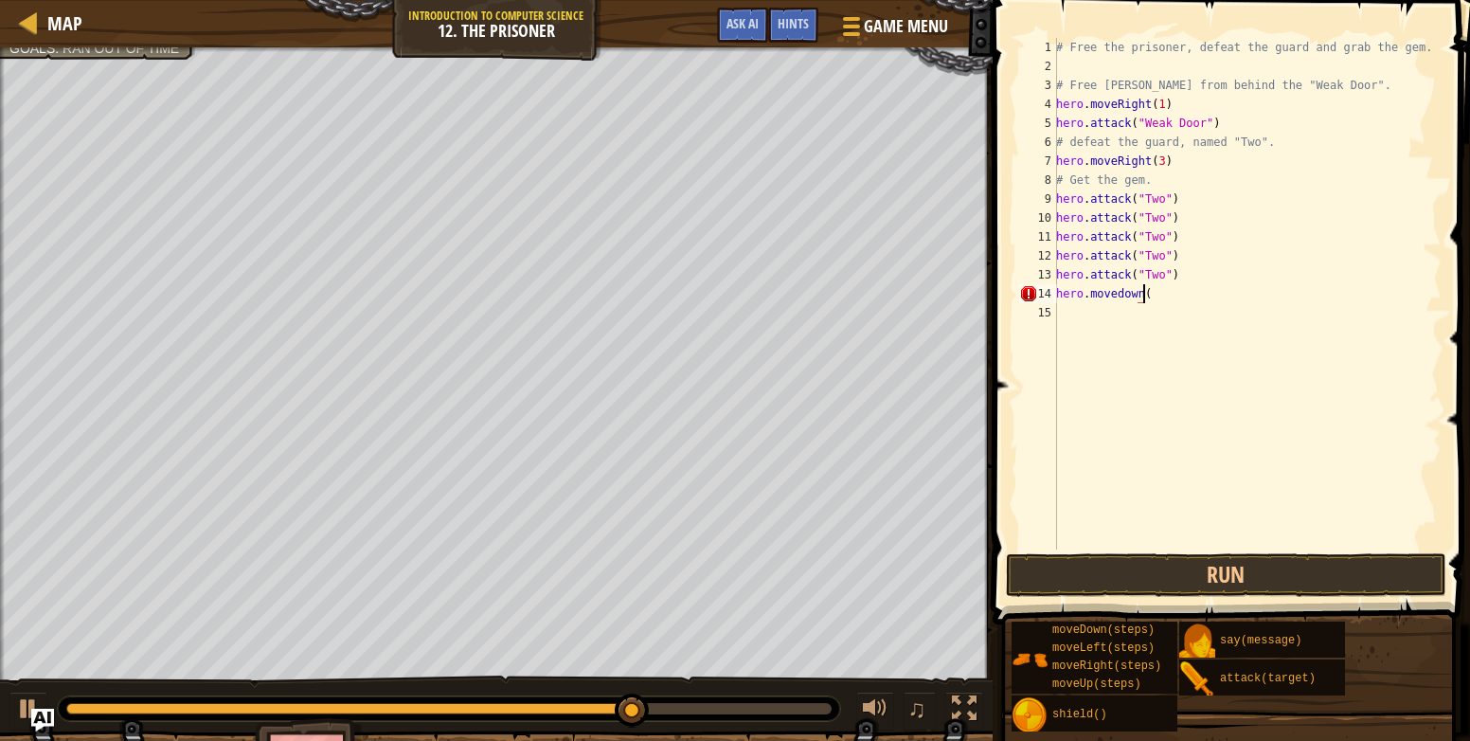
scroll to position [9, 7]
type textarea "hero.movedown(2)"
click at [1189, 577] on button "Run" at bounding box center [1226, 575] width 441 height 44
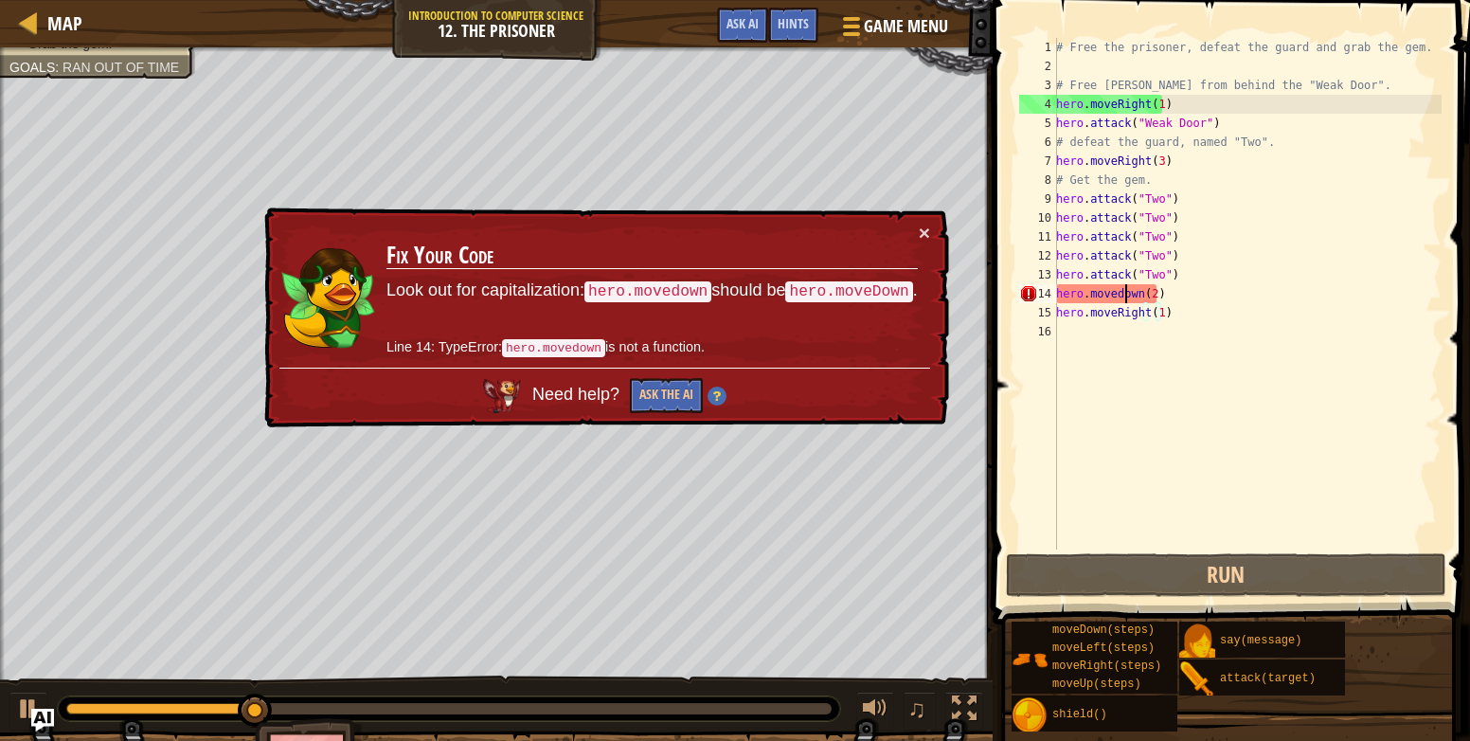
click at [1125, 292] on div "# Free the prisoner, defeat the guard and grab the gem. # Free Patrick from beh…" at bounding box center [1247, 312] width 389 height 549
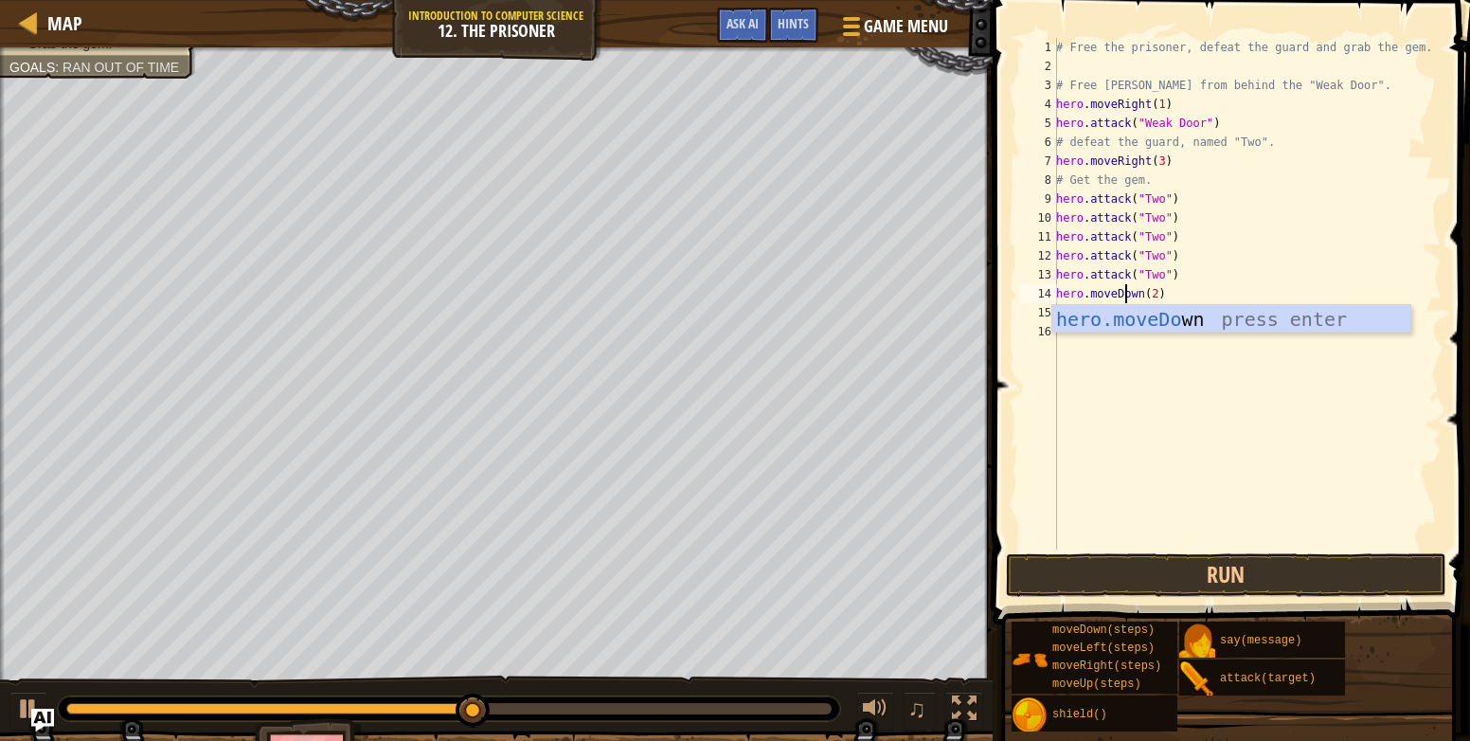
scroll to position [9, 6]
type textarea "hero.moveDown(2)"
click at [1303, 567] on button "Run" at bounding box center [1226, 575] width 441 height 44
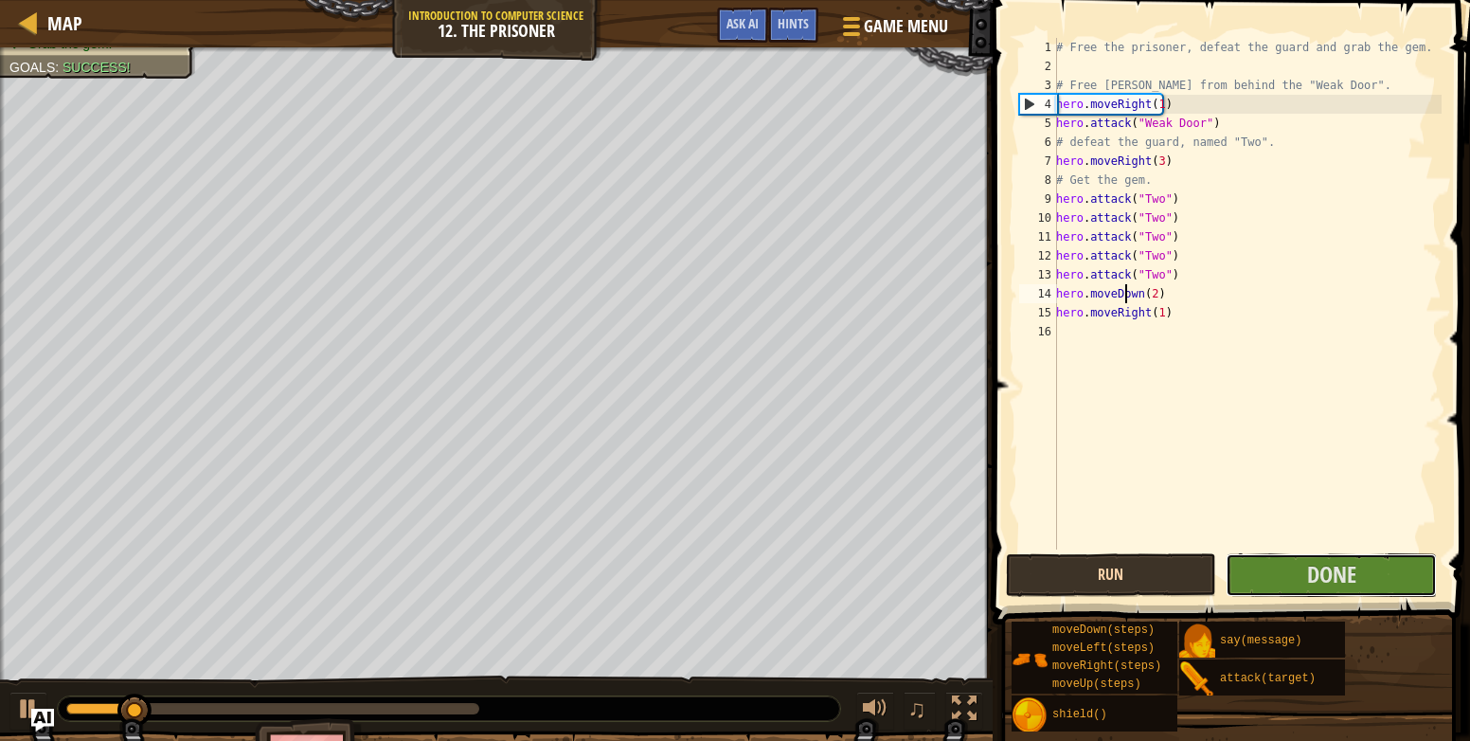
click at [1303, 567] on button "Done" at bounding box center [1331, 575] width 211 height 44
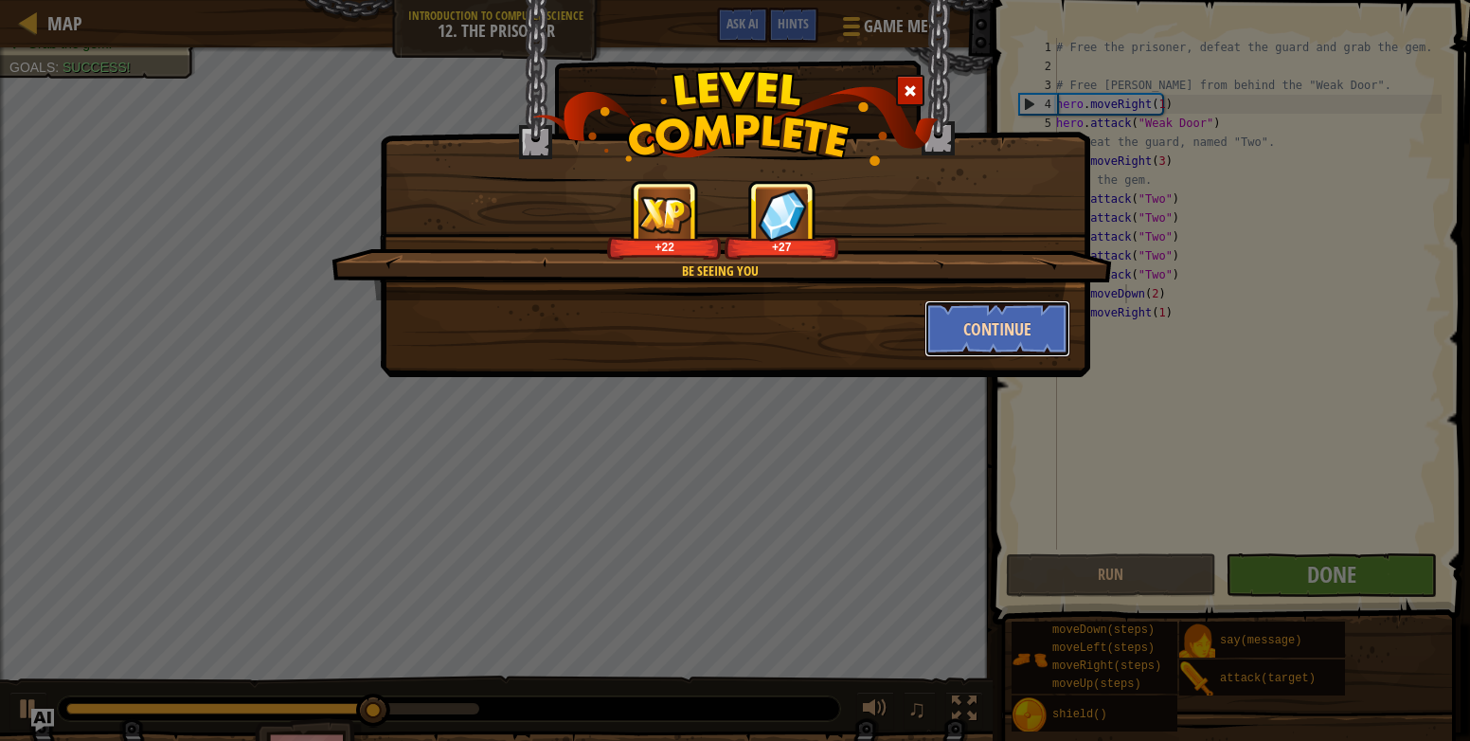
click at [1048, 325] on button "Continue" at bounding box center [998, 328] width 147 height 57
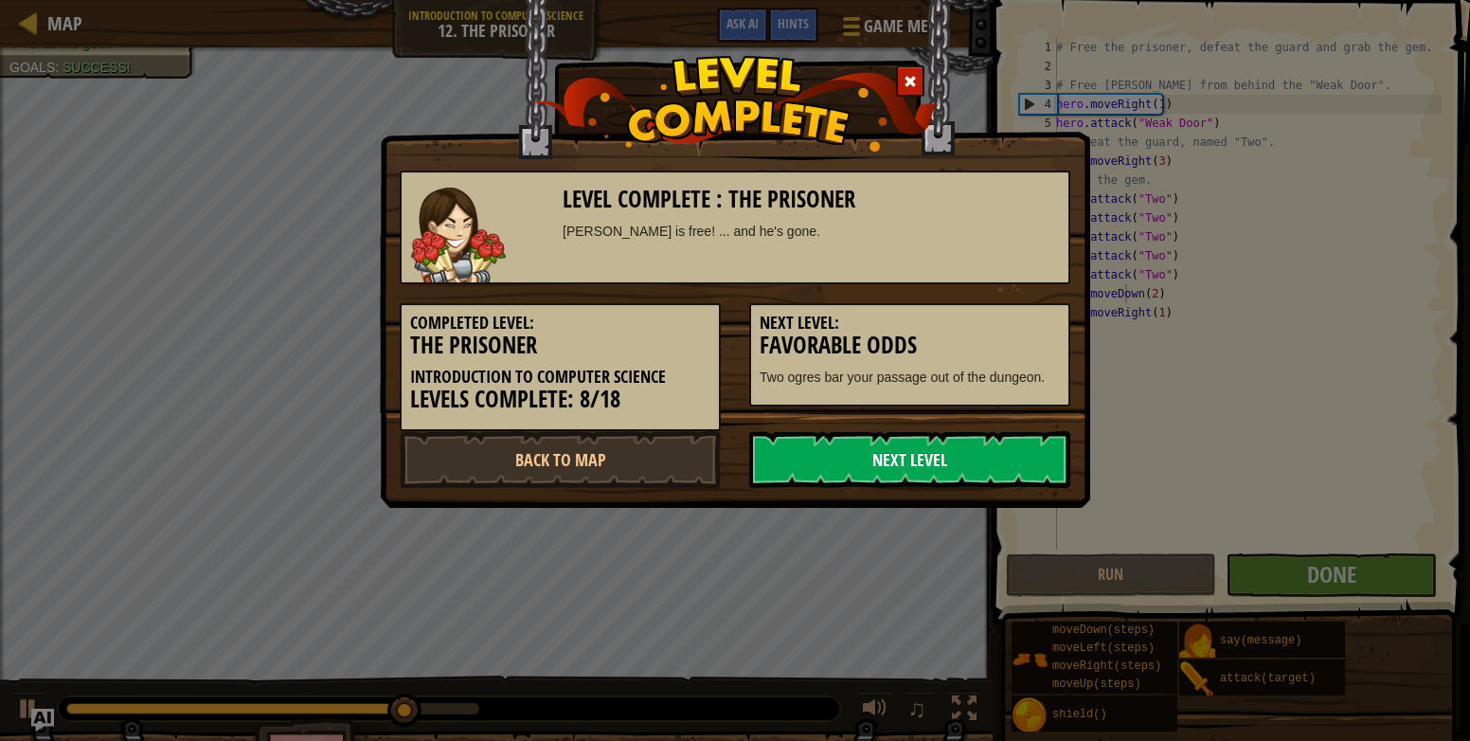
click at [909, 451] on link "Next Level" at bounding box center [909, 459] width 321 height 57
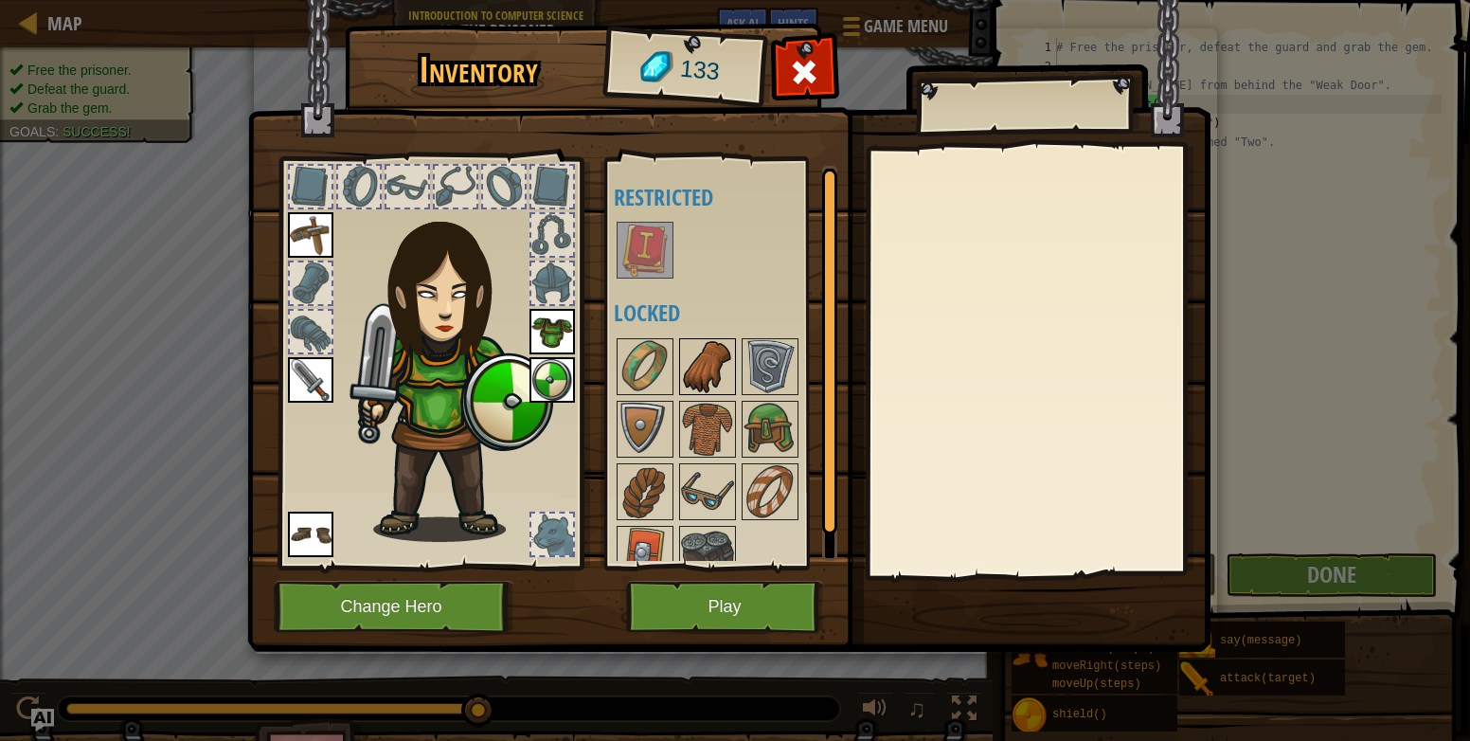
click at [706, 375] on img at bounding box center [707, 366] width 53 height 53
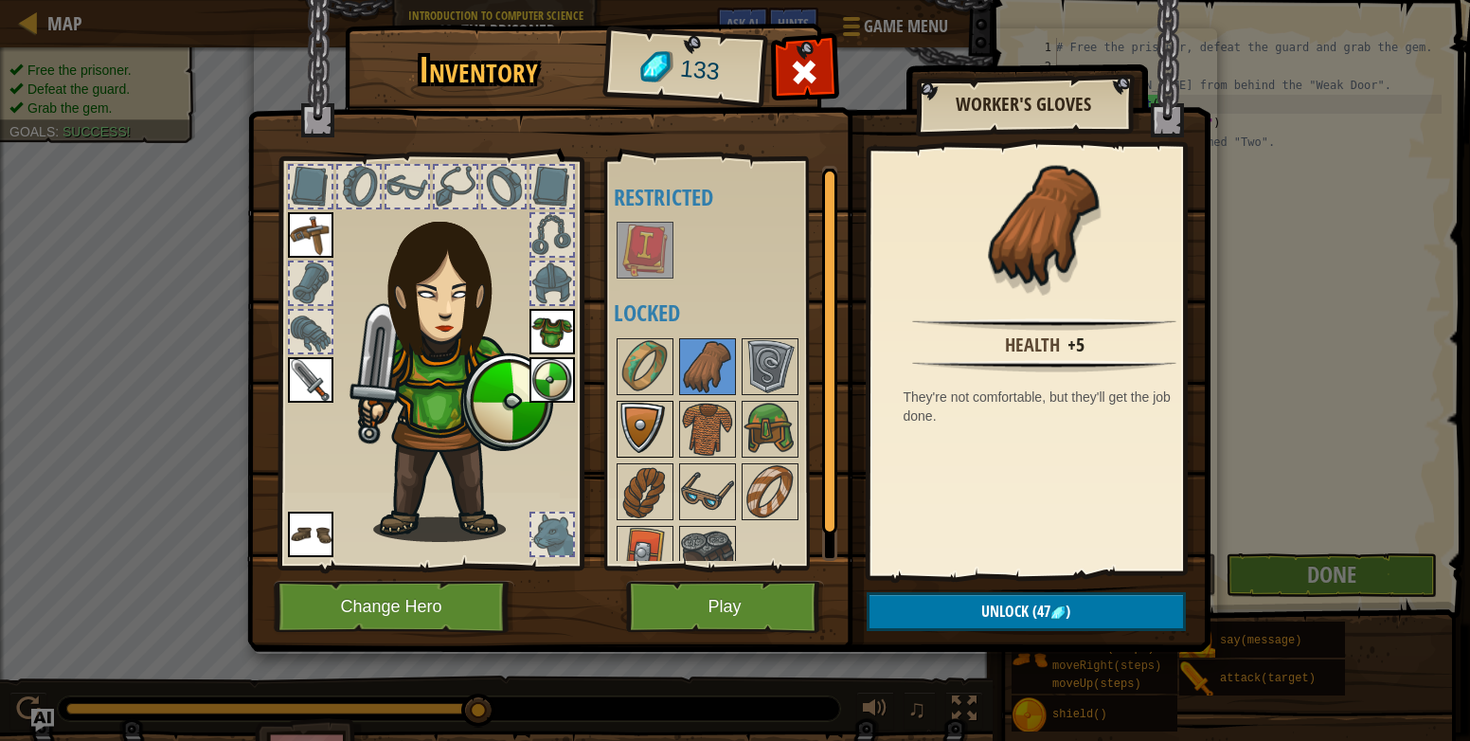
click at [653, 422] on img at bounding box center [645, 429] width 53 height 53
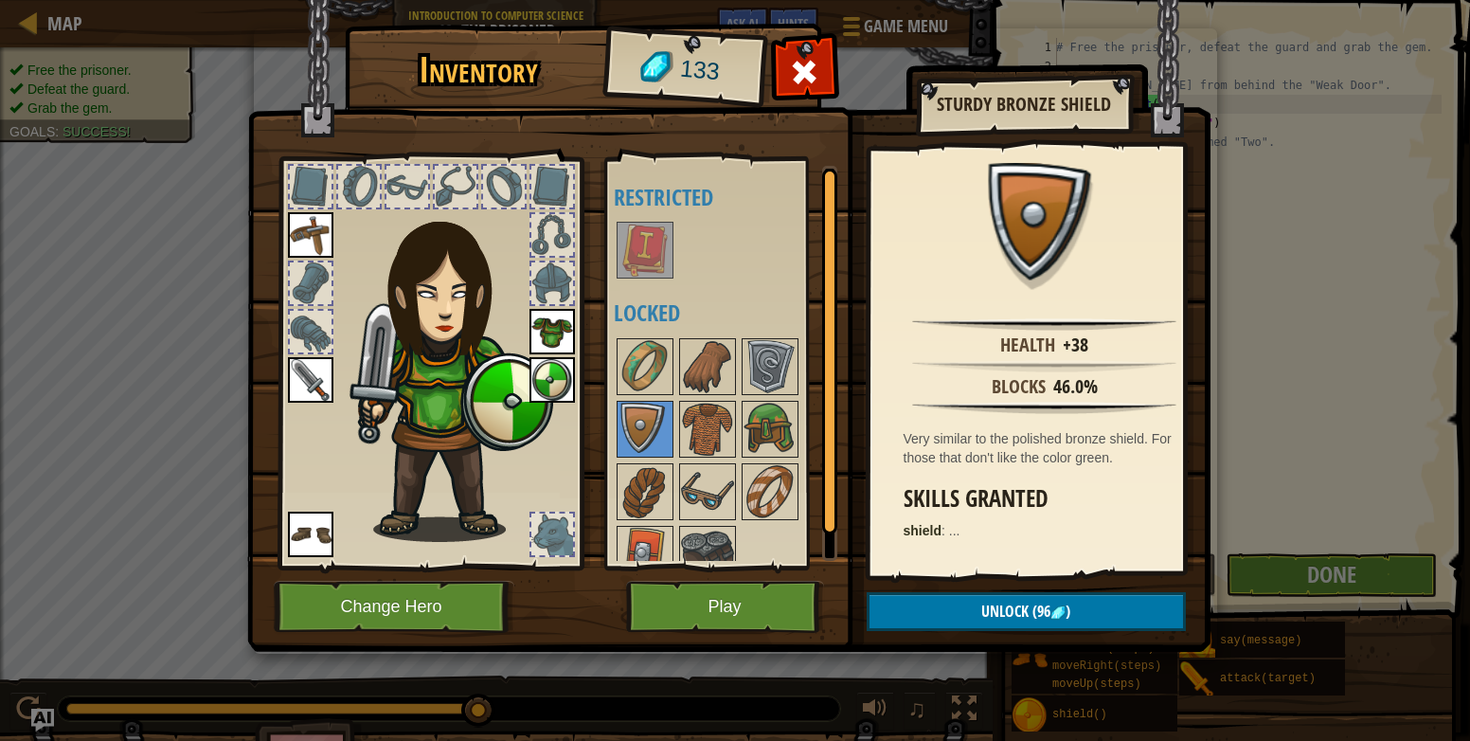
click at [533, 530] on div at bounding box center [552, 534] width 42 height 42
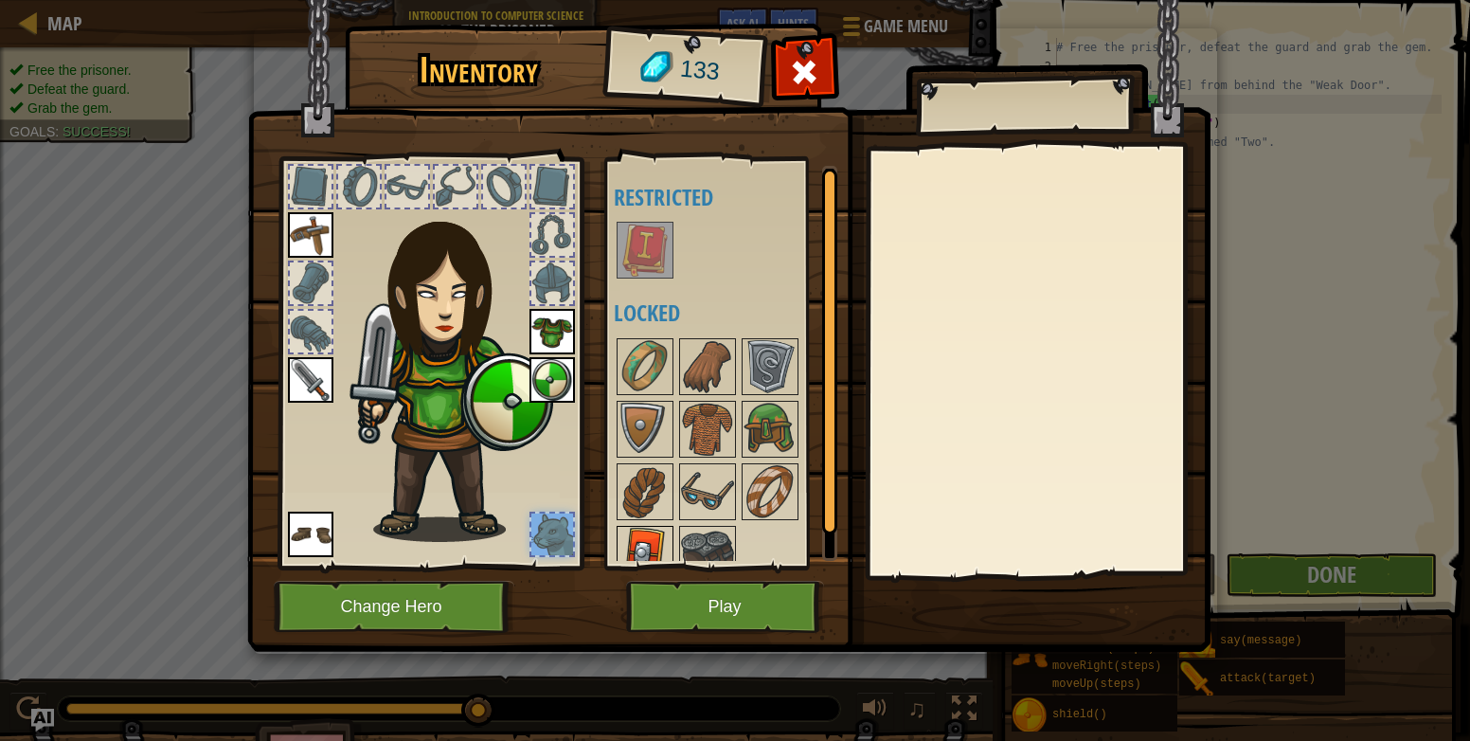
click at [647, 545] on img at bounding box center [645, 554] width 53 height 53
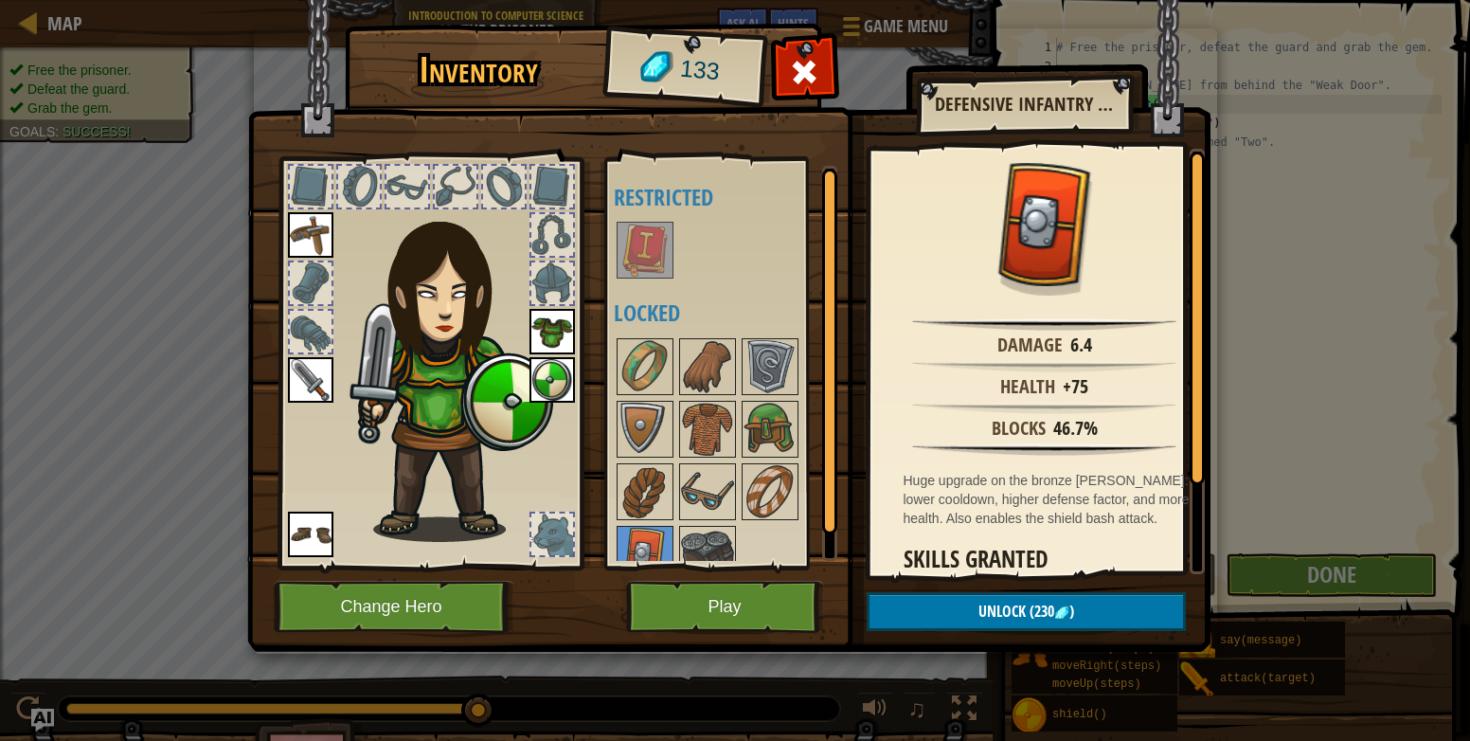
click at [547, 365] on img at bounding box center [552, 379] width 45 height 45
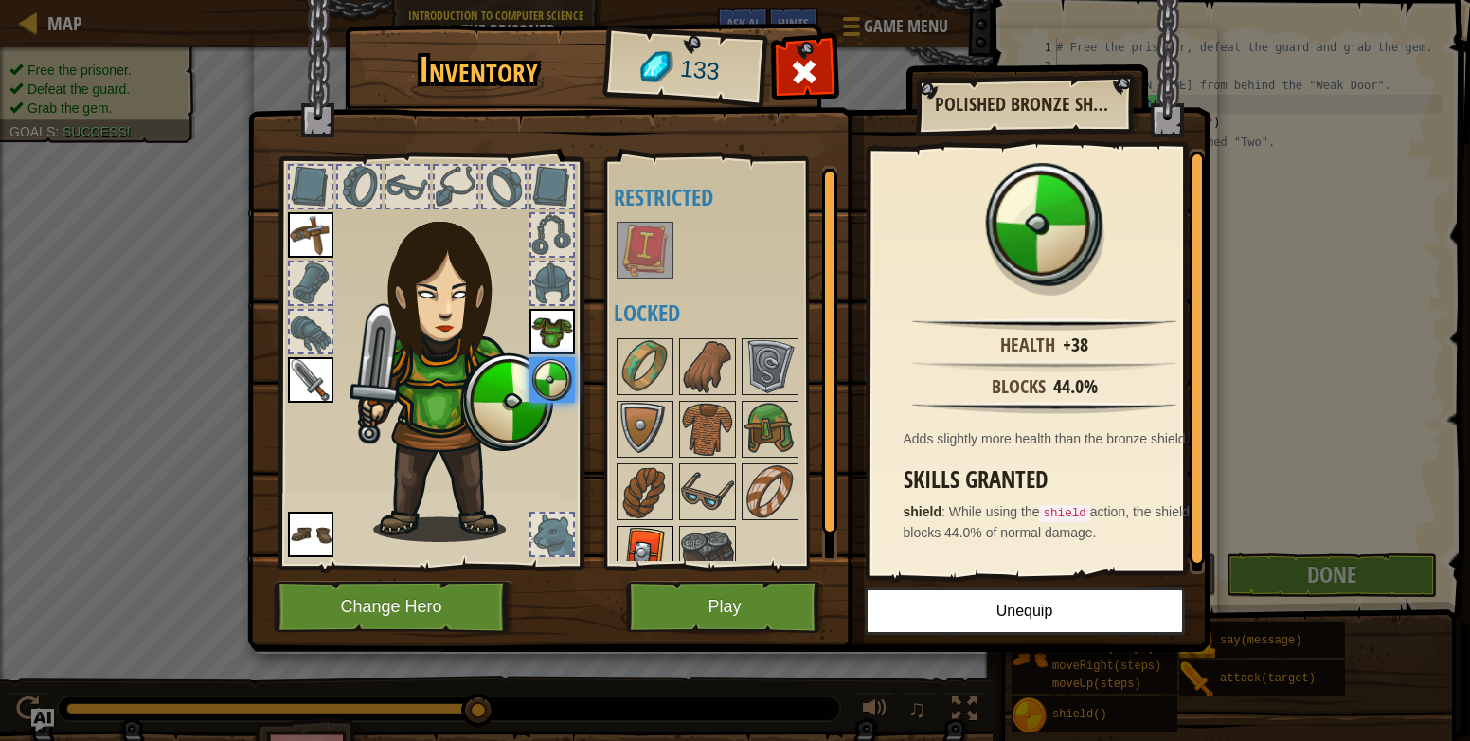
click at [652, 534] on img at bounding box center [645, 554] width 53 height 53
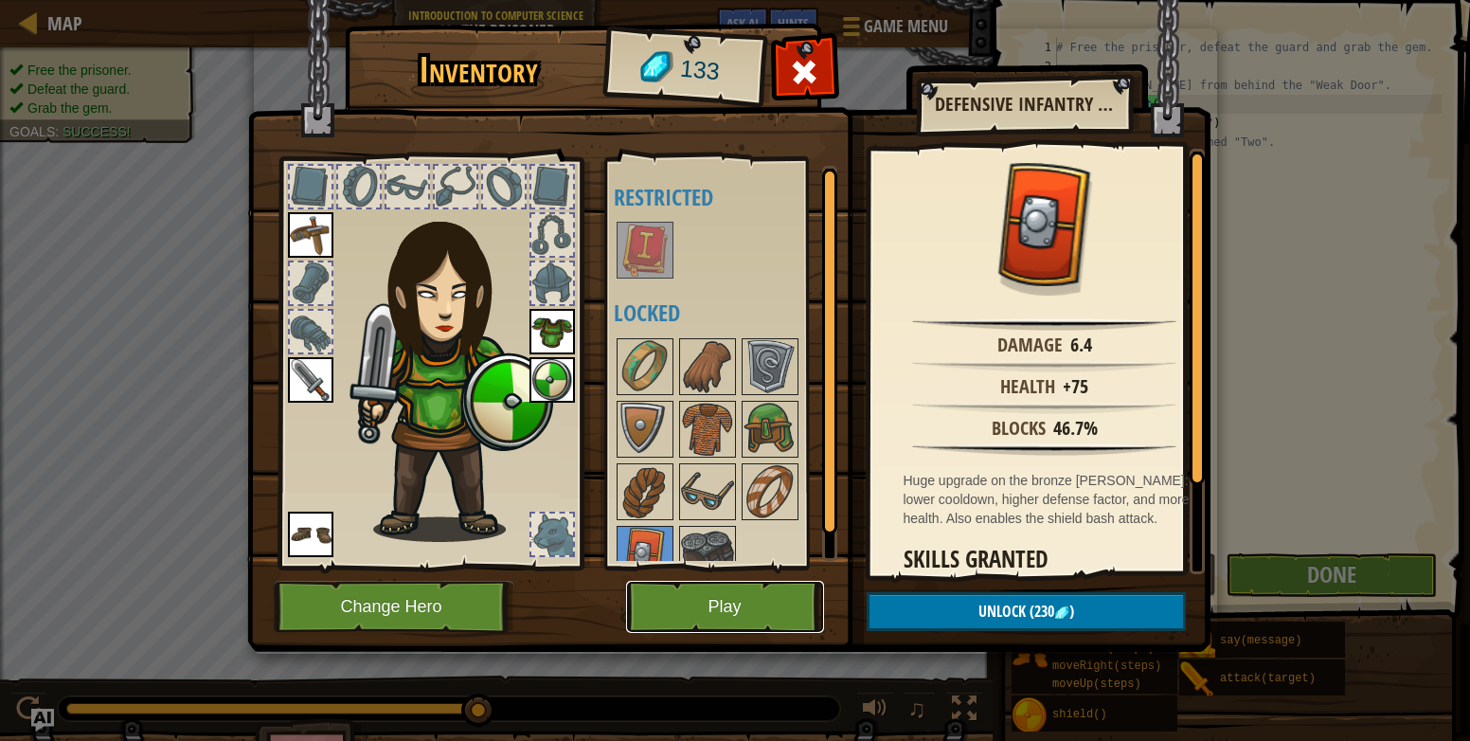
click at [768, 585] on button "Play" at bounding box center [725, 607] width 198 height 52
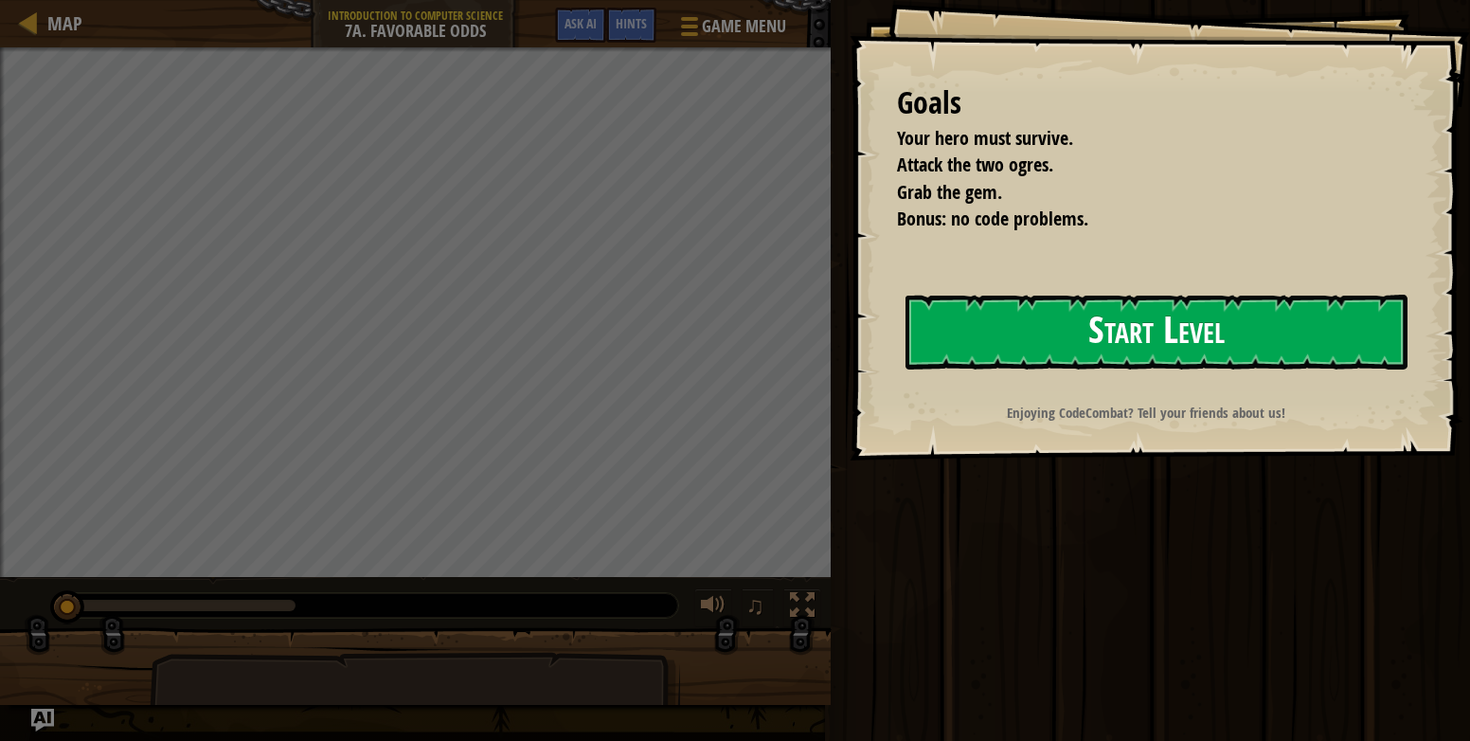
click at [1068, 346] on button "Start Level" at bounding box center [1157, 332] width 502 height 75
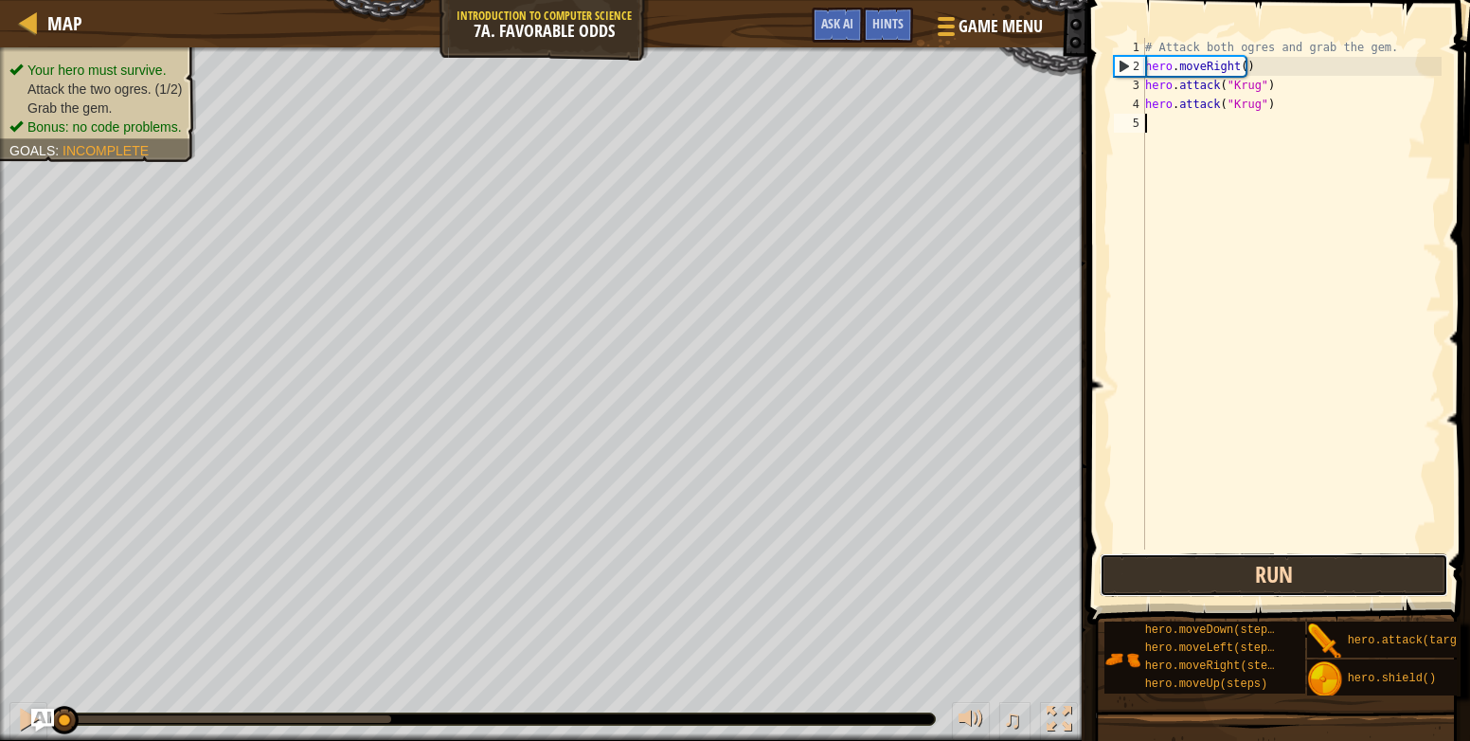
click at [1353, 576] on button "Run" at bounding box center [1274, 575] width 349 height 44
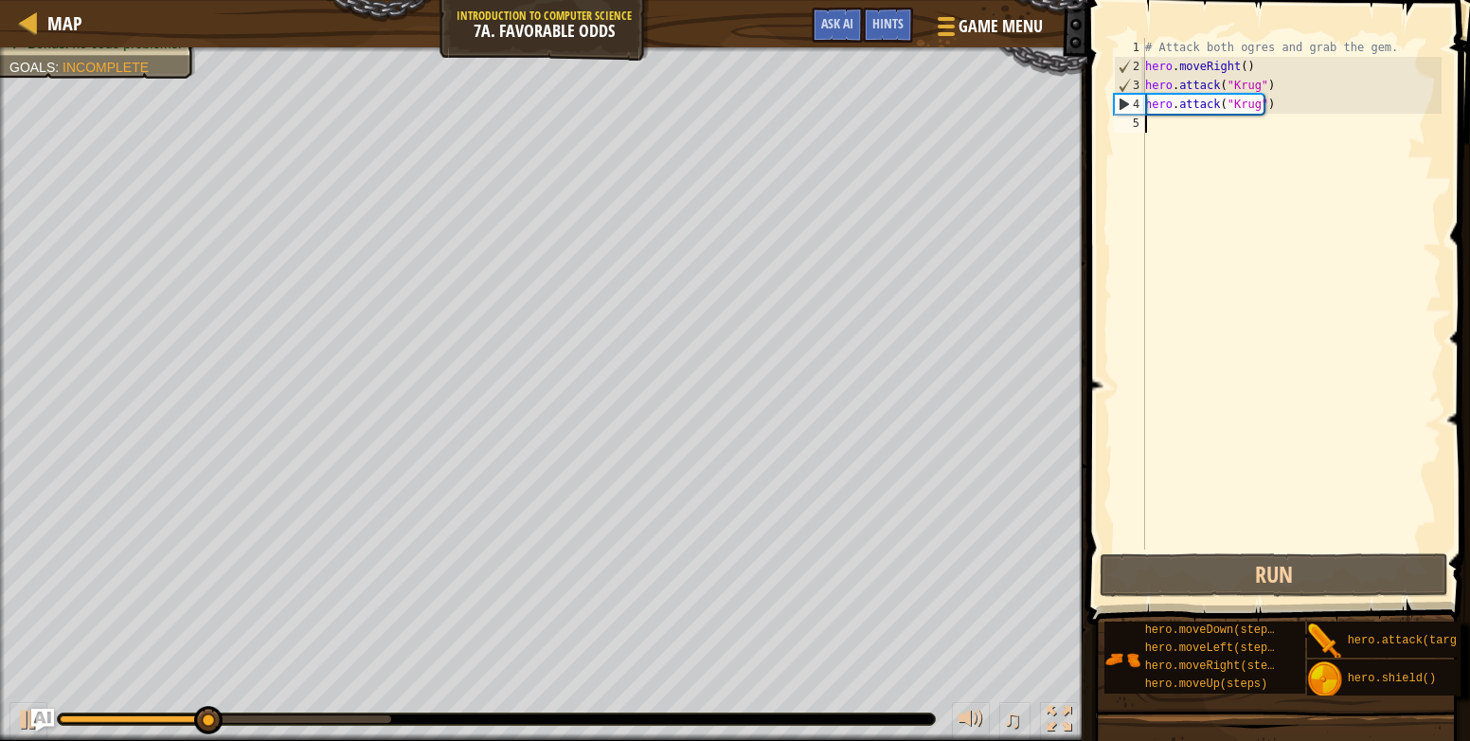
click at [1148, 135] on div "# Attack both ogres and grab the gem. hero . moveRight ( ) hero . attack ( "Kru…" at bounding box center [1292, 312] width 300 height 549
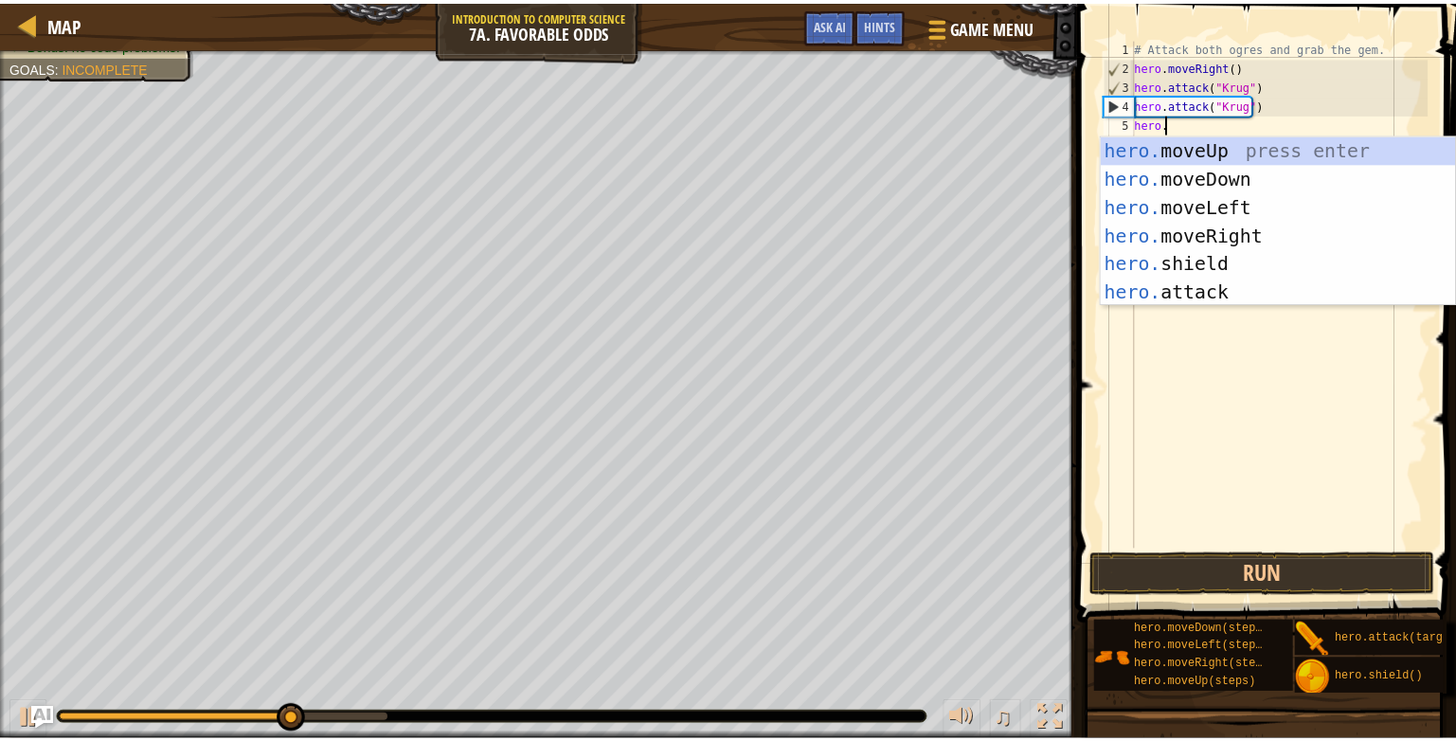
scroll to position [9, 2]
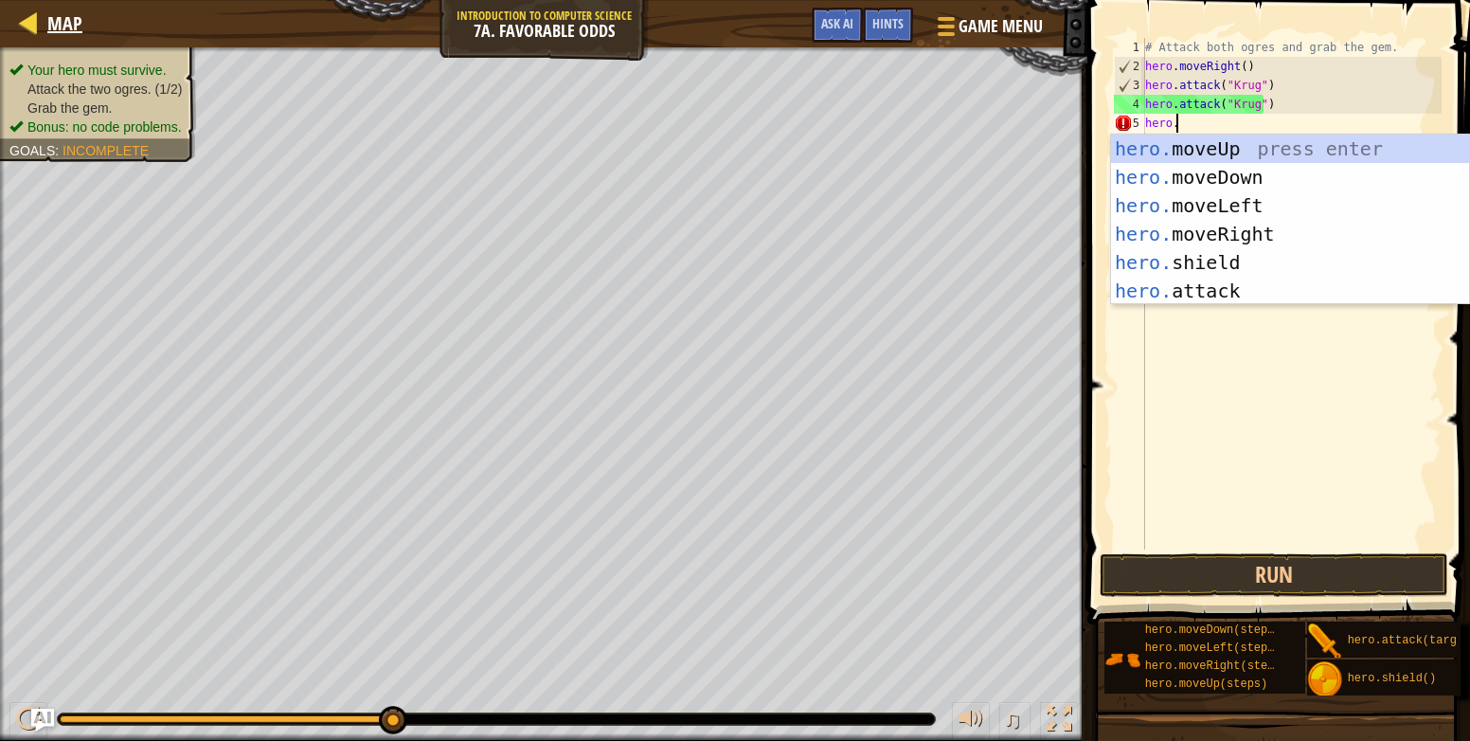
type textarea "hero."
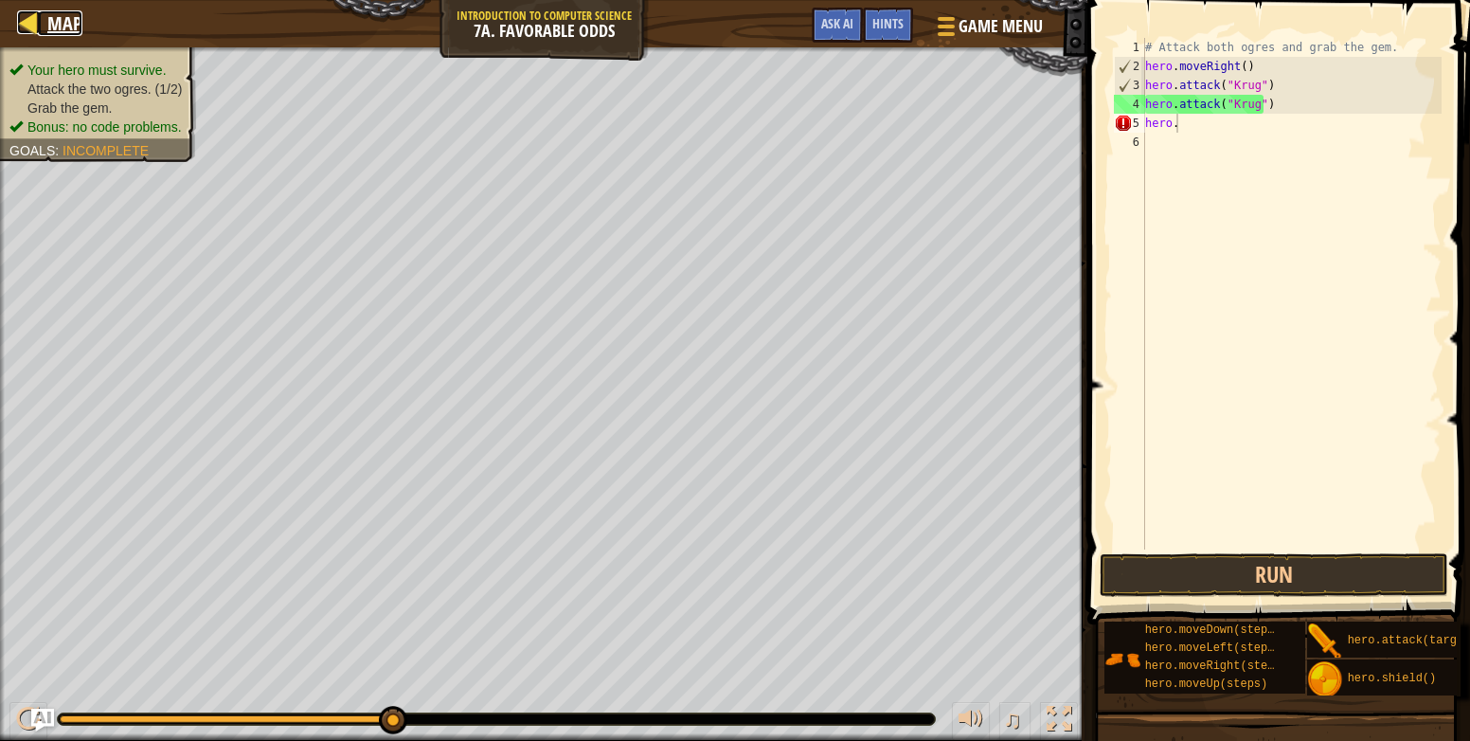
click at [52, 29] on span "Map" at bounding box center [64, 23] width 35 height 26
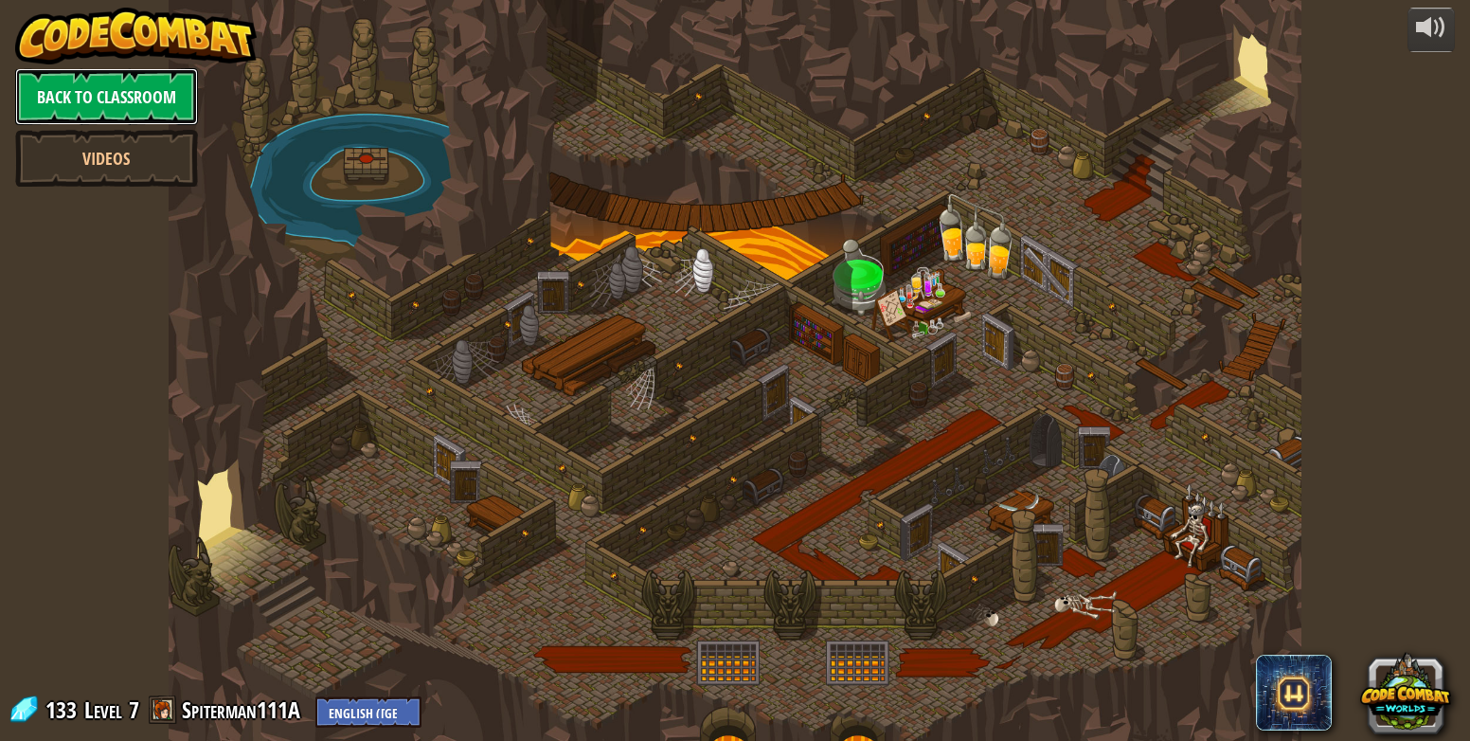
click at [146, 91] on link "Back to Classroom" at bounding box center [106, 96] width 183 height 57
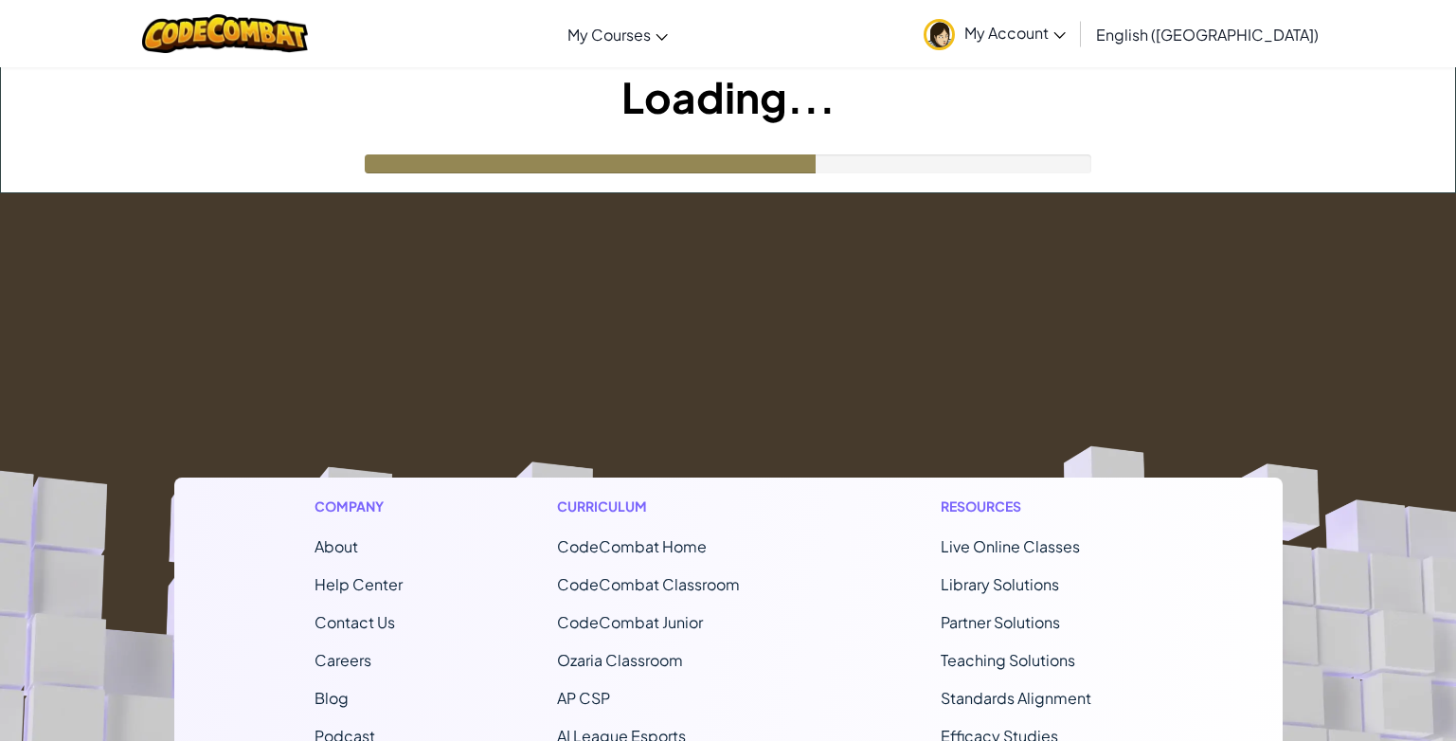
click at [1066, 37] on span "My Account" at bounding box center [1014, 33] width 101 height 20
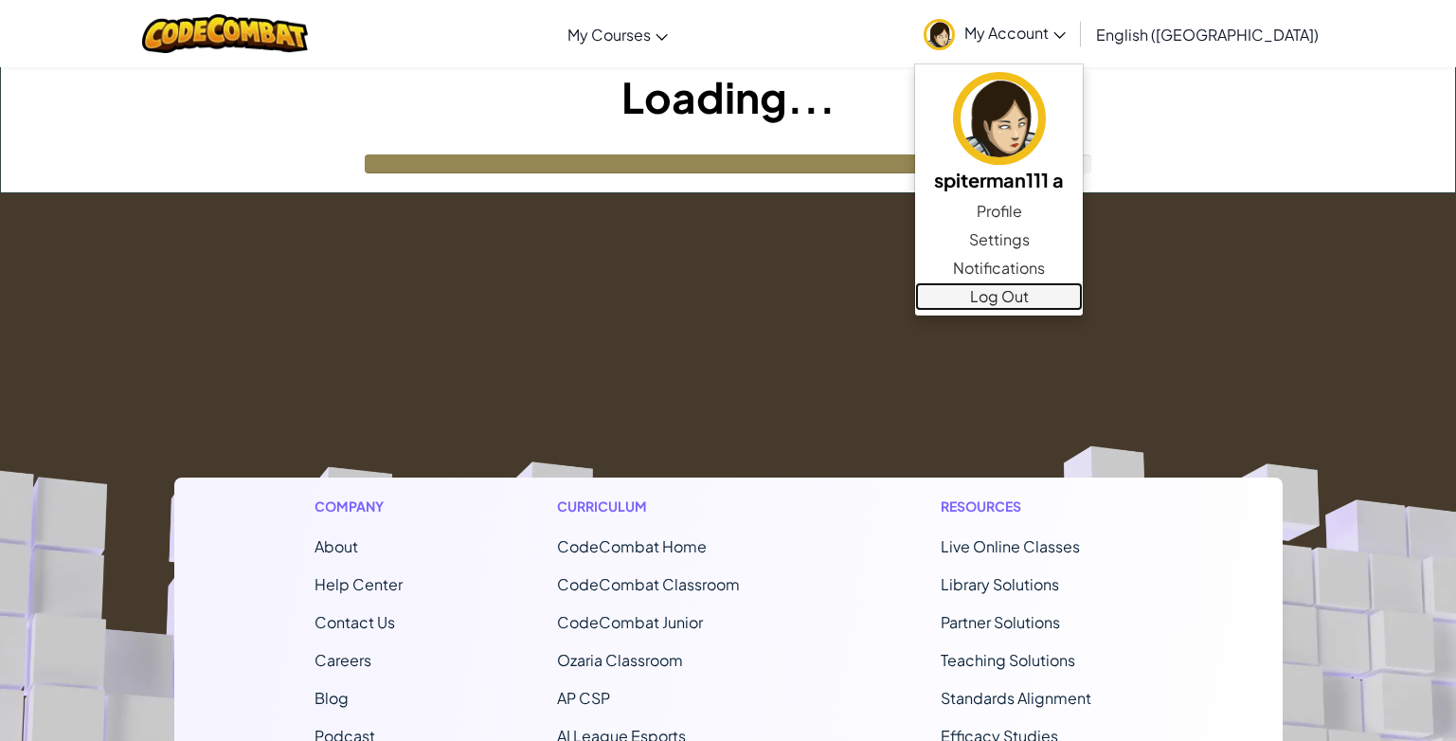
click at [1083, 304] on link "Log Out" at bounding box center [999, 296] width 168 height 28
